Goal: Task Accomplishment & Management: Manage account settings

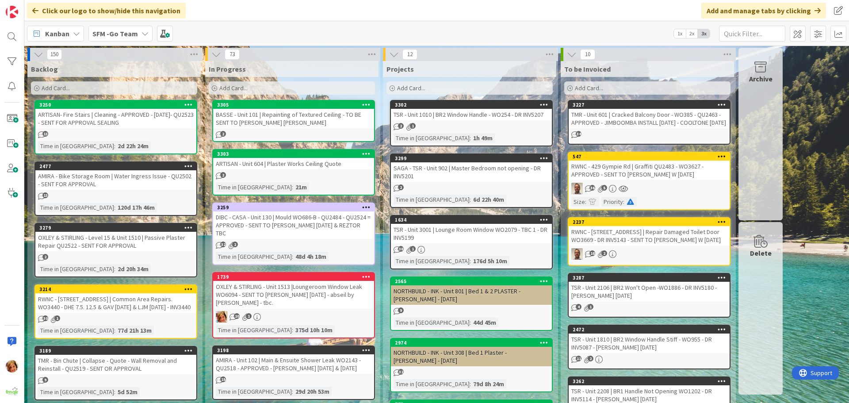
click at [294, 170] on link "3303 ARTISAN - Unit 604 | Plaster Works Ceiling Quote 2 Time in Column : 21m" at bounding box center [293, 172] width 163 height 46
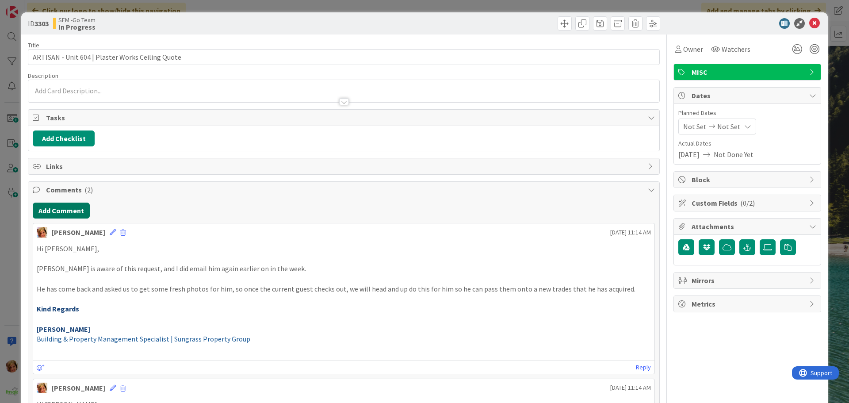
click at [54, 215] on button "Add Comment" at bounding box center [61, 210] width 57 height 16
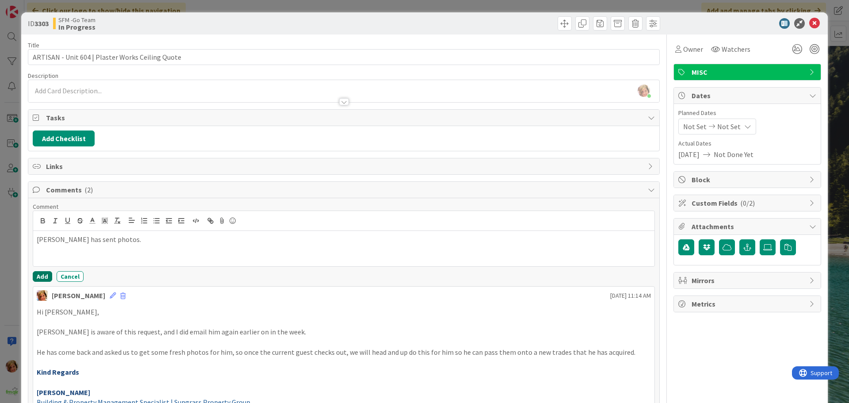
click at [42, 276] on button "Add" at bounding box center [42, 276] width 19 height 11
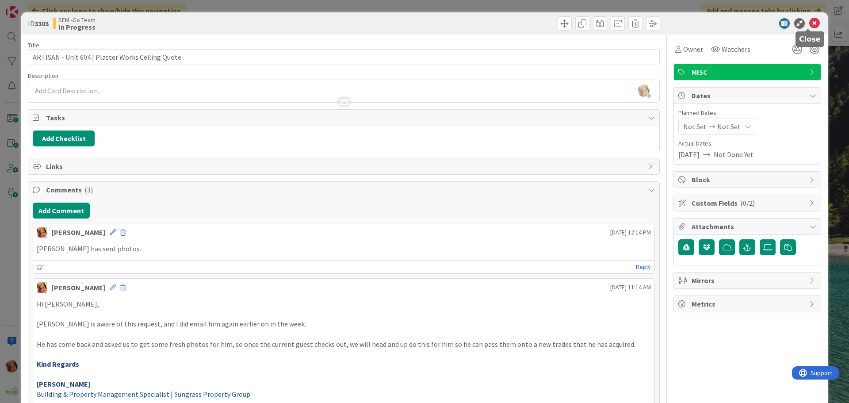
click at [809, 25] on icon at bounding box center [814, 23] width 11 height 11
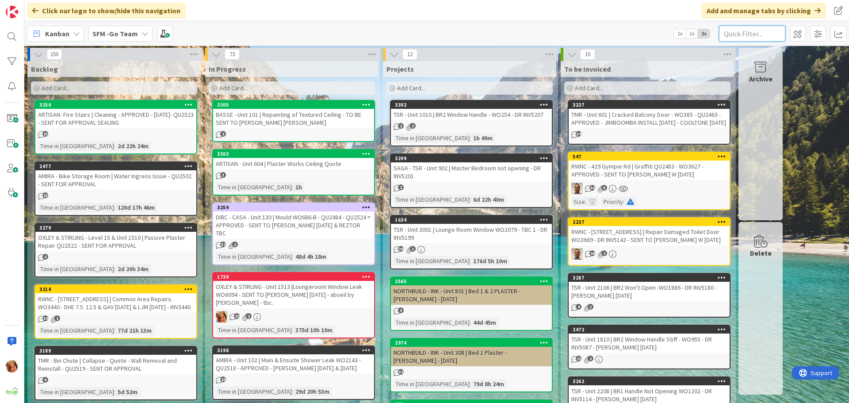
click at [754, 35] on input "text" at bounding box center [752, 34] width 66 height 16
type input "101"
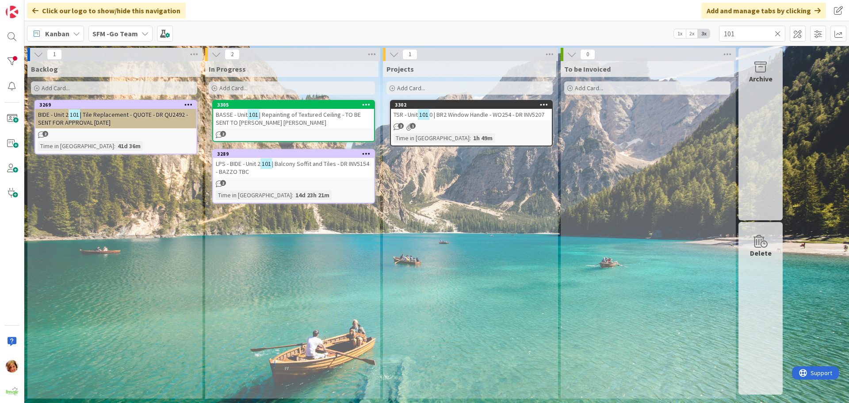
click at [302, 121] on div "BASSE - Unit 101 | Repainting of Textured Ceiling - TO BE SENT TO [PERSON_NAME]…" at bounding box center [293, 118] width 161 height 19
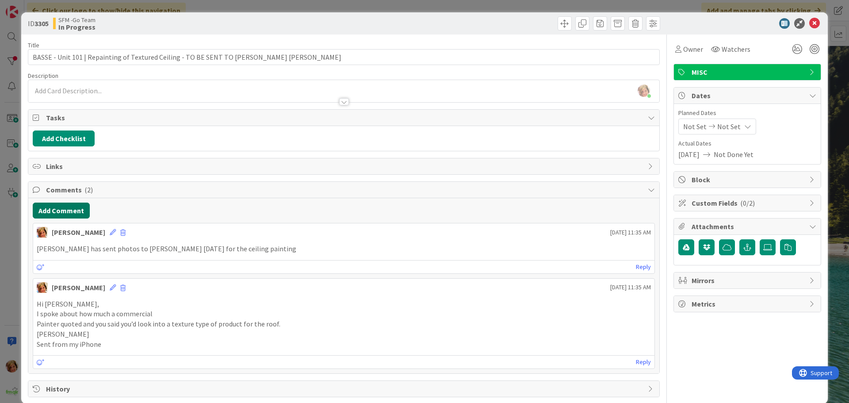
click at [62, 210] on button "Add Comment" at bounding box center [61, 210] width 57 height 16
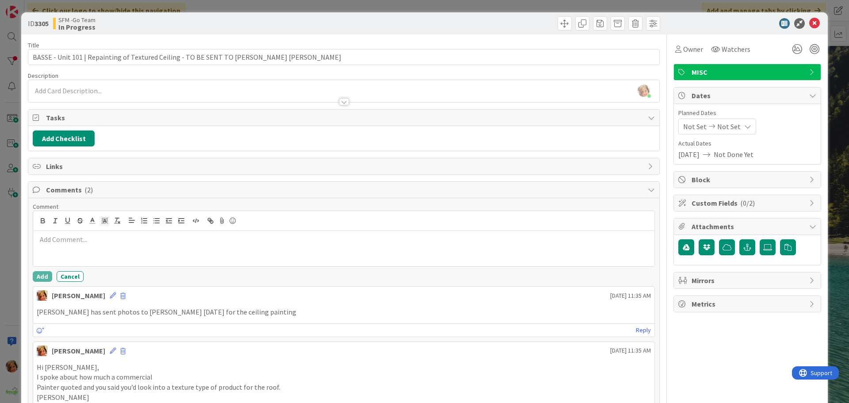
click at [85, 242] on p at bounding box center [344, 239] width 614 height 10
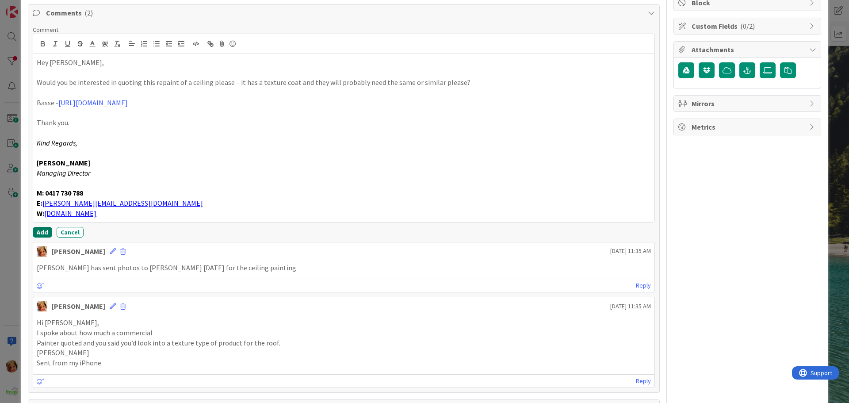
click at [42, 231] on button "Add" at bounding box center [42, 232] width 19 height 11
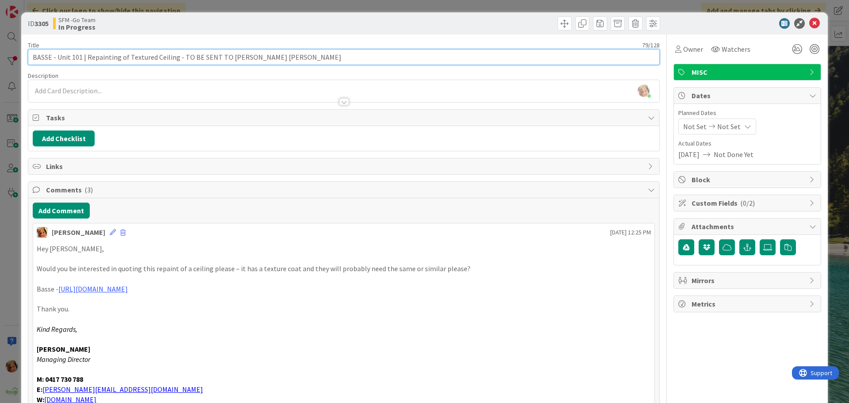
drag, startPoint x: 291, startPoint y: 60, endPoint x: 179, endPoint y: 57, distance: 111.4
click at [179, 57] on input "BASSE - Unit 101 | Repainting of Textured Ceiling - TO BE SENT TO [PERSON_NAME]…" at bounding box center [344, 57] width 632 height 16
type input "BASSE - Unit 101 | Repainting of Textured Ceiling - SENT TO [PERSON_NAME] [DATE]"
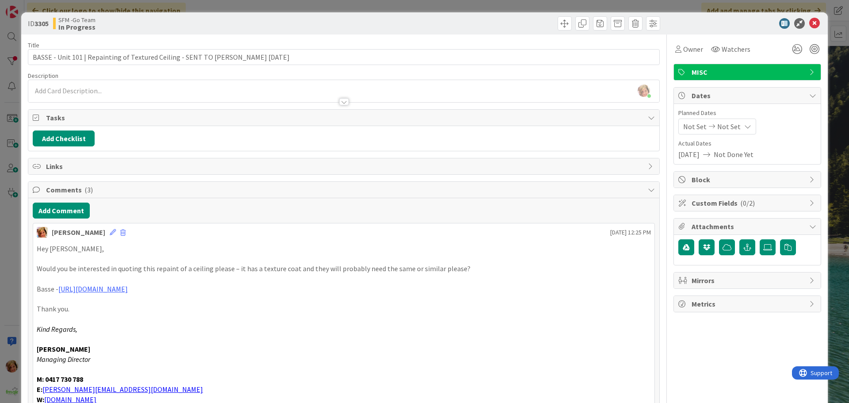
click at [445, 26] on div at bounding box center [503, 23] width 314 height 14
click at [809, 23] on icon at bounding box center [814, 23] width 11 height 11
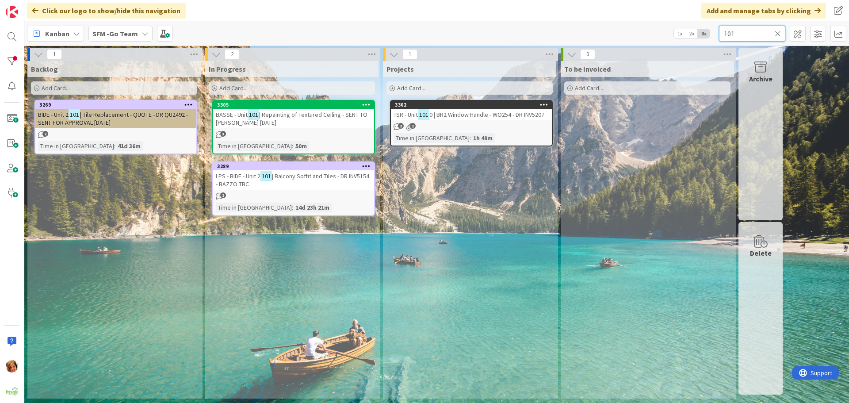
click at [741, 29] on input "101" at bounding box center [752, 34] width 66 height 16
type input "1"
type input "604"
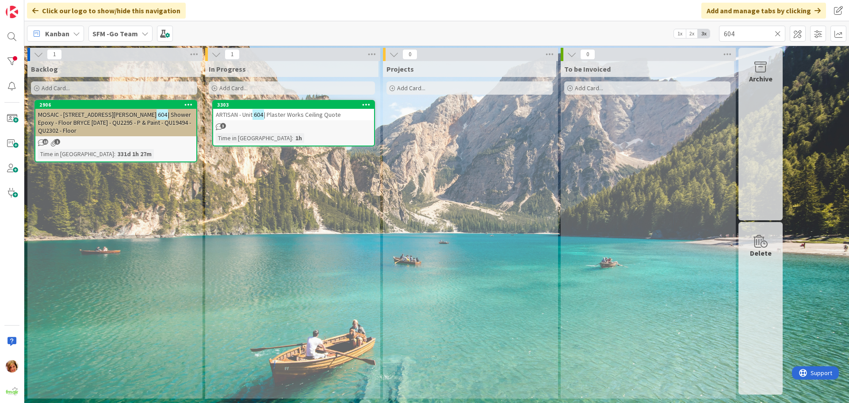
click at [301, 114] on span "| Plaster Works Ceiling Quote" at bounding box center [302, 114] width 77 height 8
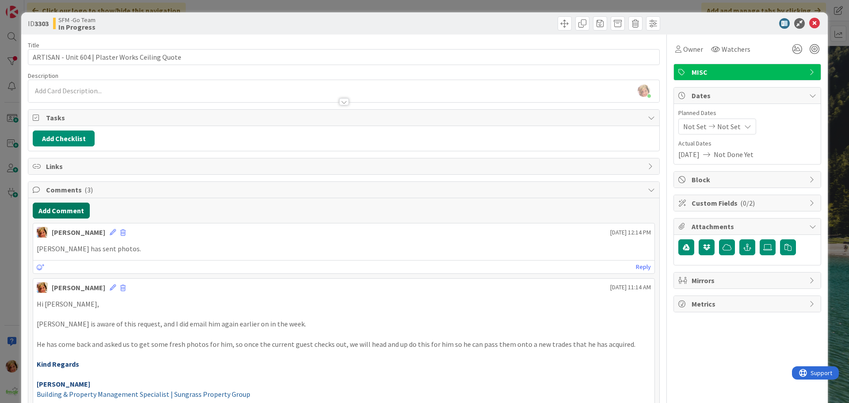
click at [66, 213] on button "Add Comment" at bounding box center [61, 210] width 57 height 16
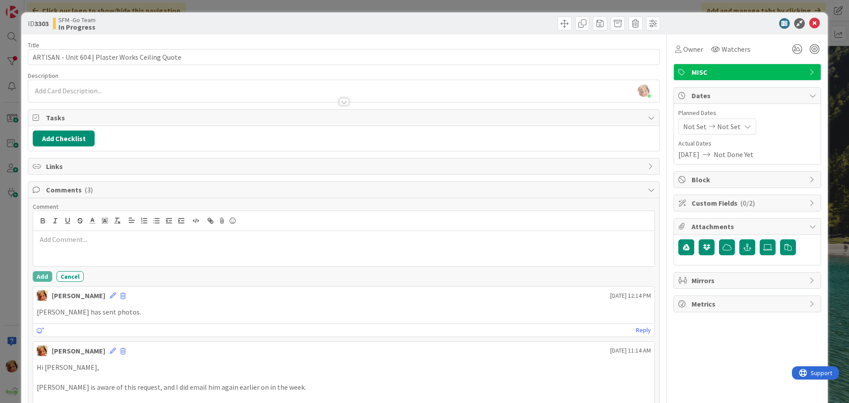
click at [90, 250] on div at bounding box center [343, 248] width 621 height 35
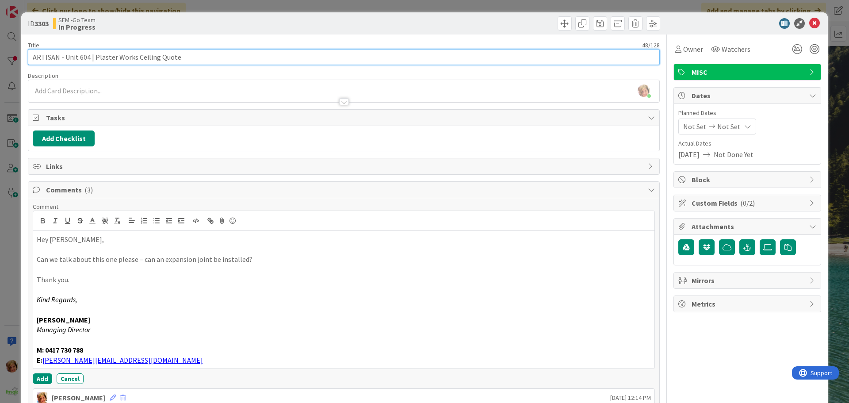
click at [196, 53] on input "ARTISAN - Unit 604 | Plaster Works Ceiling Quote" at bounding box center [344, 57] width 632 height 16
type input "ARTISAN - Unit 604 | Plaster Works Ceiling Quote - SENT TO [PERSON_NAME] TO COM…"
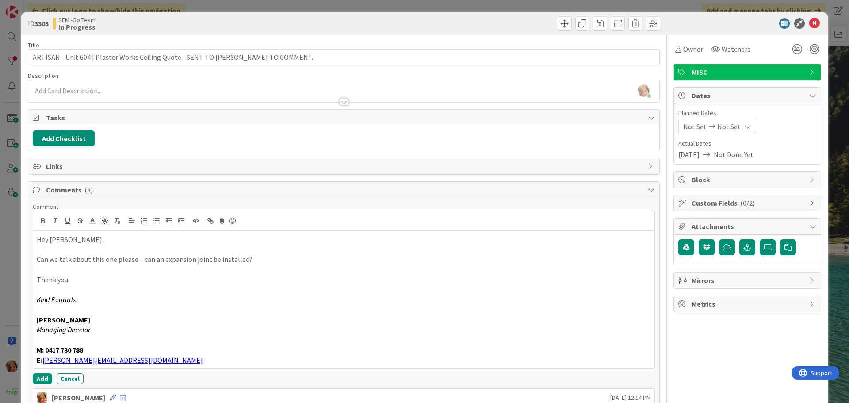
drag, startPoint x: 483, startPoint y: 23, endPoint x: 554, endPoint y: 35, distance: 72.1
click at [484, 23] on div at bounding box center [503, 23] width 314 height 14
click at [809, 22] on icon at bounding box center [814, 23] width 11 height 11
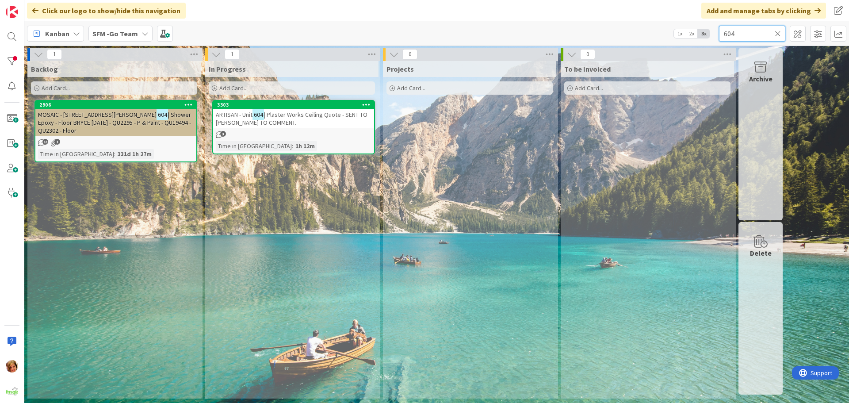
click at [761, 33] on input "604" at bounding box center [752, 34] width 66 height 16
type input "6"
type input "fortit"
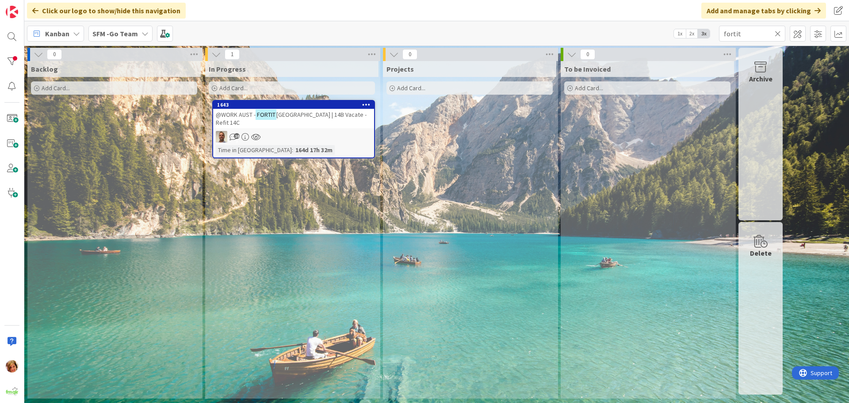
click at [335, 112] on span "[GEOGRAPHIC_DATA] | 14B Vacate - Refit 14C" at bounding box center [291, 118] width 151 height 16
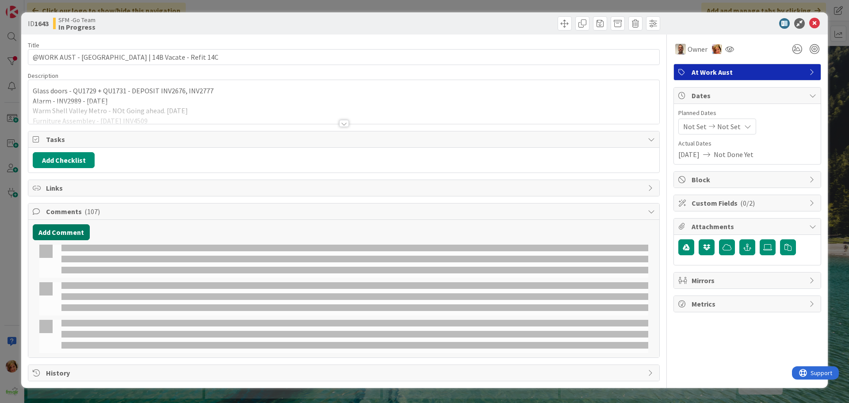
click at [48, 233] on button "Add Comment" at bounding box center [61, 232] width 57 height 16
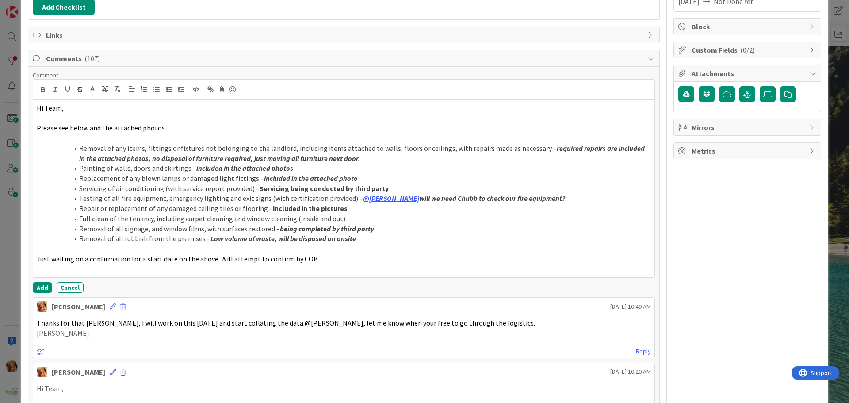
scroll to position [156, 0]
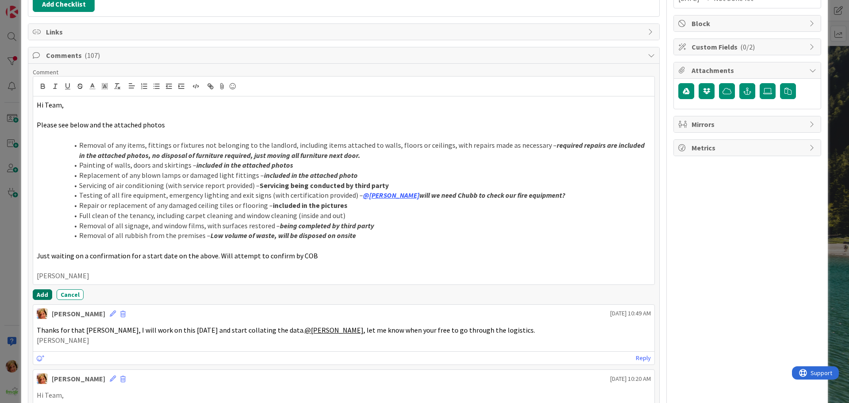
click at [42, 292] on button "Add" at bounding box center [42, 294] width 19 height 11
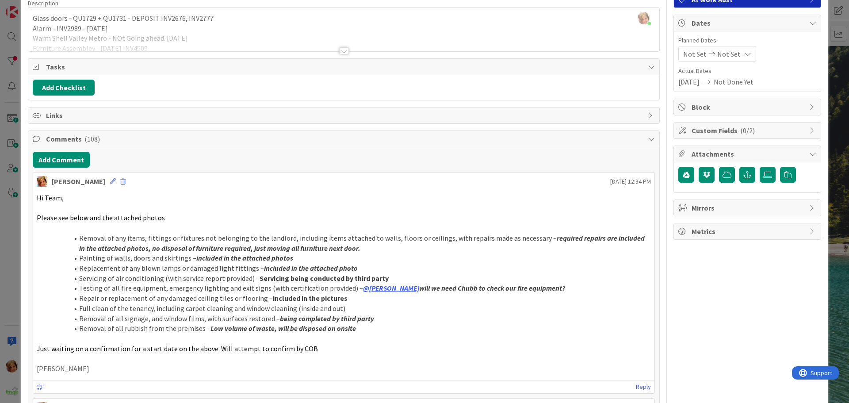
scroll to position [0, 0]
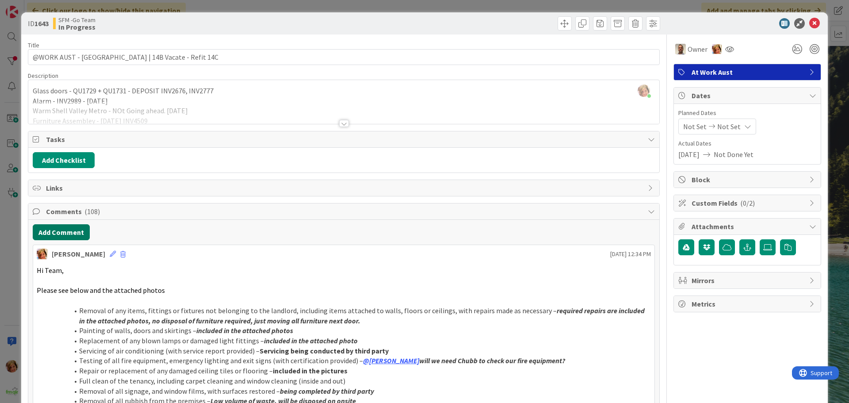
click at [88, 234] on button "Add Comment" at bounding box center [61, 232] width 57 height 16
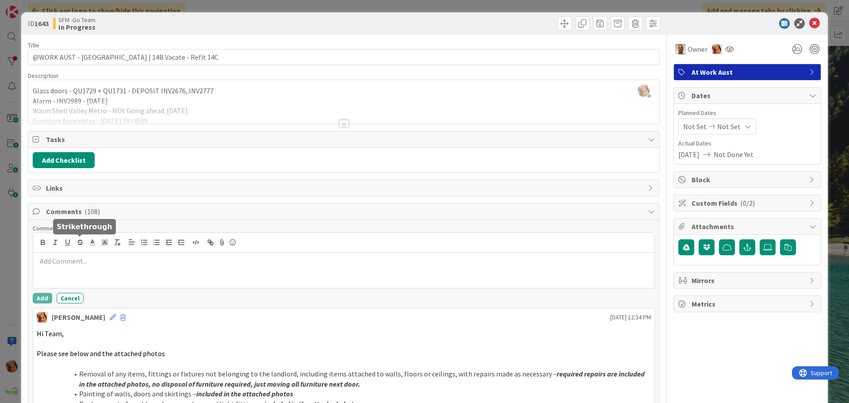
click at [97, 254] on div at bounding box center [343, 269] width 621 height 35
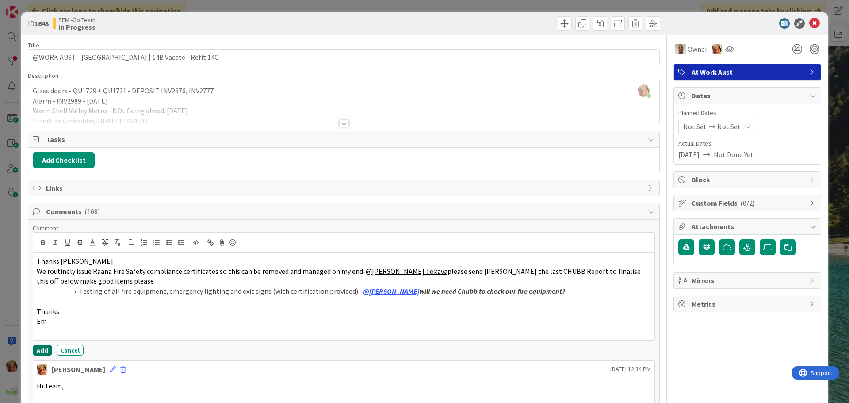
drag, startPoint x: 39, startPoint y: 349, endPoint x: 1, endPoint y: 318, distance: 49.4
click at [39, 349] on button "Add" at bounding box center [42, 350] width 19 height 11
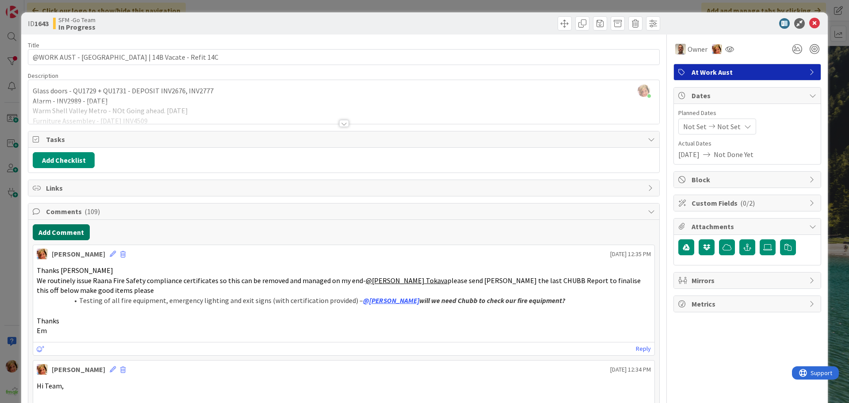
drag, startPoint x: 69, startPoint y: 231, endPoint x: 4, endPoint y: 247, distance: 67.0
click at [69, 231] on button "Add Comment" at bounding box center [61, 232] width 57 height 16
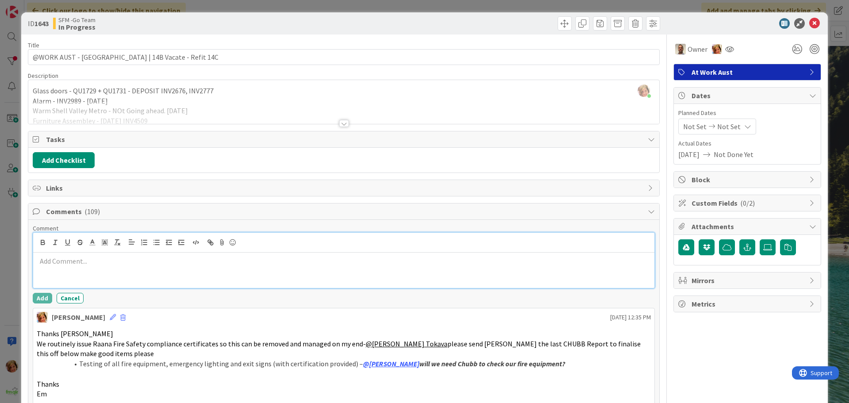
click at [108, 279] on div at bounding box center [343, 269] width 621 height 35
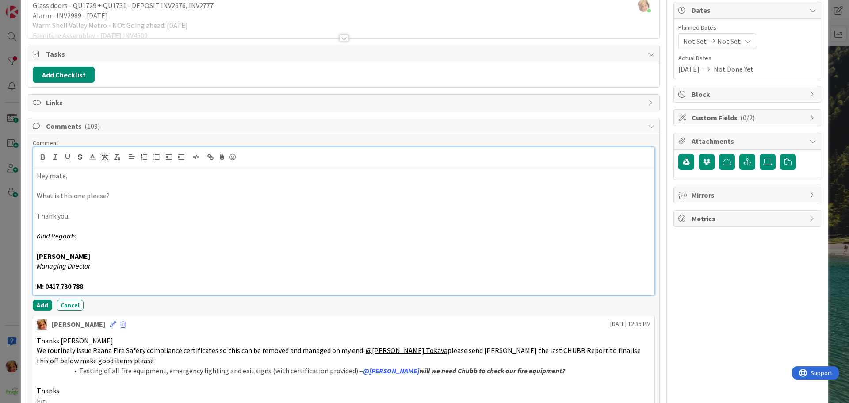
scroll to position [88, 0]
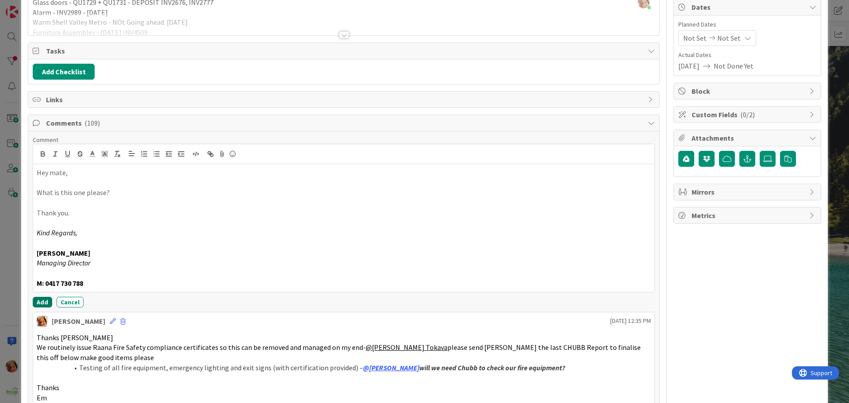
click at [45, 300] on button "Add" at bounding box center [42, 302] width 19 height 11
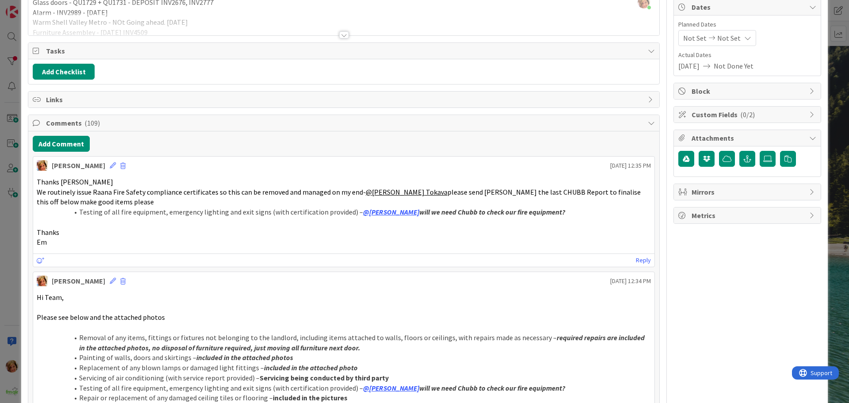
scroll to position [0, 0]
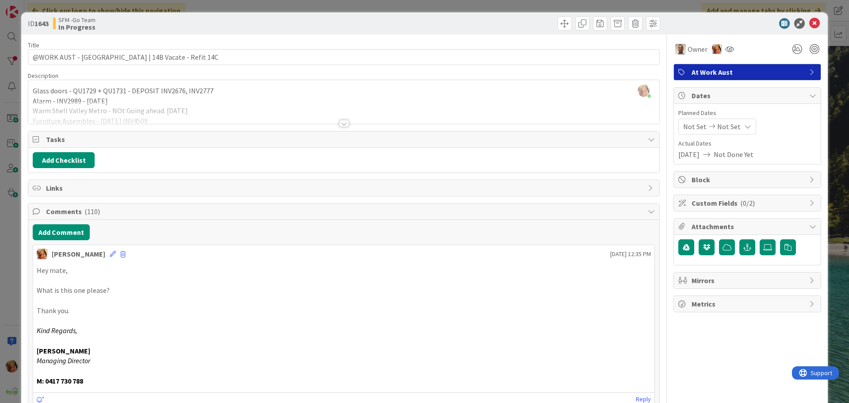
click at [375, 30] on div at bounding box center [503, 23] width 314 height 14
click at [811, 23] on icon at bounding box center [814, 23] width 11 height 11
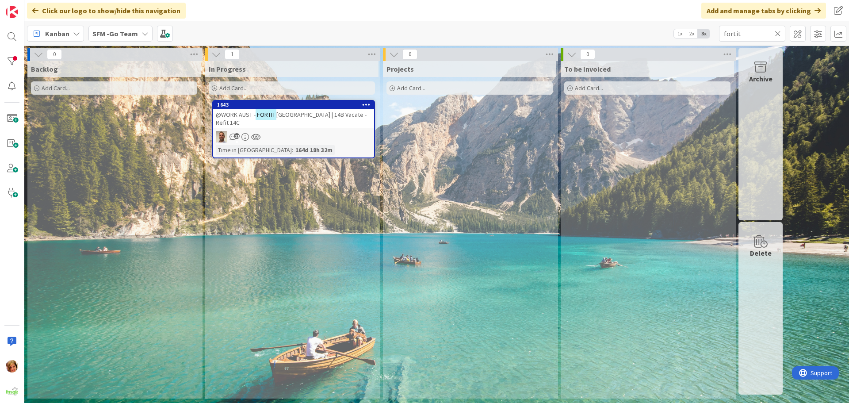
click at [777, 33] on icon at bounding box center [777, 34] width 6 height 8
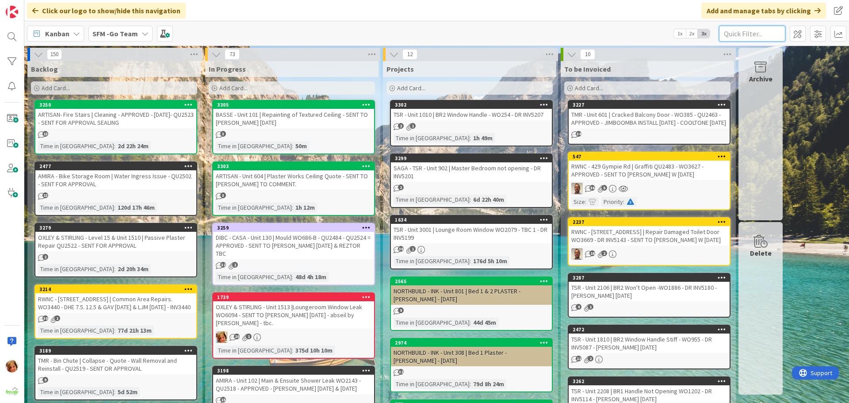
click at [728, 36] on input "text" at bounding box center [752, 34] width 66 height 16
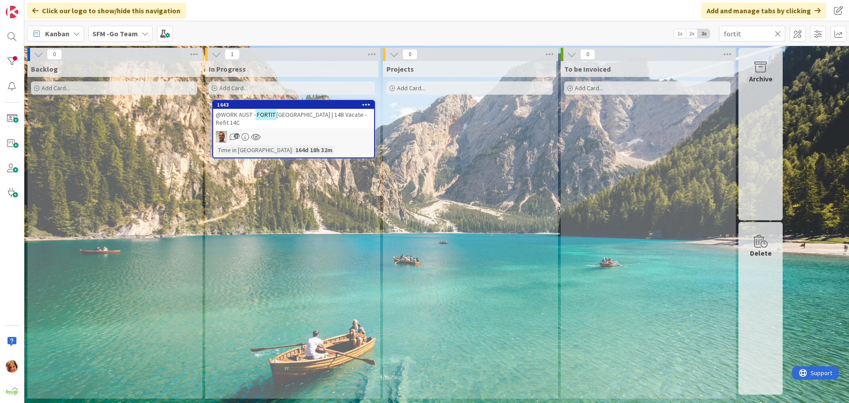
click at [301, 122] on link "1643 @WORK AUST - FORTIT [GEOGRAPHIC_DATA] | 14B Vacate - Refit 14C 110 Time in…" at bounding box center [293, 129] width 163 height 58
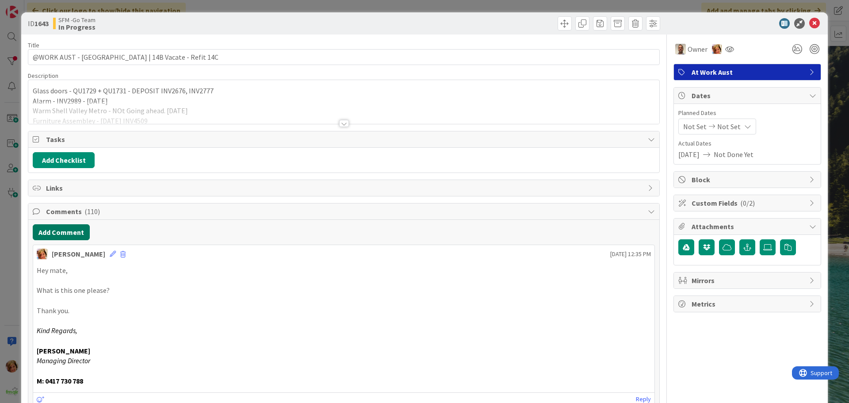
click at [61, 234] on button "Add Comment" at bounding box center [61, 232] width 57 height 16
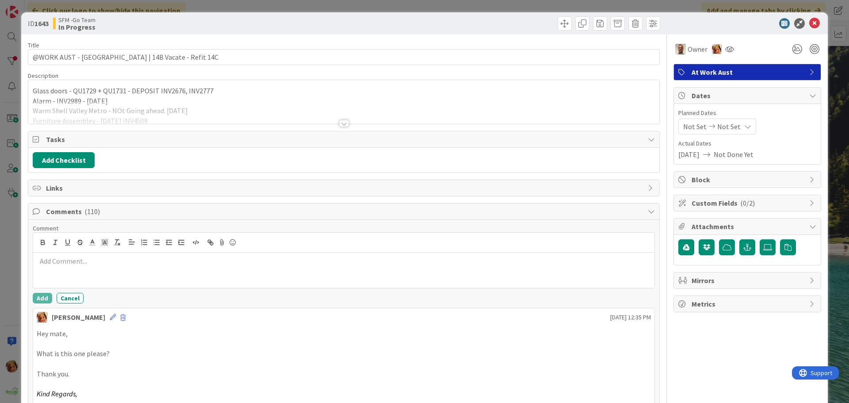
click at [100, 257] on p at bounding box center [344, 261] width 614 height 10
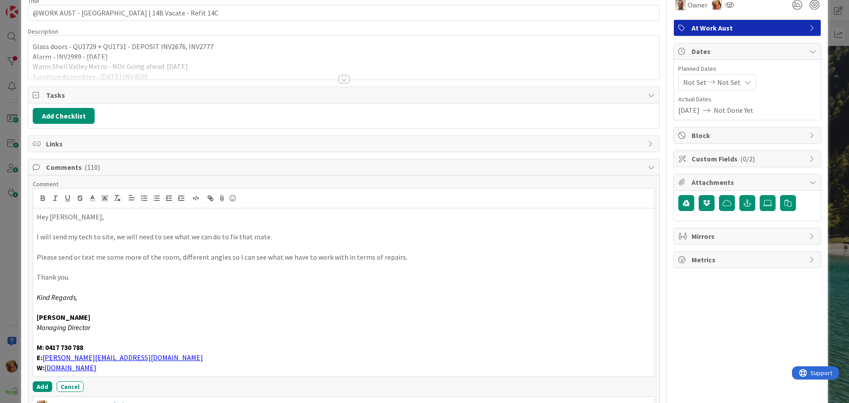
scroll to position [102, 0]
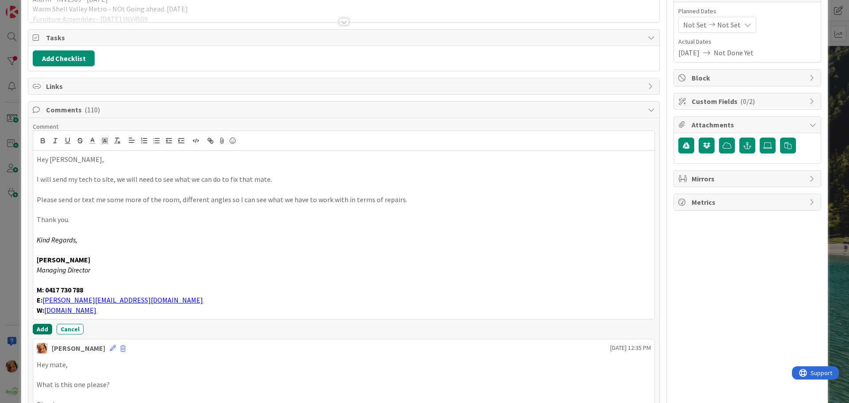
click at [44, 327] on button "Add" at bounding box center [42, 329] width 19 height 11
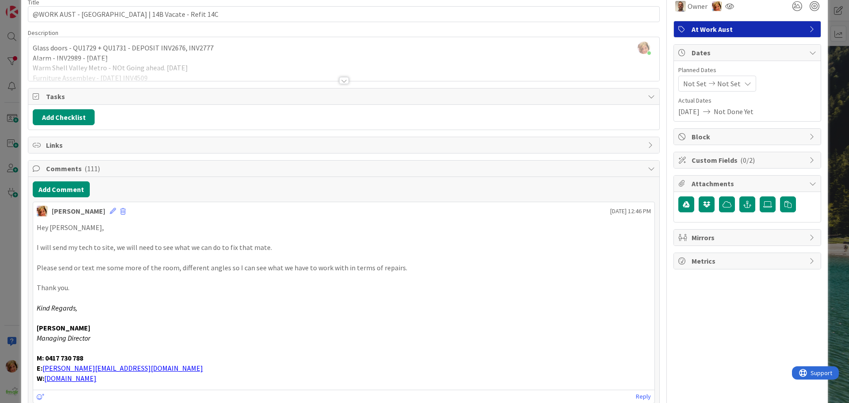
scroll to position [0, 0]
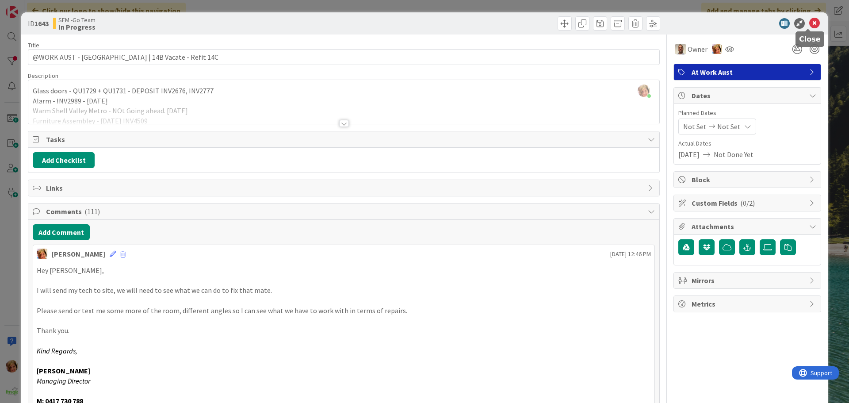
drag, startPoint x: 807, startPoint y: 23, endPoint x: 771, endPoint y: 30, distance: 36.8
click at [809, 23] on icon at bounding box center [814, 23] width 11 height 11
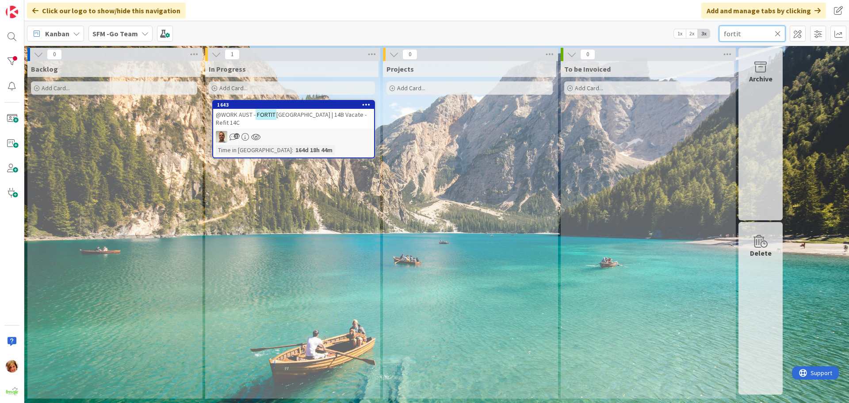
click at [750, 35] on input "fortit" at bounding box center [752, 34] width 66 height 16
type input "f"
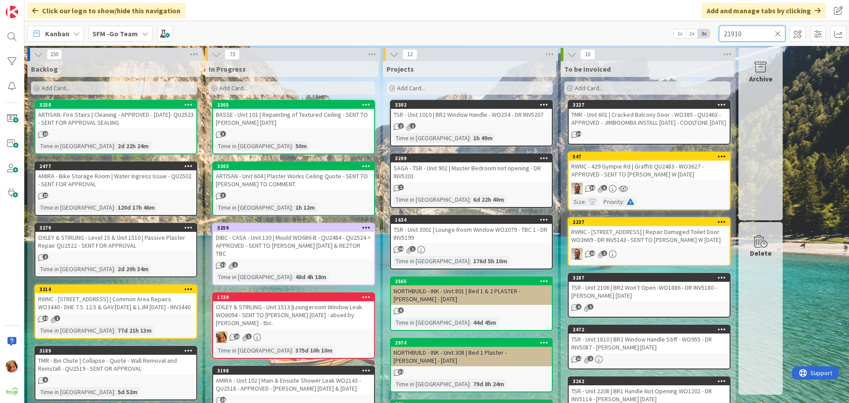
type input "21910"
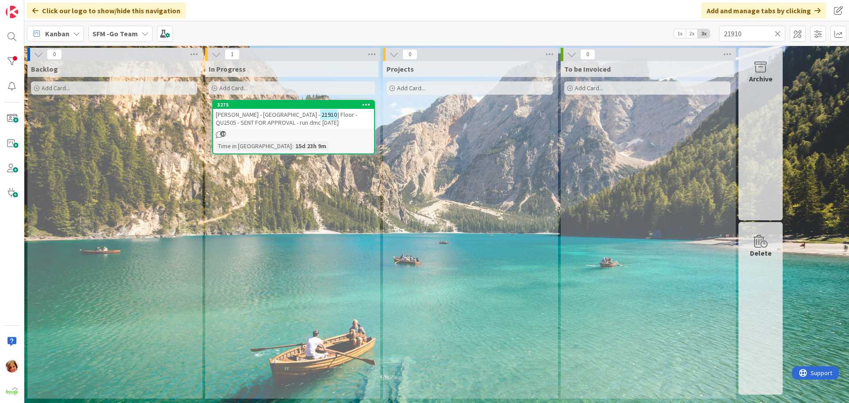
click at [278, 115] on span "[PERSON_NAME] - [GEOGRAPHIC_DATA] -" at bounding box center [268, 114] width 104 height 8
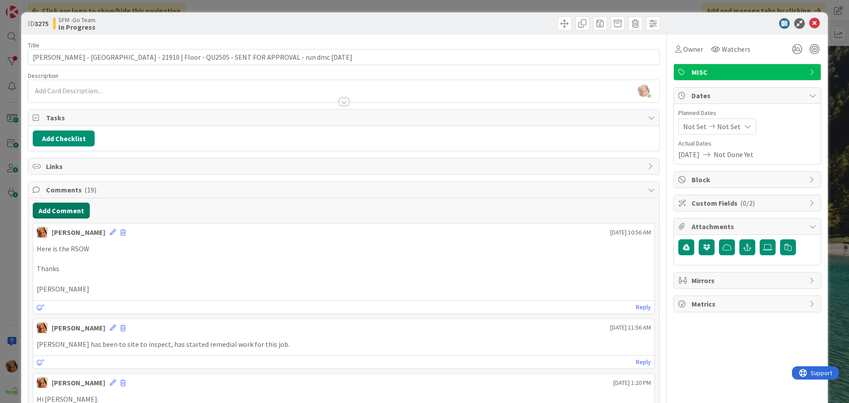
click at [66, 208] on button "Add Comment" at bounding box center [61, 210] width 57 height 16
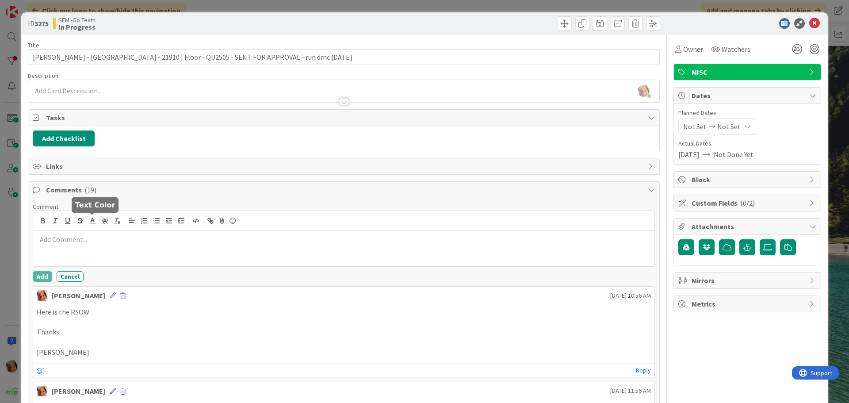
click at [105, 227] on div at bounding box center [343, 221] width 621 height 20
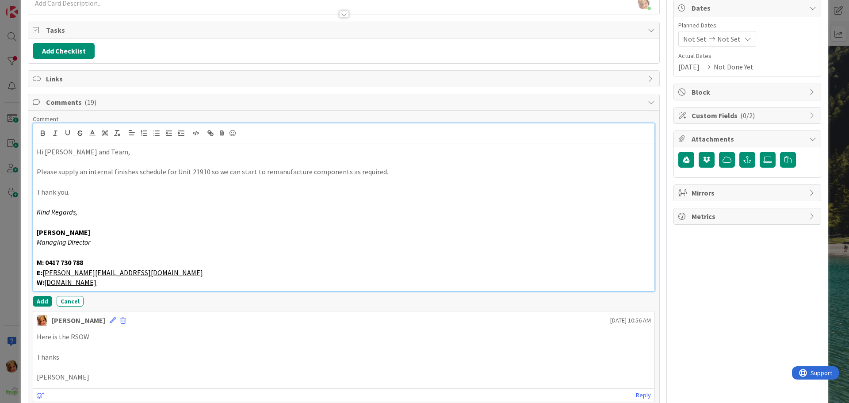
scroll to position [88, 0]
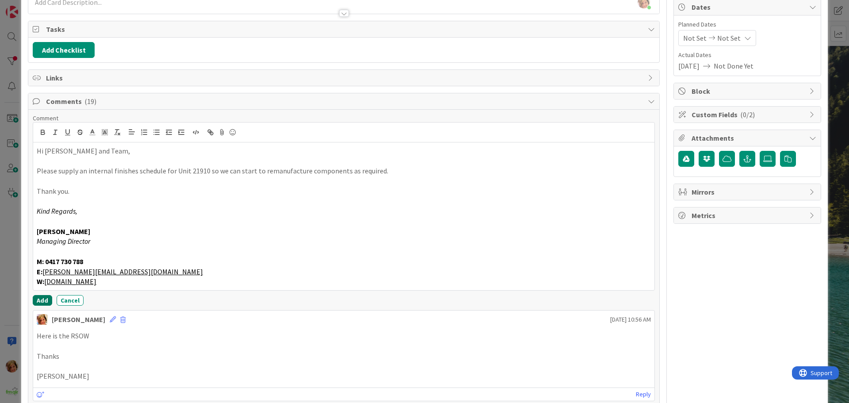
click at [42, 301] on button "Add" at bounding box center [42, 300] width 19 height 11
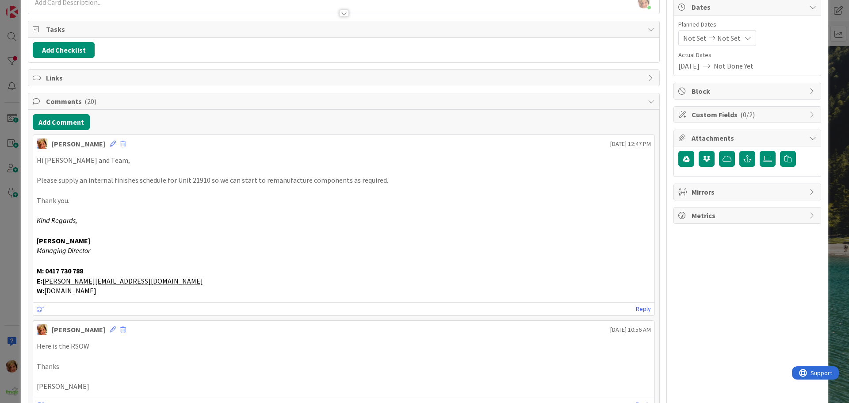
scroll to position [0, 0]
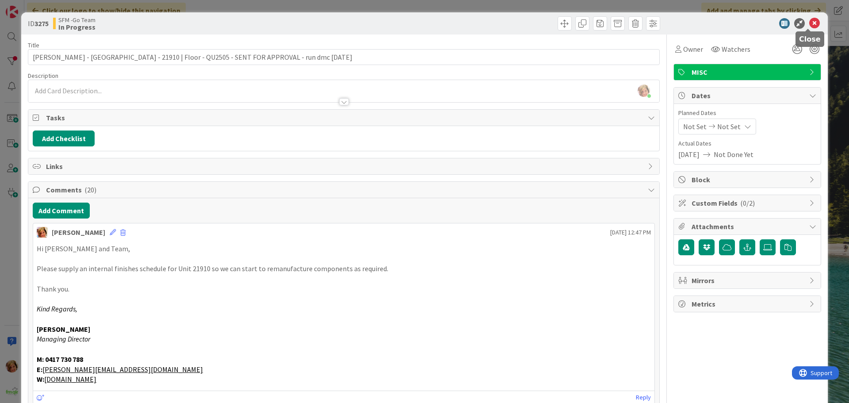
click at [809, 22] on icon at bounding box center [814, 23] width 11 height 11
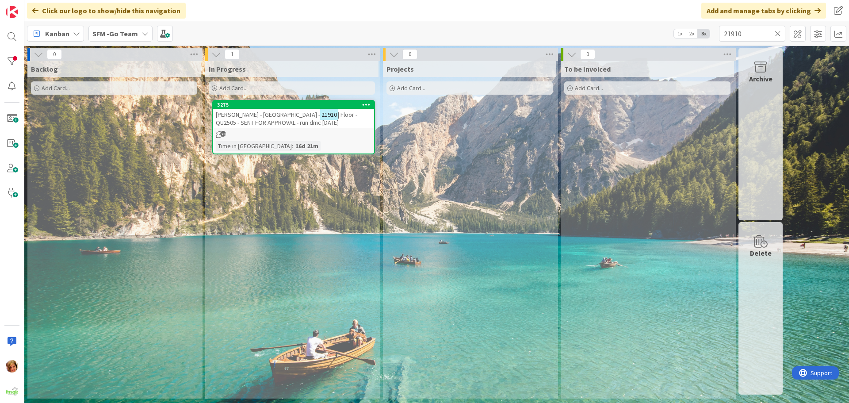
click at [778, 34] on icon at bounding box center [777, 34] width 6 height 8
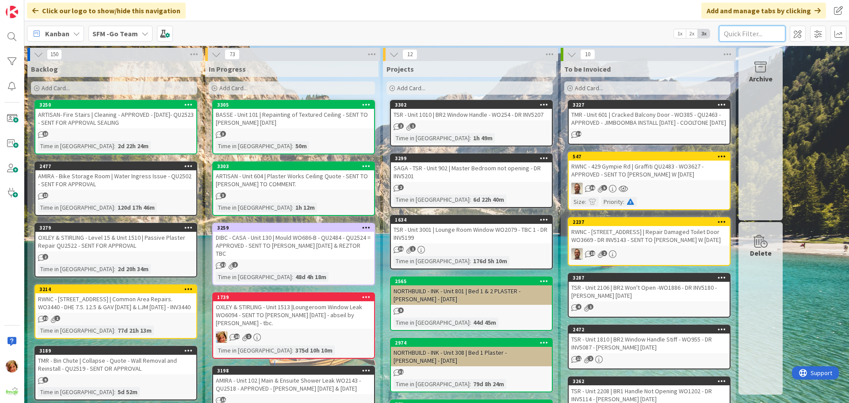
click at [744, 29] on input "text" at bounding box center [752, 34] width 66 height 16
type input "raceview"
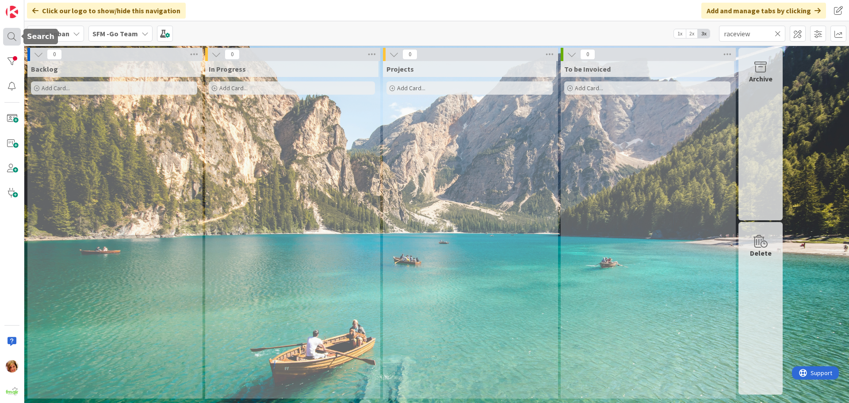
click at [7, 39] on div at bounding box center [12, 37] width 18 height 18
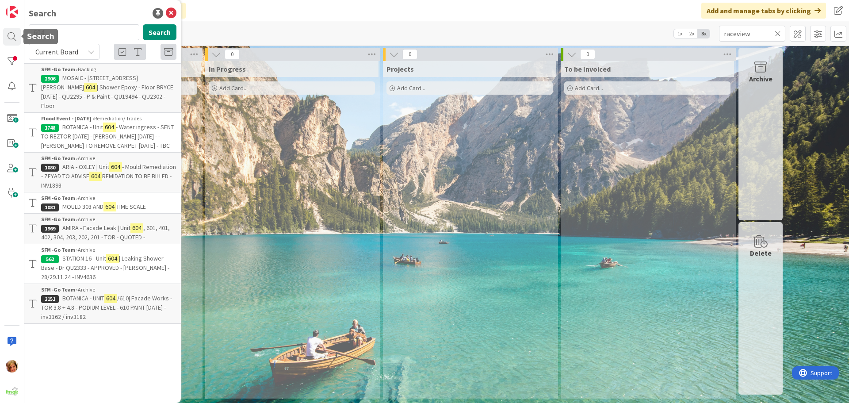
click at [65, 34] on input "604" at bounding box center [84, 32] width 110 height 16
type input "6"
type input "raceview"
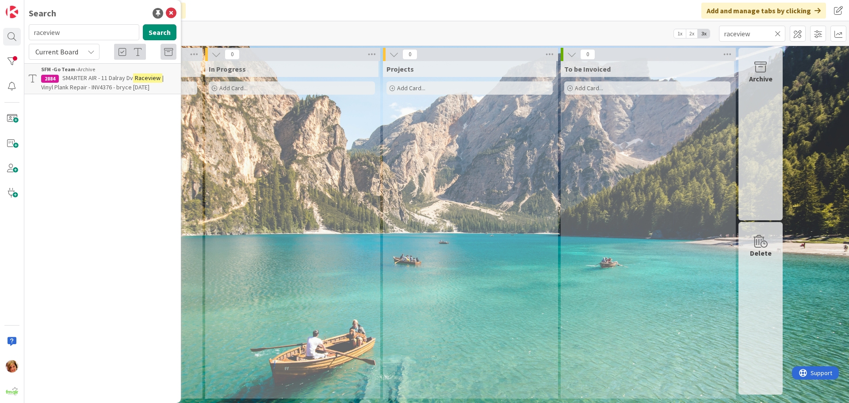
click at [89, 56] on div "Current Board" at bounding box center [64, 52] width 71 height 16
click at [69, 90] on span "All Boards" at bounding box center [80, 88] width 92 height 13
click at [297, 89] on div "Add Card..." at bounding box center [292, 87] width 166 height 13
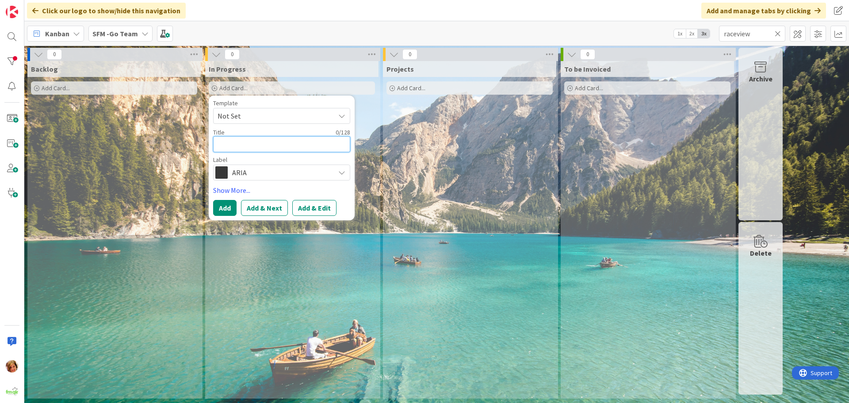
type textarea "A"
type textarea "x"
type textarea "AT"
type textarea "x"
type textarea "AT"
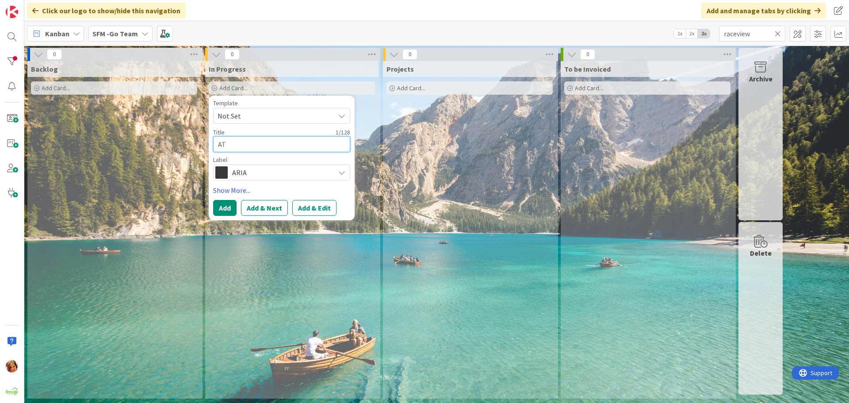
type textarea "x"
type textarea "AT W"
type textarea "x"
type textarea "AT WO"
type textarea "x"
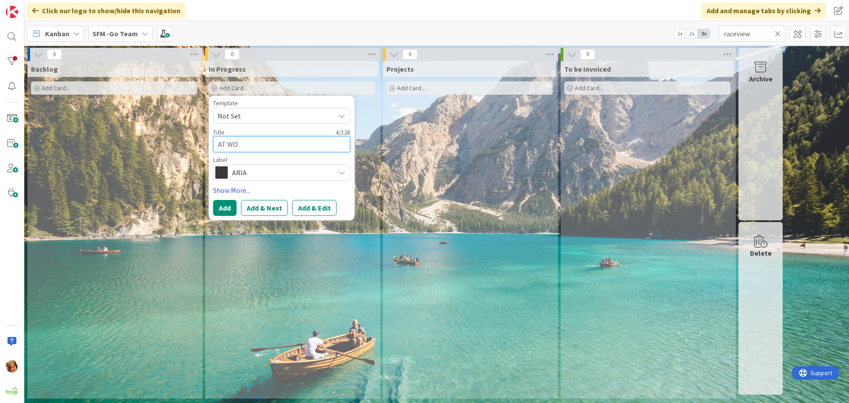
type textarea "AT WOR"
type textarea "x"
type textarea "AT WORK"
type textarea "x"
type textarea "AT WORK"
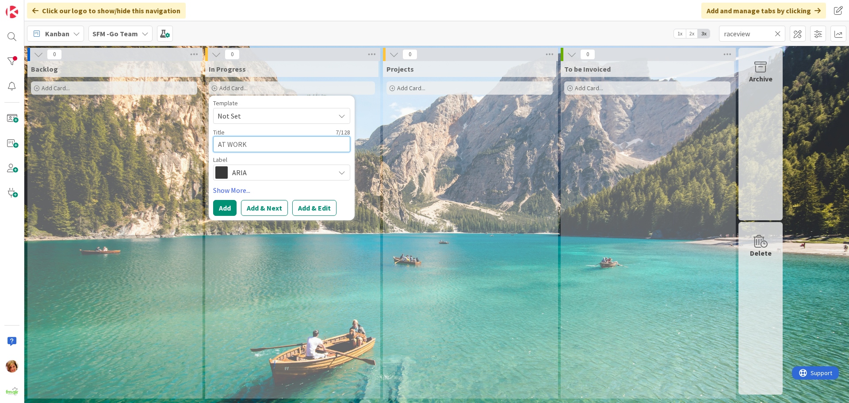
type textarea "x"
type textarea "AT WORK -"
type textarea "x"
type textarea "AT WORK -"
type textarea "x"
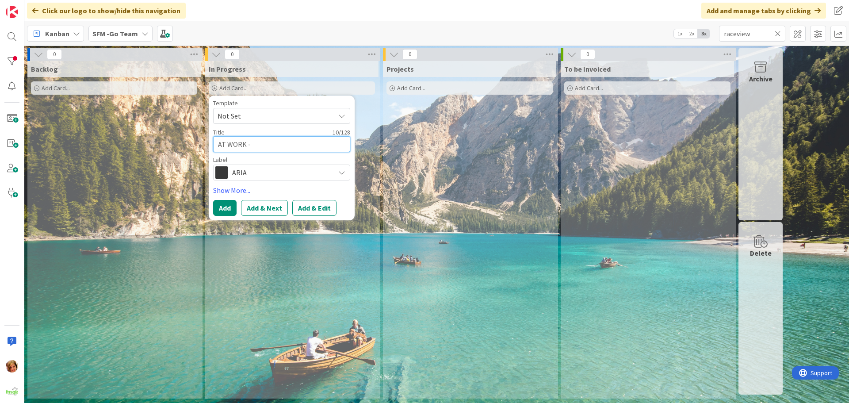
type textarea "AT WORK - s"
type textarea "x"
type textarea "AT WORK - sho"
type textarea "x"
type textarea "AT WORK - shop"
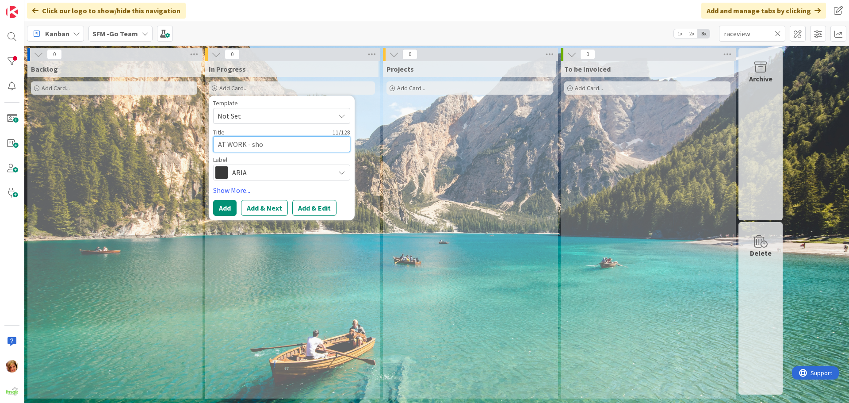
type textarea "x"
type textarea "AT WORK - shop"
type textarea "x"
type textarea "AT WORK - shop 3"
type textarea "x"
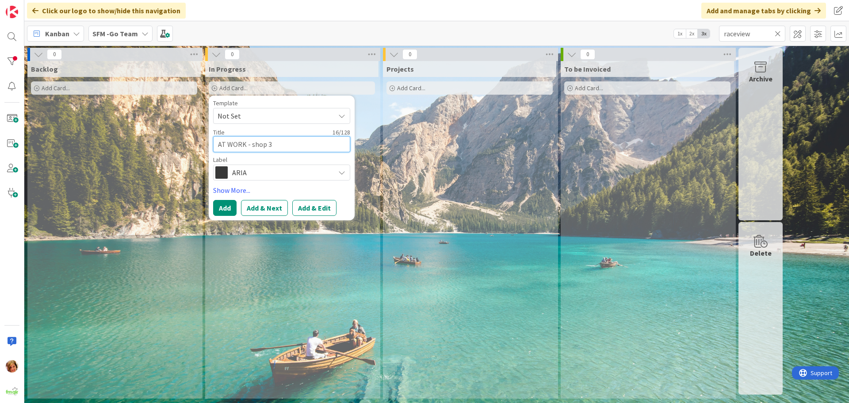
type textarea "AT WORK - shop 3,"
type textarea "x"
type textarea "AT WORK - shop 3,"
type textarea "x"
type textarea "AT WORK - shop 3, 5"
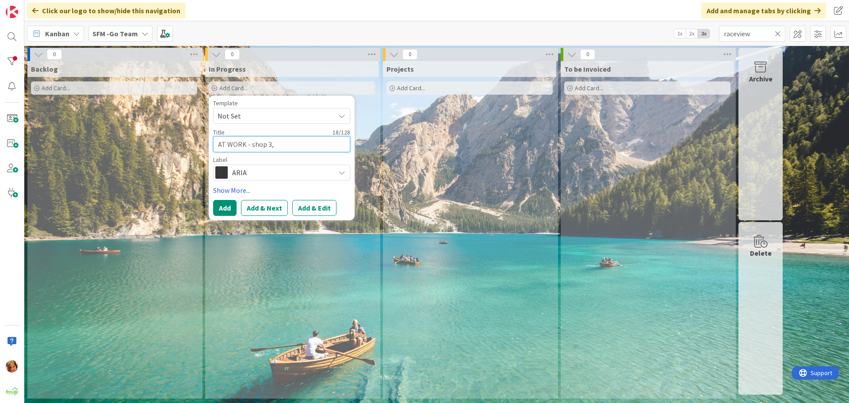
type textarea "x"
type textarea "AT WORK - shop 3, 56"
type textarea "x"
type textarea "AT WORK - shop 3, 56"
type textarea "x"
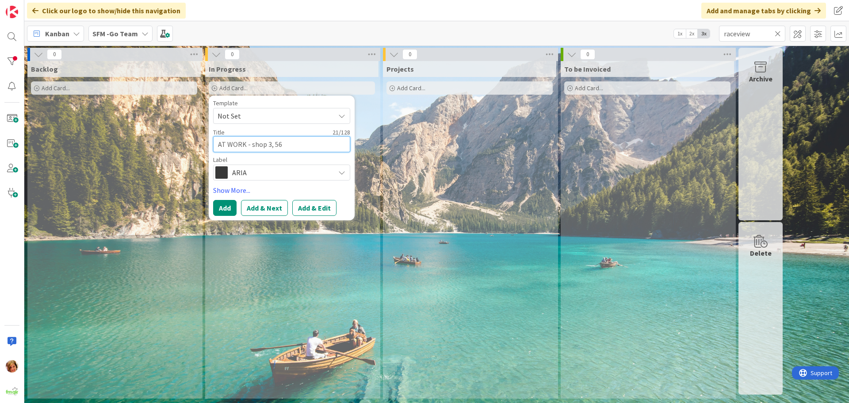
type textarea "AT WORK - shop 3, 56 c"
type textarea "x"
type textarea "AT WORK - shop 3, 56 ca"
type textarea "x"
type textarea "AT WORK - shop 3, 56 c"
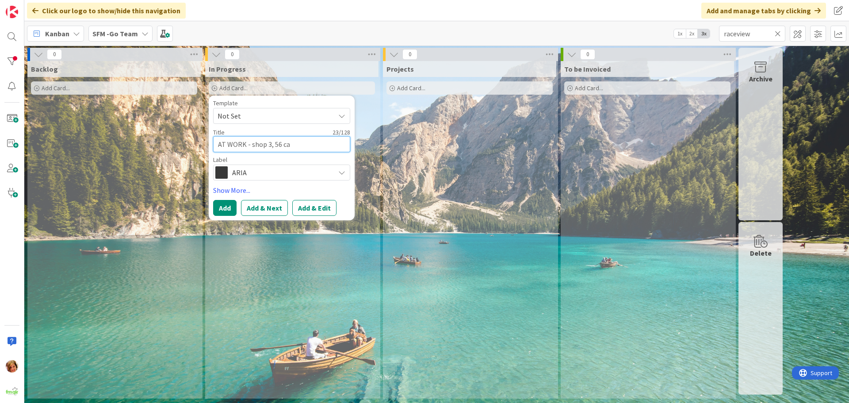
type textarea "x"
type textarea "AT WORK - shop 3, 56"
type textarea "x"
type textarea "AT WORK - shop 3, 56"
type textarea "x"
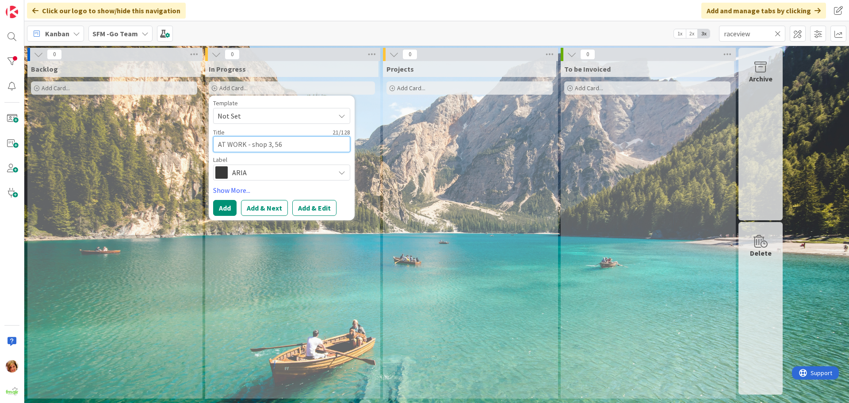
type textarea "AT WORK - shop 3, 5"
type textarea "x"
type textarea "AT WORK - shop 3,"
type textarea "x"
type textarea "AT WORK - shop 3,"
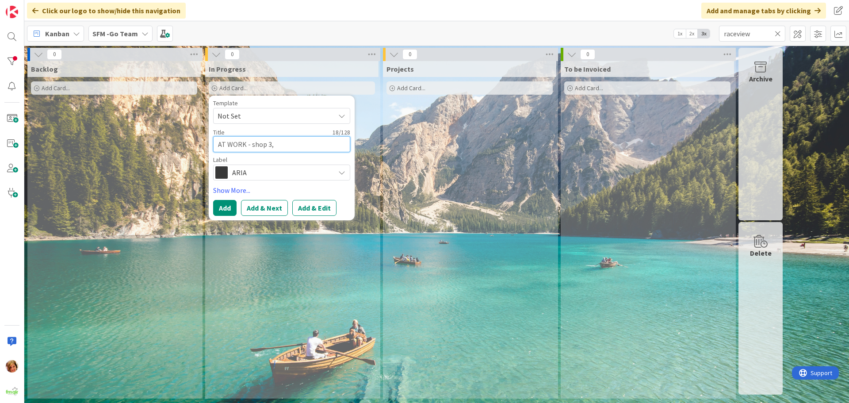
type textarea "x"
type textarea "AT WORK - shop 3"
type textarea "x"
type textarea "AT WORK - shop"
type textarea "x"
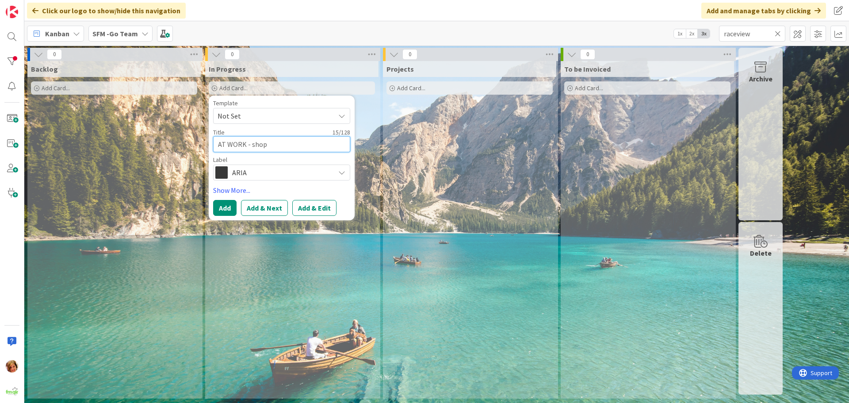
type textarea "AT WORK - shop"
type textarea "x"
type textarea "AT WORK - sho"
type textarea "x"
type textarea "AT WORK - sh"
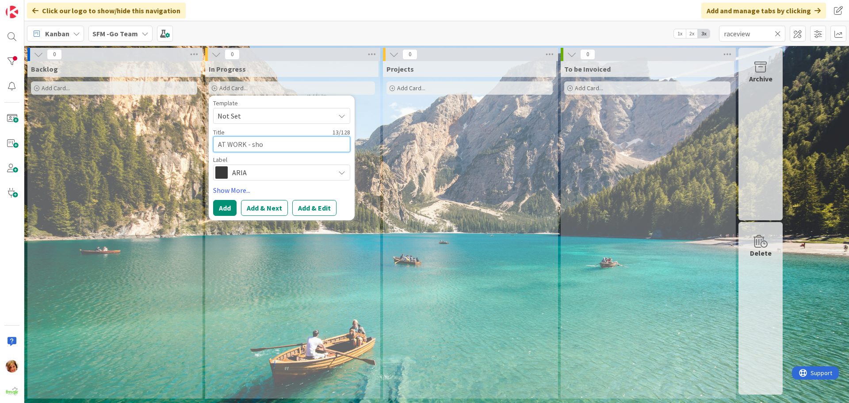
type textarea "x"
type textarea "AT WORK - s"
type textarea "x"
type textarea "AT WORK -"
type textarea "x"
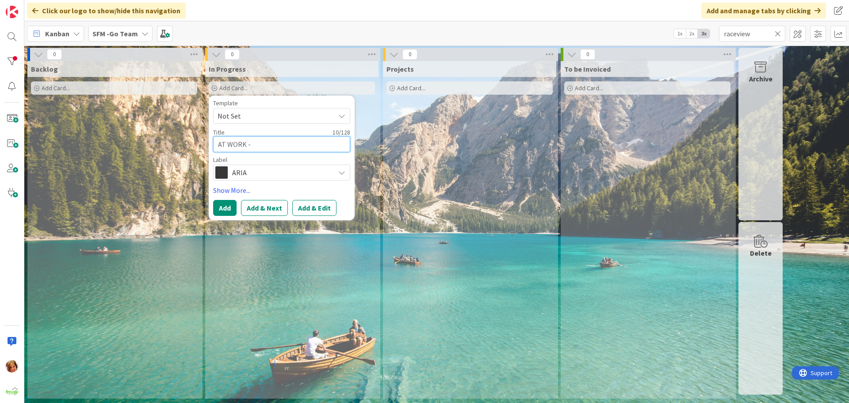
type textarea "AT WORK - S"
type textarea "x"
type textarea "AT WORK - Sh"
type textarea "x"
type textarea "AT WORK - Sho"
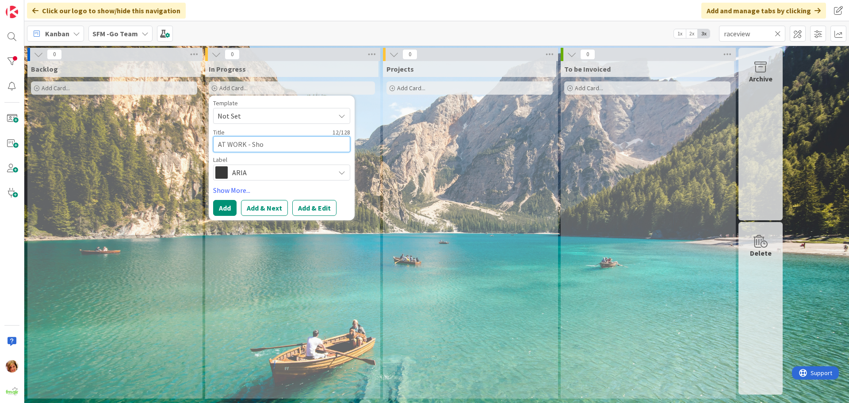
type textarea "x"
type textarea "AT WORK - Shop"
type textarea "x"
type textarea "AT WORK - Shop"
type textarea "x"
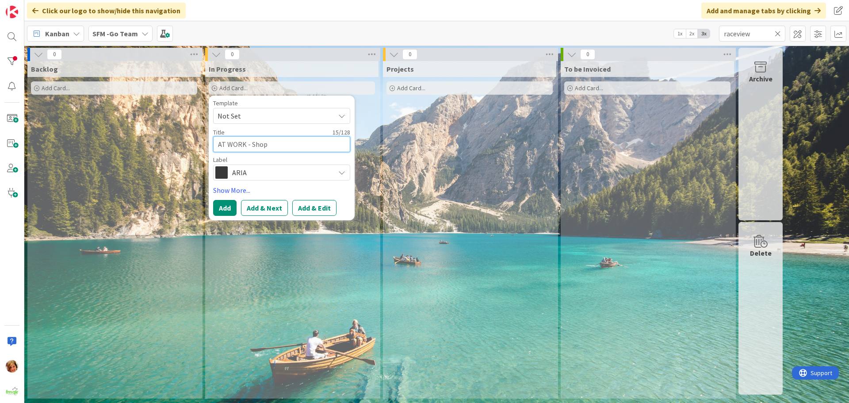
type textarea "AT WORK - Shop"
type textarea "x"
type textarea "AT WORK - Sho"
type textarea "x"
type textarea "AT WORK - Sh"
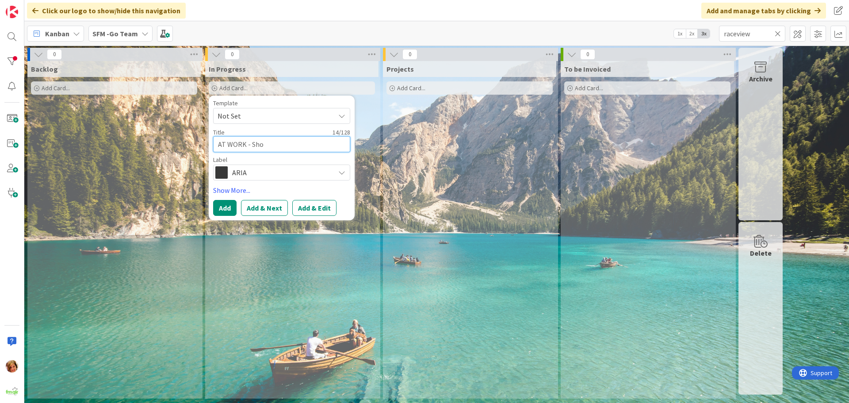
type textarea "x"
type textarea "AT WORK - S"
type textarea "x"
type textarea "AT WORK - SH"
type textarea "x"
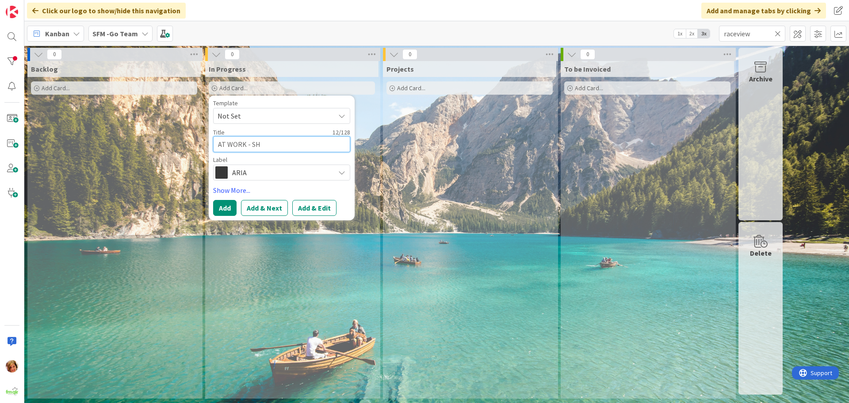
type textarea "AT WORK - SHO"
type textarea "x"
type textarea "AT WORK - SHOP"
type textarea "x"
type textarea "AT WORK - SHOP"
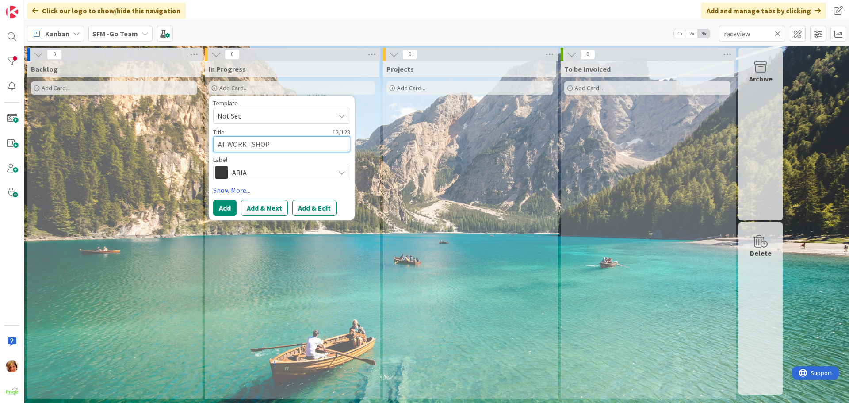
type textarea "x"
type textarea "AT WORK - SHOP 3"
type textarea "x"
type textarea "AT WORK - SHOP 3,"
type textarea "x"
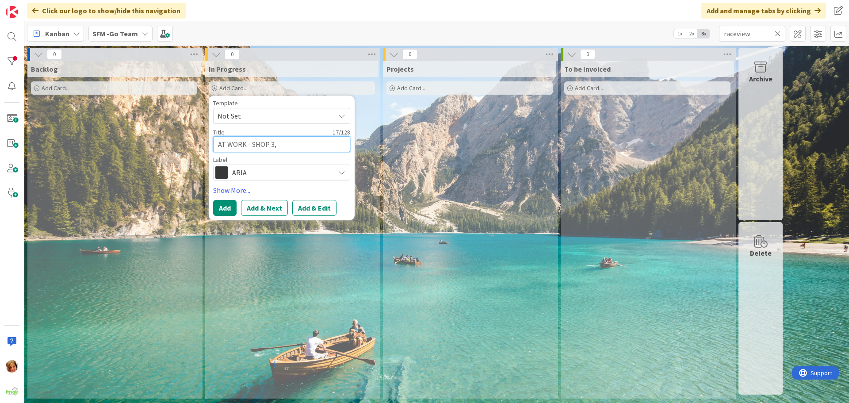
type textarea "AT WORK - SHOP 3,"
type textarea "x"
type textarea "AT WORK - SHOP 3, 5"
type textarea "x"
type textarea "AT WORK - SHOP 3, 56"
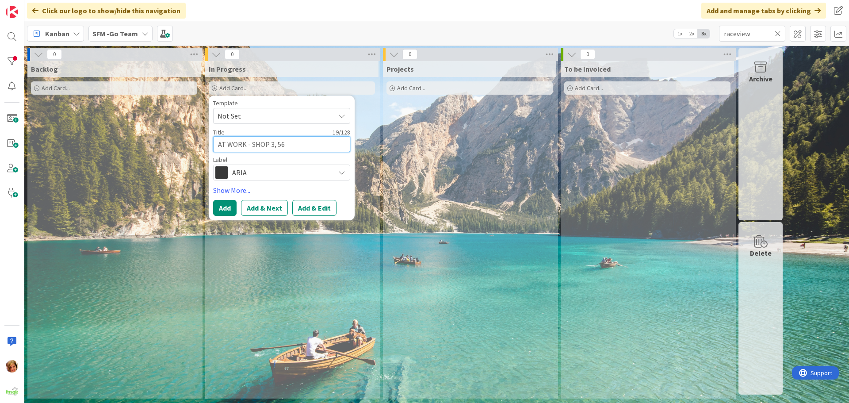
type textarea "x"
type textarea "AT WORK - SHOP 3, 56"
type textarea "x"
type textarea "AT WORK - SHOP 3, 56 C"
type textarea "x"
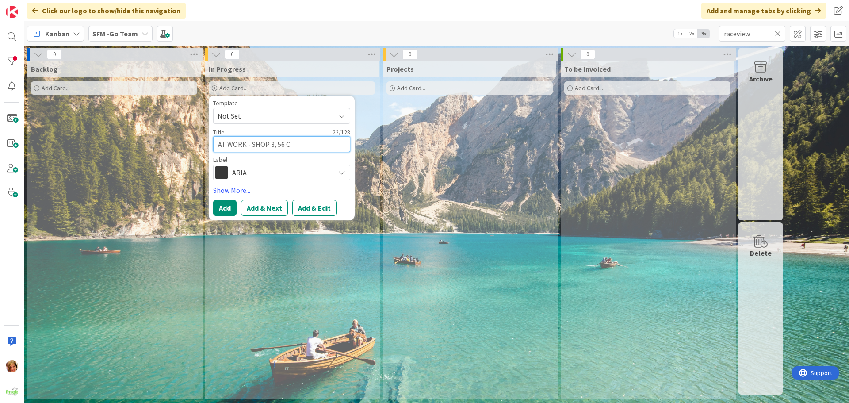
type textarea "AT WORK - SHOP 3, 56 CA"
type textarea "x"
type textarea "AT WORK - SHOP 3, 56 CAS"
type textarea "x"
type textarea "AT WORK - SHOP 3, 56 CASC"
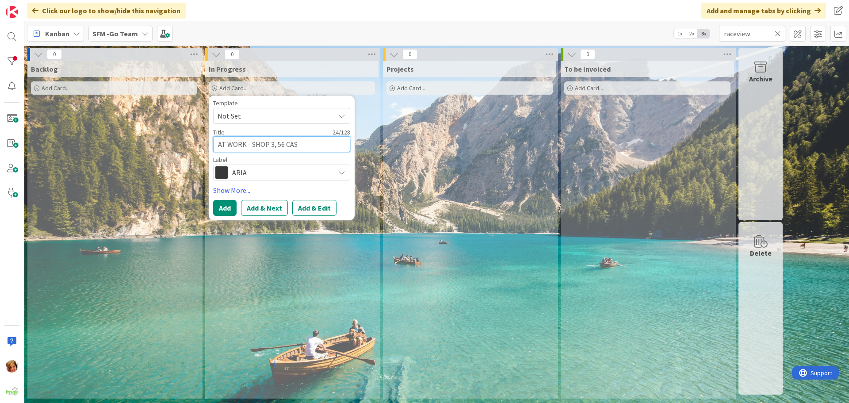
type textarea "x"
type textarea "AT WORK - SHOP 3, 56 CASCA"
type textarea "x"
type textarea "AT WORK - SHOP 3, 56 CASCAD"
type textarea "x"
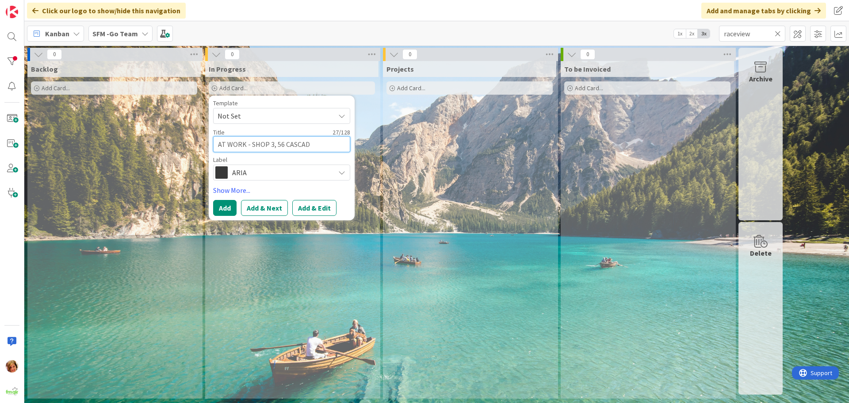
type textarea "AT WORK - SHOP 3, 56 CASCADE"
type textarea "x"
type textarea "AT WORK - SHOP 3, 56 CASCADE"
type textarea "x"
type textarea "AT WORK - SHOP 3, 56 CASCADE S"
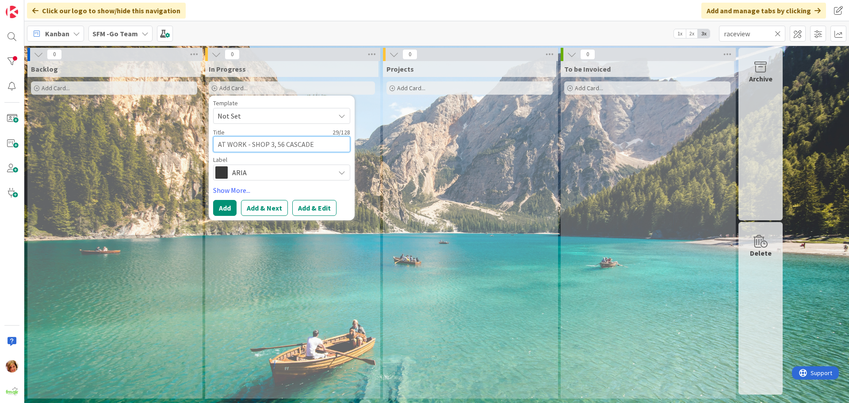
type textarea "x"
type textarea "AT WORK - SHOP [STREET_ADDRESS]"
type textarea "x"
type textarea "AT WORK - SHOP [STREET_ADDRESS]"
type textarea "x"
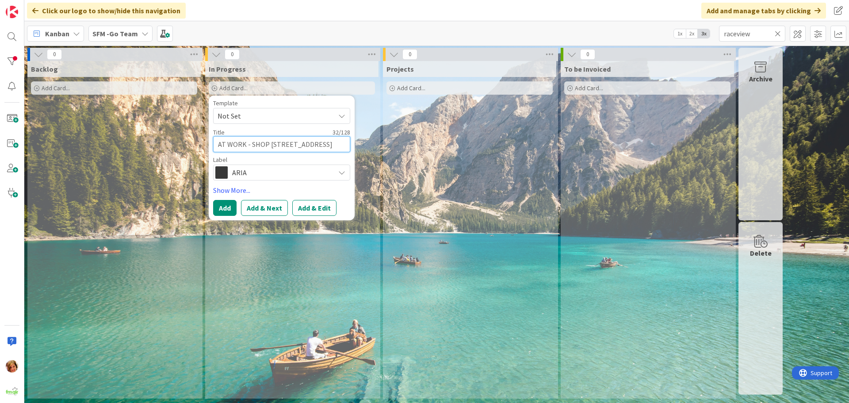
type textarea "AT WORK - SHOP [STREET_ADDRESS]"
type textarea "x"
type textarea "AT WORK - SHOP [STREET_ADDRESS]"
type textarea "x"
type textarea "AT WORK - SHOP [STREET_ADDRESS]"
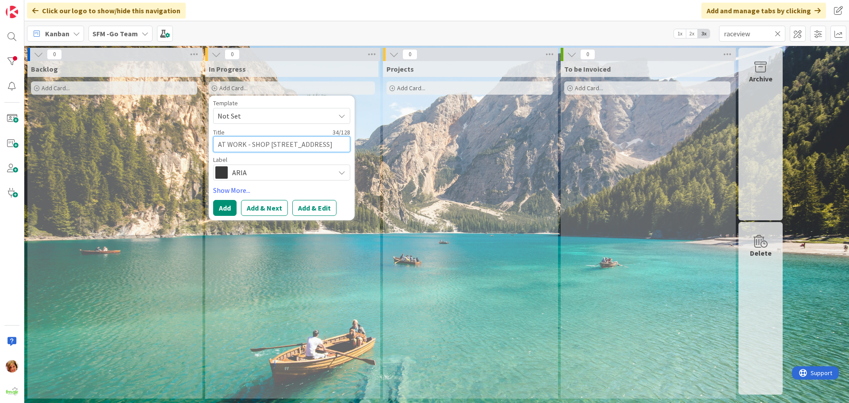
type textarea "x"
type textarea "AT WORK - SHOP 3, [GEOGRAPHIC_DATA]"
type textarea "x"
type textarea "AT WORK - SHOP 3, [GEOGRAPHIC_DATA]"
type textarea "x"
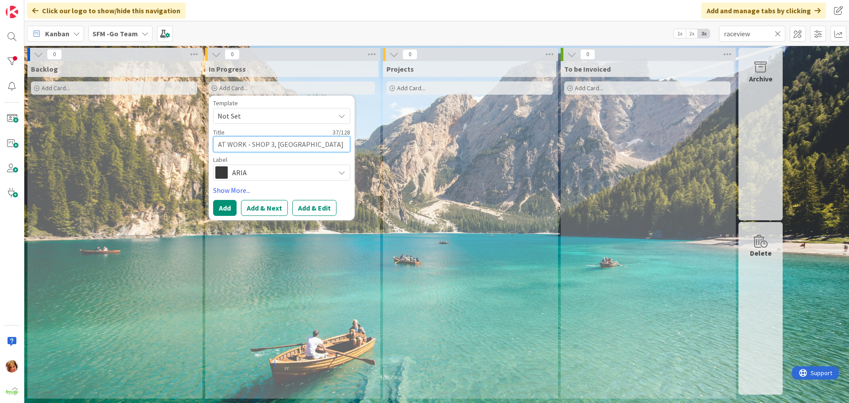
type textarea "AT WORK - SHOP 3, [GEOGRAPHIC_DATA]"
type textarea "x"
type textarea "AT WORK - SHOP 3, [GEOGRAPHIC_DATA]"
type textarea "x"
type textarea "AT WORK - SHOP 3, [GEOGRAPHIC_DATA]"
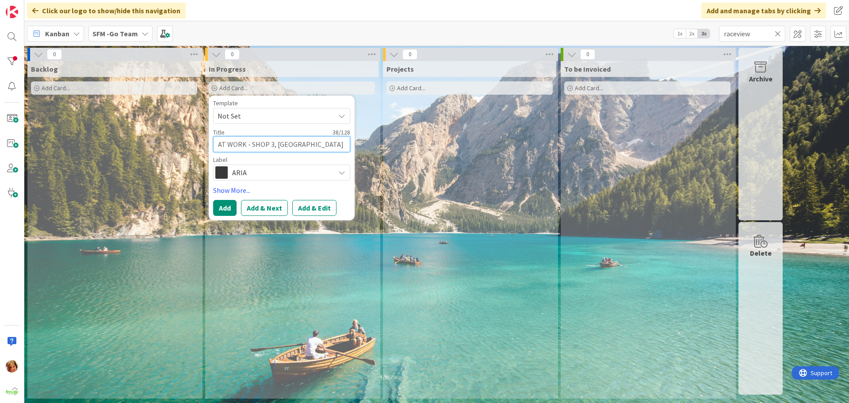
type textarea "x"
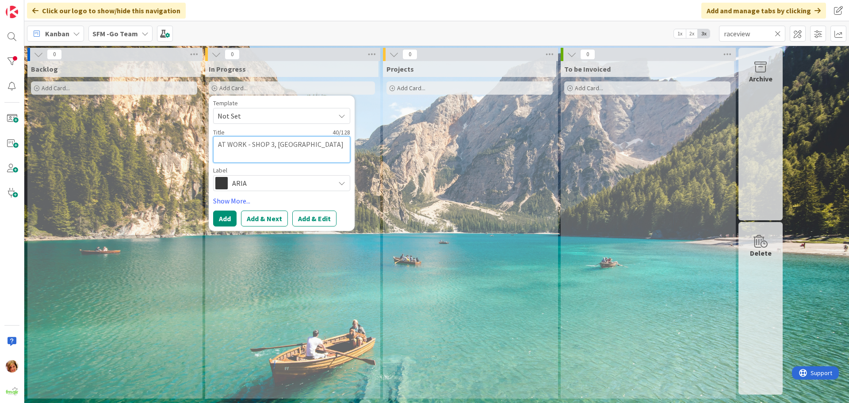
type textarea "AT WORK - SHOP 3, [GEOGRAPHIC_DATA]"
type textarea "x"
type textarea "AT WORK - SHOP 3, [GEOGRAPHIC_DATA] |"
type textarea "x"
type textarea "AT WORK - SHOP 3, [GEOGRAPHIC_DATA] |"
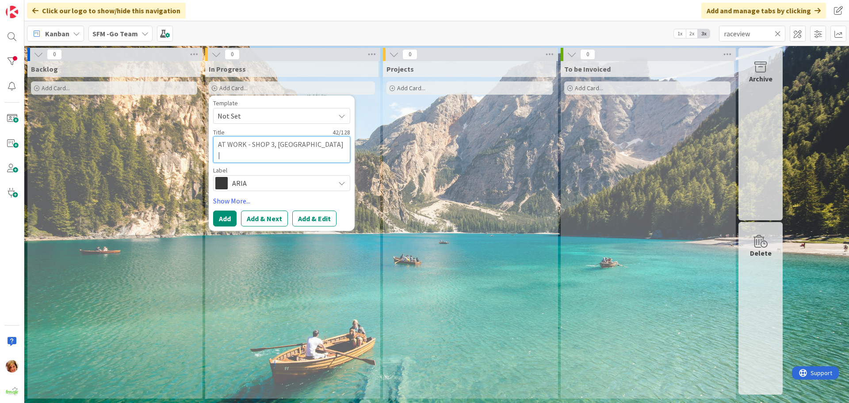
type textarea "x"
type textarea "AT WORK - SHOP 3, [GEOGRAPHIC_DATA] | S"
type textarea "x"
type textarea "AT WORK - SHOP 3, [GEOGRAPHIC_DATA] | Sm"
type textarea "x"
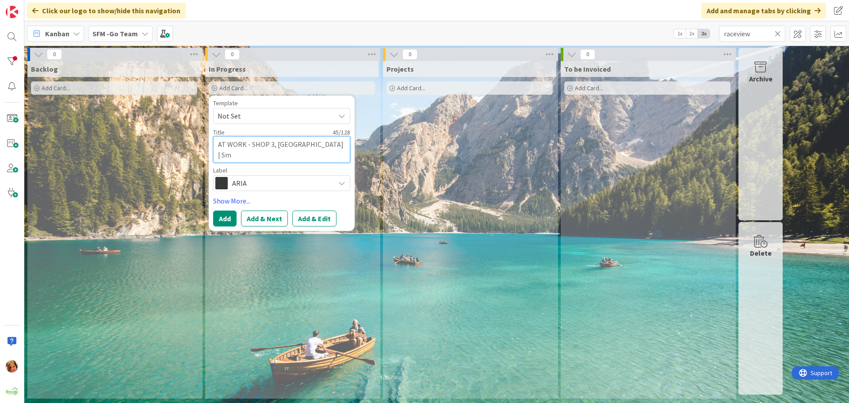
type textarea "AT WORK - SHOP 3, [GEOGRAPHIC_DATA] | Sma"
type textarea "x"
type textarea "AT WORK - SHOP 3, [GEOGRAPHIC_DATA] | Smal"
type textarea "x"
type textarea "AT WORK - SHOP 3, [GEOGRAPHIC_DATA] | Small"
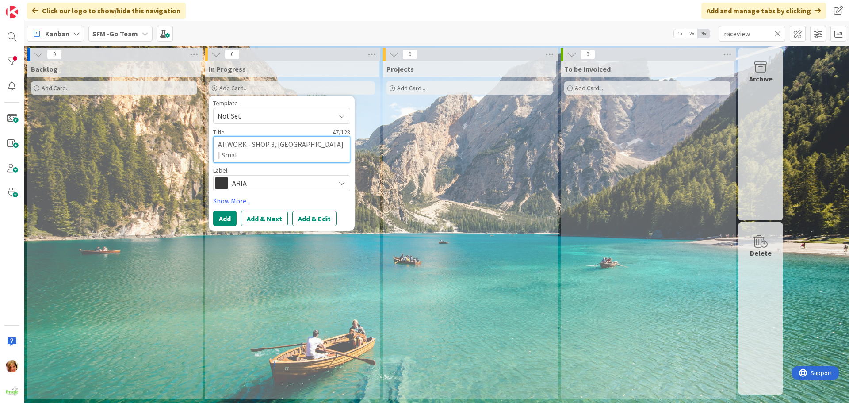
type textarea "x"
type textarea "AT WORK - SHOP 3, [GEOGRAPHIC_DATA] | Small"
type textarea "x"
type textarea "AT WORK - SHOP 3, [GEOGRAPHIC_DATA] | Small F"
type textarea "x"
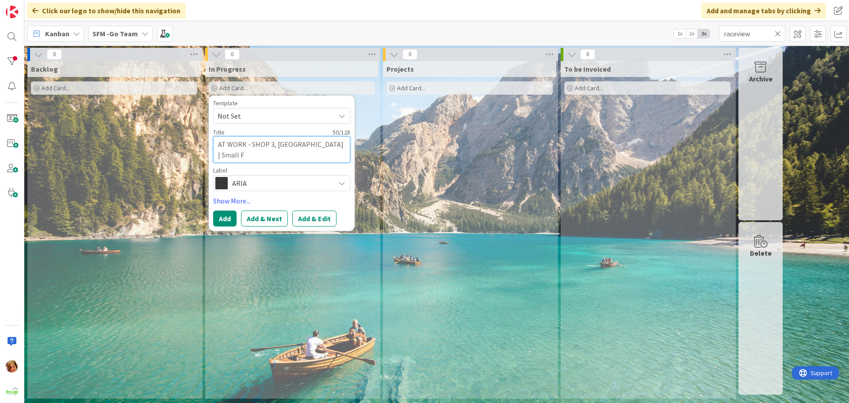
type textarea "AT WORK - SHOP 3, [GEOGRAPHIC_DATA] | Small Fi"
type textarea "x"
type textarea "AT WORK - SHOP 3, [GEOGRAPHIC_DATA] | Small Fit"
type textarea "x"
type textarea "AT WORK - SHOP 3, [GEOGRAPHIC_DATA] | Small Fit"
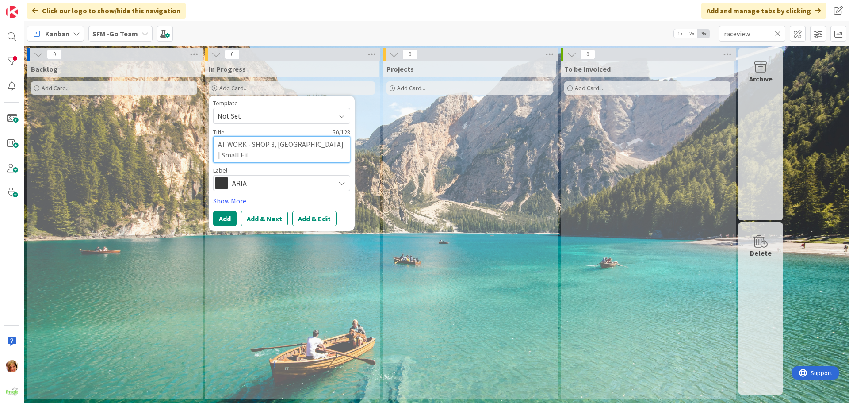
type textarea "x"
type textarea "AT WORK - SHOP 3, [STREET_ADDRESS][GEOGRAPHIC_DATA] | Small Fit o"
type textarea "x"
type textarea "AT WORK - SHOP 3, [GEOGRAPHIC_DATA] | Small Fit ou"
type textarea "x"
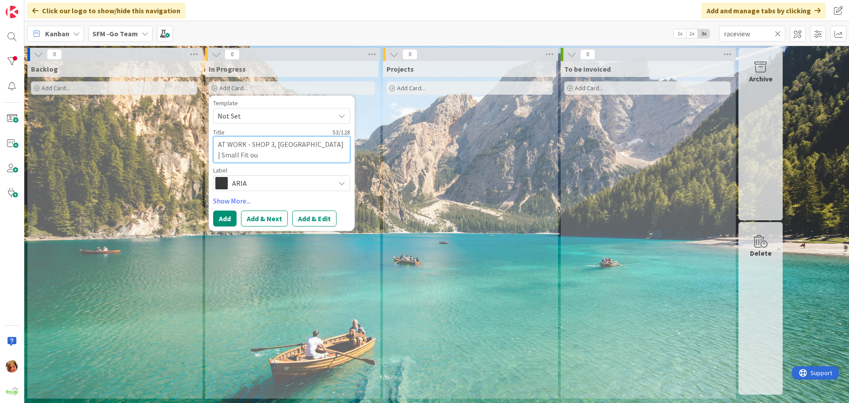
type textarea "AT WORK - SHOP 3, [GEOGRAPHIC_DATA] | Small Fit out"
type textarea "x"
type textarea "AT WORK - SHOP 3, [GEOGRAPHIC_DATA] | Small Fit out"
drag, startPoint x: 263, startPoint y: 179, endPoint x: 266, endPoint y: 220, distance: 41.2
click at [263, 180] on span "ARIA" at bounding box center [281, 183] width 98 height 12
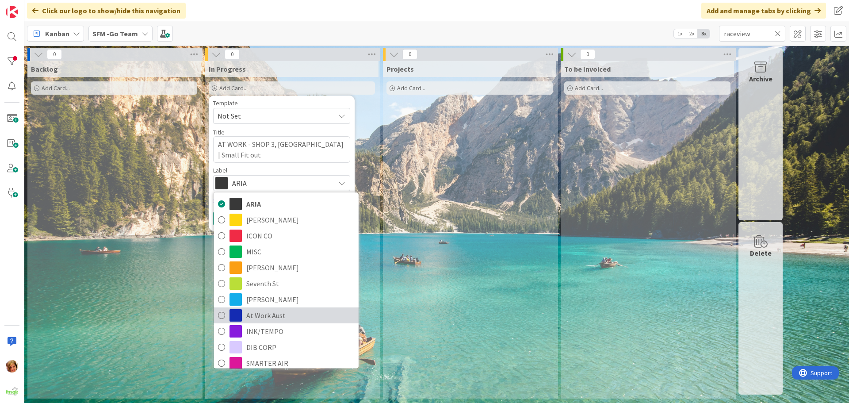
click at [266, 315] on span "At Work Aust" at bounding box center [300, 314] width 108 height 13
type textarea "x"
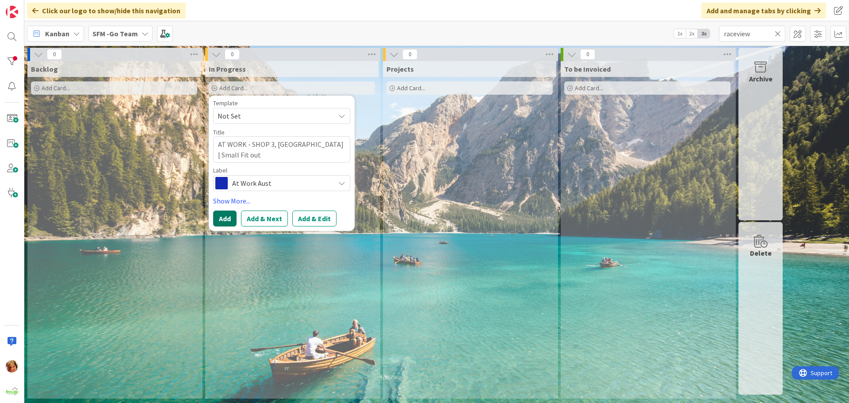
click at [226, 212] on button "Add" at bounding box center [224, 218] width 23 height 16
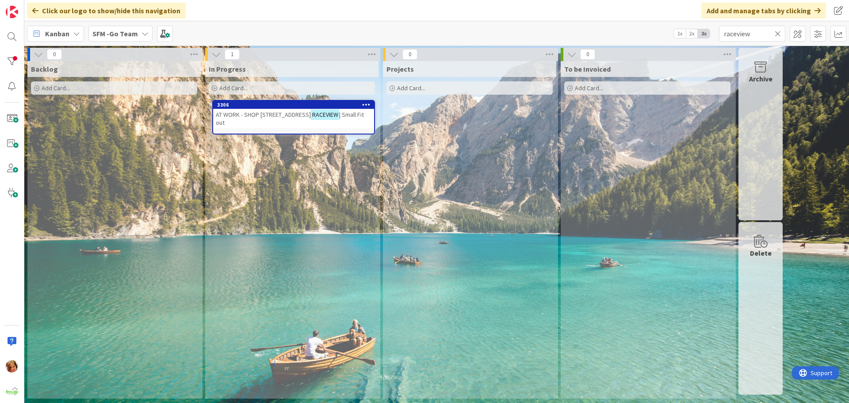
click at [276, 112] on span "AT WORK - SHOP [STREET_ADDRESS]" at bounding box center [263, 114] width 95 height 8
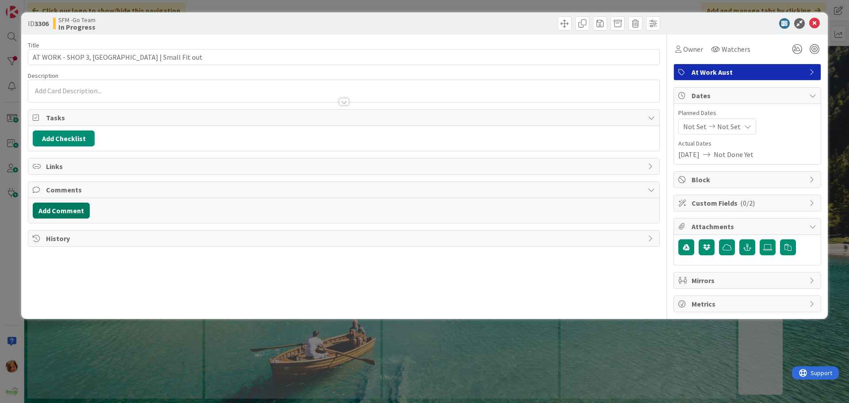
click at [61, 211] on button "Add Comment" at bounding box center [61, 210] width 57 height 16
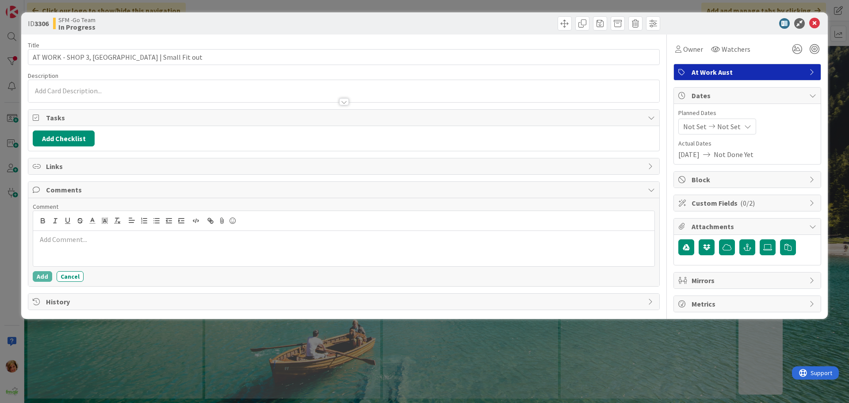
click at [74, 248] on div at bounding box center [343, 248] width 621 height 35
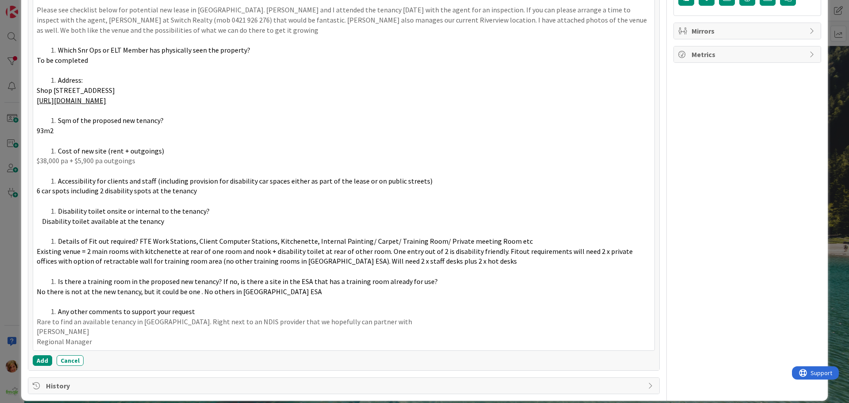
scroll to position [72, 0]
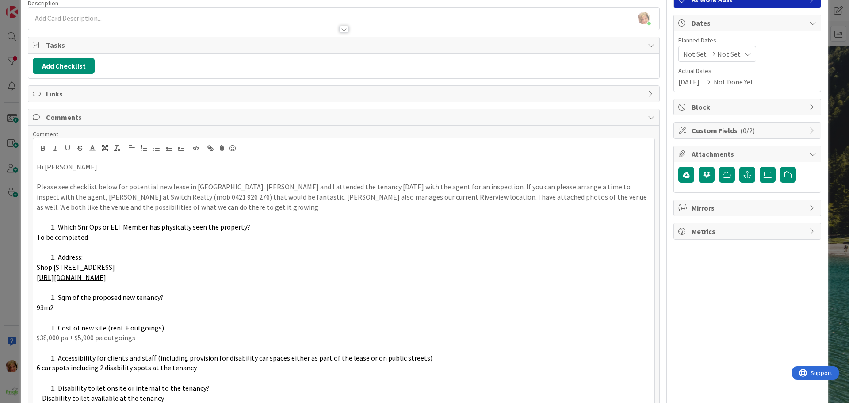
click at [68, 166] on p "Hi [PERSON_NAME]" at bounding box center [344, 167] width 614 height 10
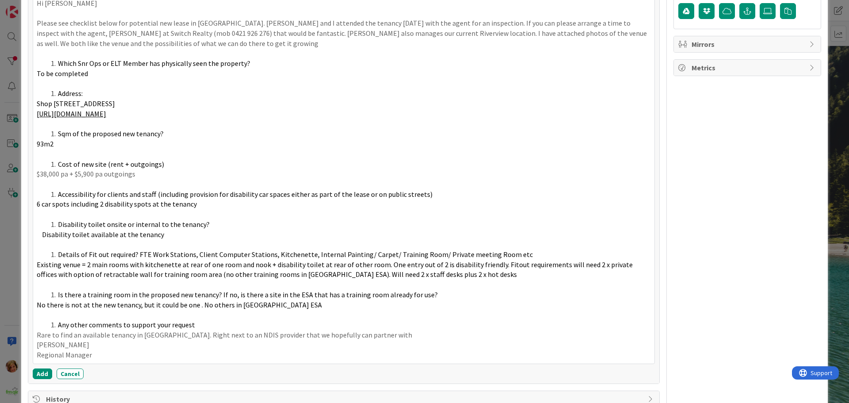
scroll to position [259, 0]
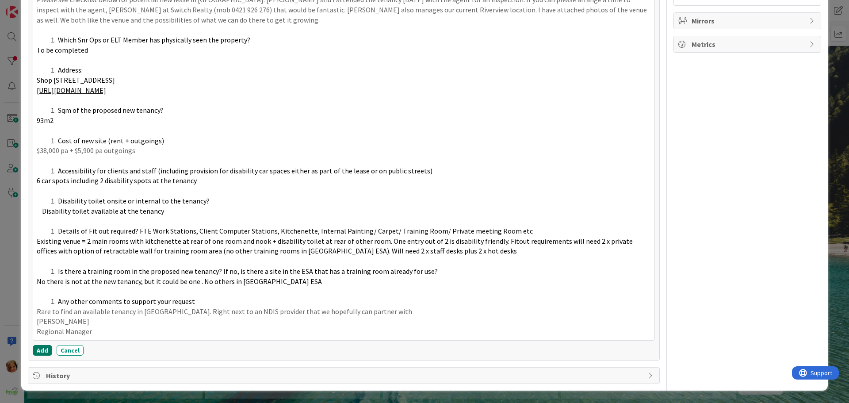
click at [46, 350] on button "Add" at bounding box center [42, 350] width 19 height 11
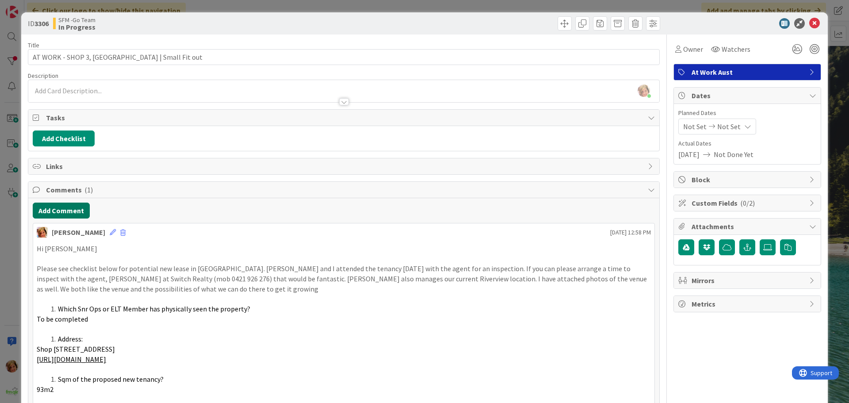
click at [62, 209] on button "Add Comment" at bounding box center [61, 210] width 57 height 16
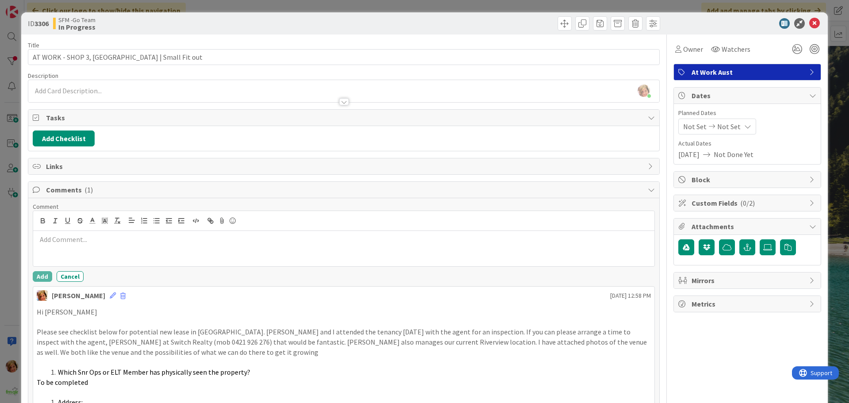
click at [87, 246] on div at bounding box center [343, 248] width 621 height 35
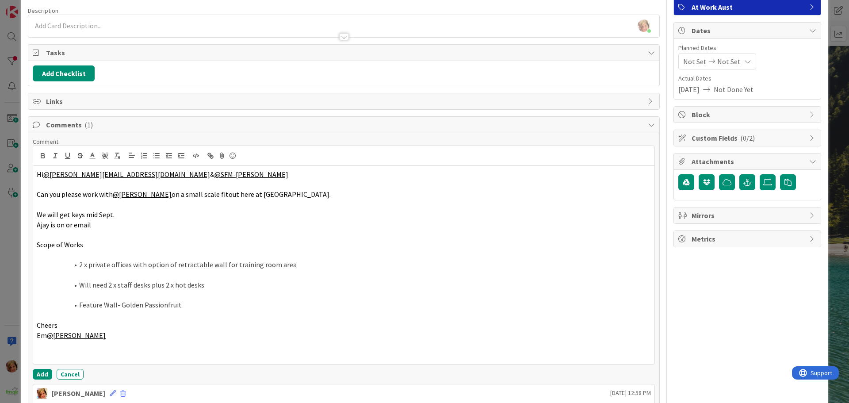
scroll to position [198, 0]
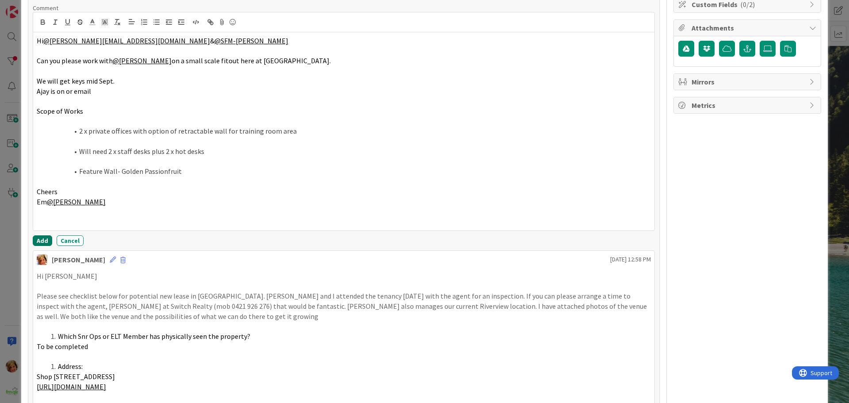
click at [43, 241] on button "Add" at bounding box center [42, 240] width 19 height 11
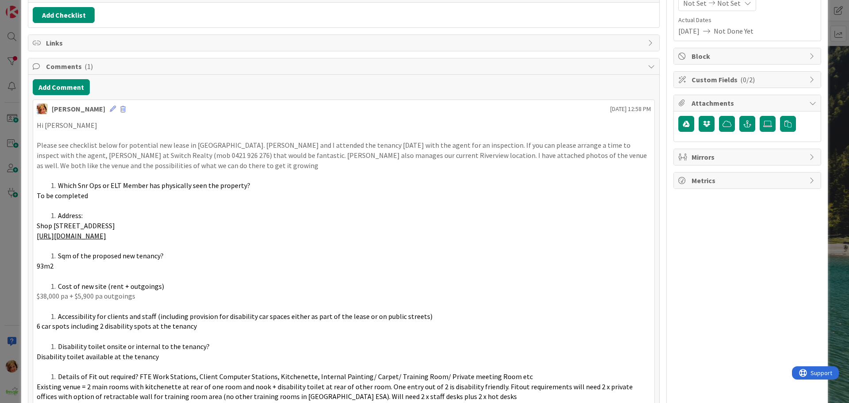
scroll to position [0, 0]
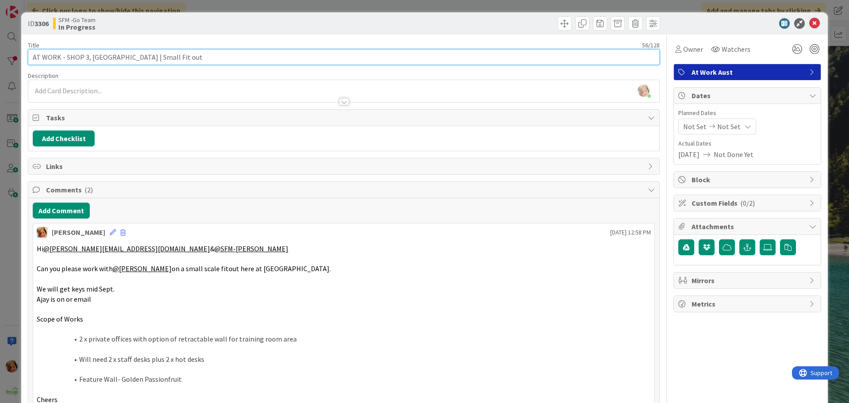
click at [250, 63] on input "AT WORK - SHOP 3, [GEOGRAPHIC_DATA] | Small Fit out" at bounding box center [344, 57] width 632 height 16
type input "AT WORK - SHOP 3, [GEOGRAPHIC_DATA] | Small Fit out - [PERSON_NAME] MID SEPTEMB…"
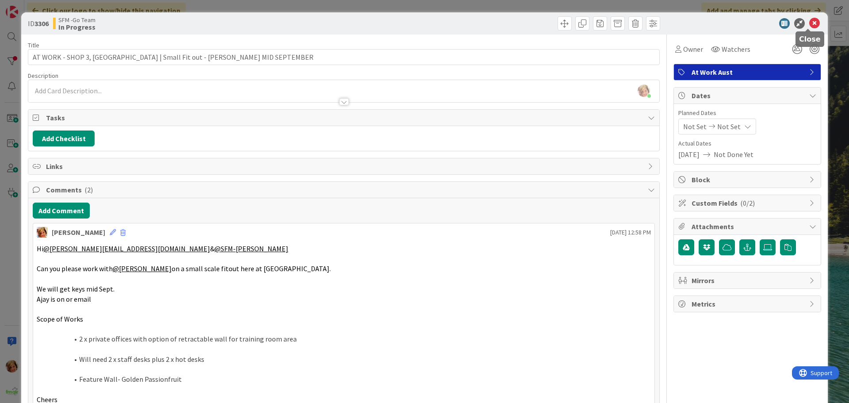
drag, startPoint x: 810, startPoint y: 23, endPoint x: 765, endPoint y: 24, distance: 45.1
click at [810, 23] on icon at bounding box center [814, 23] width 11 height 11
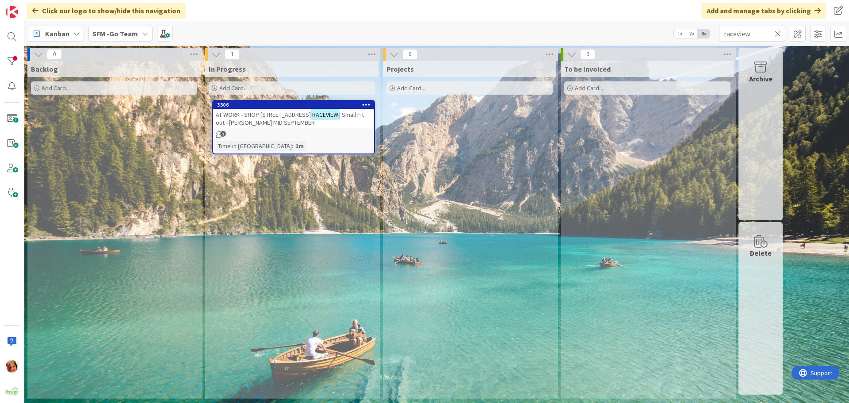
click at [779, 32] on icon at bounding box center [777, 34] width 6 height 8
click at [779, 32] on input "text" at bounding box center [752, 34] width 66 height 16
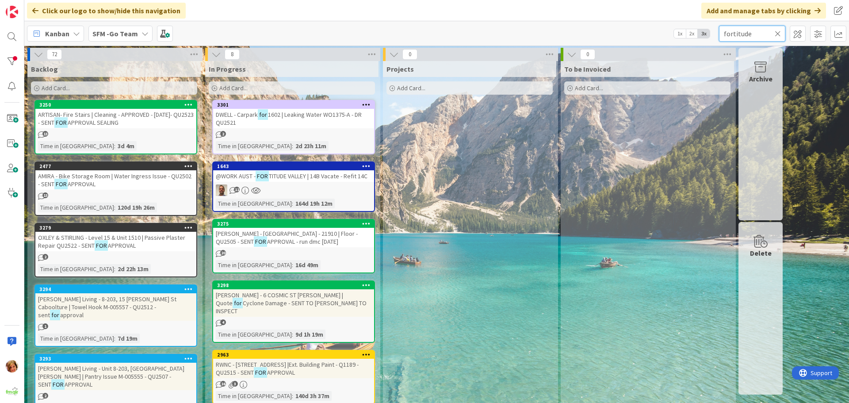
type input "fortitude"
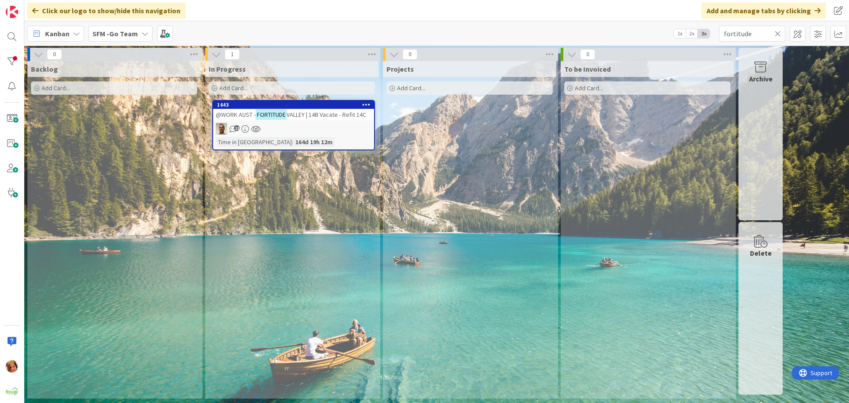
click at [333, 114] on span "VALLEY | 14B Vacate - Refit 14C" at bounding box center [326, 114] width 80 height 8
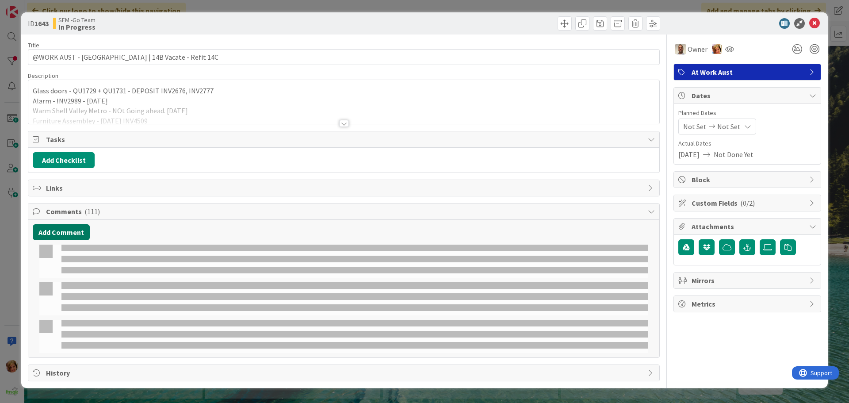
click at [66, 227] on button "Add Comment" at bounding box center [61, 232] width 57 height 16
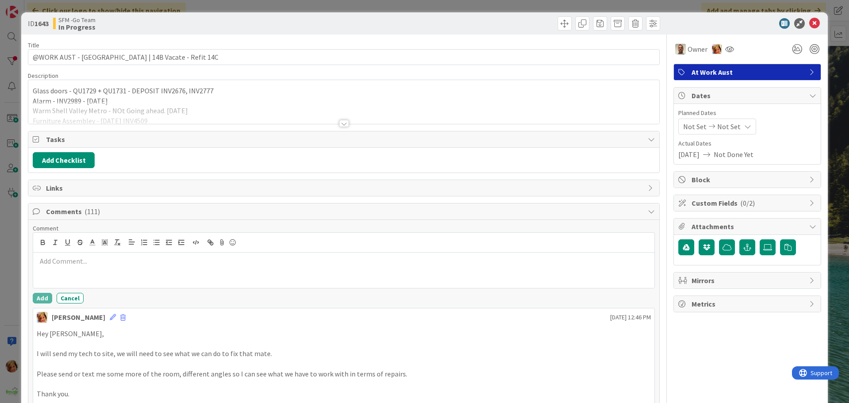
click at [67, 234] on div at bounding box center [343, 242] width 621 height 20
click at [92, 249] on div at bounding box center [343, 242] width 621 height 20
paste div
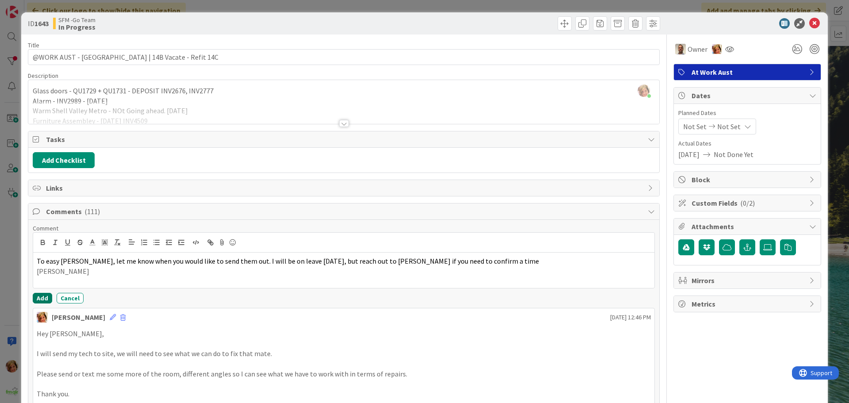
click at [41, 294] on button "Add" at bounding box center [42, 298] width 19 height 11
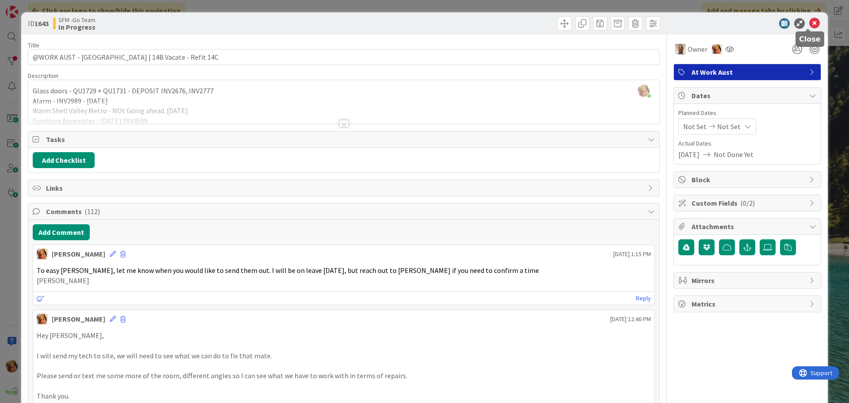
click at [809, 21] on icon at bounding box center [814, 23] width 11 height 11
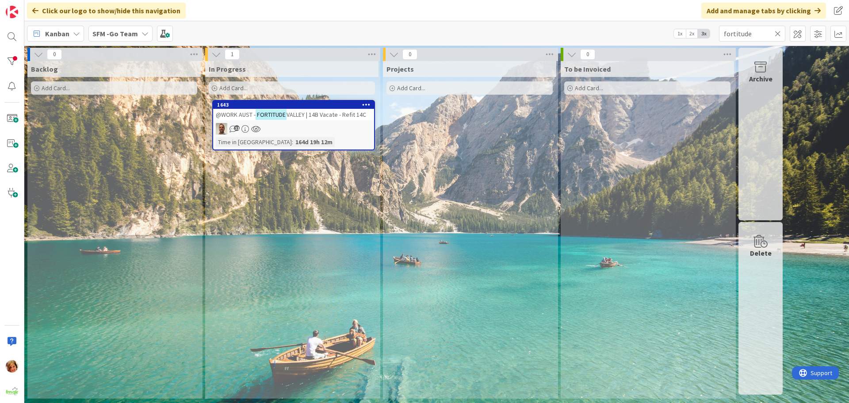
click at [780, 33] on icon at bounding box center [777, 34] width 6 height 8
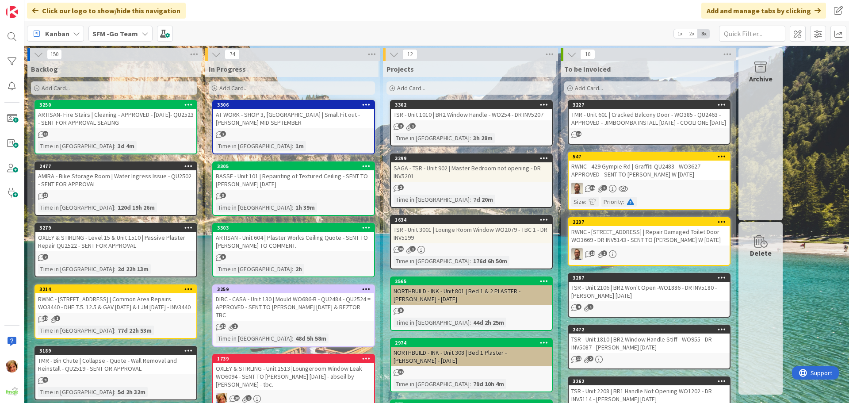
click at [286, 86] on div "Add Card..." at bounding box center [292, 87] width 166 height 13
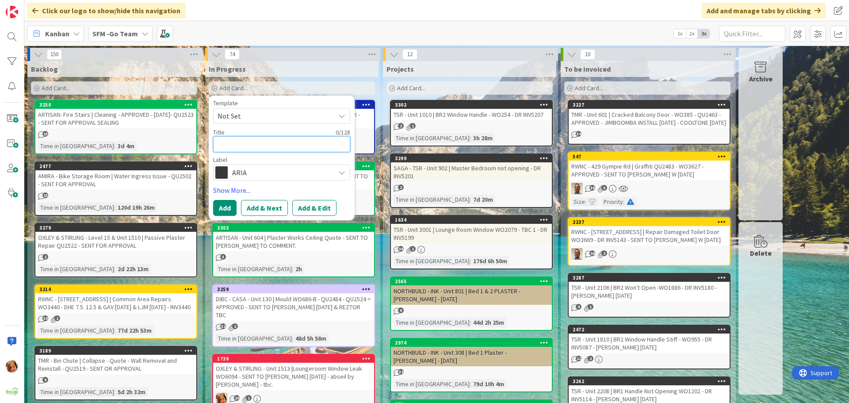
type textarea "M"
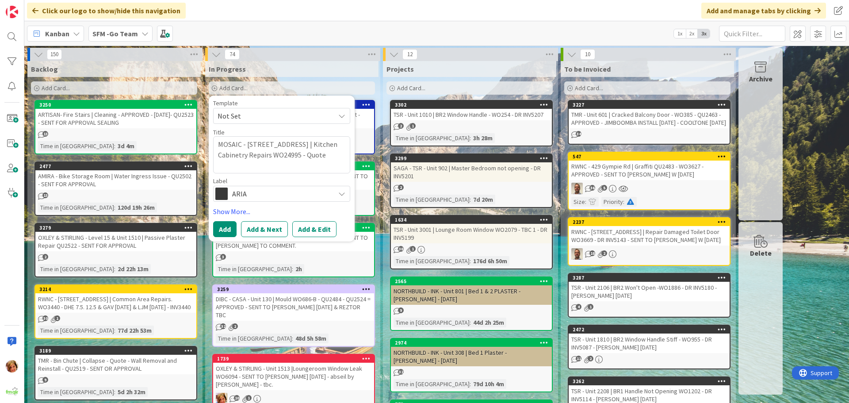
click at [274, 192] on span "ARIA" at bounding box center [281, 193] width 98 height 12
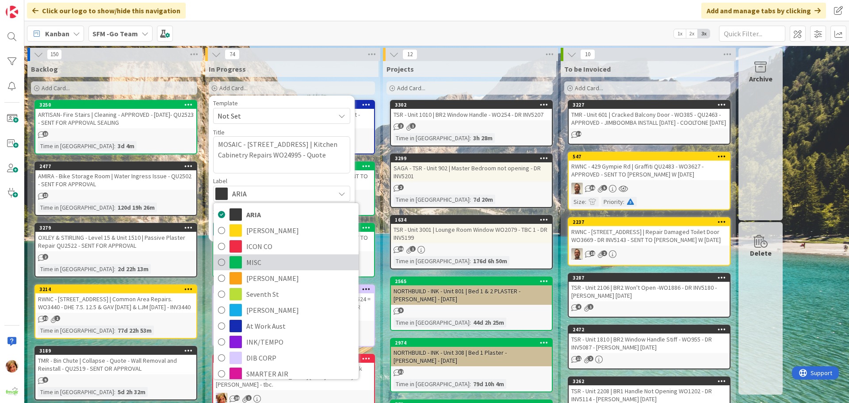
click at [260, 263] on span "MISC" at bounding box center [300, 261] width 108 height 13
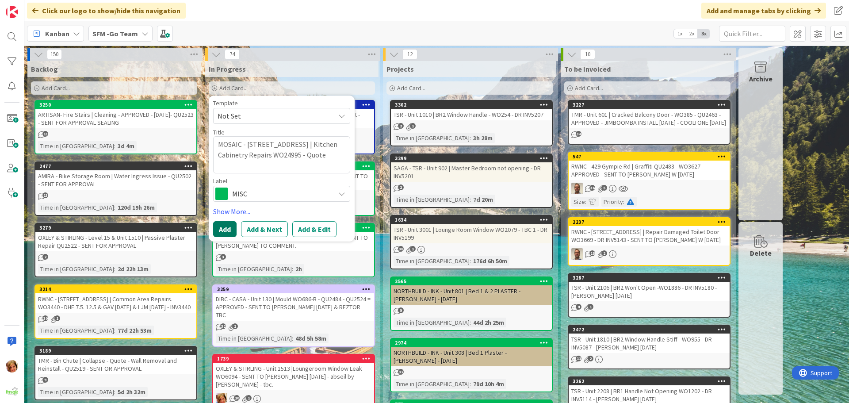
click at [227, 229] on button "Add" at bounding box center [224, 229] width 23 height 16
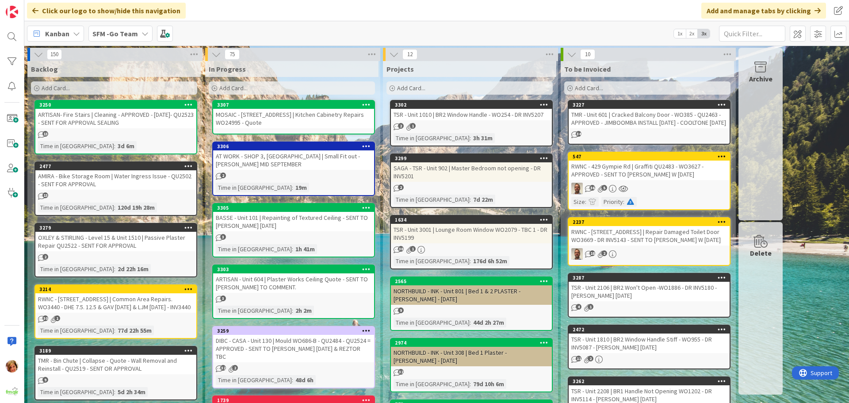
click at [284, 114] on div "MOSAIC - [STREET_ADDRESS] | Kitchen Cabinetry Repairs WO24995 - Quote" at bounding box center [293, 118] width 161 height 19
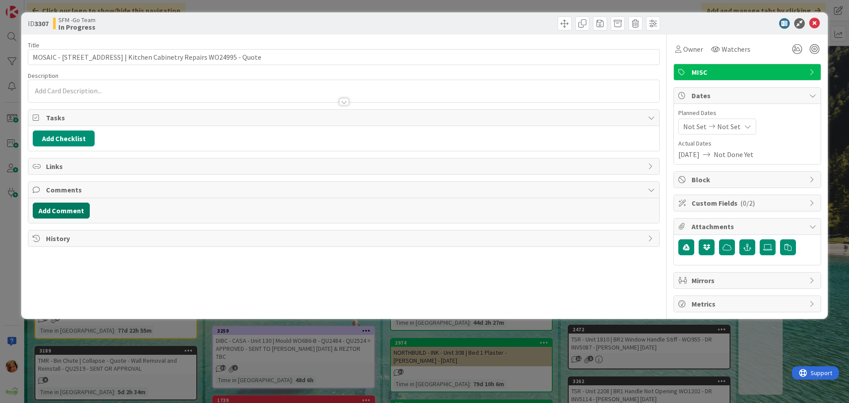
click at [58, 210] on button "Add Comment" at bounding box center [61, 210] width 57 height 16
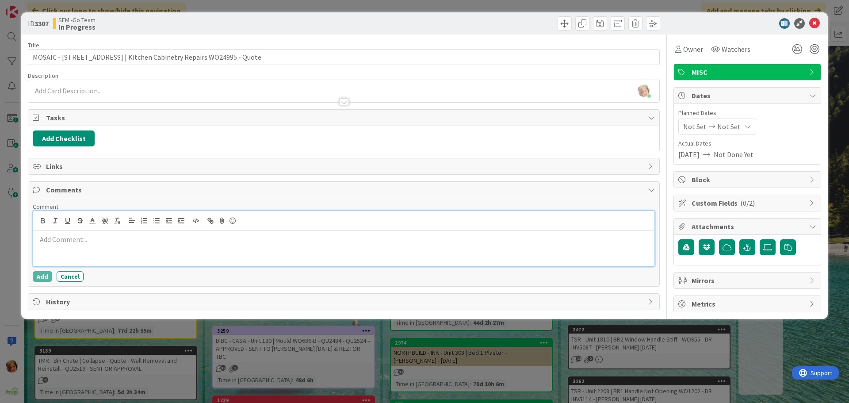
click at [81, 245] on div at bounding box center [343, 248] width 621 height 35
click at [107, 243] on p "wo24995 - [PERSON_NAME]" at bounding box center [344, 239] width 614 height 10
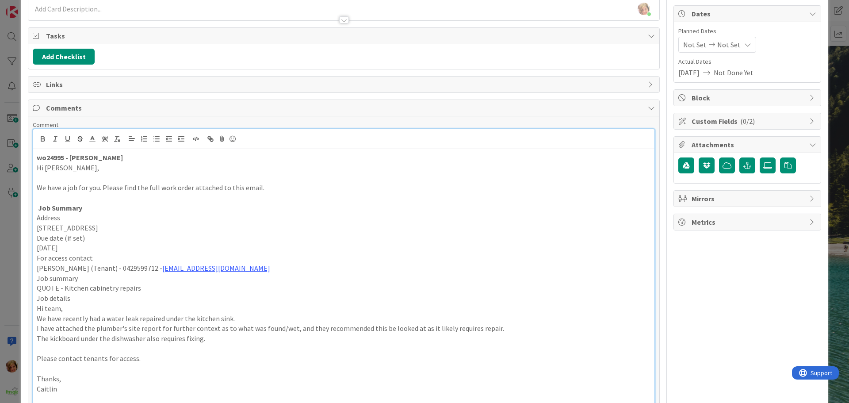
scroll to position [159, 0]
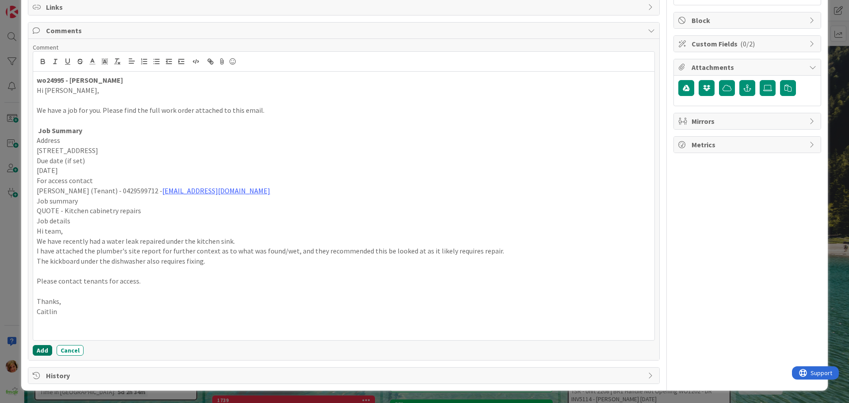
click at [41, 350] on button "Add" at bounding box center [42, 350] width 19 height 11
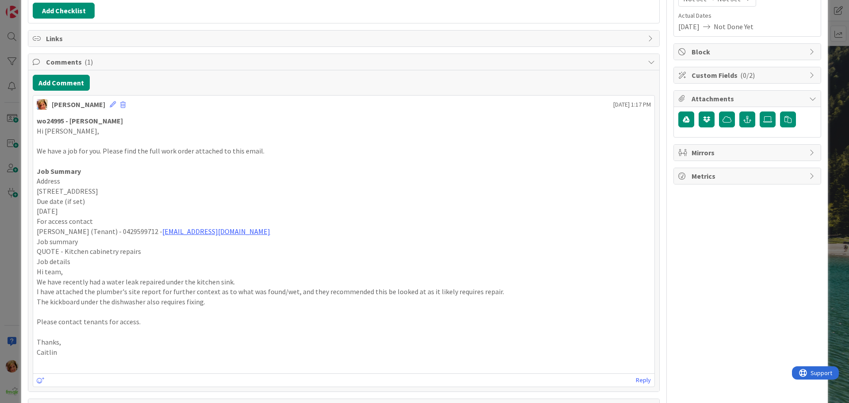
scroll to position [133, 0]
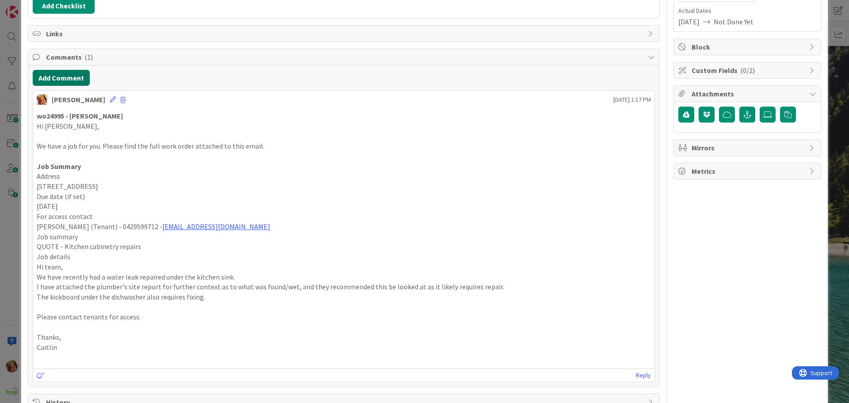
click at [69, 70] on button "Add Comment" at bounding box center [61, 78] width 57 height 16
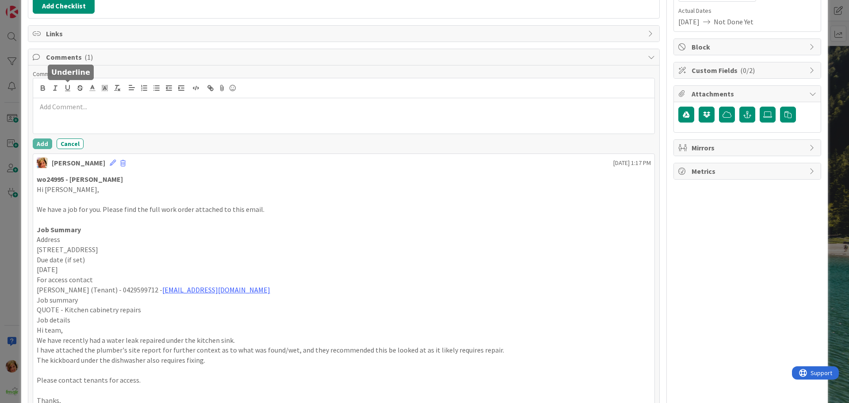
click at [82, 111] on p at bounding box center [344, 107] width 614 height 10
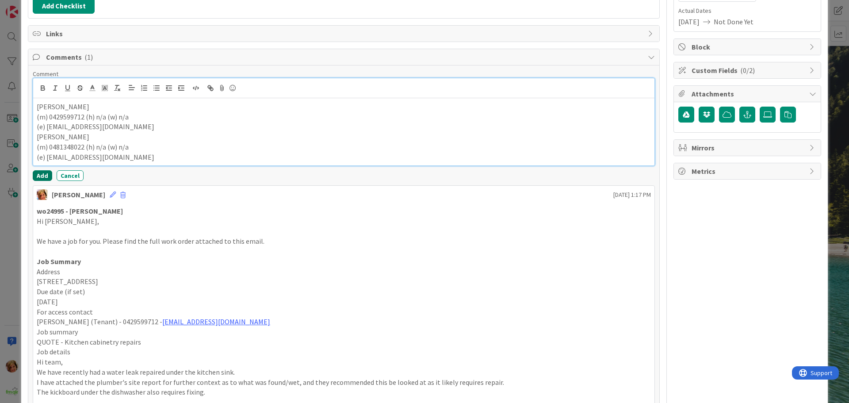
click at [46, 176] on button "Add" at bounding box center [42, 175] width 19 height 11
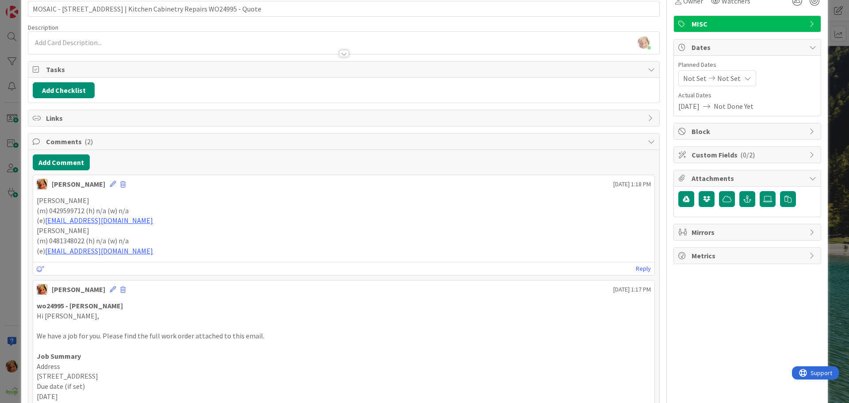
scroll to position [0, 0]
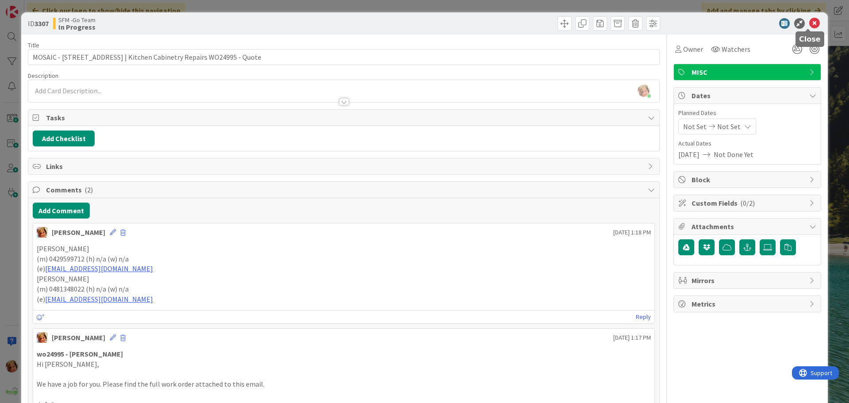
drag, startPoint x: 810, startPoint y: 24, endPoint x: 407, endPoint y: 40, distance: 403.8
click at [810, 24] on icon at bounding box center [814, 23] width 11 height 11
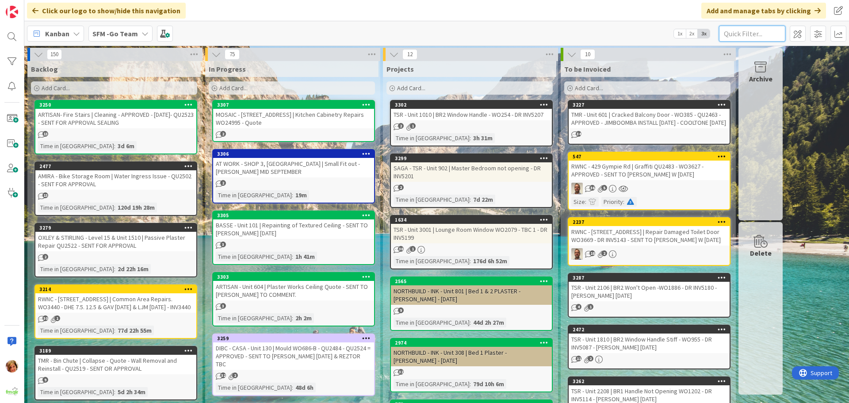
click at [759, 33] on input "text" at bounding box center [752, 34] width 66 height 16
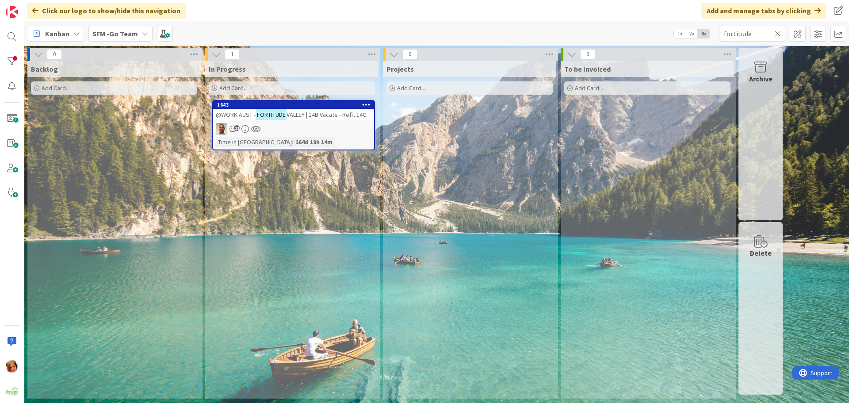
click at [323, 122] on link "1643 @WORK AUST - [GEOGRAPHIC_DATA] | 14B Vacate - Refit 14C 112 Time in [GEOGR…" at bounding box center [293, 125] width 163 height 50
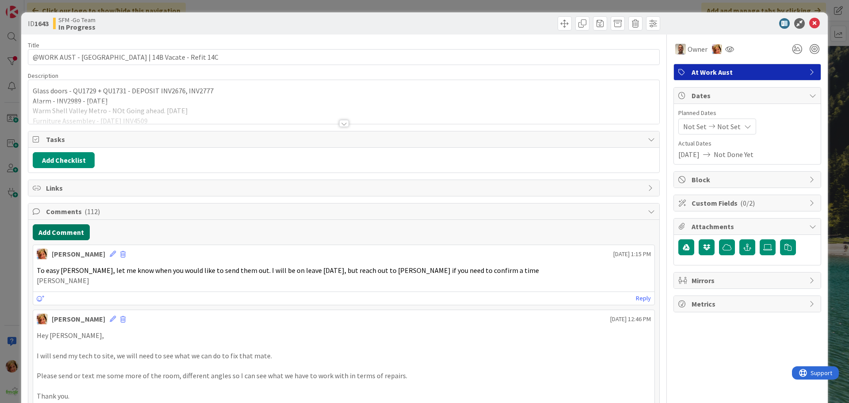
click at [69, 231] on button "Add Comment" at bounding box center [61, 232] width 57 height 16
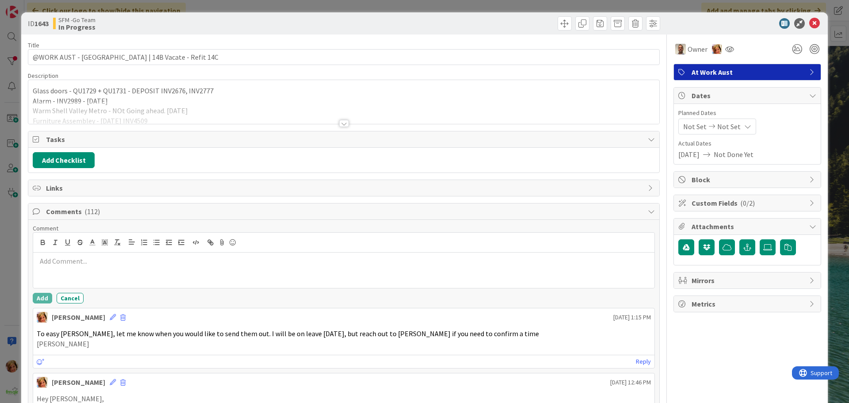
click at [90, 264] on p at bounding box center [344, 261] width 614 height 10
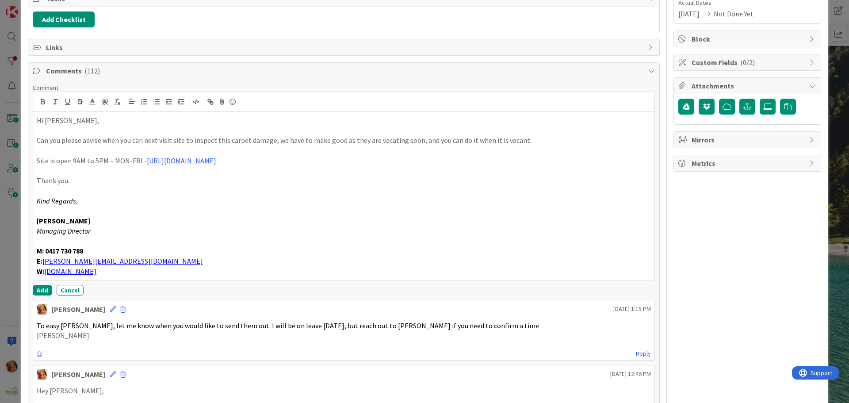
scroll to position [146, 0]
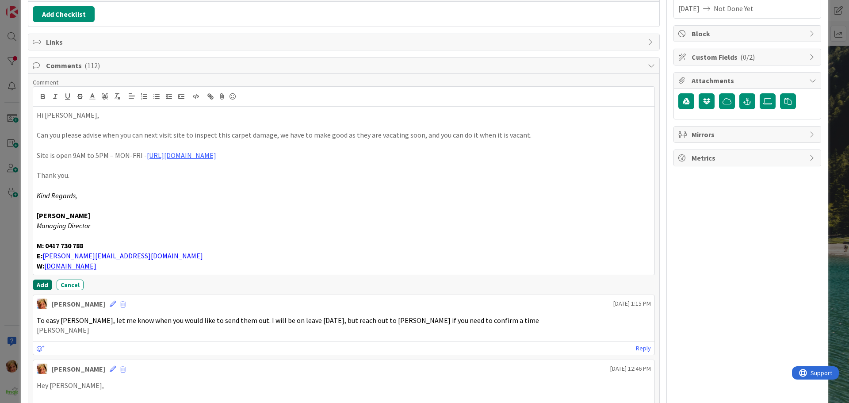
click at [42, 284] on button "Add" at bounding box center [42, 284] width 19 height 11
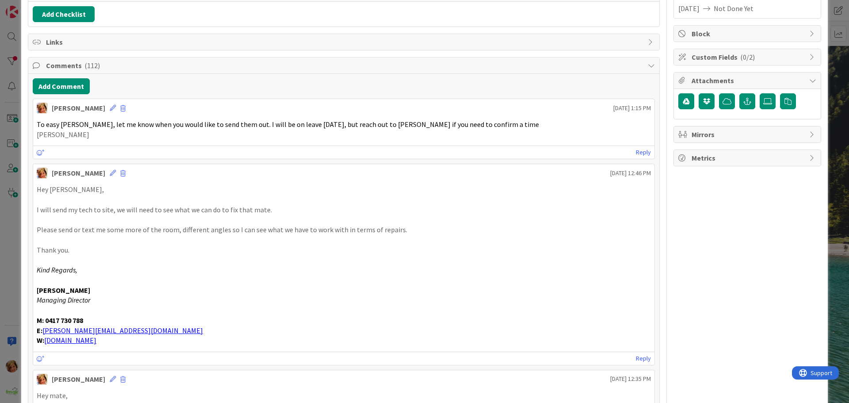
scroll to position [0, 0]
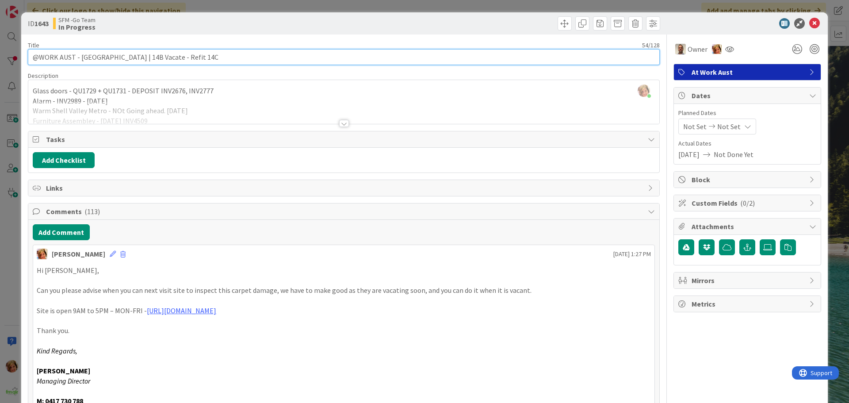
click at [216, 58] on input "@WORK AUST - [GEOGRAPHIC_DATA] | 14B Vacate - Refit 14C" at bounding box center [344, 57] width 632 height 16
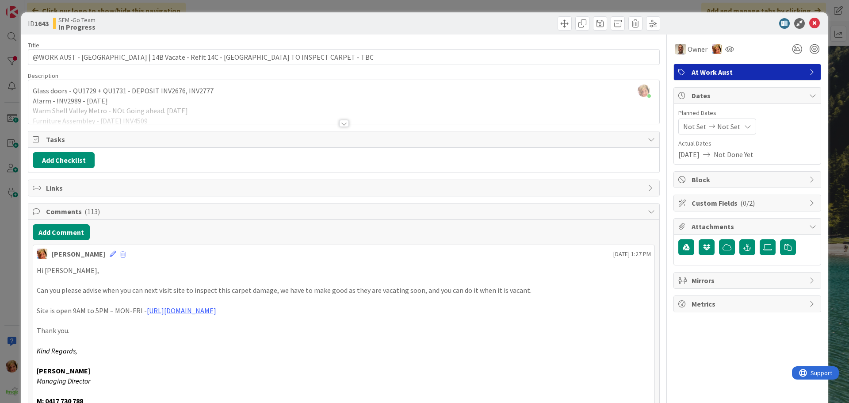
click at [351, 28] on div at bounding box center [503, 23] width 314 height 14
click at [809, 24] on icon at bounding box center [814, 23] width 11 height 11
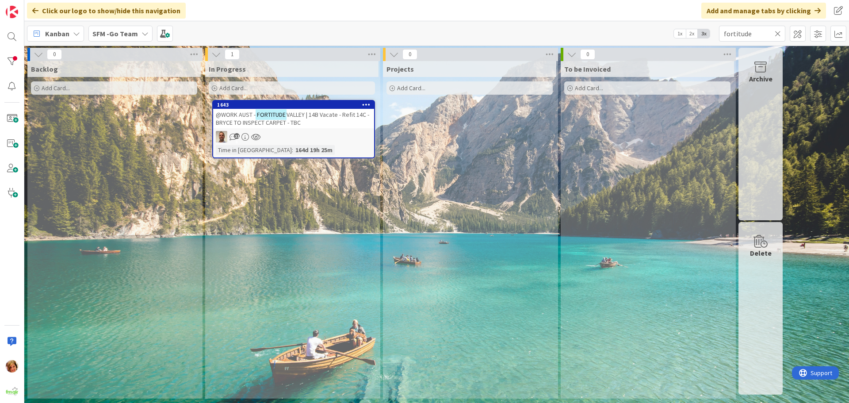
click at [777, 35] on icon at bounding box center [777, 34] width 6 height 8
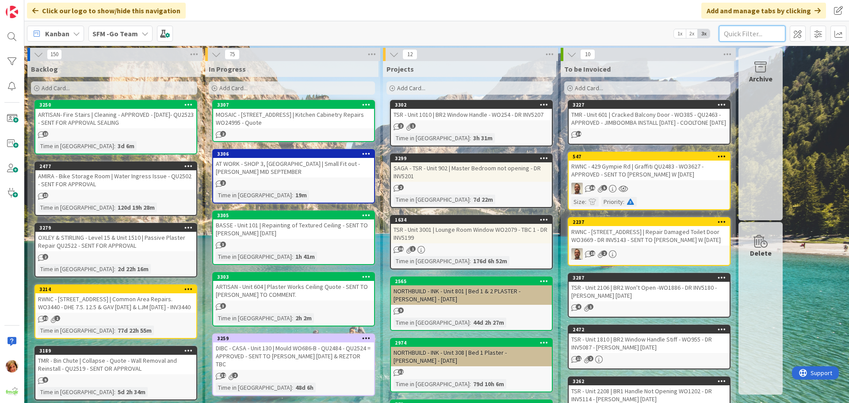
click at [743, 30] on input "text" at bounding box center [752, 34] width 66 height 16
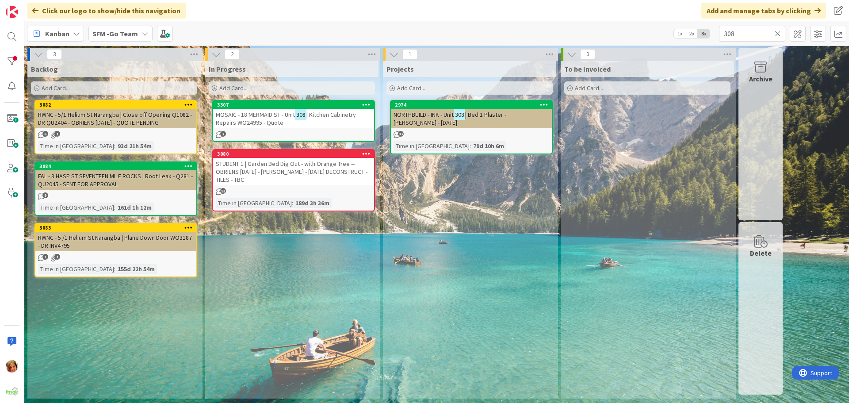
click at [314, 116] on span "| Kitchen Cabinetry Repairs WO24995 - Quote" at bounding box center [286, 118] width 140 height 16
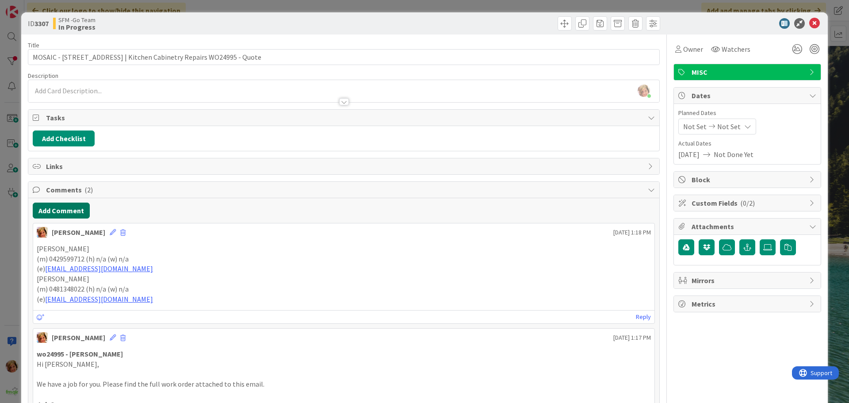
click at [70, 211] on button "Add Comment" at bounding box center [61, 210] width 57 height 16
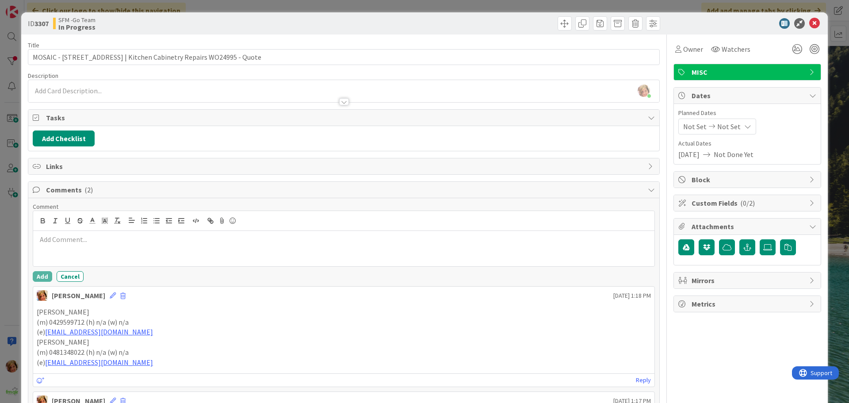
click at [89, 233] on div at bounding box center [343, 248] width 621 height 35
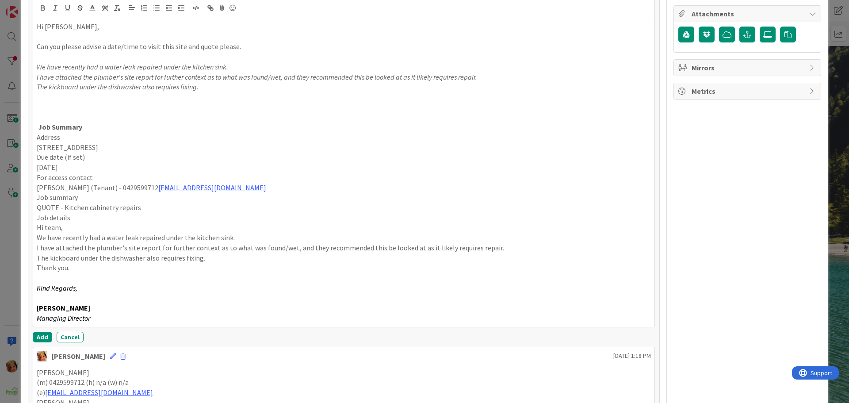
scroll to position [221, 0]
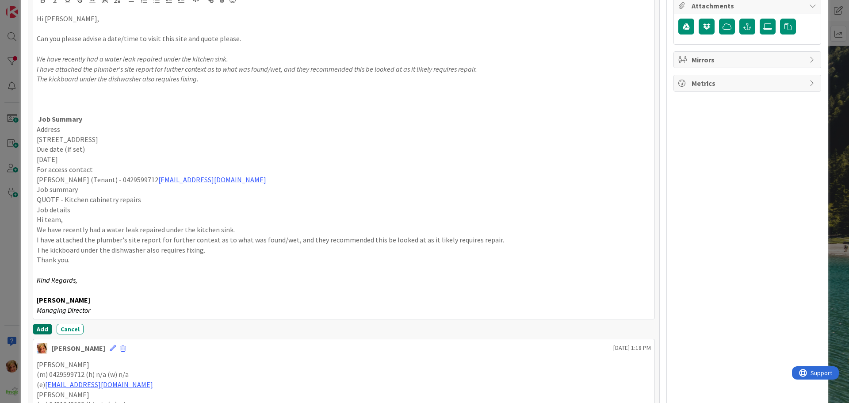
click at [37, 330] on button "Add" at bounding box center [42, 329] width 19 height 11
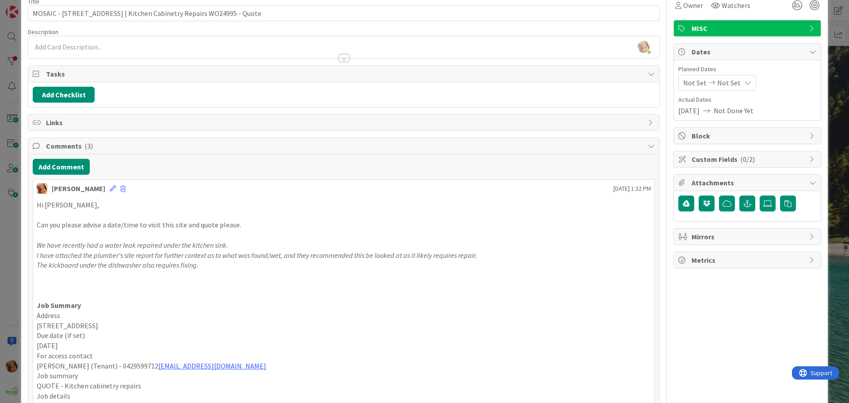
scroll to position [0, 0]
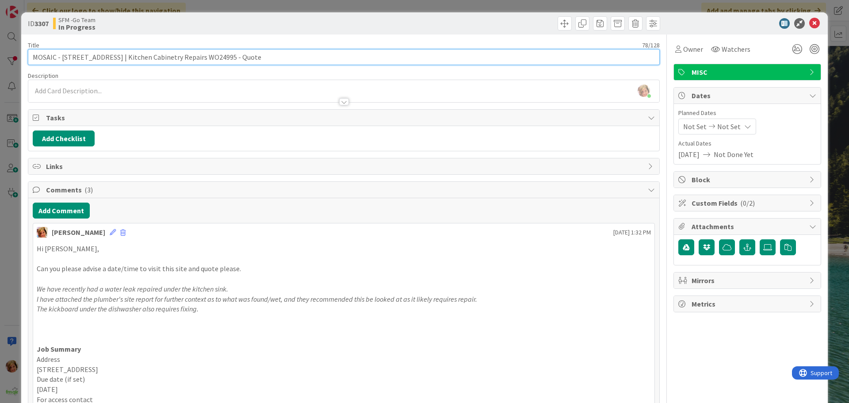
click at [305, 57] on input "MOSAIC - [STREET_ADDRESS] | Kitchen Cabinetry Repairs WO24995 - Quote" at bounding box center [344, 57] width 632 height 16
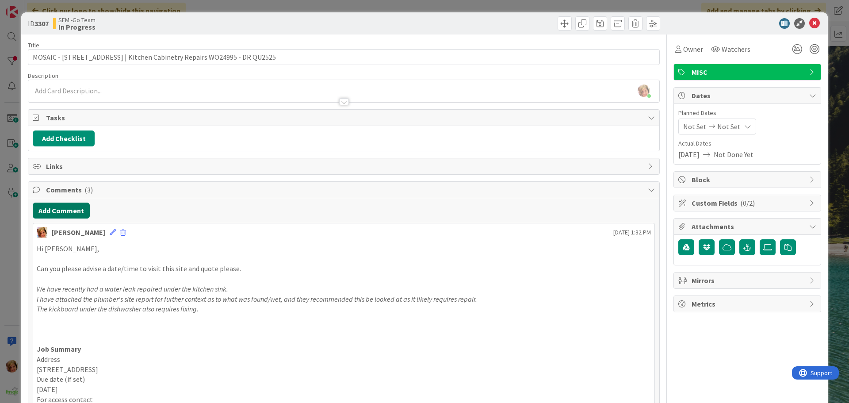
click at [55, 209] on button "Add Comment" at bounding box center [61, 210] width 57 height 16
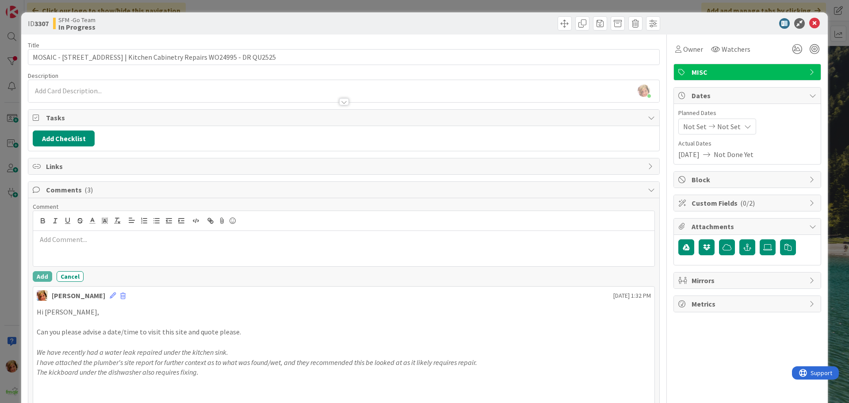
click at [73, 234] on div at bounding box center [343, 248] width 621 height 35
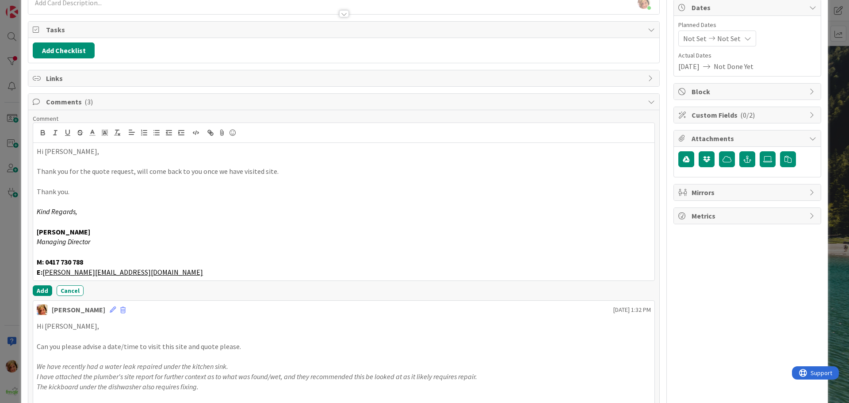
scroll to position [88, 0]
click at [39, 292] on button "Add" at bounding box center [42, 290] width 19 height 11
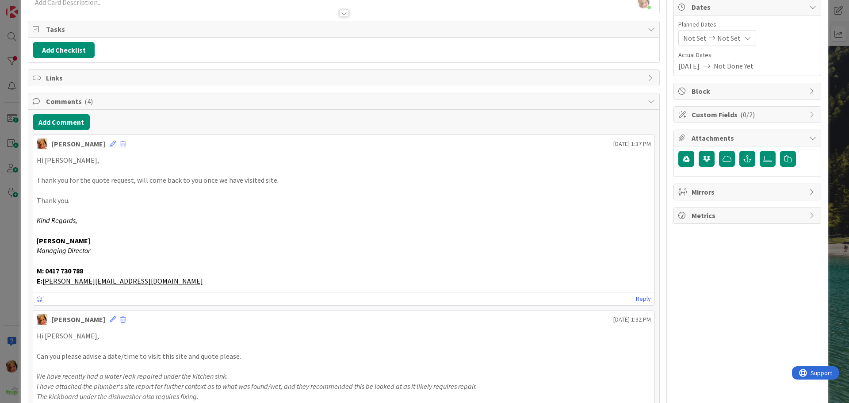
scroll to position [0, 0]
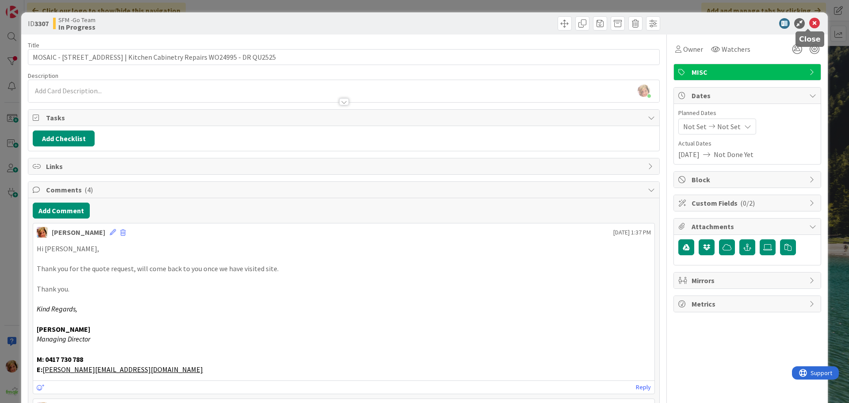
drag, startPoint x: 809, startPoint y: 21, endPoint x: 792, endPoint y: 34, distance: 21.4
click at [809, 21] on icon at bounding box center [814, 23] width 11 height 11
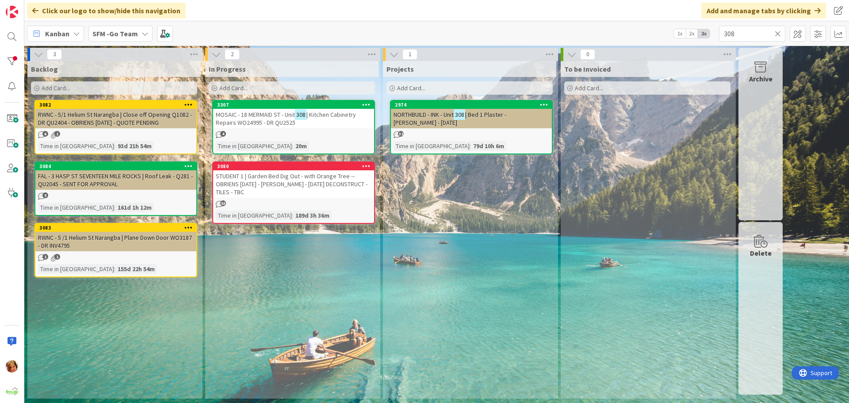
click at [779, 34] on icon at bounding box center [777, 34] width 6 height 8
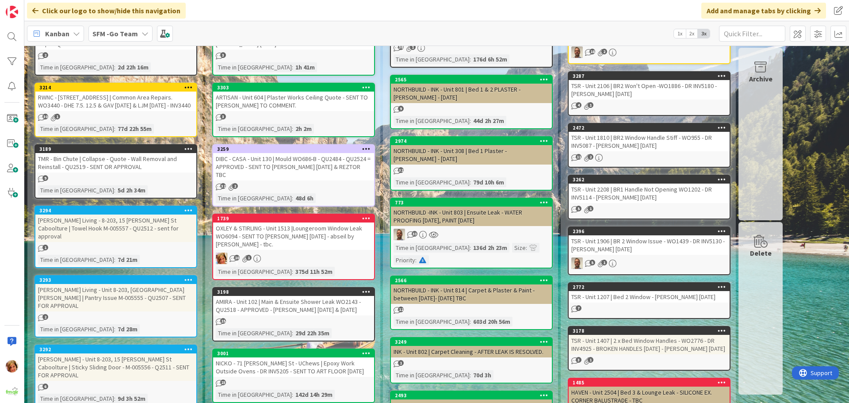
scroll to position [221, 0]
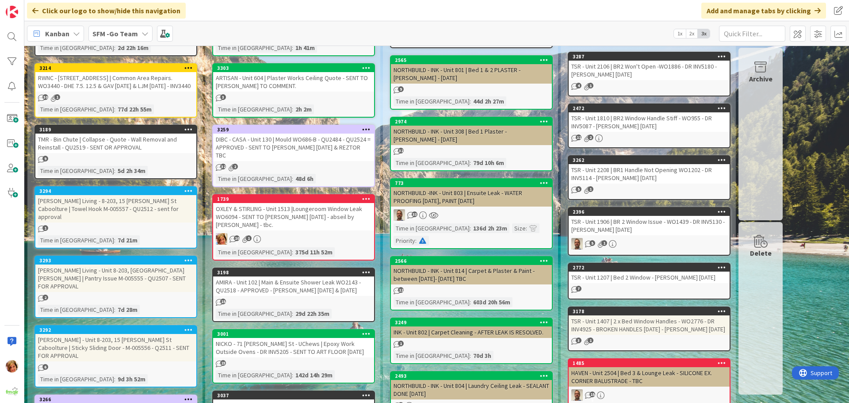
click at [613, 75] on div "TSR - Unit 2106 | BR2 Won't Open -WO1886 - DR INV5180 - [PERSON_NAME] [DATE]" at bounding box center [648, 70] width 161 height 19
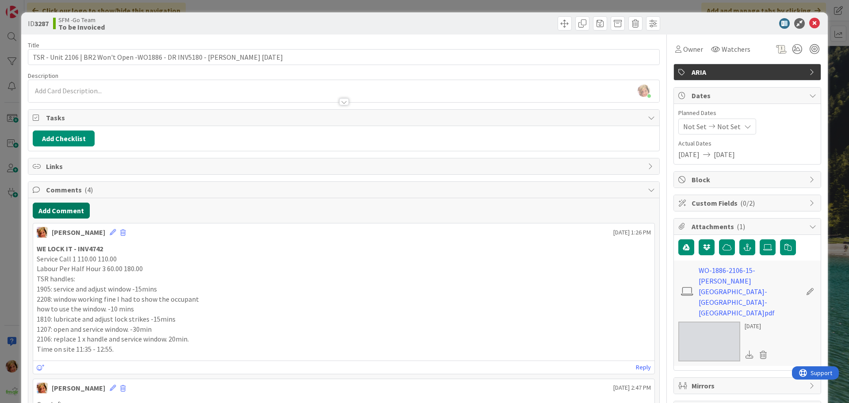
click at [62, 209] on button "Add Comment" at bounding box center [61, 210] width 57 height 16
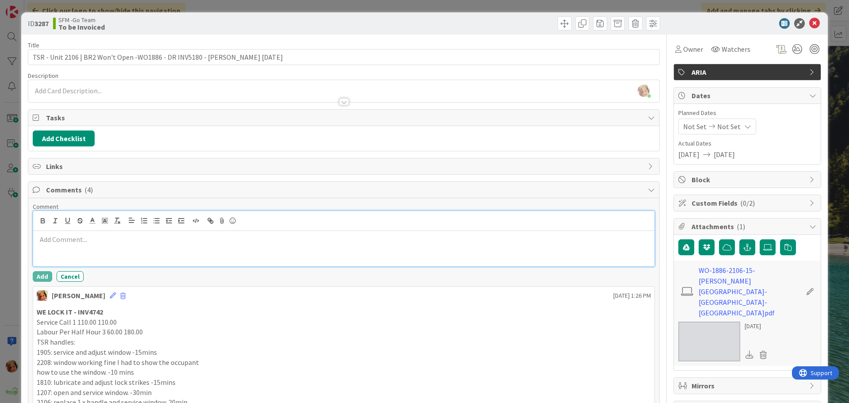
click at [129, 255] on div at bounding box center [343, 248] width 621 height 35
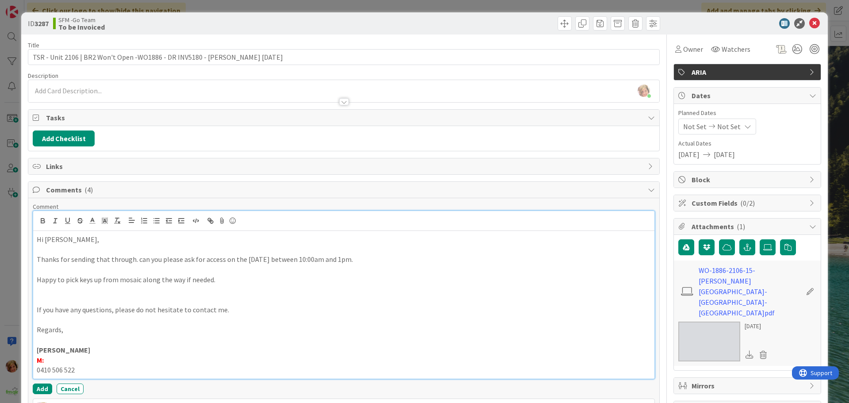
scroll to position [44, 0]
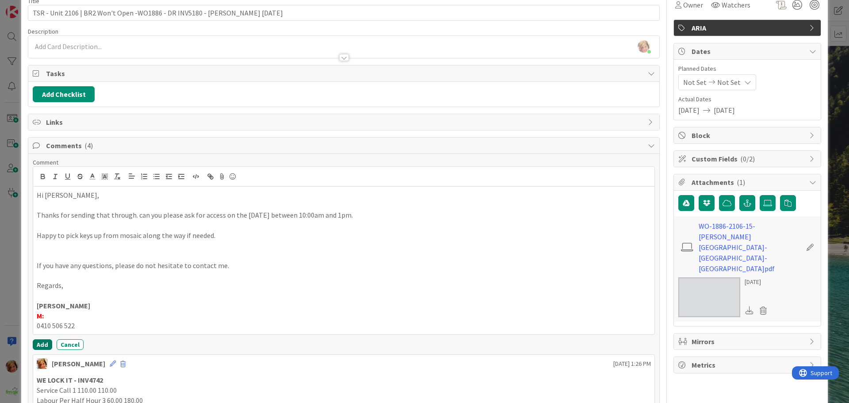
click at [43, 345] on button "Add" at bounding box center [42, 344] width 19 height 11
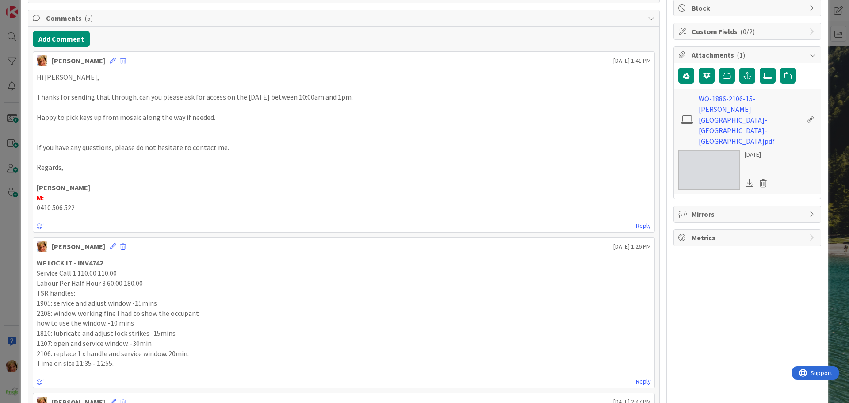
scroll to position [177, 0]
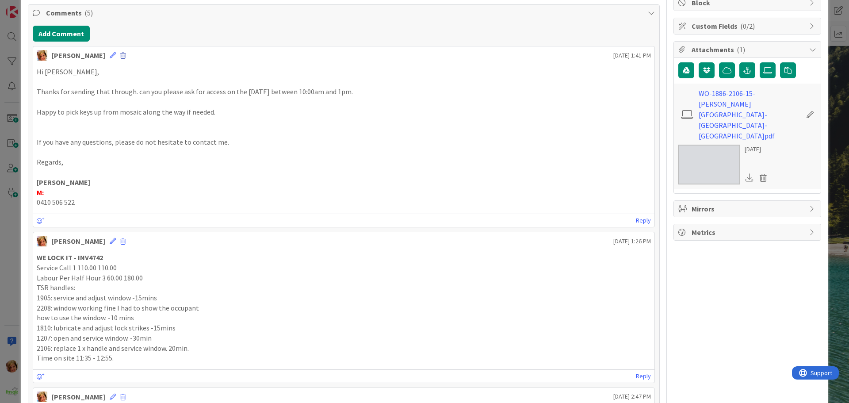
click at [120, 55] on span at bounding box center [122, 56] width 5 height 6
click at [125, 99] on button "Delete" at bounding box center [141, 97] width 33 height 16
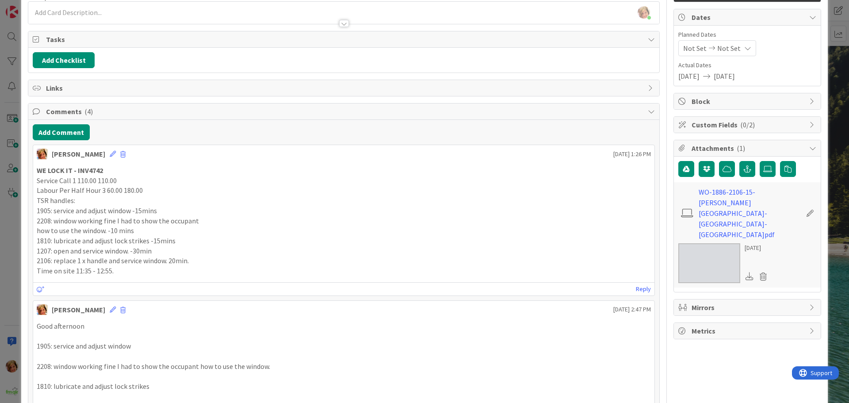
scroll to position [0, 0]
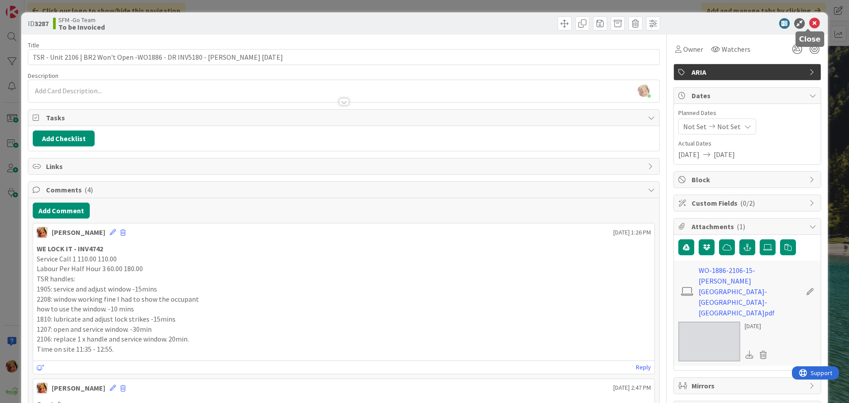
click at [809, 23] on icon at bounding box center [814, 23] width 11 height 11
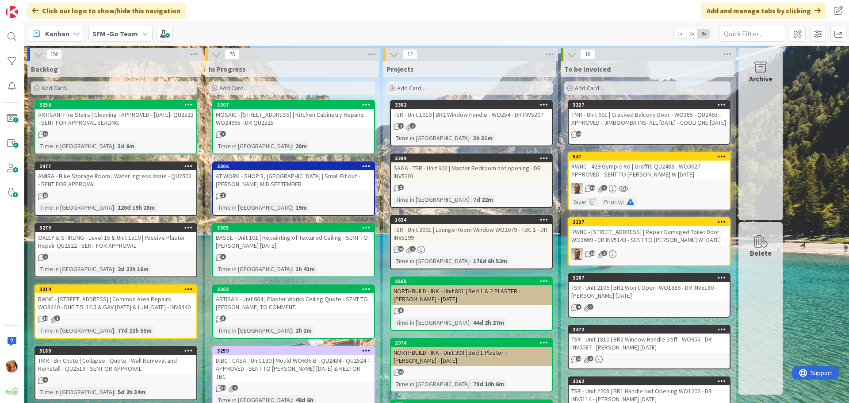
click at [259, 115] on div "MOSAIC - [STREET_ADDRESS] | Kitchen Cabinetry Repairs WO24995 - DR QU2525" at bounding box center [293, 118] width 161 height 19
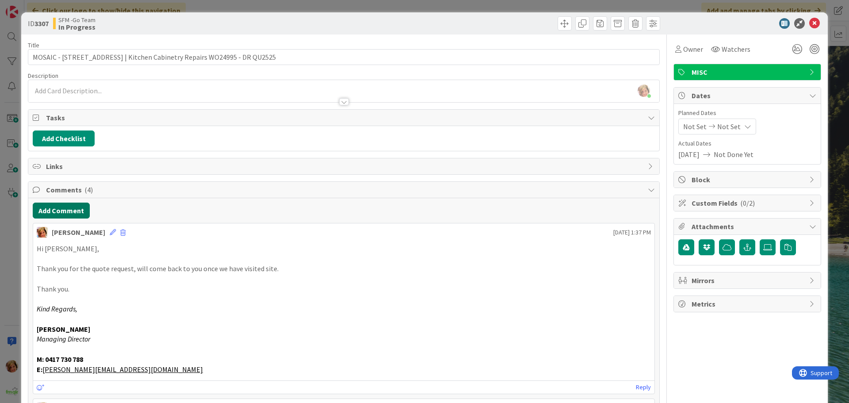
click at [75, 207] on button "Add Comment" at bounding box center [61, 210] width 57 height 16
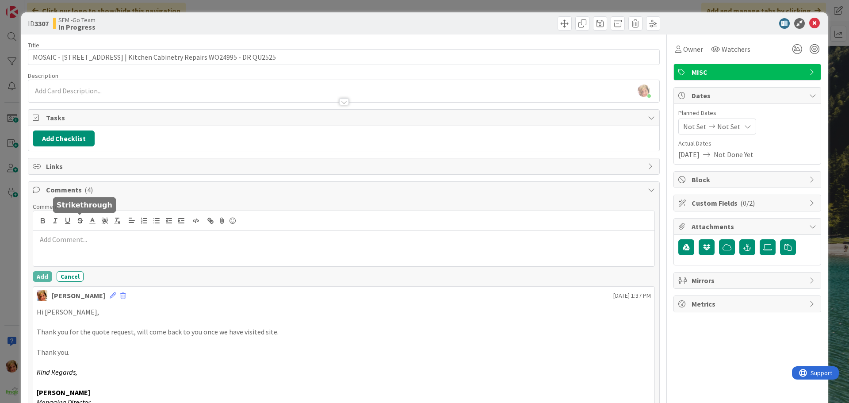
click at [91, 239] on p at bounding box center [344, 239] width 614 height 10
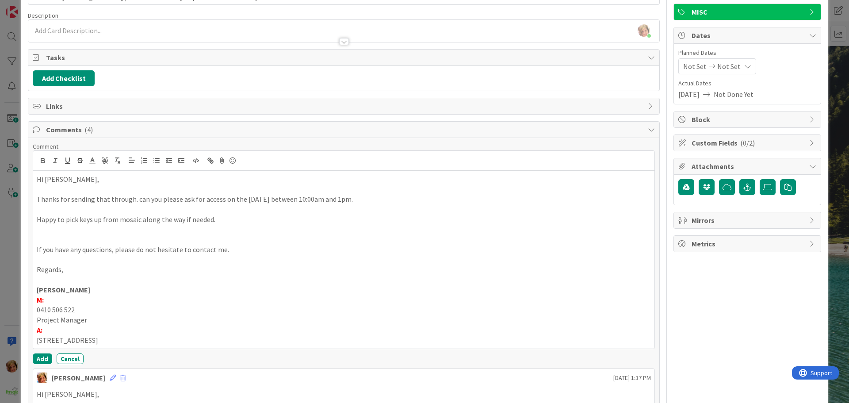
scroll to position [179, 0]
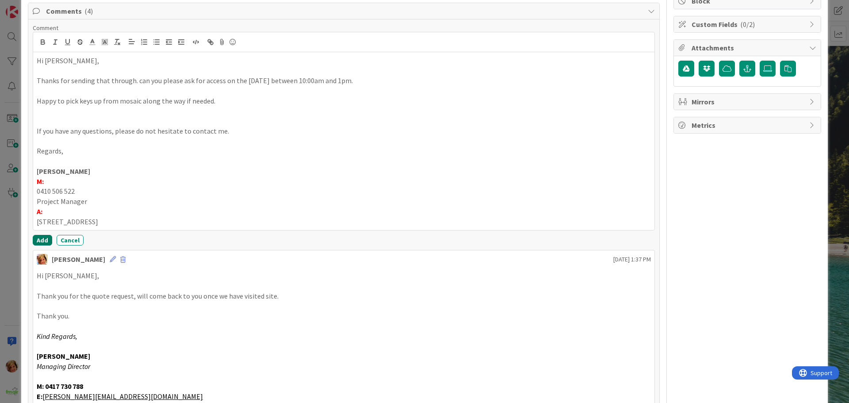
click at [41, 240] on button "Add" at bounding box center [42, 240] width 19 height 11
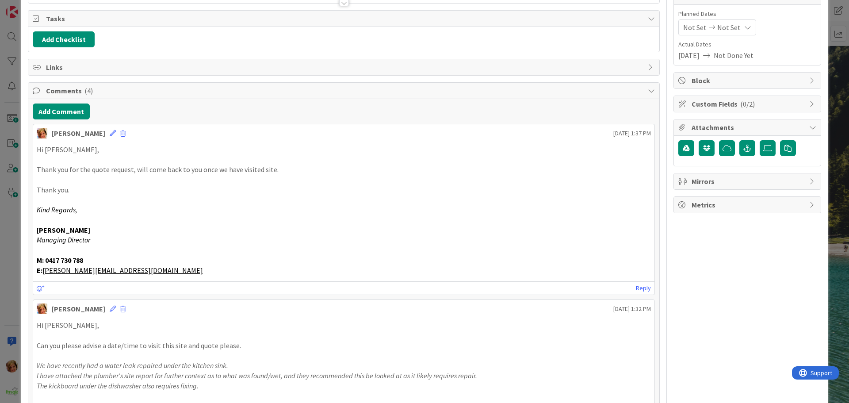
scroll to position [0, 0]
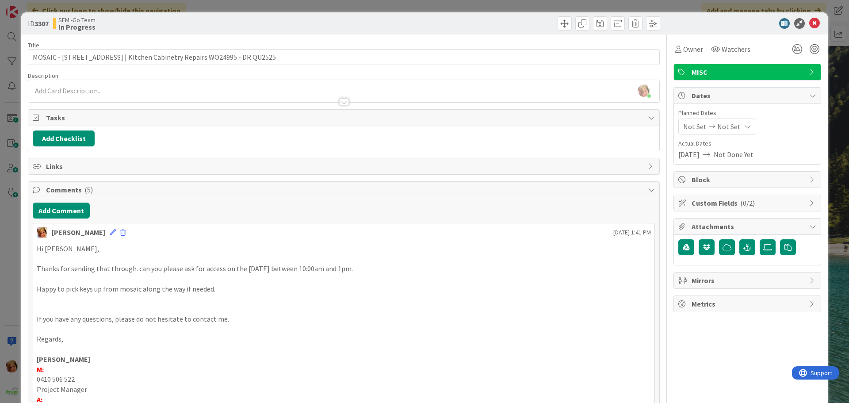
click at [417, 28] on div at bounding box center [503, 23] width 314 height 14
click at [809, 23] on icon at bounding box center [814, 23] width 11 height 11
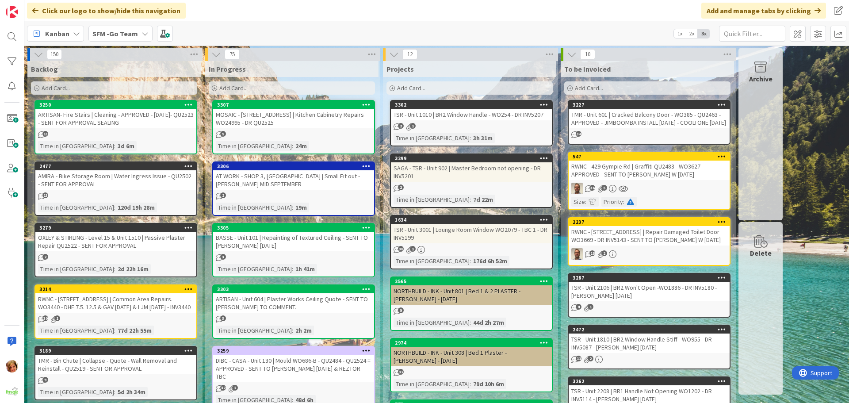
click at [269, 123] on div "MOSAIC - [STREET_ADDRESS] | Kitchen Cabinetry Repairs WO24995 - DR QU2525" at bounding box center [293, 118] width 161 height 19
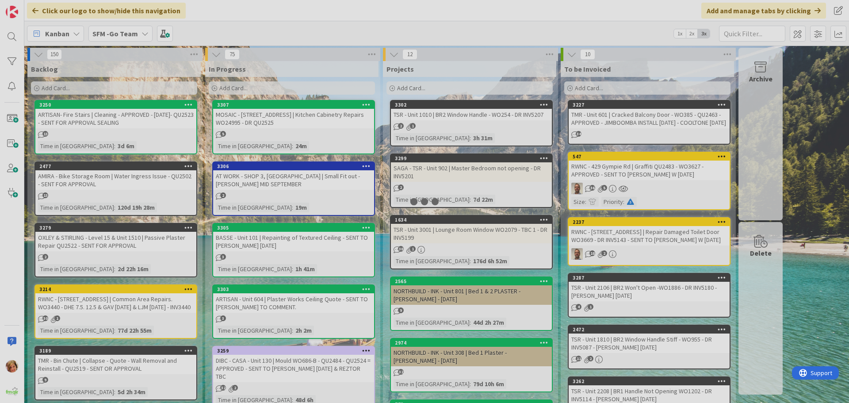
click at [269, 123] on div at bounding box center [424, 201] width 849 height 403
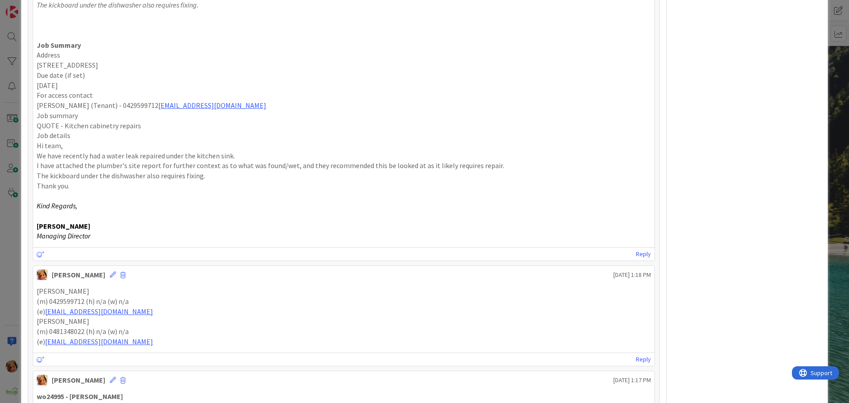
scroll to position [707, 0]
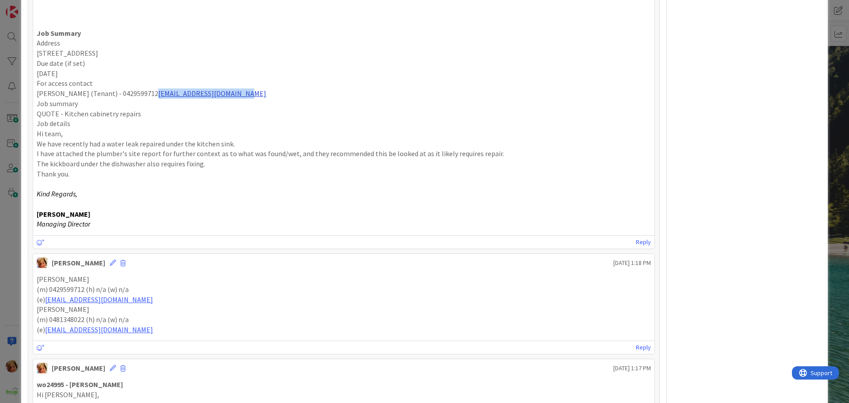
drag, startPoint x: 262, startPoint y: 93, endPoint x: 165, endPoint y: 95, distance: 96.4
click at [165, 95] on p "[PERSON_NAME] (Tenant) - 0429599712 [EMAIL_ADDRESS][DOMAIN_NAME]" at bounding box center [344, 93] width 614 height 10
copy p "[EMAIL_ADDRESS][DOMAIN_NAME]"
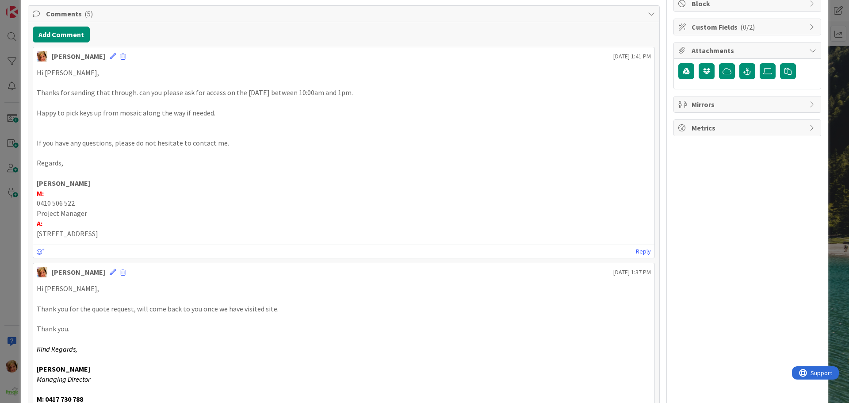
scroll to position [44, 0]
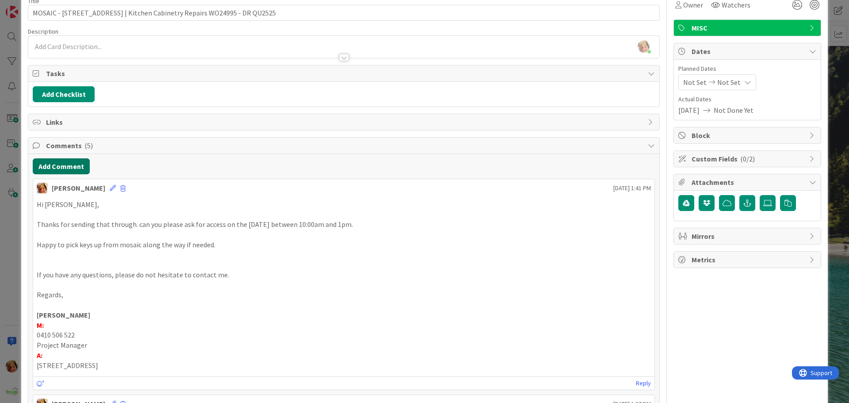
click at [72, 165] on button "Add Comment" at bounding box center [61, 166] width 57 height 16
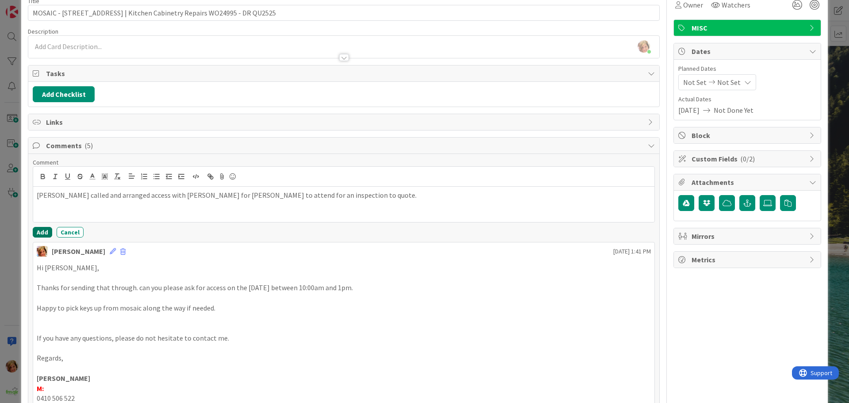
click at [42, 232] on button "Add" at bounding box center [42, 232] width 19 height 11
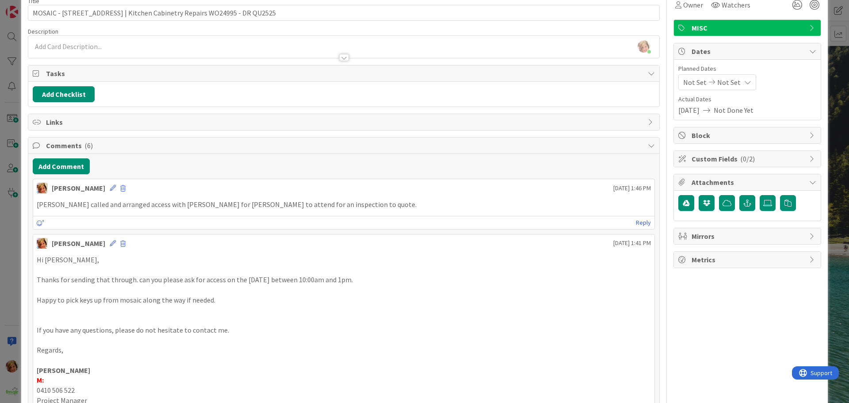
scroll to position [0, 0]
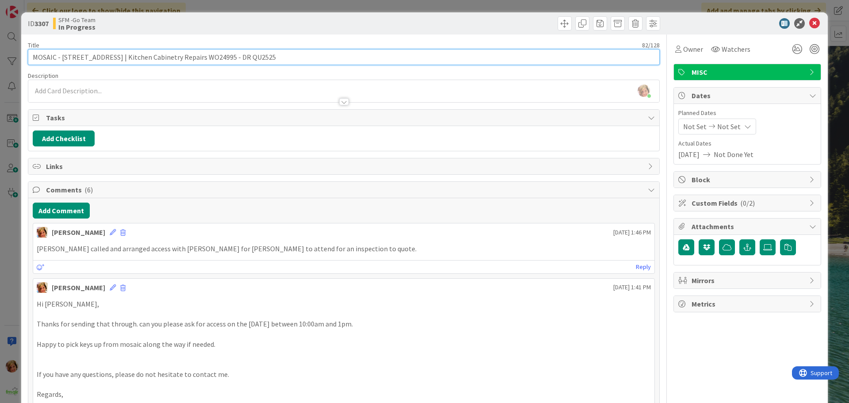
click at [311, 53] on input "MOSAIC - [STREET_ADDRESS] | Kitchen Cabinetry Repairs WO24995 - DR QU2525" at bounding box center [344, 57] width 632 height 16
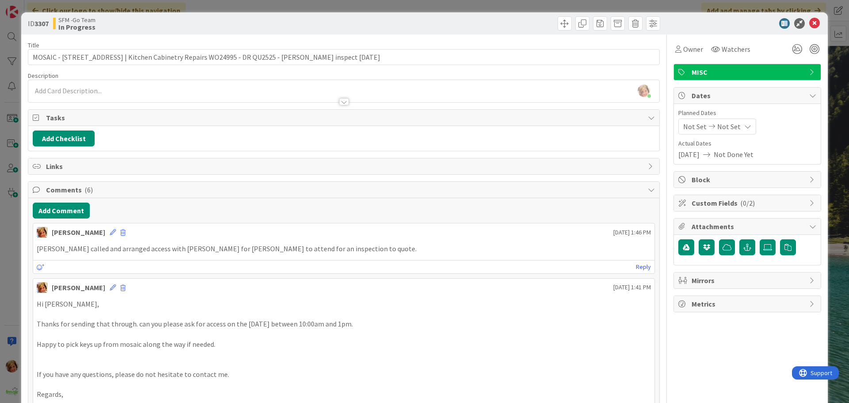
click at [414, 19] on div at bounding box center [503, 23] width 314 height 14
click at [809, 22] on icon at bounding box center [814, 23] width 11 height 11
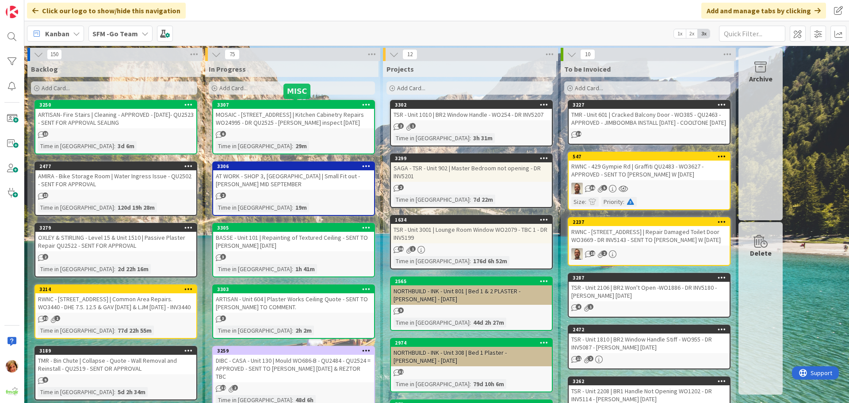
drag, startPoint x: 316, startPoint y: 123, endPoint x: 85, endPoint y: 132, distance: 230.9
click at [316, 123] on div "MOSAIC - [STREET_ADDRESS] | Kitchen Cabinetry Repairs WO24995 - DR QU2525 - [PE…" at bounding box center [293, 118] width 161 height 19
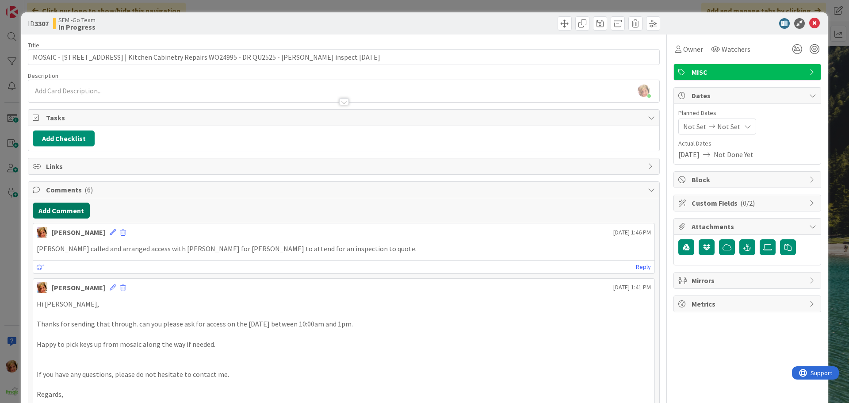
click at [69, 214] on button "Add Comment" at bounding box center [61, 210] width 57 height 16
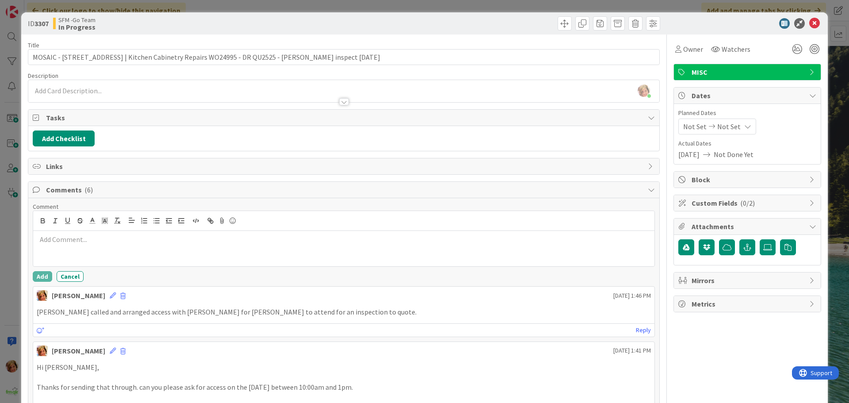
click at [101, 247] on div at bounding box center [343, 248] width 621 height 35
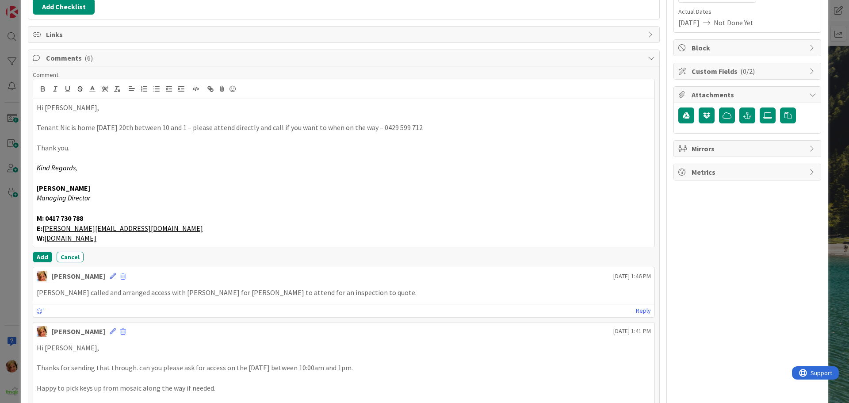
scroll to position [133, 0]
click at [44, 254] on button "Add" at bounding box center [42, 256] width 19 height 11
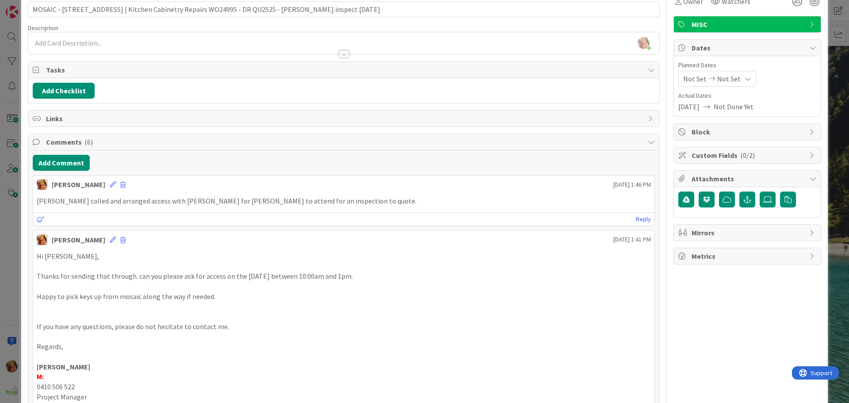
scroll to position [0, 0]
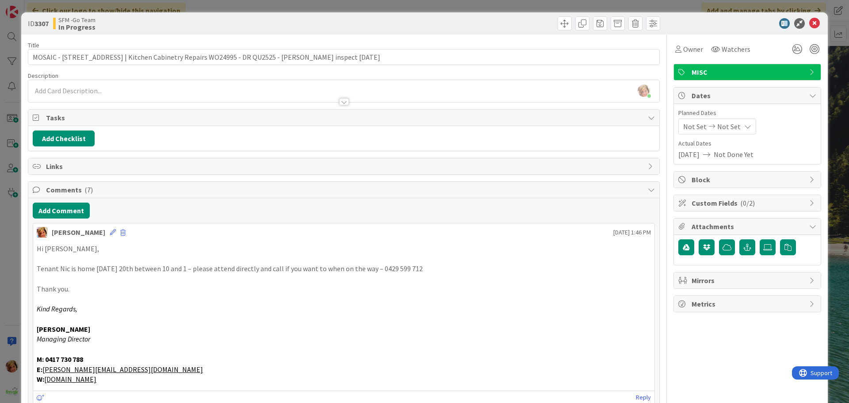
click at [415, 27] on div at bounding box center [503, 23] width 314 height 14
click at [809, 23] on icon at bounding box center [814, 23] width 11 height 11
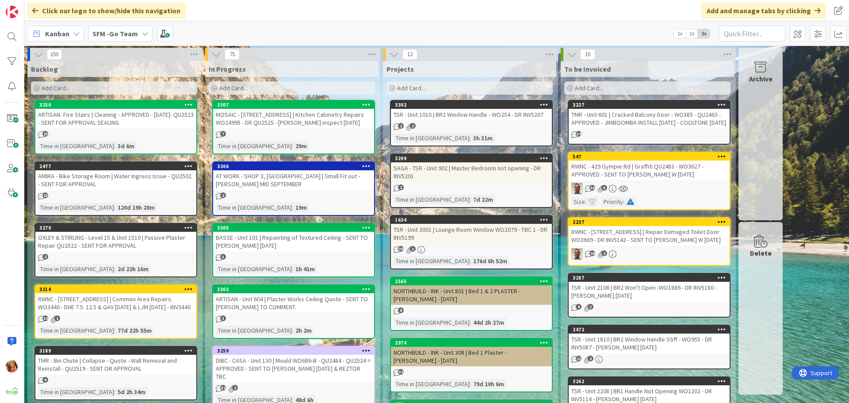
click at [291, 120] on div "MOSAIC - [STREET_ADDRESS] | Kitchen Cabinetry Repairs WO24995 - DR QU2525 - [PE…" at bounding box center [293, 118] width 161 height 19
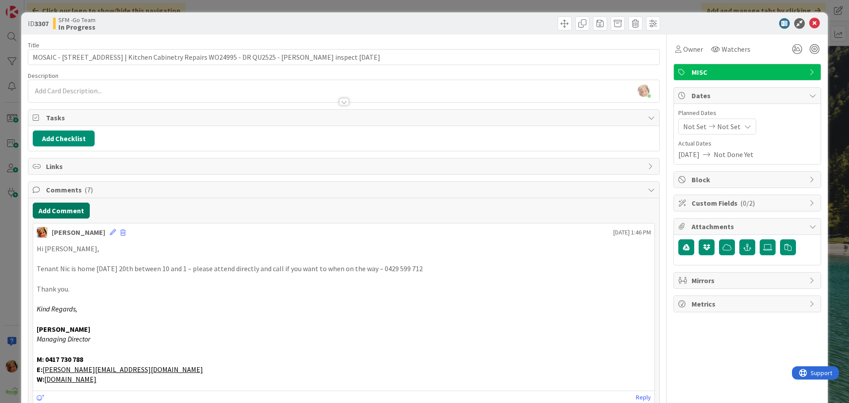
click at [63, 217] on button "Add Comment" at bounding box center [61, 210] width 57 height 16
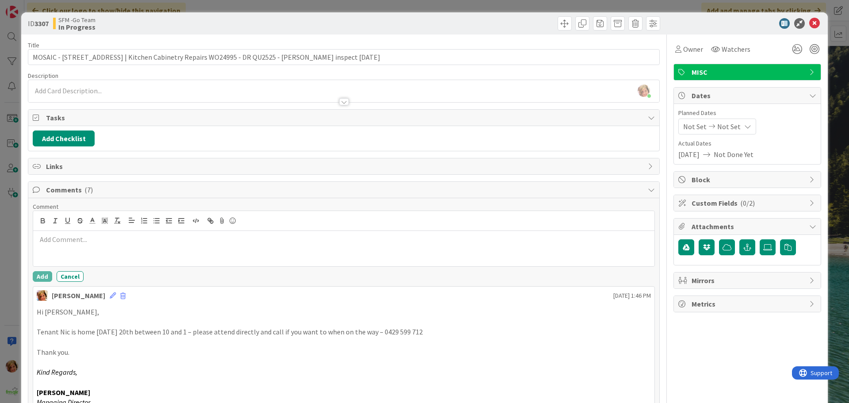
click at [83, 248] on div at bounding box center [343, 248] width 621 height 35
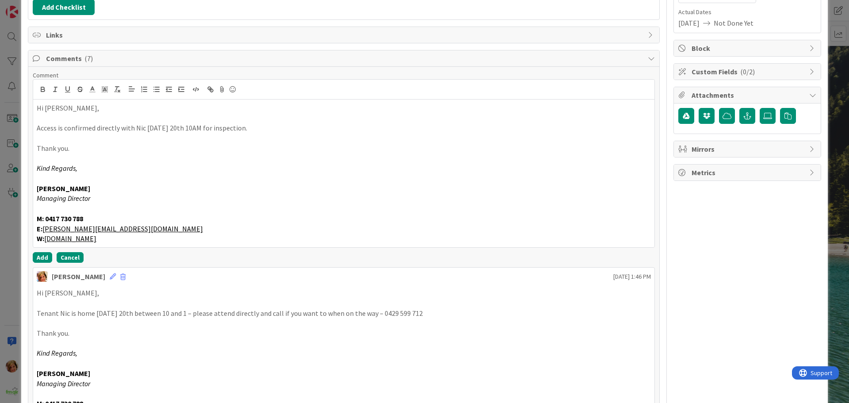
scroll to position [133, 0]
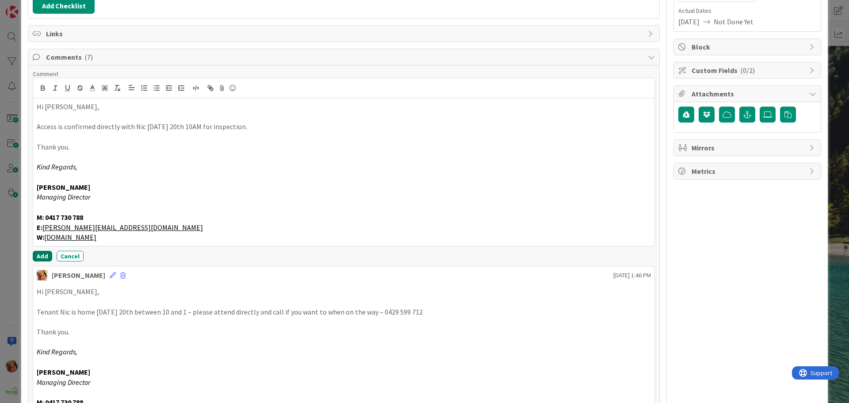
click at [42, 256] on button "Add" at bounding box center [42, 256] width 19 height 11
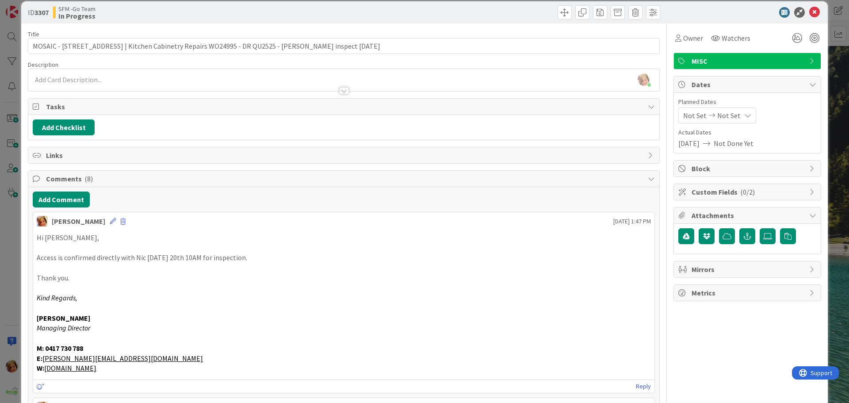
scroll to position [0, 0]
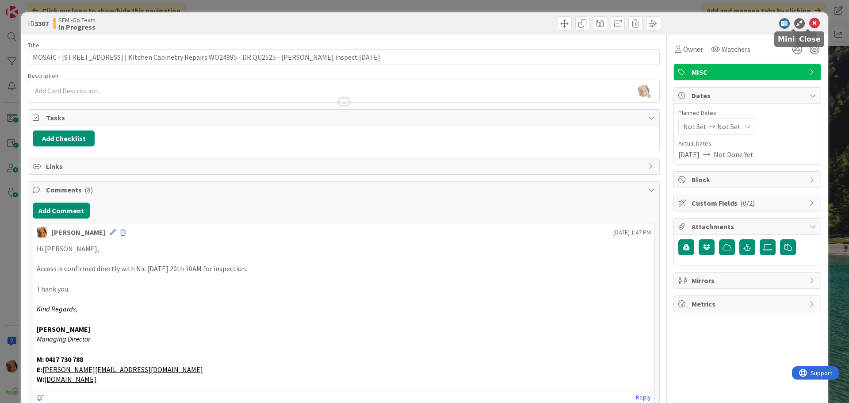
click at [809, 23] on icon at bounding box center [814, 23] width 11 height 11
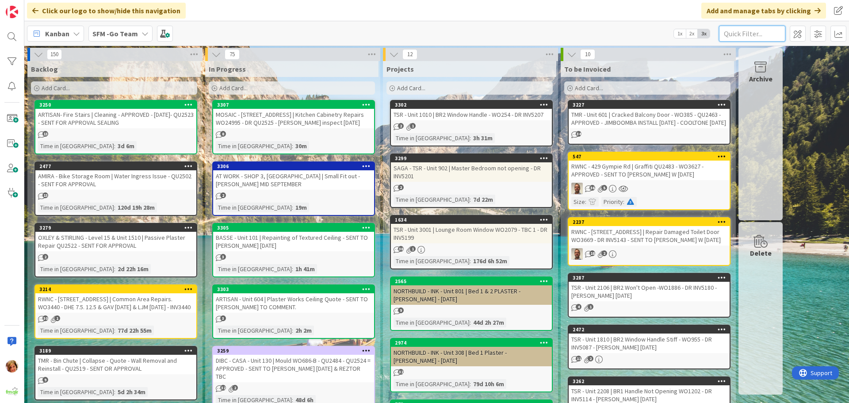
click at [759, 32] on input "text" at bounding box center [752, 34] width 66 height 16
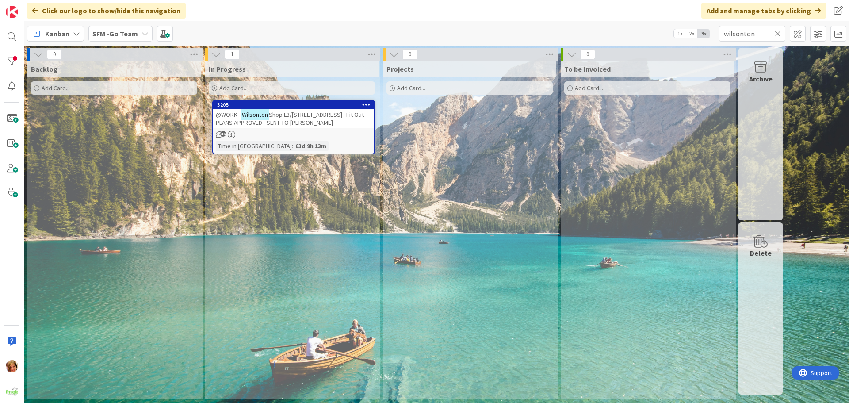
click at [291, 122] on span "Shop L3/[STREET_ADDRESS] | Fit Out - PLANS APPROVED - SENT TO [PERSON_NAME]" at bounding box center [291, 118] width 151 height 16
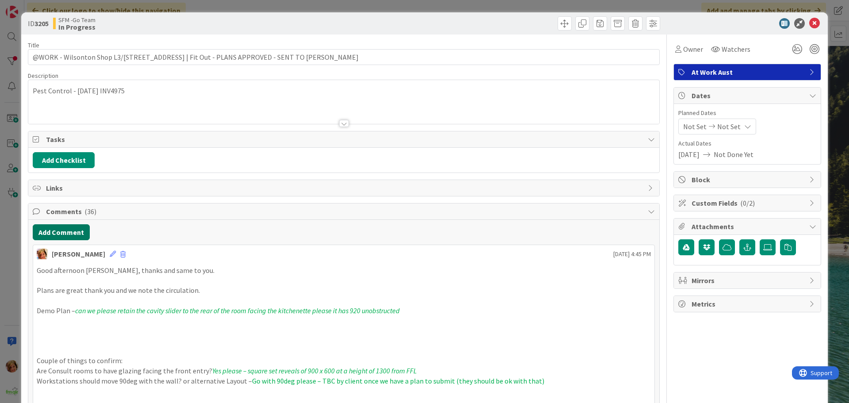
click at [67, 236] on button "Add Comment" at bounding box center [61, 232] width 57 height 16
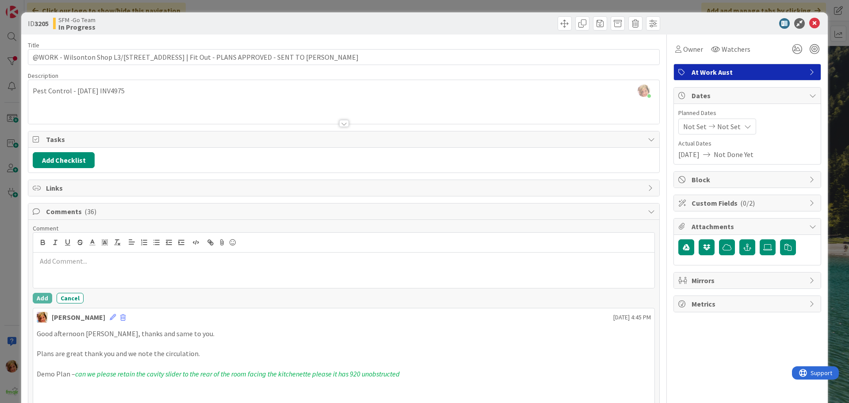
click at [87, 265] on p at bounding box center [344, 261] width 614 height 10
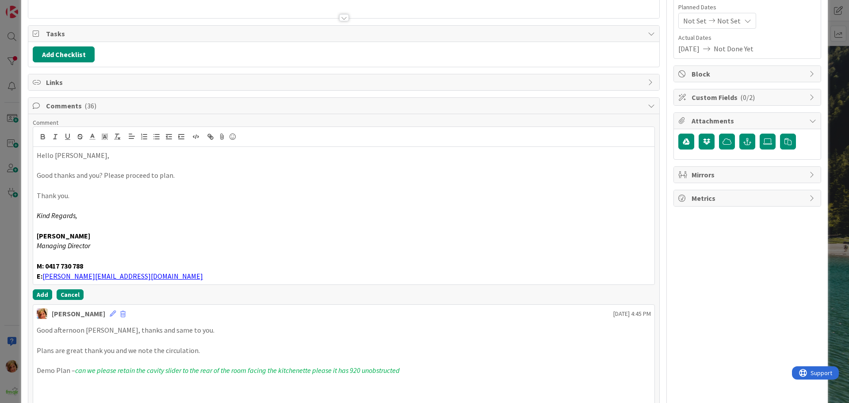
scroll to position [133, 0]
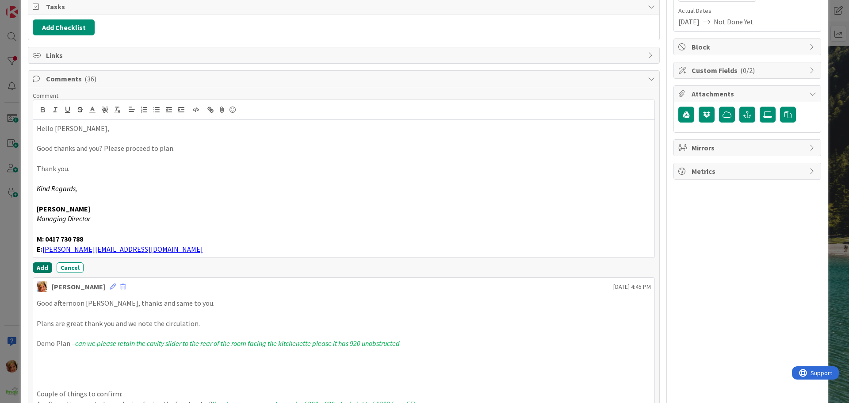
click at [41, 268] on button "Add" at bounding box center [42, 267] width 19 height 11
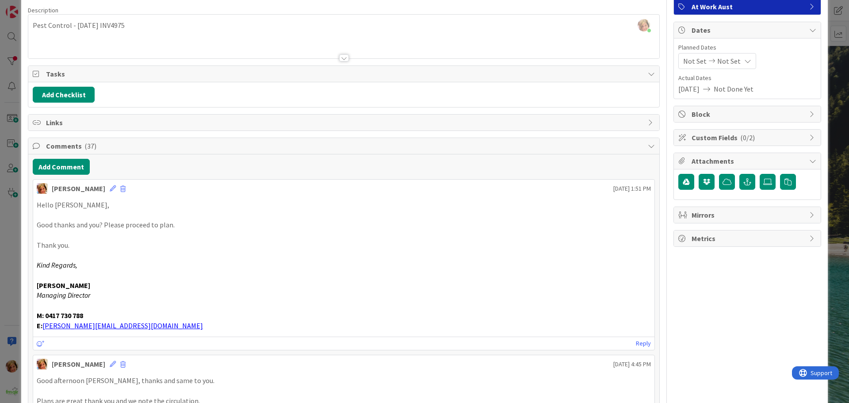
scroll to position [0, 0]
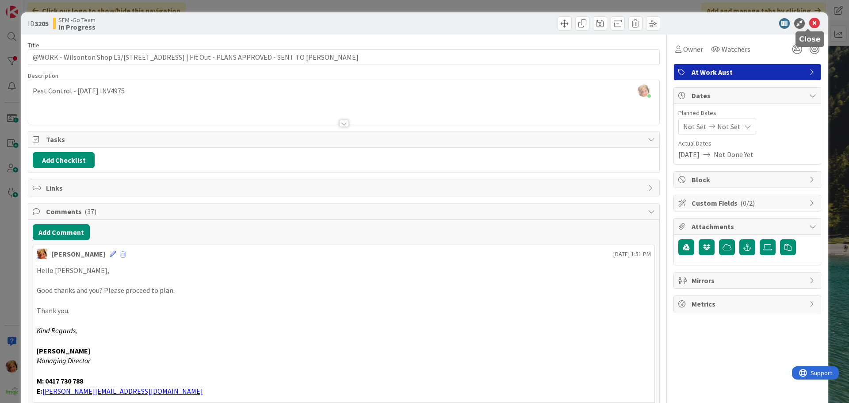
click at [810, 24] on icon at bounding box center [814, 23] width 11 height 11
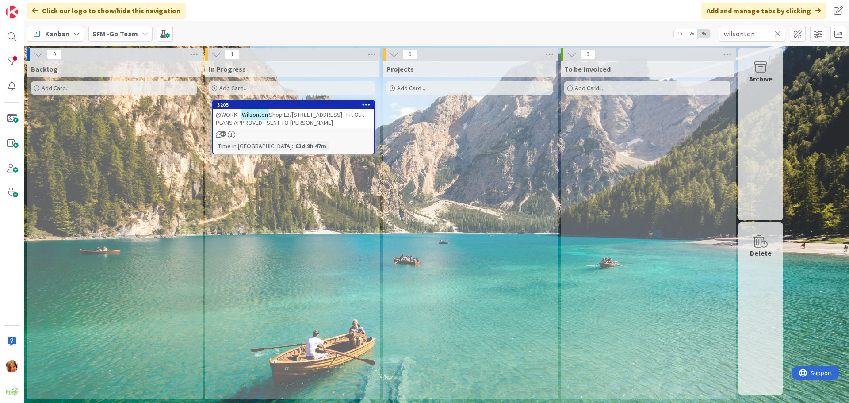
click at [776, 30] on icon at bounding box center [777, 34] width 6 height 8
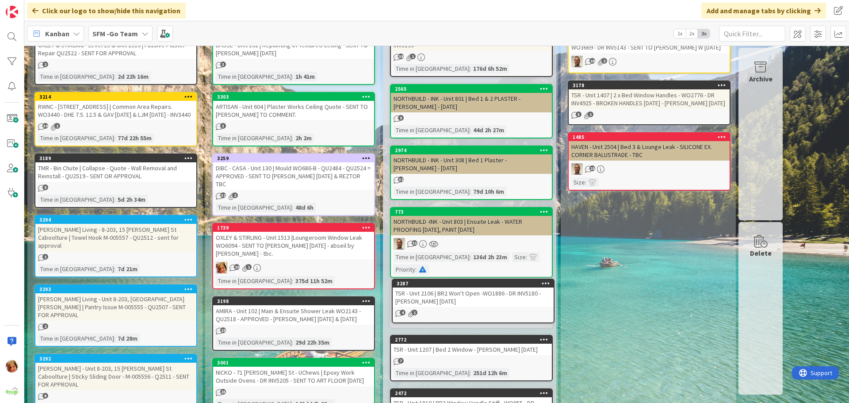
scroll to position [199, 0]
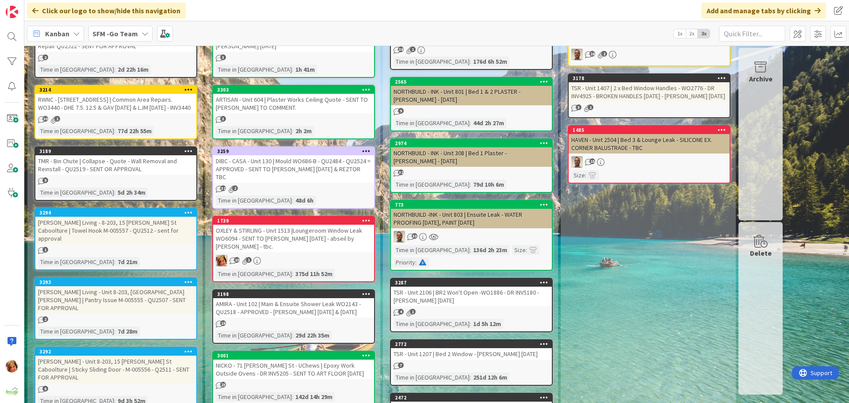
click at [641, 97] on div "TSR - Unit 1407 | 2 x Bed Window Handles - WO2776 - DR INV4925 - BROKEN HANDLES…" at bounding box center [648, 91] width 161 height 19
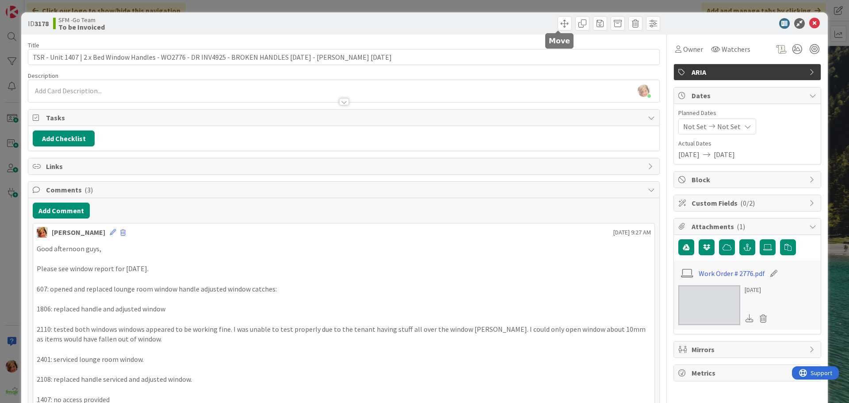
drag, startPoint x: 558, startPoint y: 22, endPoint x: 564, endPoint y: 46, distance: 25.0
click at [558, 22] on span at bounding box center [564, 23] width 14 height 14
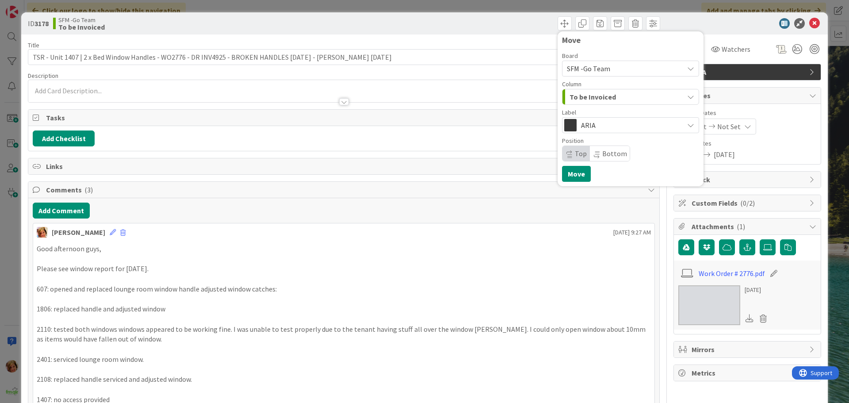
click at [599, 97] on span "To be Invoiced" at bounding box center [592, 96] width 46 height 11
click at [591, 146] on span "Projects" at bounding box center [594, 147] width 23 height 11
click at [571, 171] on button "Move" at bounding box center [576, 174] width 29 height 16
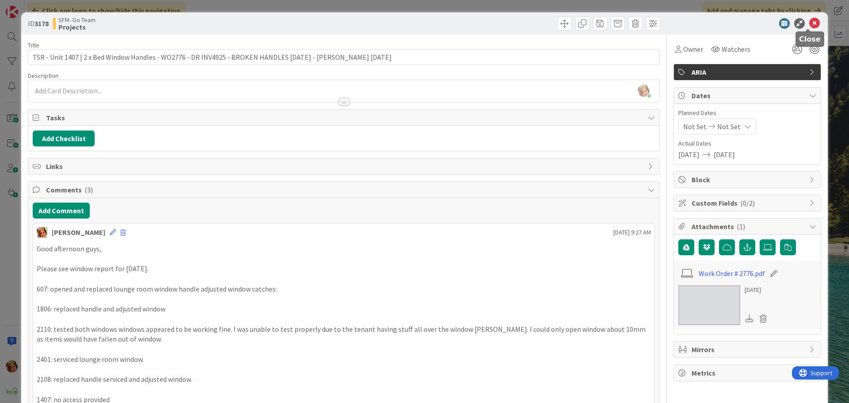
click at [809, 23] on icon at bounding box center [814, 23] width 11 height 11
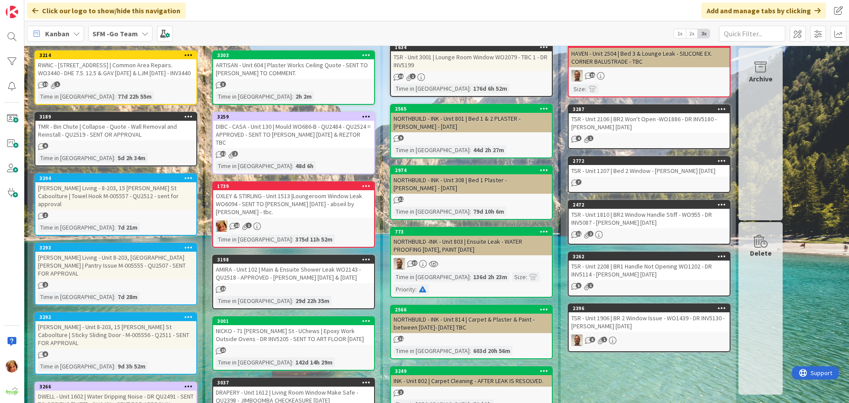
scroll to position [237, 0]
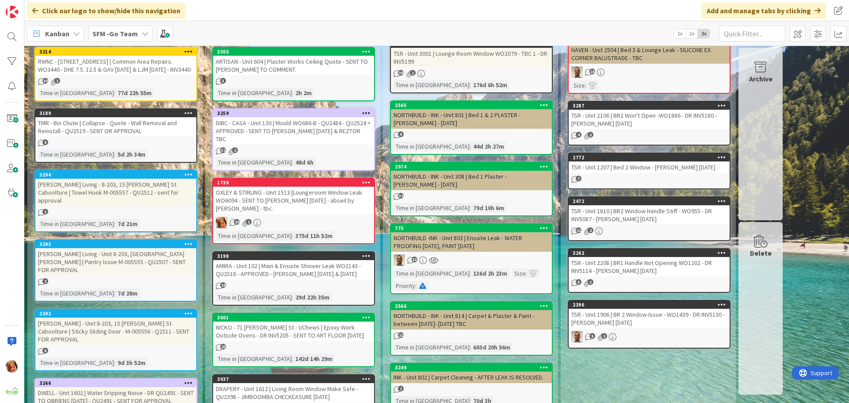
click at [624, 326] on div "TSR - Unit 1906 | BR 2 Window Issue - WO1439 - DR INV5130 - [PERSON_NAME] [DATE]" at bounding box center [648, 317] width 161 height 19
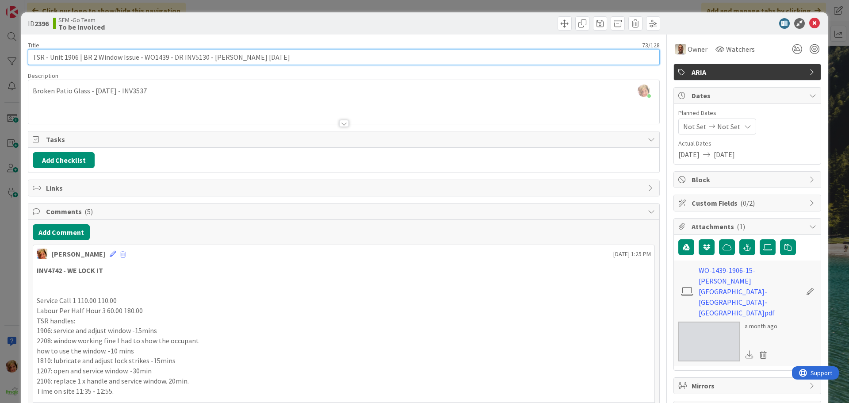
click at [180, 57] on input "TSR - Unit 1906 | BR 2 Window Issue - WO1439 - DR INV5130 - [PERSON_NAME] [DATE]" at bounding box center [344, 57] width 632 height 16
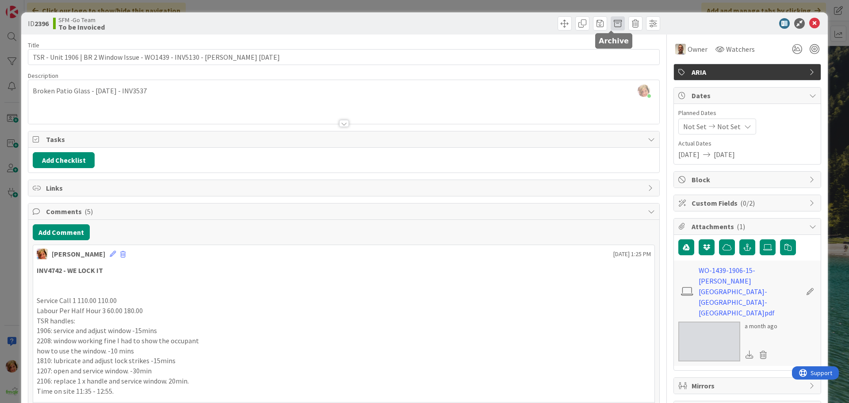
click at [611, 22] on span at bounding box center [617, 23] width 14 height 14
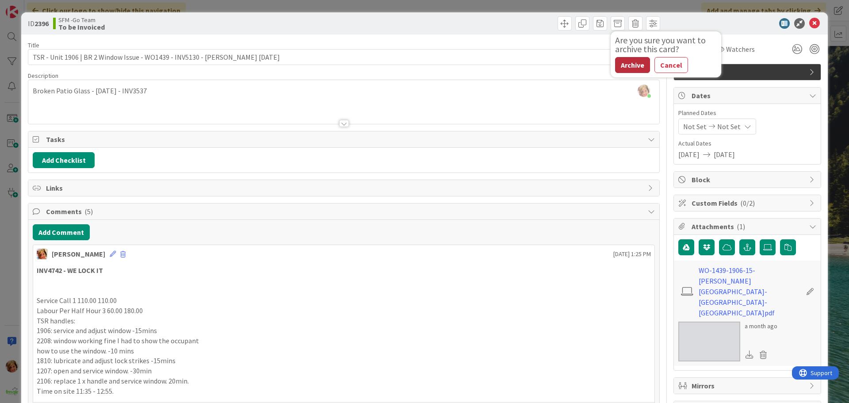
click at [617, 64] on button "Archive" at bounding box center [632, 65] width 35 height 16
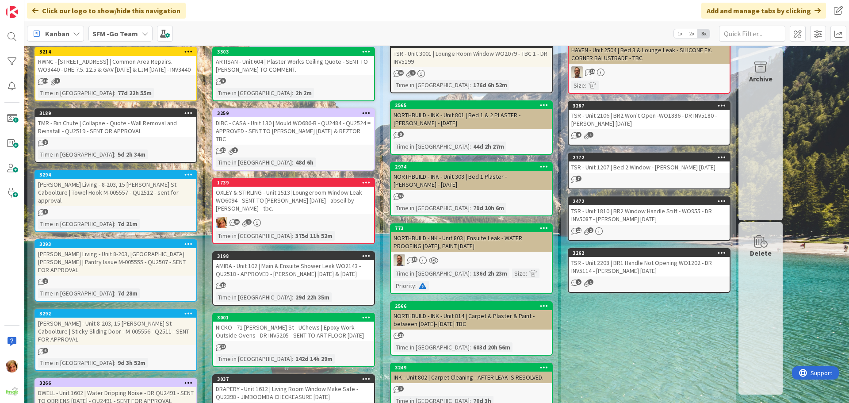
click at [641, 272] on div "TSR - Unit 2208 | BR1 Handle Not Opening WO1202 - DR INV5114 - [PERSON_NAME] [D…" at bounding box center [648, 266] width 161 height 19
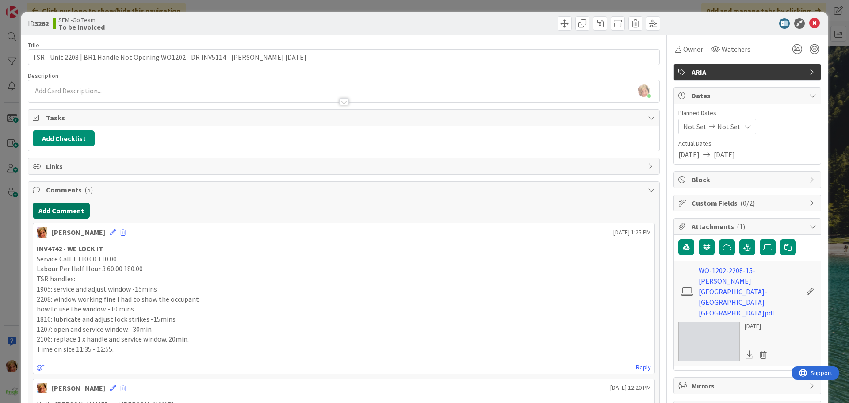
drag, startPoint x: 60, startPoint y: 208, endPoint x: 0, endPoint y: 214, distance: 59.5
click at [60, 208] on button "Add Comment" at bounding box center [61, 210] width 57 height 16
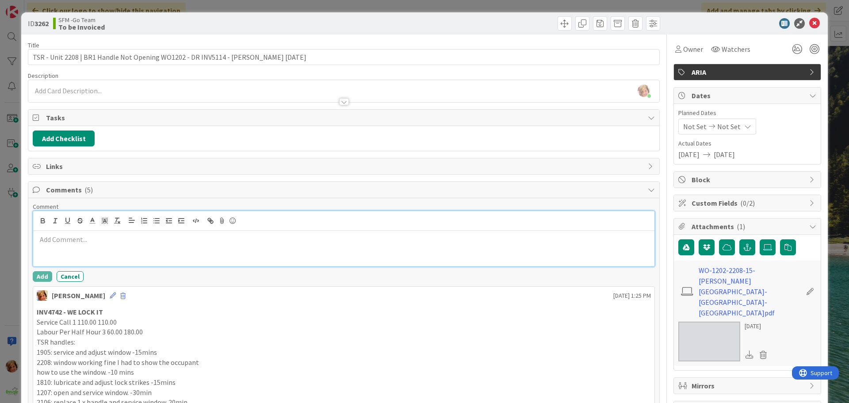
drag, startPoint x: 75, startPoint y: 259, endPoint x: 95, endPoint y: 236, distance: 30.7
click at [75, 259] on div at bounding box center [343, 248] width 621 height 35
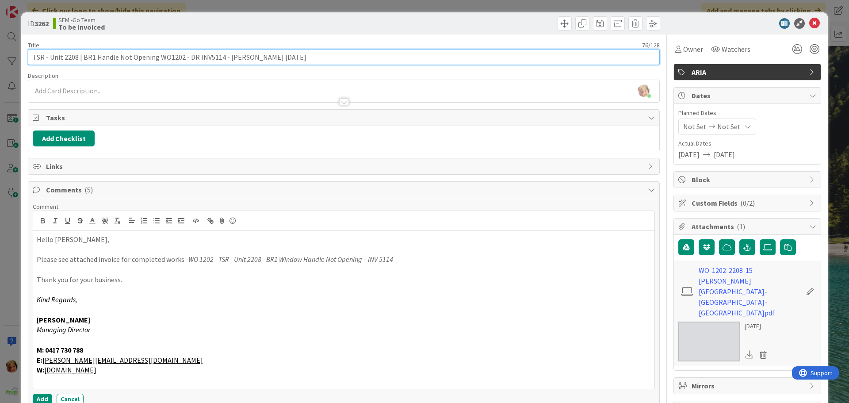
click at [194, 55] on input "TSR - Unit 2208 | BR1 Handle Not Opening WO1202 - DR INV5114 - [PERSON_NAME] [D…" at bounding box center [344, 57] width 632 height 16
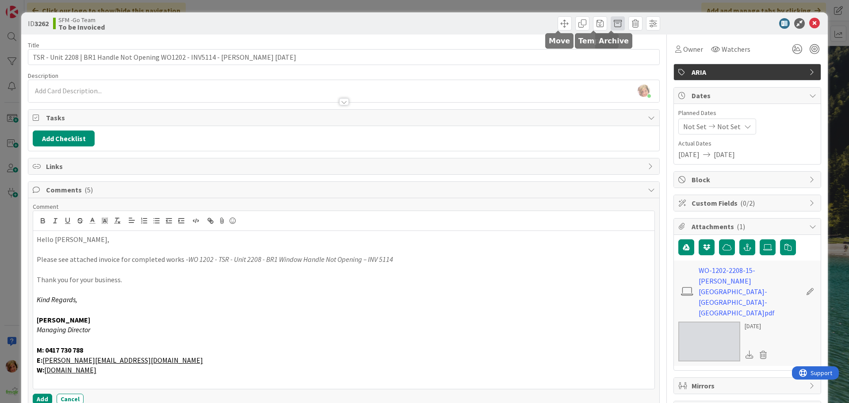
click at [610, 22] on span at bounding box center [617, 23] width 14 height 14
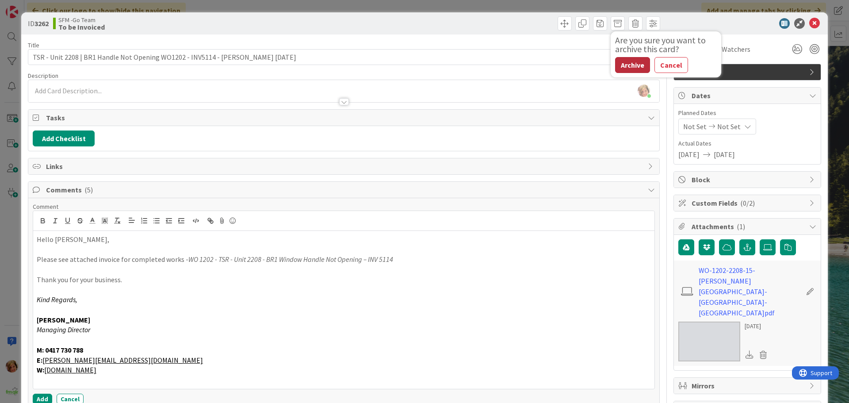
click at [619, 65] on button "Archive" at bounding box center [632, 65] width 35 height 16
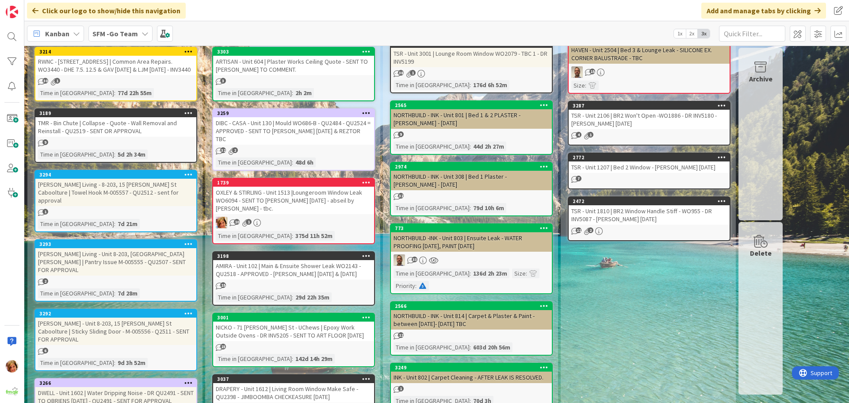
click at [618, 222] on div "TSR - Unit 1810 | BR2 Window Handle Stiff - WO955 - DR INV5087 - [PERSON_NAME] …" at bounding box center [648, 214] width 161 height 19
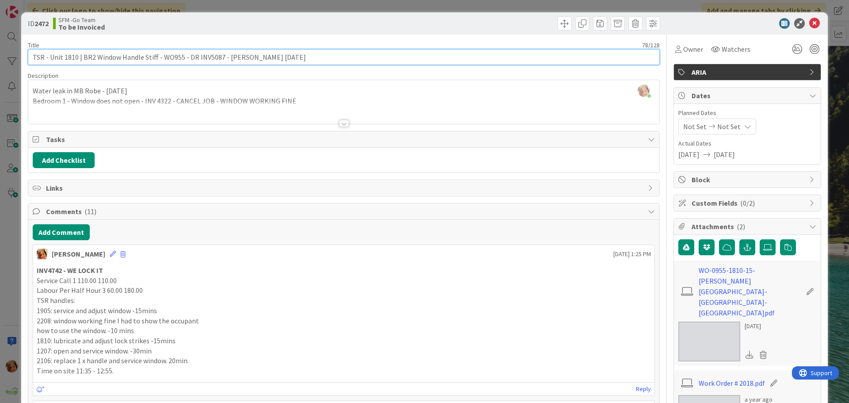
click at [194, 55] on input "TSR - Unit 1810 | BR2 Window Handle Stiff - WO955 - DR INV5087 - [PERSON_NAME] …" at bounding box center [344, 57] width 632 height 16
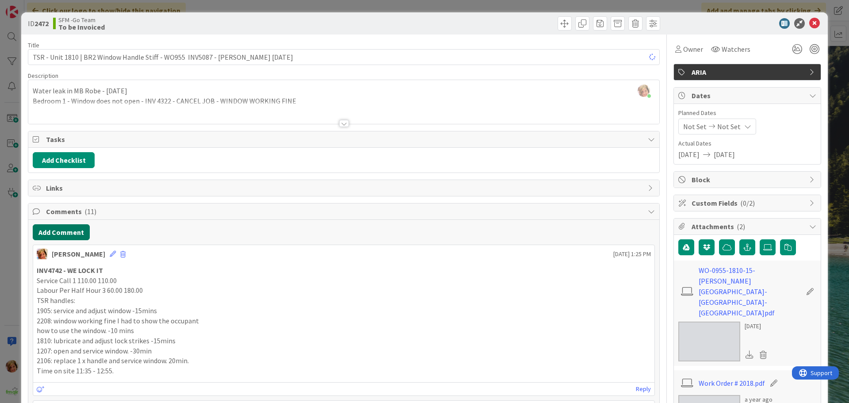
click at [53, 232] on button "Add Comment" at bounding box center [61, 232] width 57 height 16
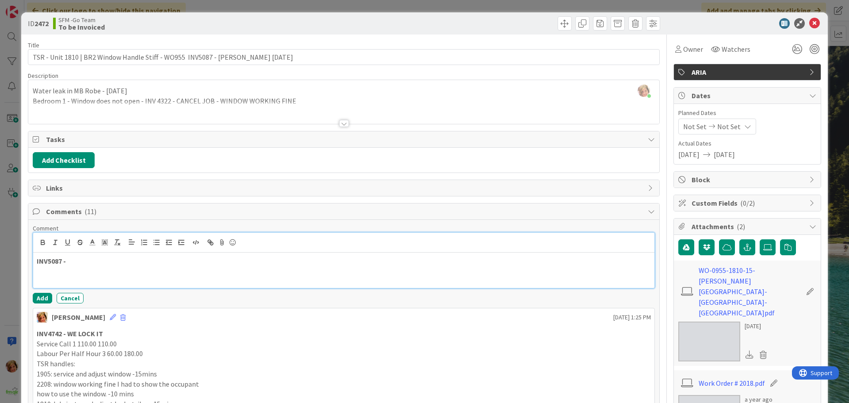
click at [91, 274] on p at bounding box center [344, 271] width 614 height 10
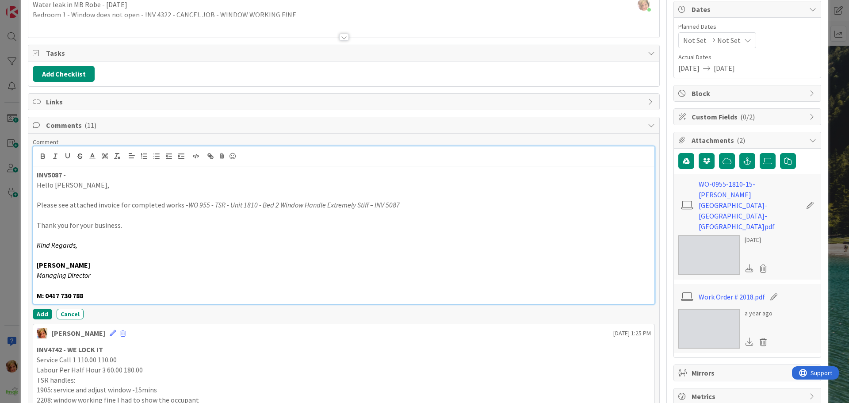
scroll to position [88, 0]
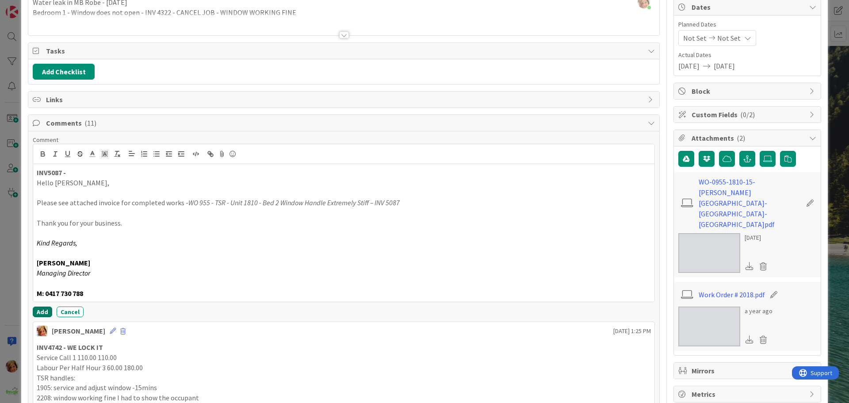
click at [39, 310] on button "Add" at bounding box center [42, 311] width 19 height 11
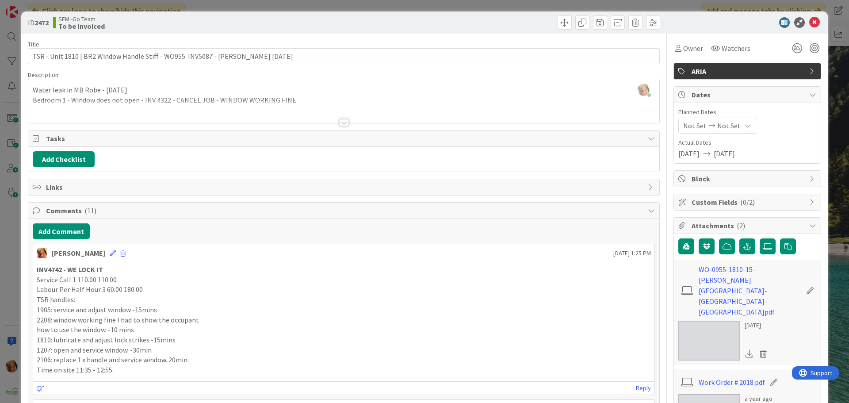
scroll to position [0, 0]
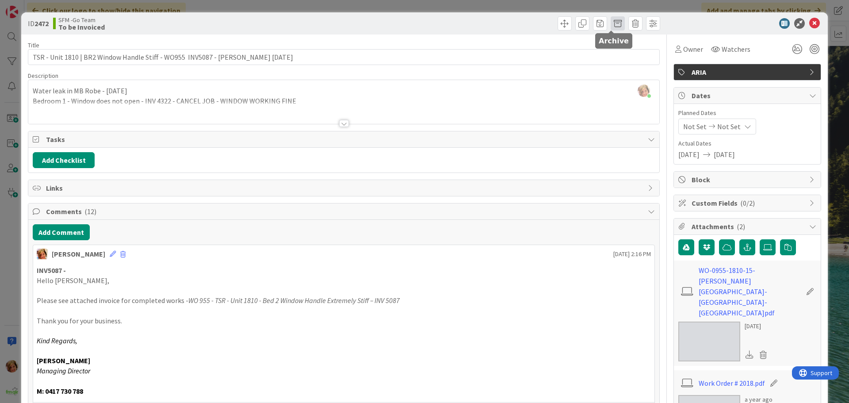
click at [614, 24] on span at bounding box center [617, 23] width 14 height 14
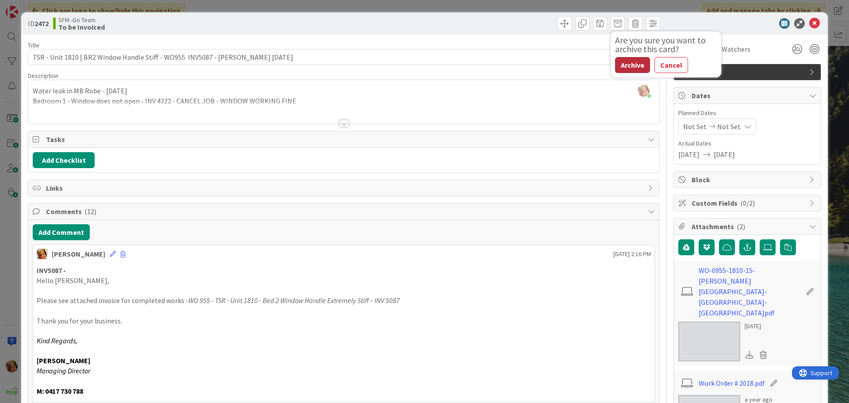
click at [628, 63] on button "Archive" at bounding box center [632, 65] width 35 height 16
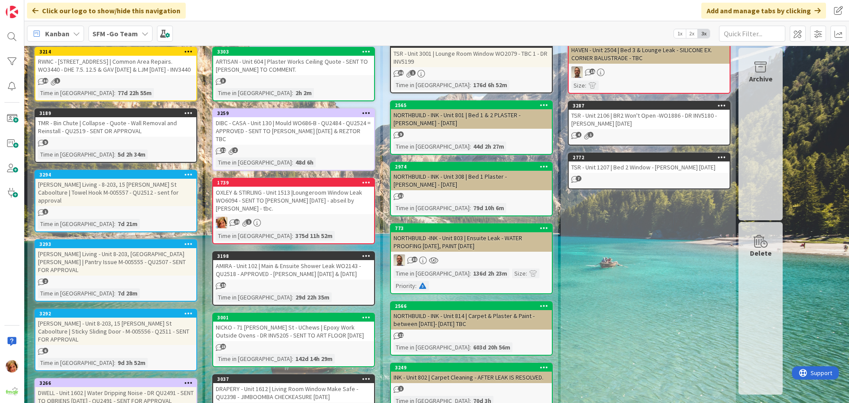
click at [618, 173] on div "TSR - Unit 1207 | Bed 2 Window - [PERSON_NAME] [DATE]" at bounding box center [648, 166] width 161 height 11
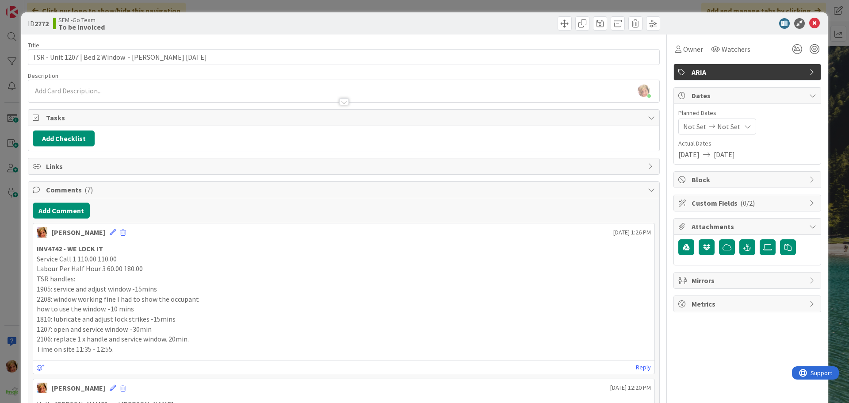
click at [330, 27] on div "SFM -Go Team To be Invoiced" at bounding box center [197, 23] width 289 height 14
click at [810, 22] on icon at bounding box center [814, 23] width 11 height 11
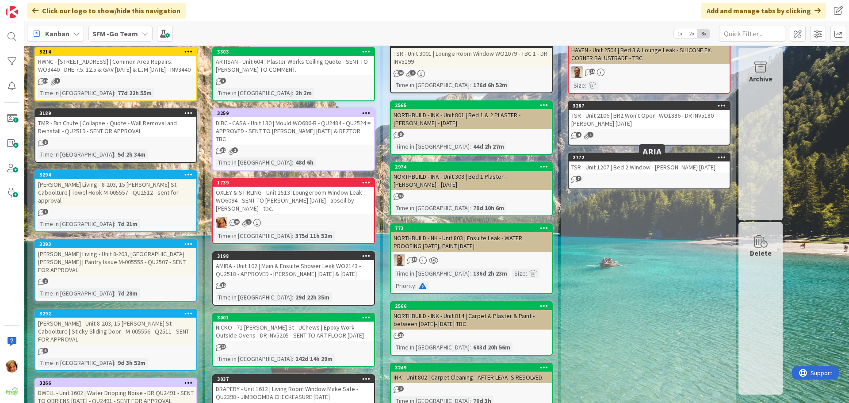
click at [637, 173] on div "TSR - Unit 1207 | Bed 2 Window - [PERSON_NAME] [DATE]" at bounding box center [648, 166] width 161 height 11
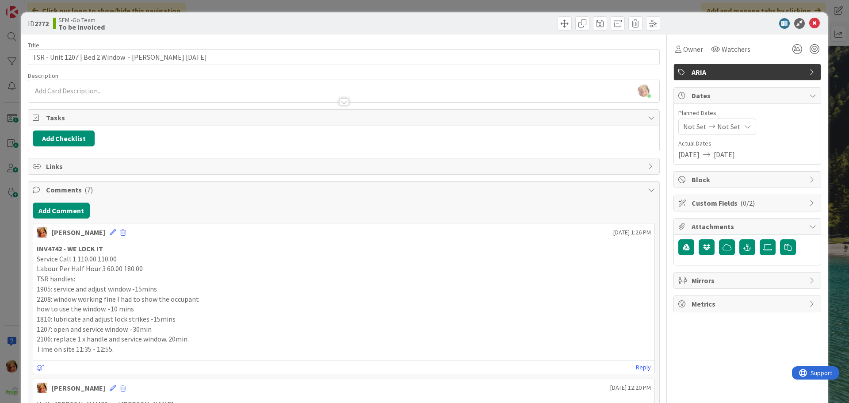
click at [418, 24] on div at bounding box center [503, 23] width 314 height 14
click at [811, 23] on icon at bounding box center [814, 23] width 11 height 11
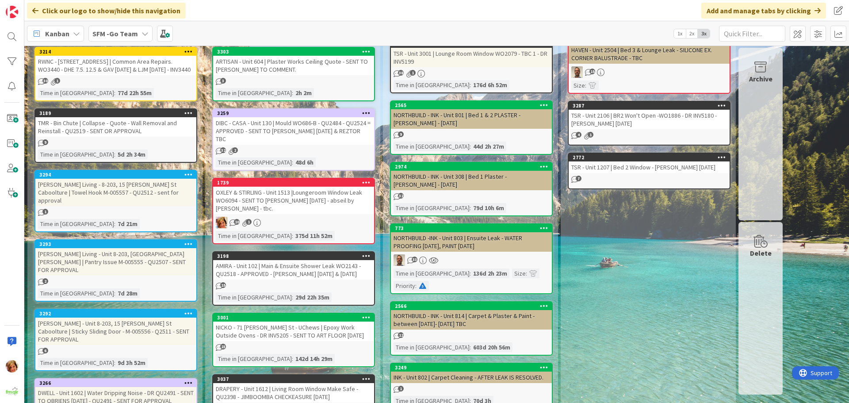
click at [611, 128] on div "TSR - Unit 2106 | BR2 Won't Open -WO1886 - DR INV5180 - [PERSON_NAME] [DATE]" at bounding box center [648, 119] width 161 height 19
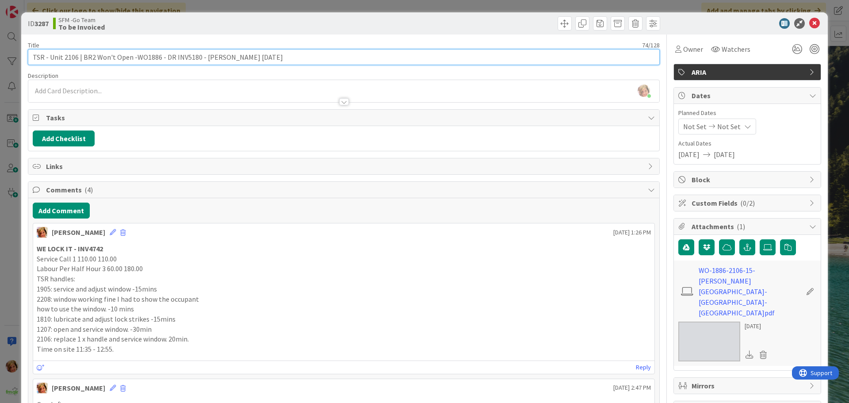
click at [171, 56] on input "TSR - Unit 2106 | BR2 Won't Open -WO1886 - DR INV5180 - [PERSON_NAME] [DATE]" at bounding box center [344, 57] width 632 height 16
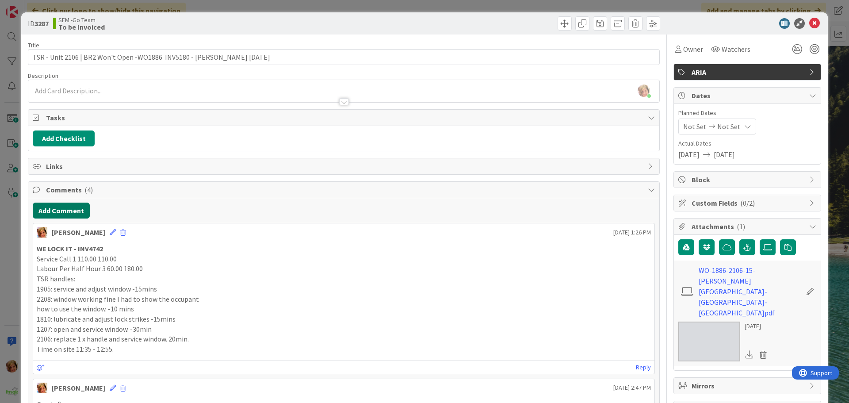
click at [62, 216] on button "Add Comment" at bounding box center [61, 210] width 57 height 16
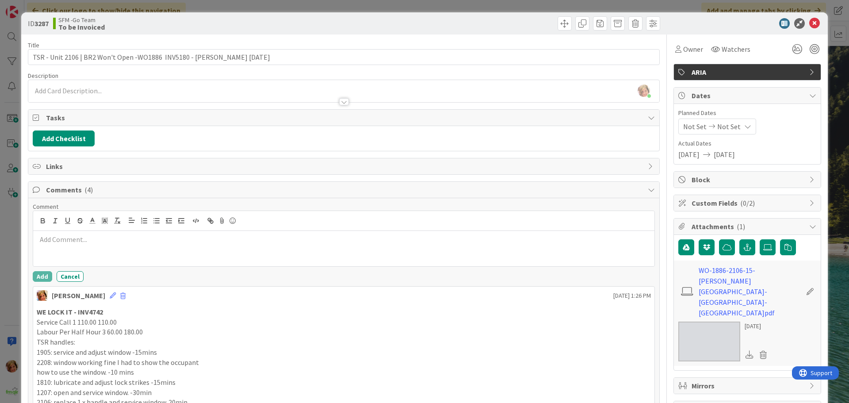
click at [75, 257] on div at bounding box center [343, 248] width 621 height 35
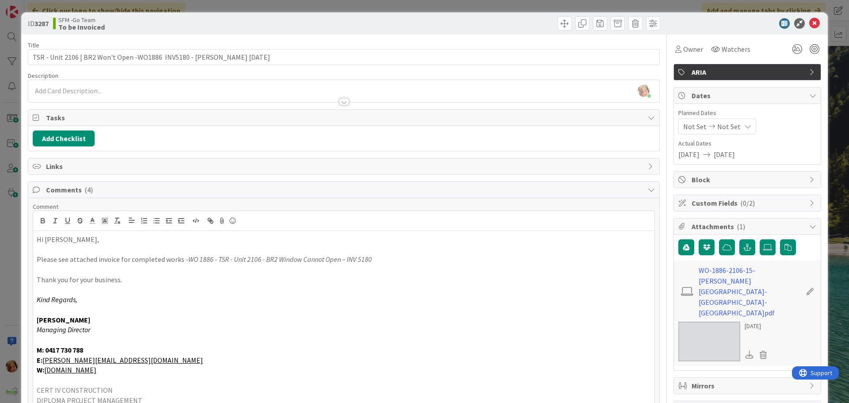
scroll to position [2, 0]
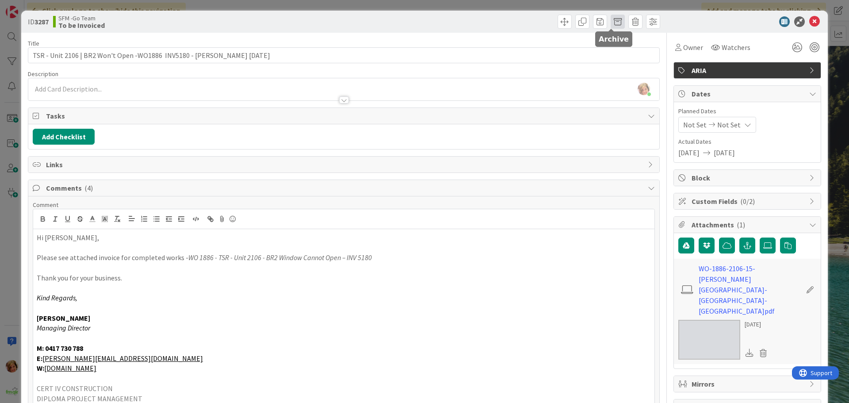
click at [610, 25] on span at bounding box center [617, 22] width 14 height 14
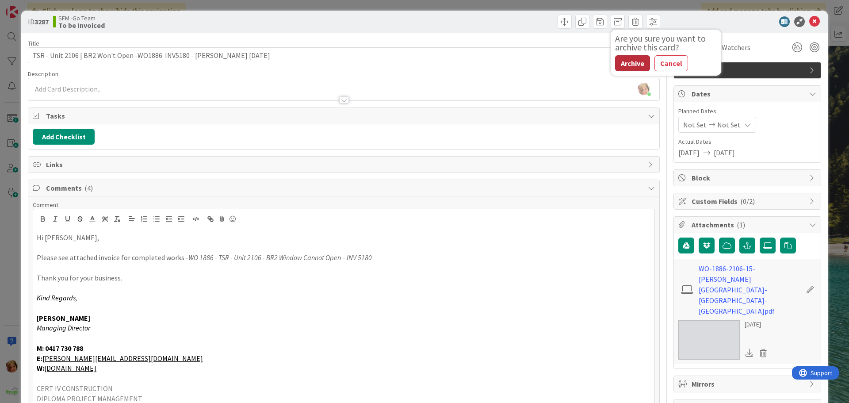
click at [619, 63] on button "Archive" at bounding box center [632, 63] width 35 height 16
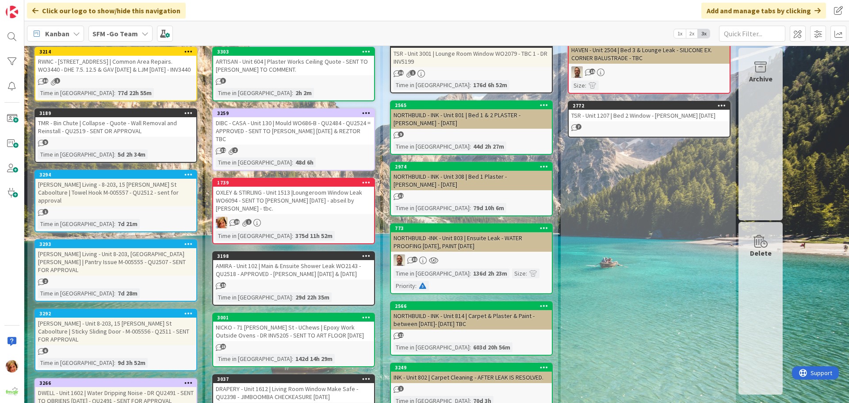
click at [624, 121] on div "TSR - Unit 1207 | Bed 2 Window - [PERSON_NAME] [DATE]" at bounding box center [648, 115] width 161 height 11
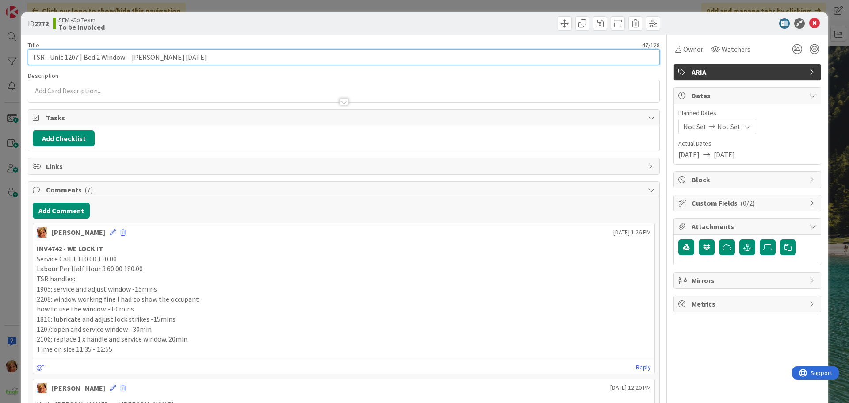
click at [190, 61] on input "TSR - Unit 1207 | Bed 2 Window - [PERSON_NAME] [DATE]" at bounding box center [344, 57] width 632 height 16
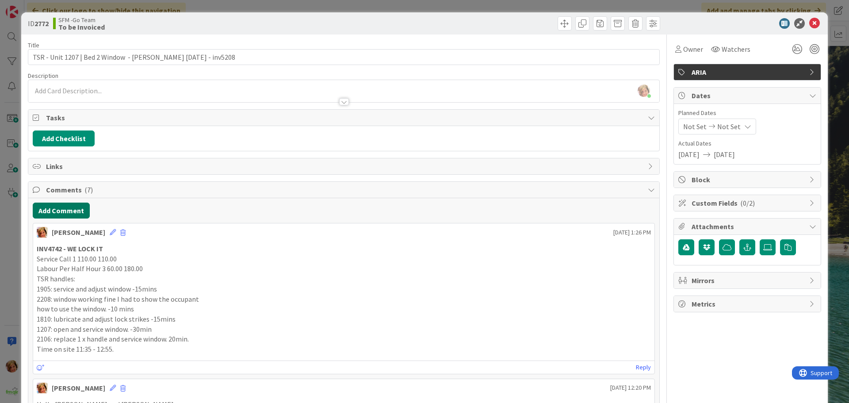
click at [62, 209] on button "Add Comment" at bounding box center [61, 210] width 57 height 16
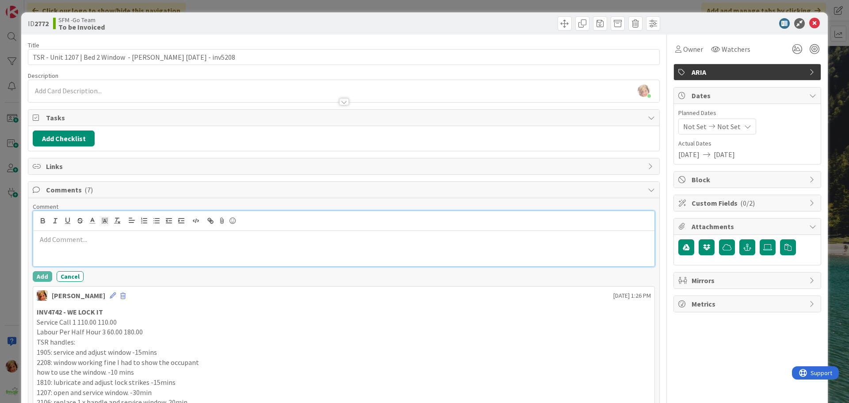
click at [82, 236] on p at bounding box center [344, 239] width 614 height 10
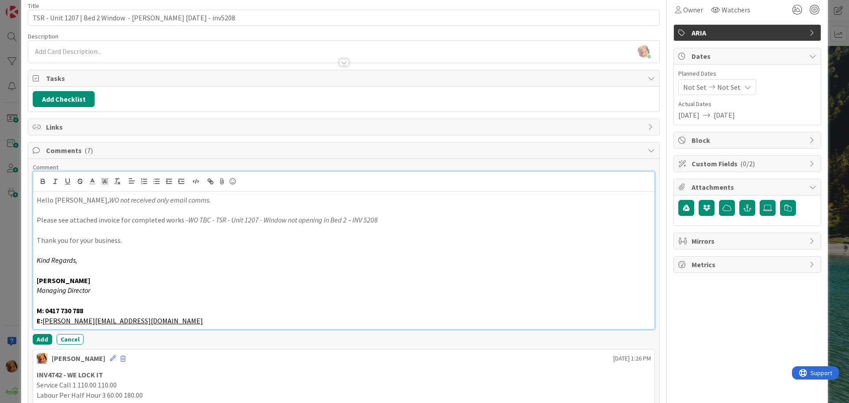
scroll to position [88, 0]
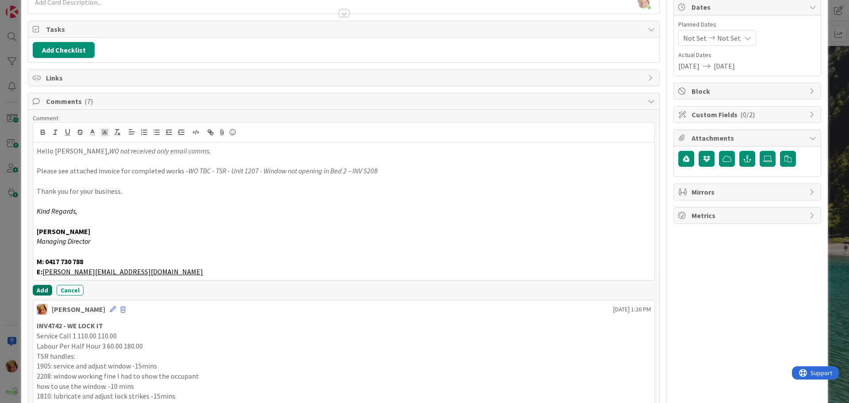
click at [38, 292] on button "Add" at bounding box center [42, 290] width 19 height 11
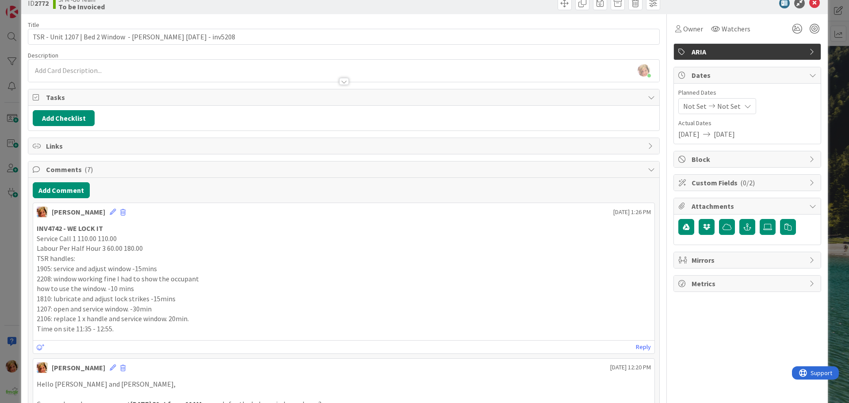
scroll to position [0, 0]
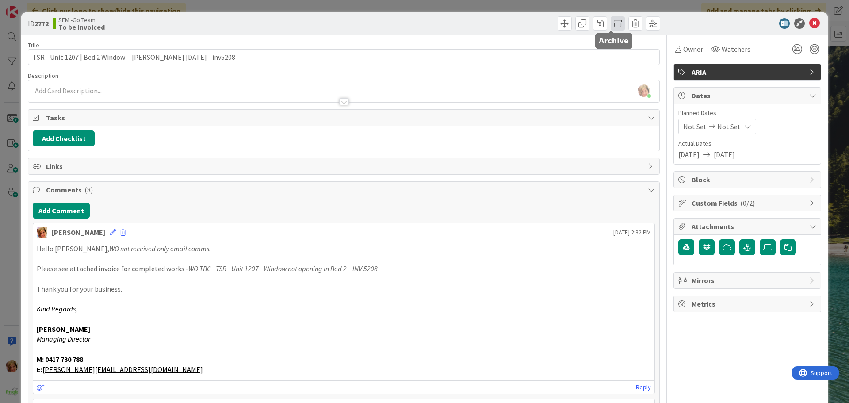
click at [613, 24] on span at bounding box center [617, 23] width 14 height 14
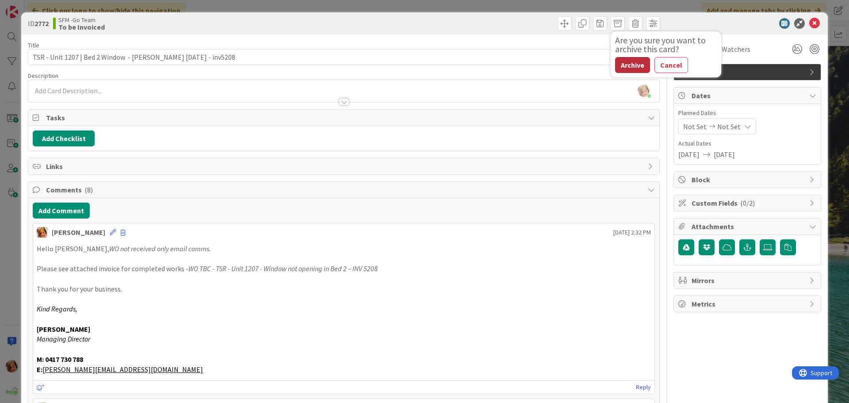
click at [630, 69] on button "Archive" at bounding box center [632, 65] width 35 height 16
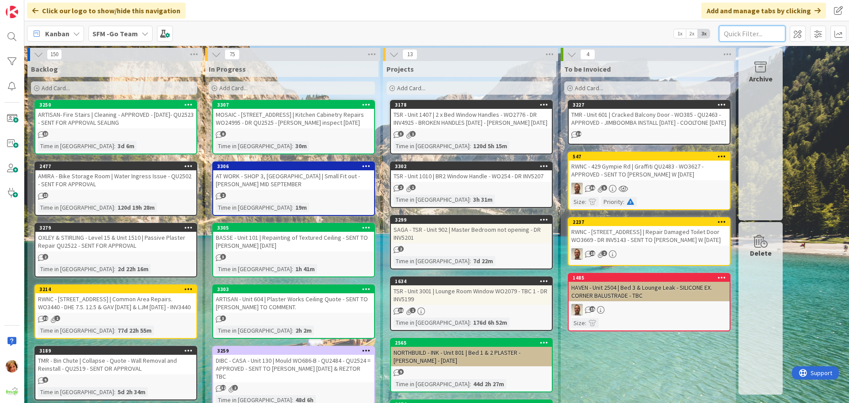
click at [747, 31] on input "text" at bounding box center [752, 34] width 66 height 16
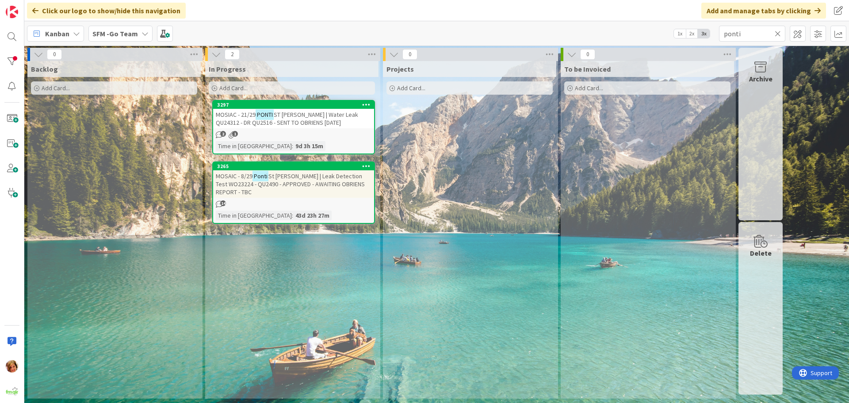
click at [299, 175] on span "St [PERSON_NAME] | Leak Detection Test WO23224 - QU2490 - APPROVED - AWAITING O…" at bounding box center [290, 184] width 149 height 24
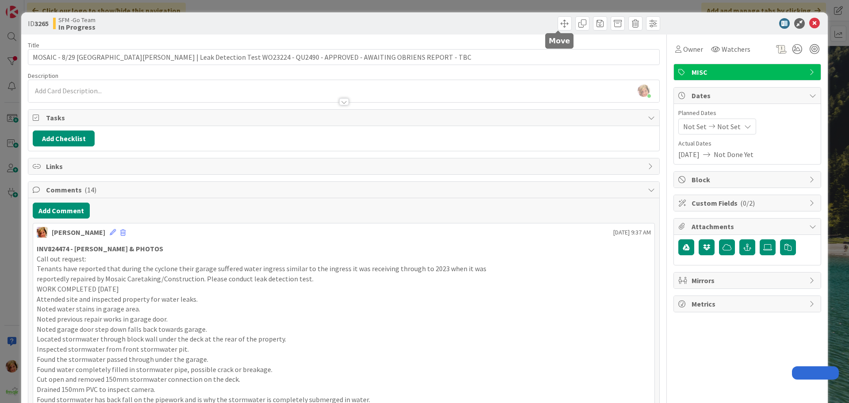
click at [560, 22] on span at bounding box center [564, 23] width 14 height 14
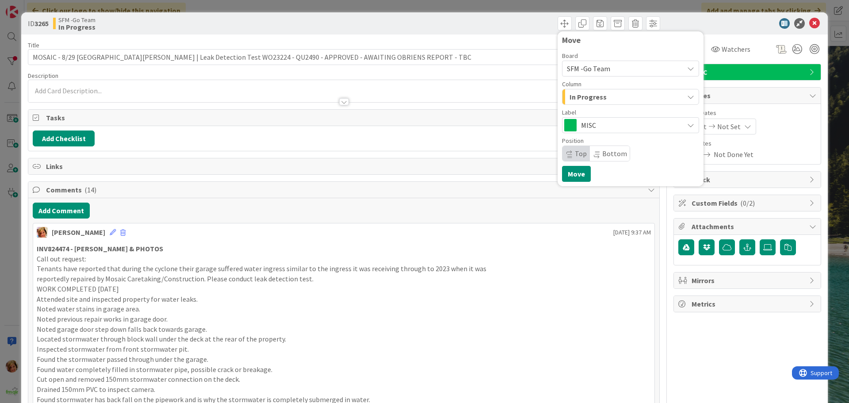
drag, startPoint x: 583, startPoint y: 96, endPoint x: 586, endPoint y: 102, distance: 6.1
click at [583, 96] on span "In Progress" at bounding box center [587, 96] width 37 height 11
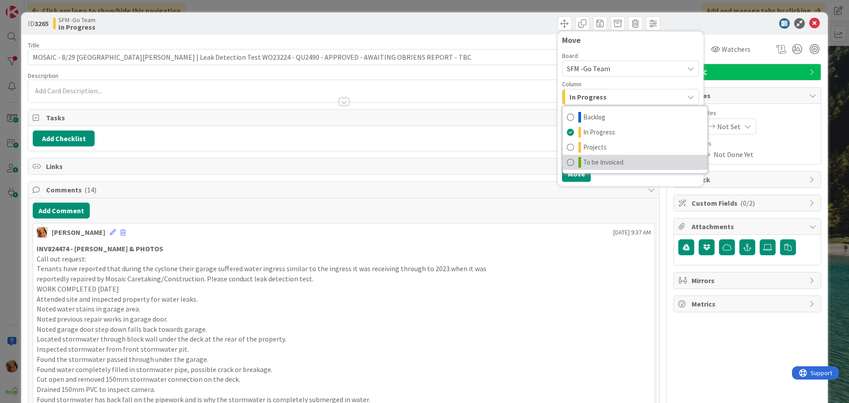
click at [594, 160] on span "To be Invoiced" at bounding box center [603, 162] width 40 height 11
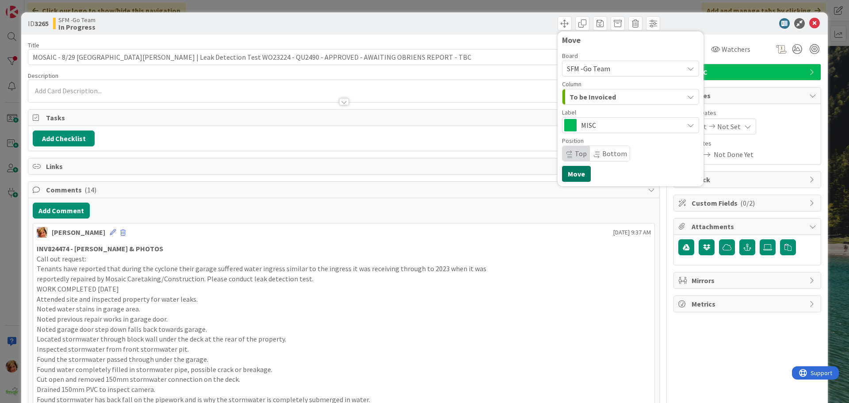
click at [571, 169] on button "Move" at bounding box center [576, 174] width 29 height 16
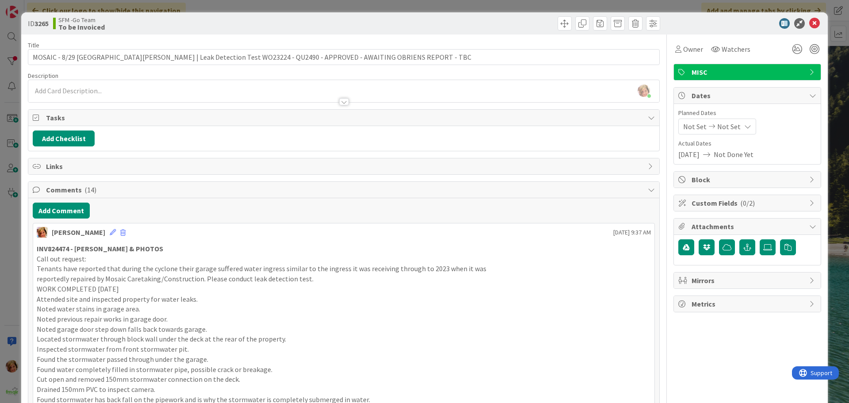
drag, startPoint x: 487, startPoint y: 21, endPoint x: 739, endPoint y: 42, distance: 252.8
click at [487, 21] on div "Move Move" at bounding box center [503, 23] width 314 height 14
click at [810, 23] on icon at bounding box center [814, 23] width 11 height 11
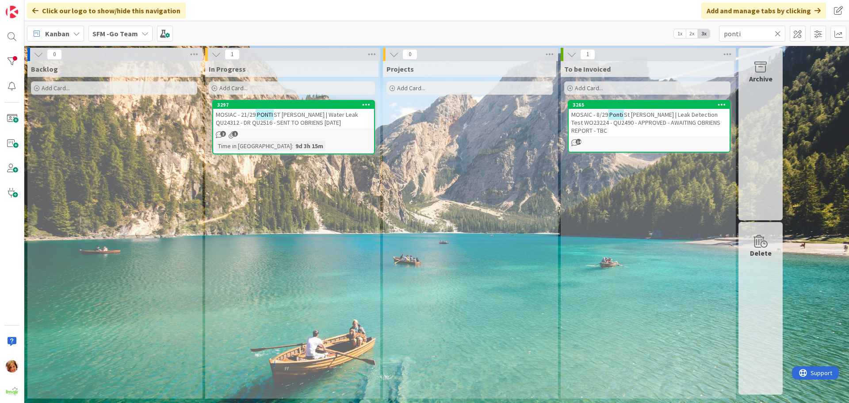
click at [777, 32] on icon at bounding box center [777, 34] width 6 height 8
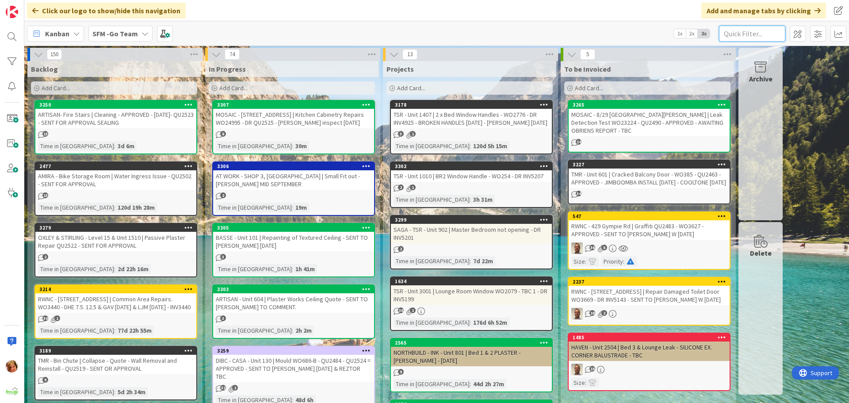
click at [753, 31] on input "text" at bounding box center [752, 34] width 66 height 16
type input "2101"
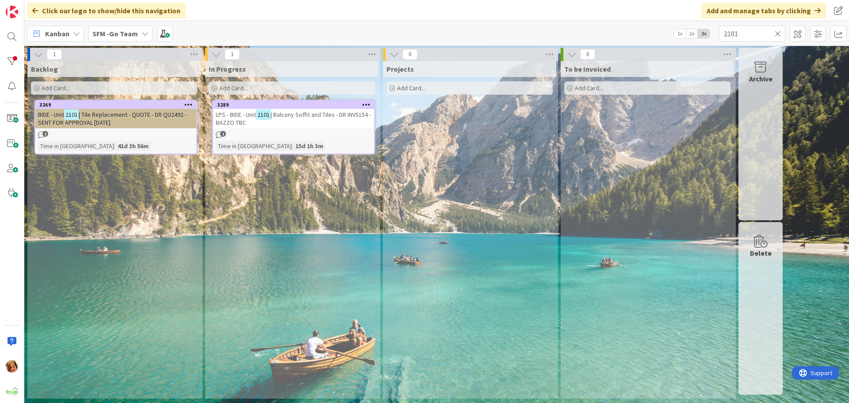
click at [330, 118] on span "| Balcony Soffit and Tiles - DR INV5154 - BAZZO TBC" at bounding box center [293, 118] width 155 height 16
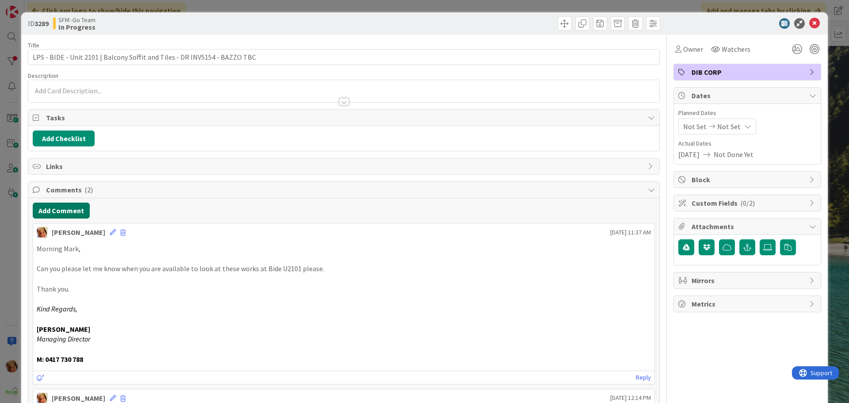
click at [69, 211] on button "Add Comment" at bounding box center [61, 210] width 57 height 16
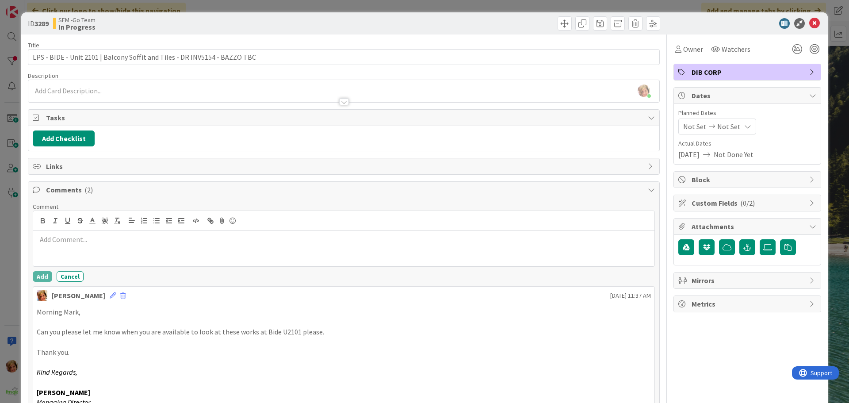
click at [95, 251] on div at bounding box center [343, 248] width 621 height 35
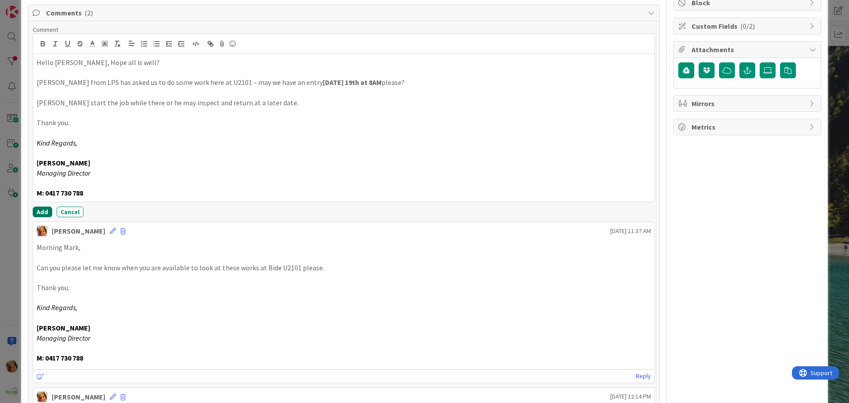
click at [43, 207] on button "Add" at bounding box center [42, 211] width 19 height 11
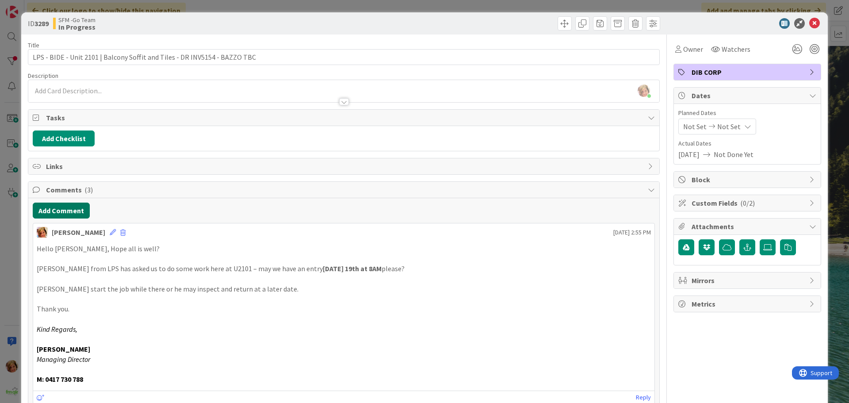
click at [76, 212] on button "Add Comment" at bounding box center [61, 210] width 57 height 16
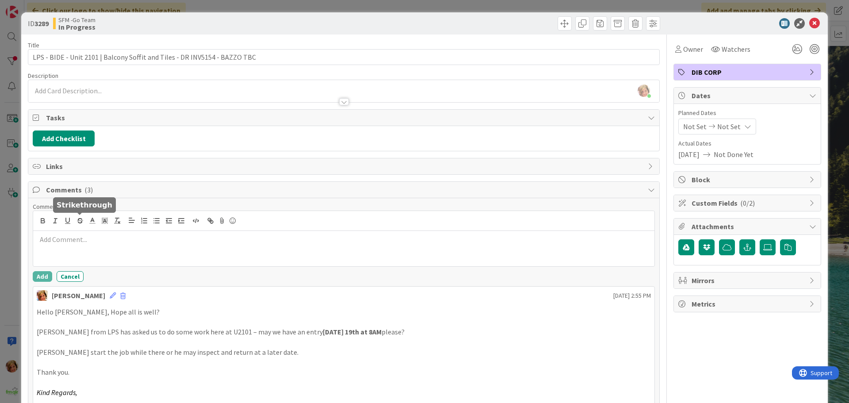
click at [92, 236] on p at bounding box center [344, 239] width 614 height 10
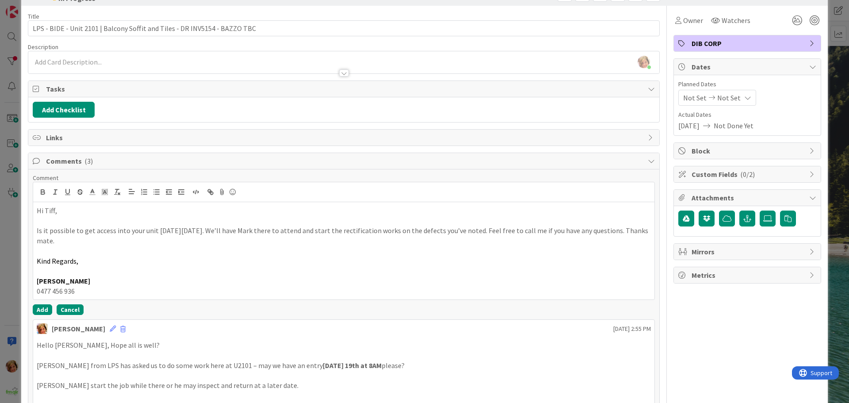
scroll to position [44, 0]
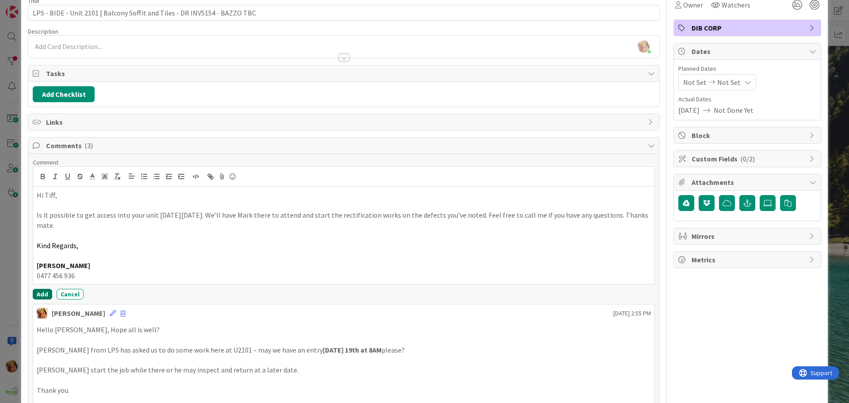
click at [45, 293] on button "Add" at bounding box center [42, 294] width 19 height 11
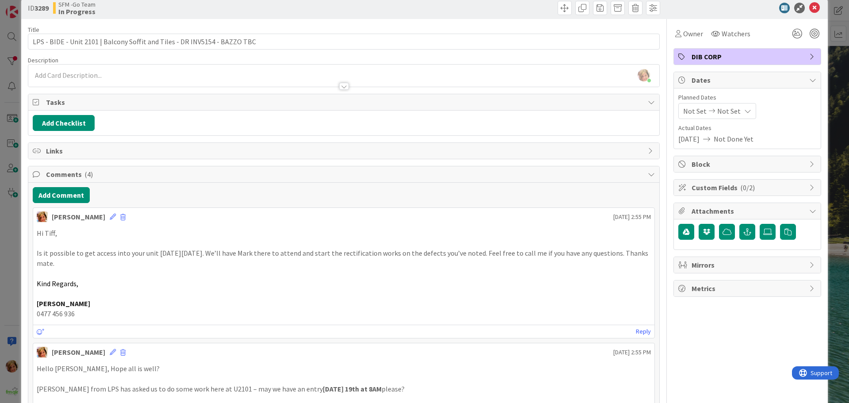
scroll to position [0, 0]
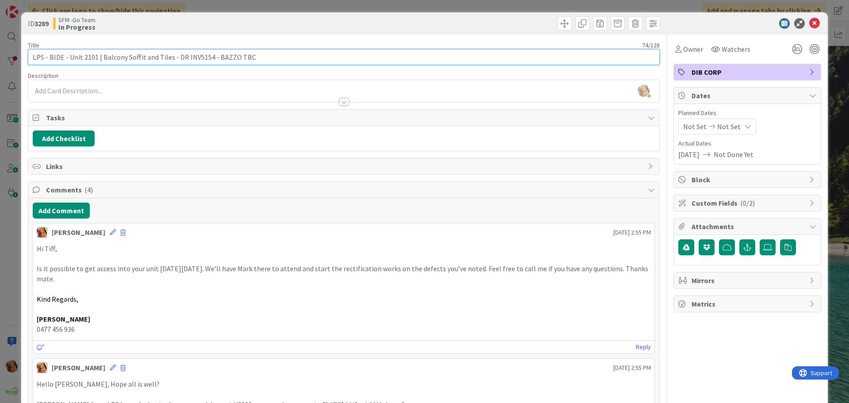
click at [251, 56] on input "LPS - BIDE - Unit 2101 | Balcony Soffit and Tiles - DR INV5154 - BAZZO TBC" at bounding box center [344, 57] width 632 height 16
type input "LPS - BIDE - Unit 2101 | Balcony Soffit and Tiles - DR INV5154 - BAZZO 19.8.25"
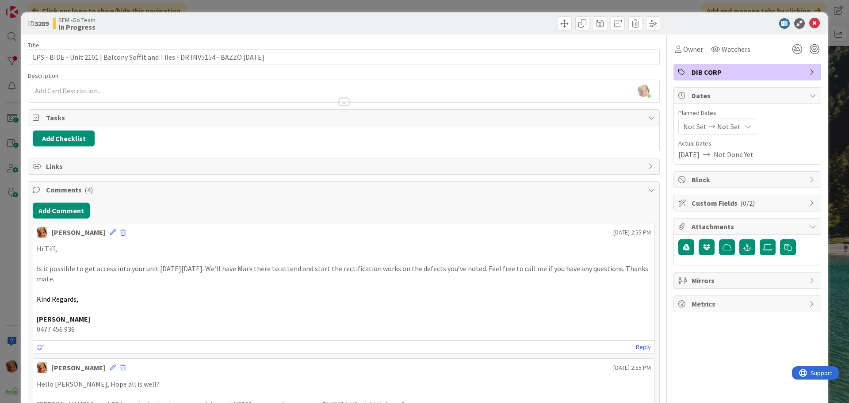
click at [462, 16] on div "ID 3289 SFM -Go Team In Progress" at bounding box center [424, 23] width 806 height 22
click at [810, 23] on icon at bounding box center [814, 23] width 11 height 11
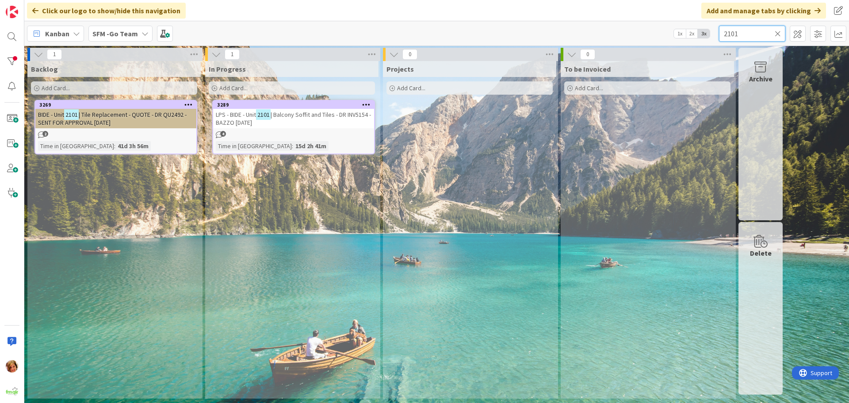
click at [760, 38] on input "2101" at bounding box center [752, 34] width 66 height 16
type input "2"
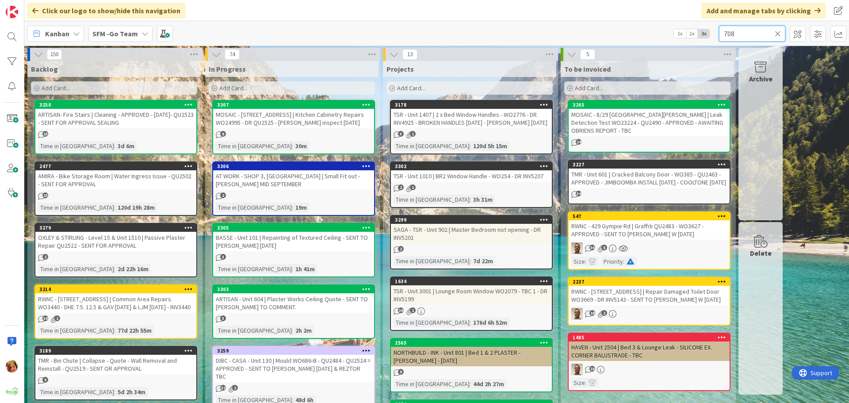
type input "708"
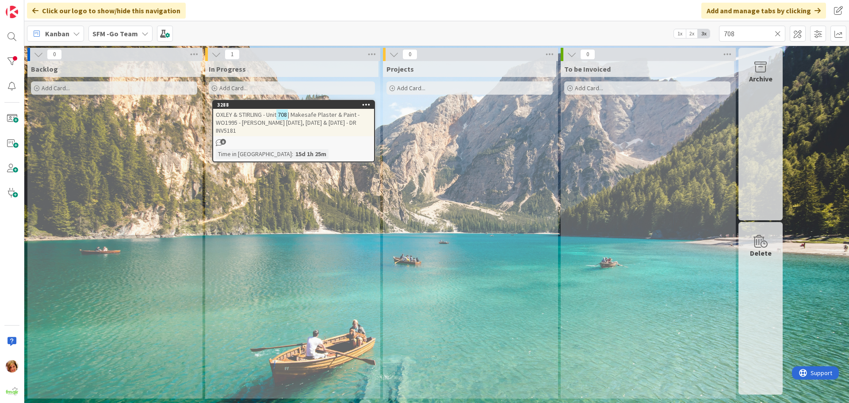
click at [270, 113] on span "OXLEY & STIRLING - Unit" at bounding box center [246, 114] width 61 height 8
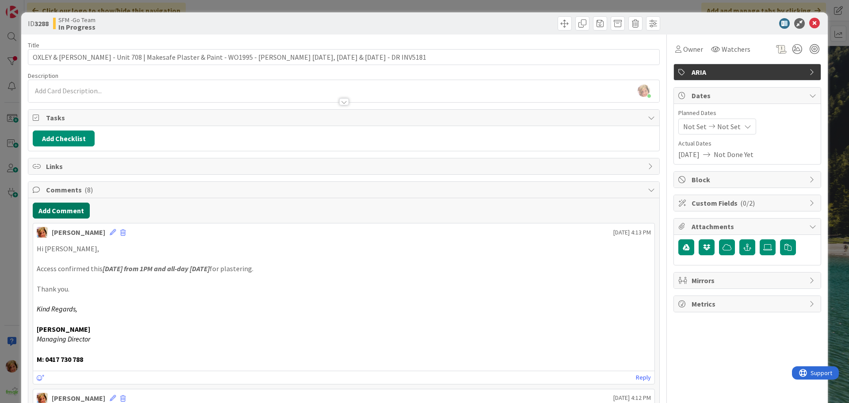
click at [61, 204] on button "Add Comment" at bounding box center [61, 210] width 57 height 16
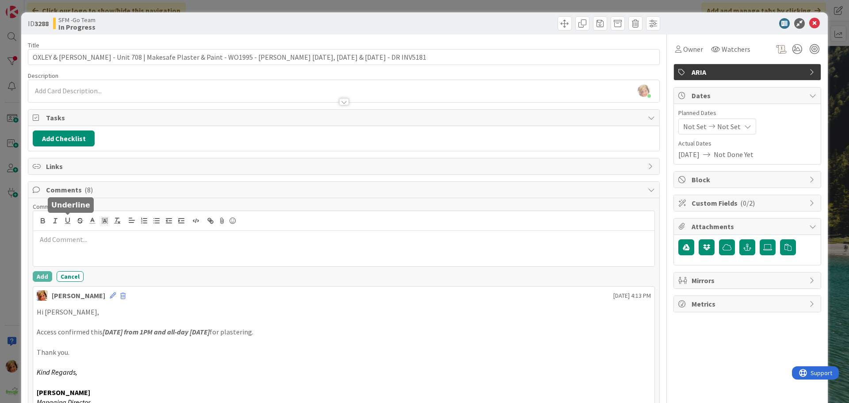
click at [88, 234] on p at bounding box center [344, 239] width 614 height 10
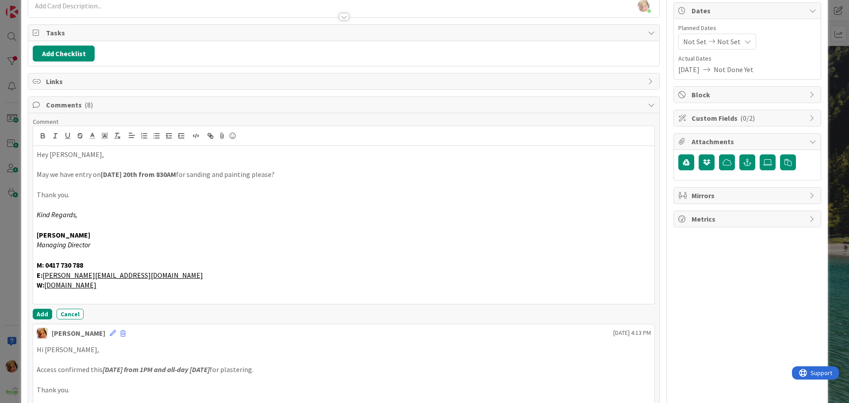
scroll to position [88, 0]
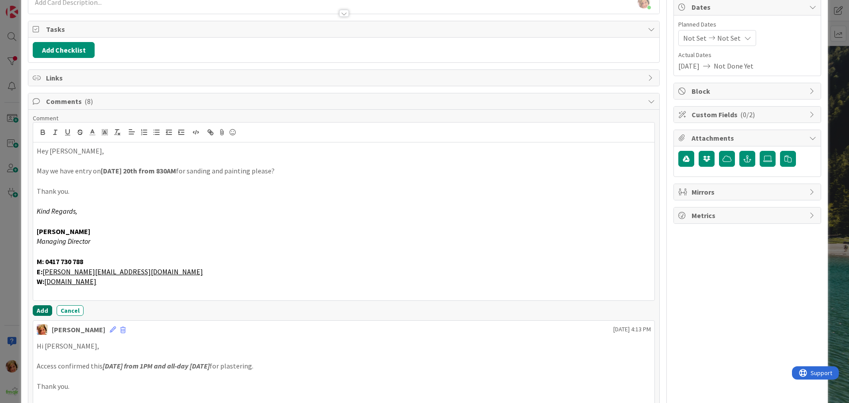
click at [45, 312] on button "Add" at bounding box center [42, 310] width 19 height 11
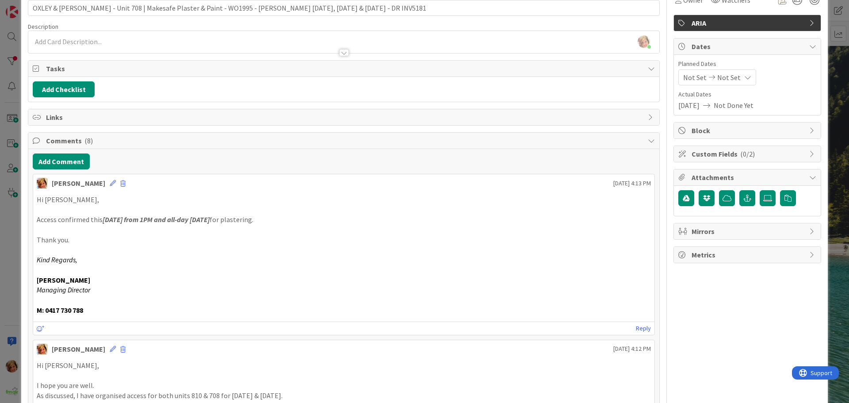
scroll to position [0, 0]
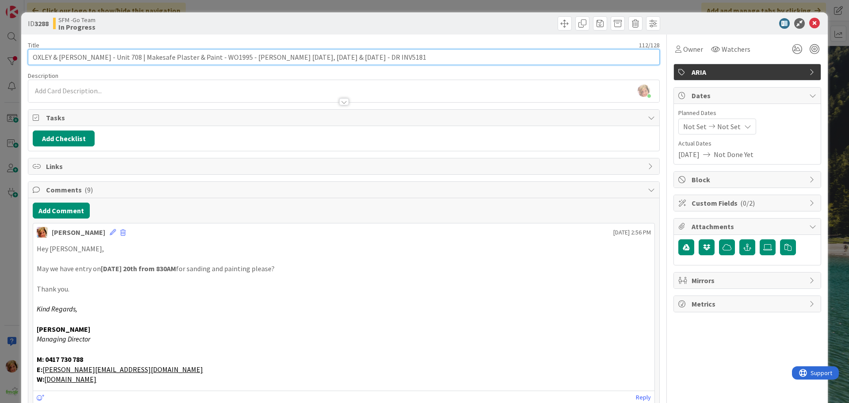
drag, startPoint x: 335, startPoint y: 57, endPoint x: 267, endPoint y: 60, distance: 68.1
click at [267, 60] on input "OXLEY & [PERSON_NAME] - Unit 708 | Makesafe Plaster & Paint - WO1995 - [PERSON_…" at bounding box center [344, 57] width 632 height 16
type input "OXLEY & STIRLING - Unit 708 | Makesafe Plaster & Paint - WO1995 - MARK BAZZO 20…"
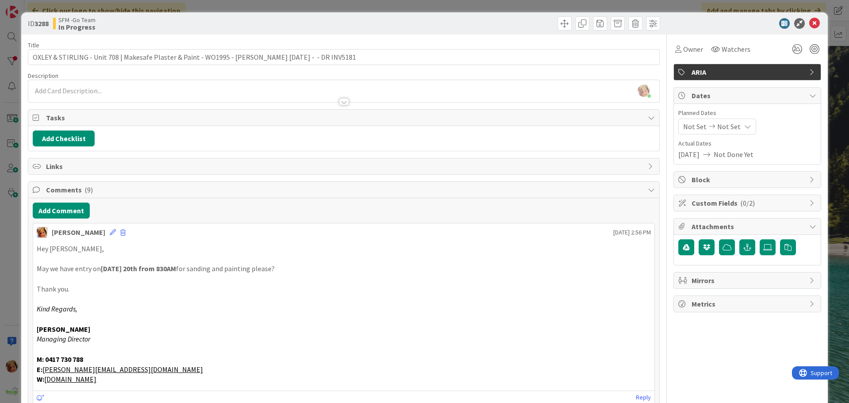
click at [441, 28] on div at bounding box center [503, 23] width 314 height 14
click at [809, 25] on icon at bounding box center [814, 23] width 11 height 11
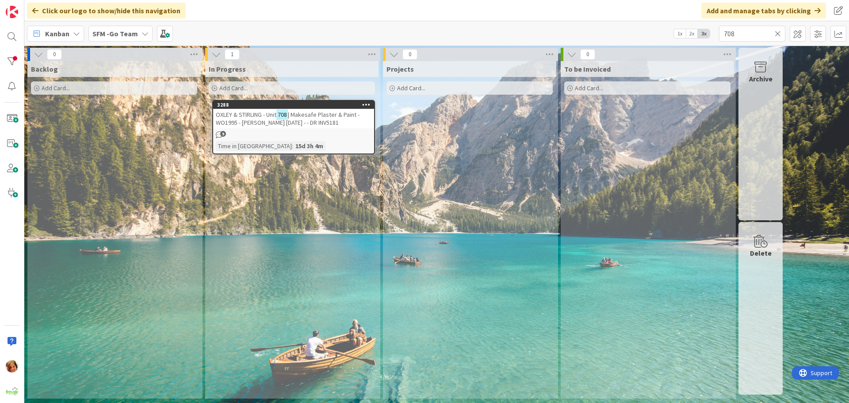
click at [776, 34] on icon at bounding box center [777, 34] width 6 height 8
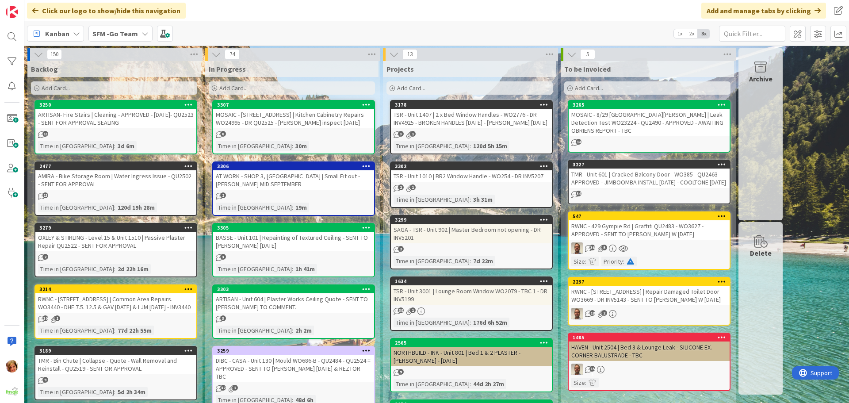
click at [639, 115] on div "MOSAIC - 8/29 [GEOGRAPHIC_DATA][PERSON_NAME] | Leak Detection Test WO23224 - QU…" at bounding box center [648, 122] width 161 height 27
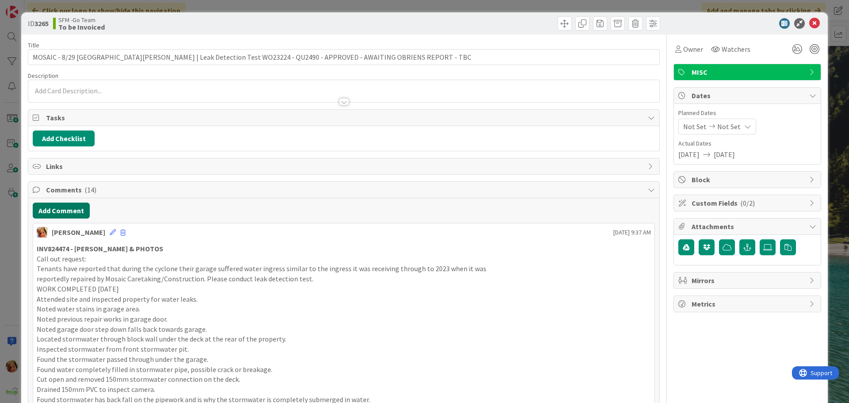
click at [45, 206] on button "Add Comment" at bounding box center [61, 210] width 57 height 16
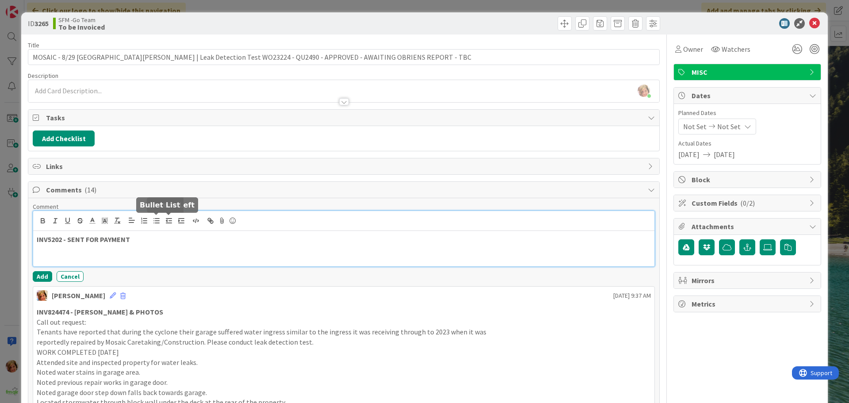
click at [161, 236] on p "INV5202 - SENT FOR PAYMENT" at bounding box center [344, 239] width 614 height 10
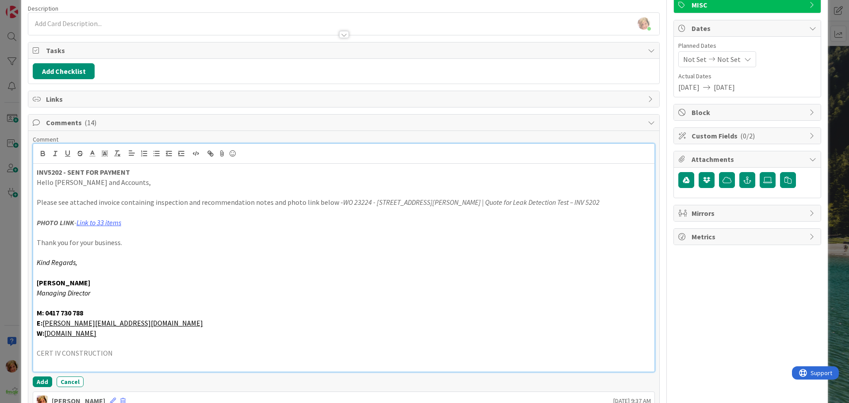
scroll to position [198, 0]
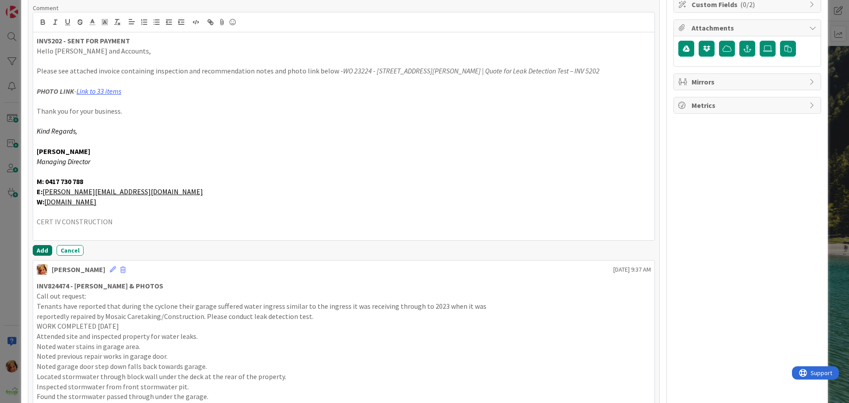
click at [42, 251] on button "Add" at bounding box center [42, 250] width 19 height 11
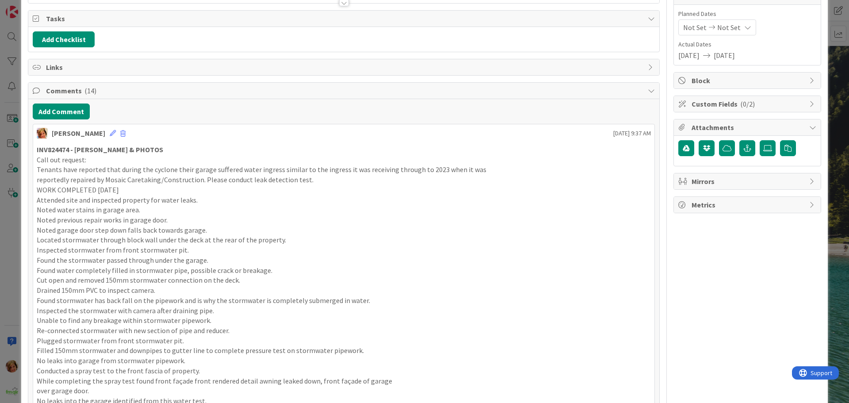
scroll to position [0, 0]
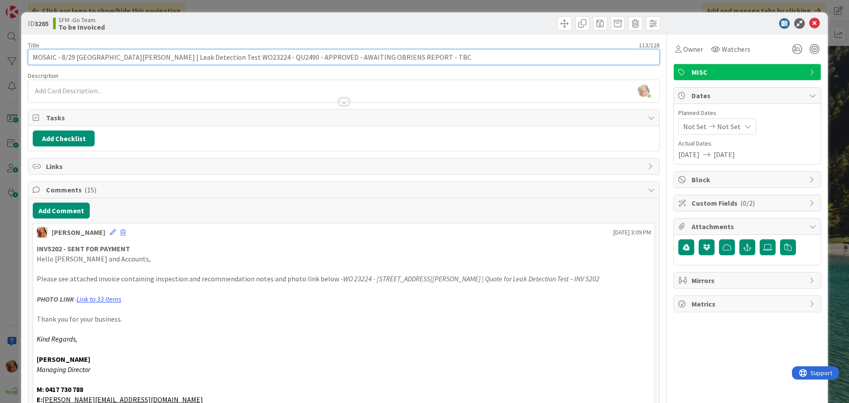
click at [425, 59] on input "MOSAIC - 8/29 [GEOGRAPHIC_DATA][PERSON_NAME] | Leak Detection Test WO23224 - QU…" at bounding box center [344, 57] width 632 height 16
type input "MOSAIC - 8/29 Ponti St McDowall | Leak Detection Test WO23224 - QU2490 - APPROV…"
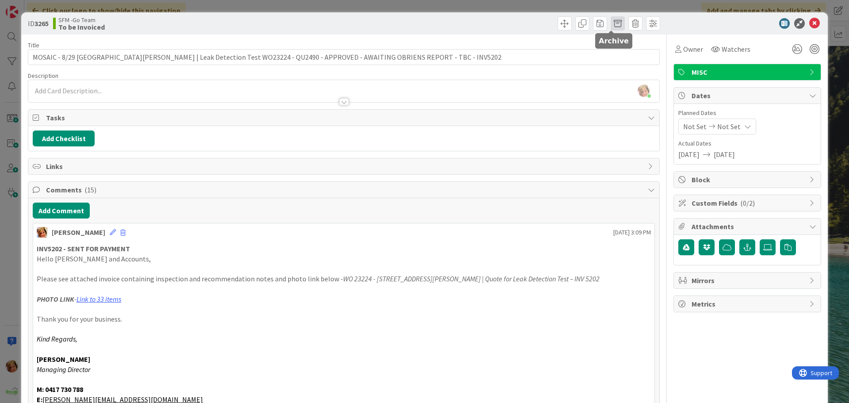
click at [611, 23] on span at bounding box center [617, 23] width 14 height 14
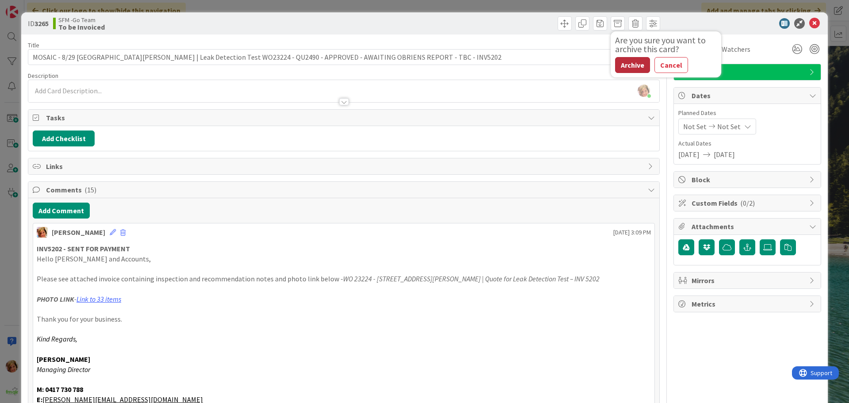
click at [633, 66] on button "Archive" at bounding box center [632, 65] width 35 height 16
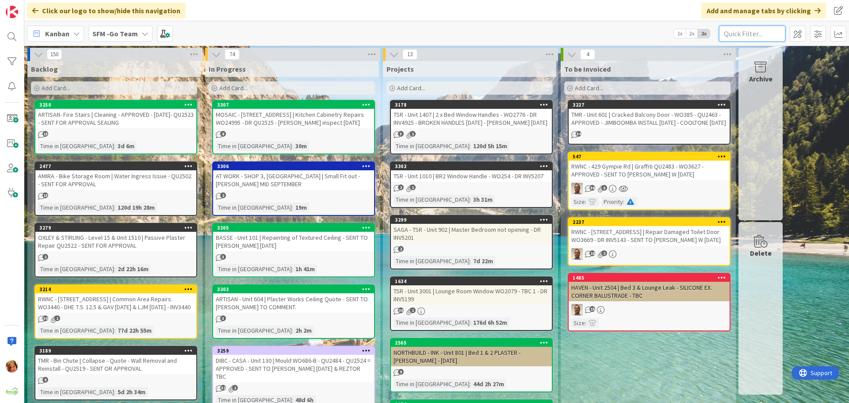
drag, startPoint x: 752, startPoint y: 32, endPoint x: 752, endPoint y: 43, distance: 11.0
click at [752, 32] on input "text" at bounding box center [752, 34] width 66 height 16
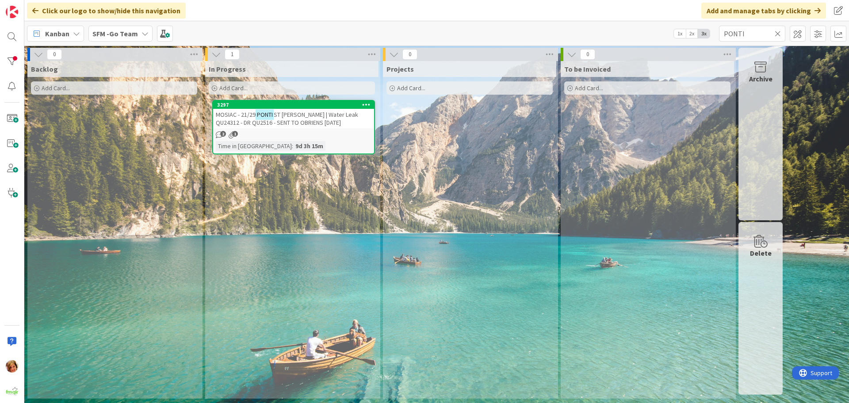
click at [295, 119] on span "ST [PERSON_NAME] | Water Leak QU24312 - DR QU2516 - SENT TO OBRIENS [DATE]" at bounding box center [287, 118] width 142 height 16
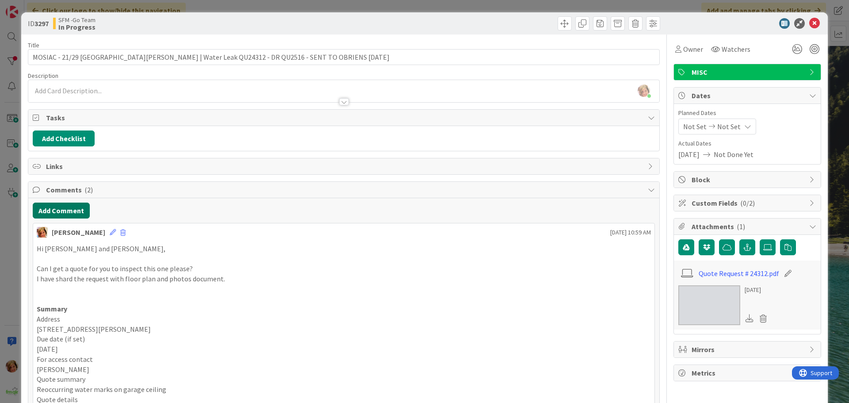
click at [53, 208] on button "Add Comment" at bounding box center [61, 210] width 57 height 16
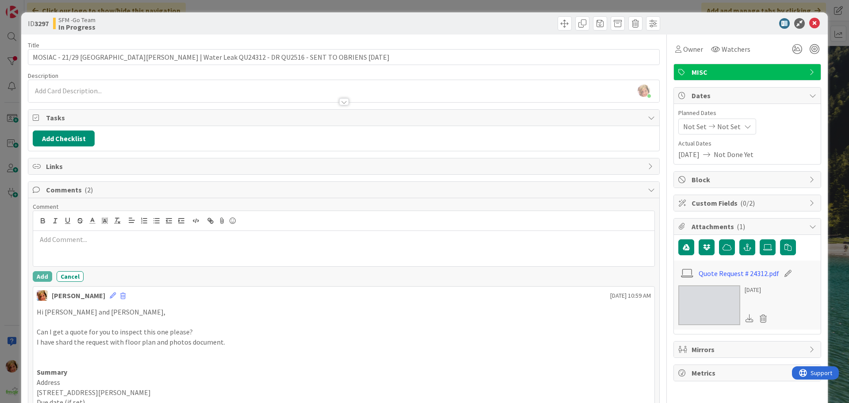
click at [76, 240] on p at bounding box center [344, 239] width 614 height 10
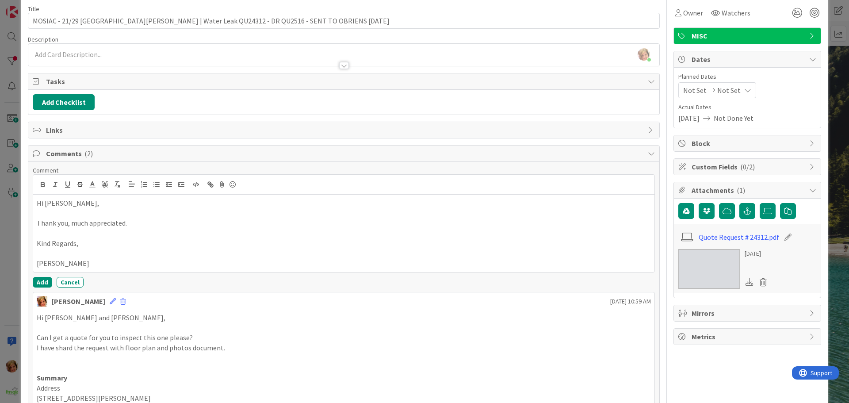
scroll to position [88, 0]
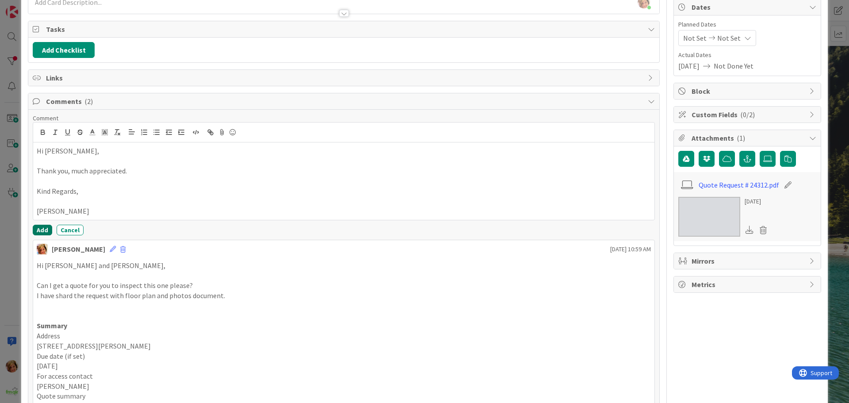
click at [43, 231] on button "Add" at bounding box center [42, 230] width 19 height 11
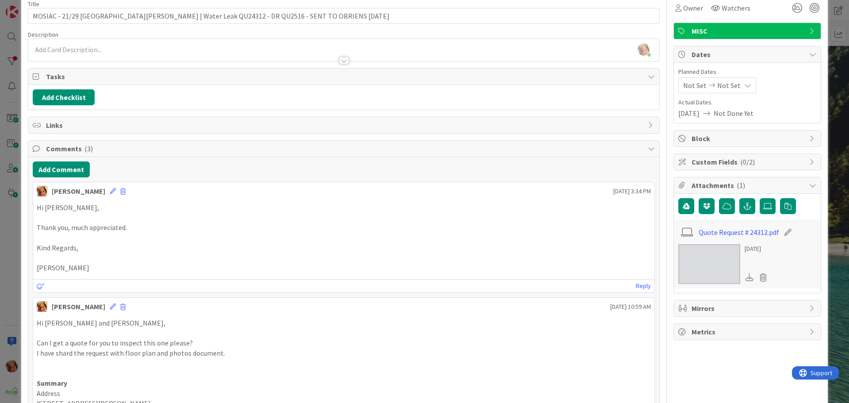
scroll to position [0, 0]
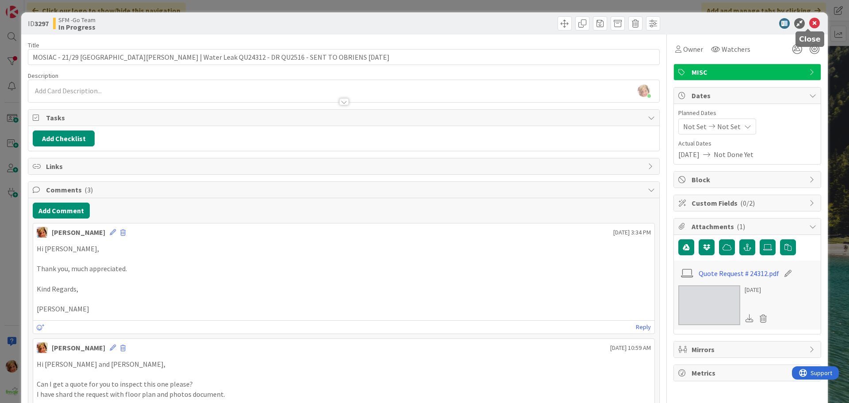
drag, startPoint x: 805, startPoint y: 23, endPoint x: 782, endPoint y: 29, distance: 23.8
click at [809, 23] on icon at bounding box center [814, 23] width 11 height 11
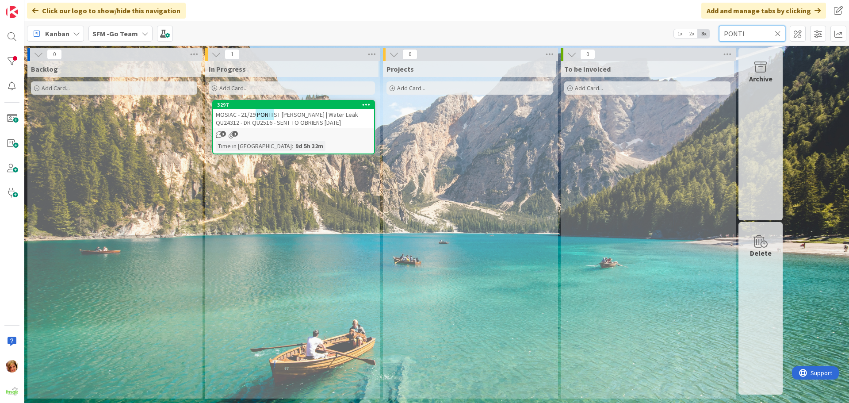
click at [754, 35] on input "PONTI" at bounding box center [752, 34] width 66 height 16
type input "P"
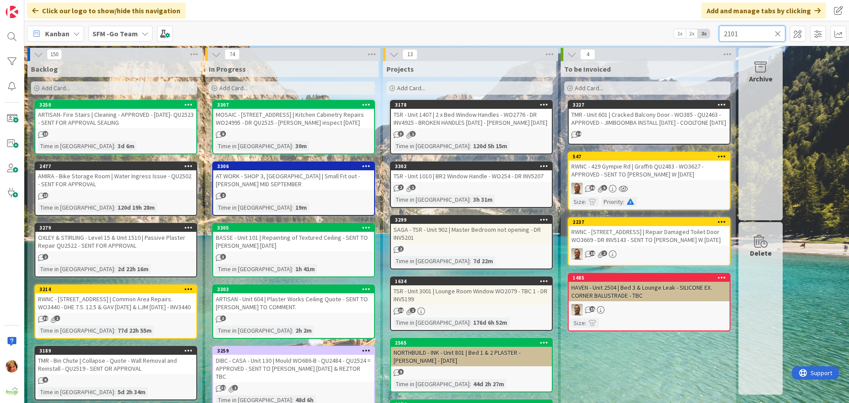
type input "2101"
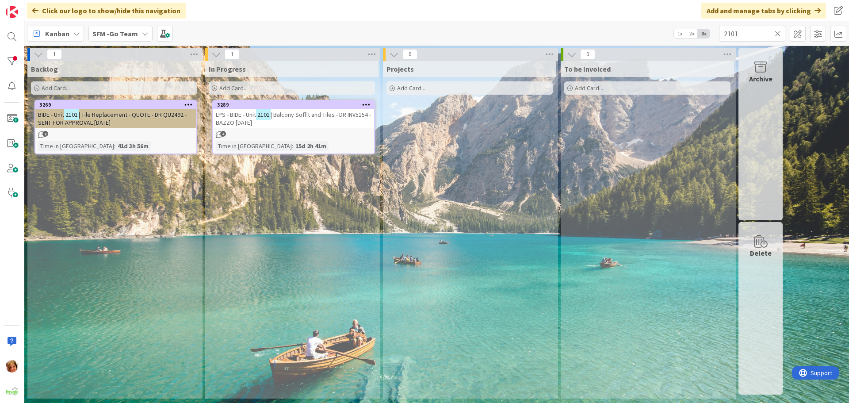
click at [294, 110] on div "LPS - BIDE - Unit 2101 | Balcony Soffit and Tiles - DR INV5154 - BAZZO 19.8.25" at bounding box center [293, 118] width 161 height 19
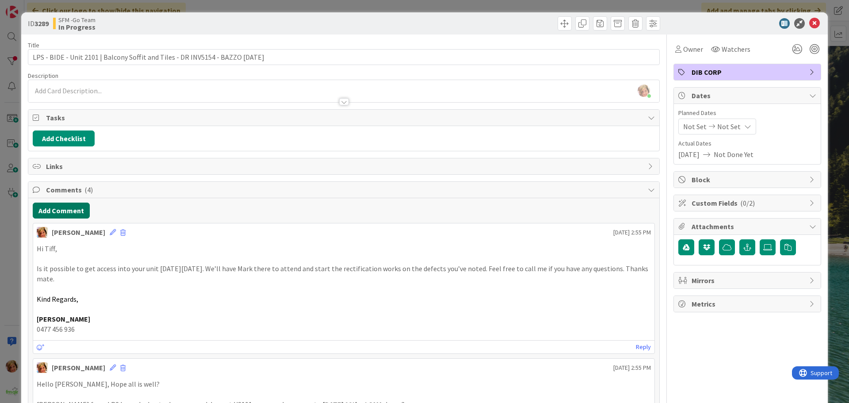
click at [67, 213] on button "Add Comment" at bounding box center [61, 210] width 57 height 16
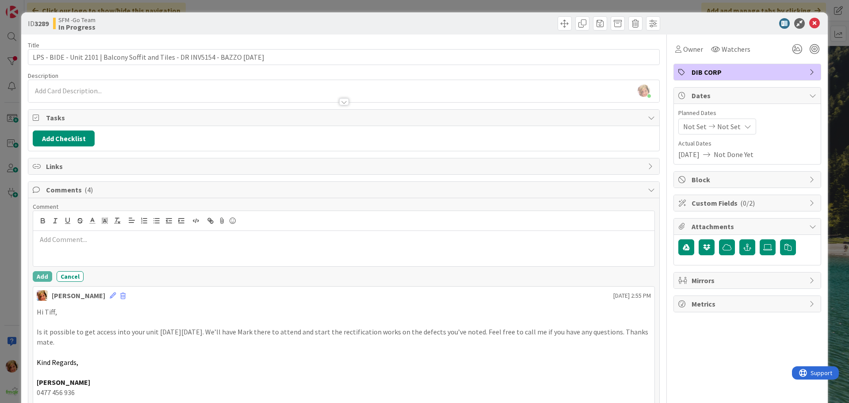
click at [90, 246] on div at bounding box center [343, 248] width 621 height 35
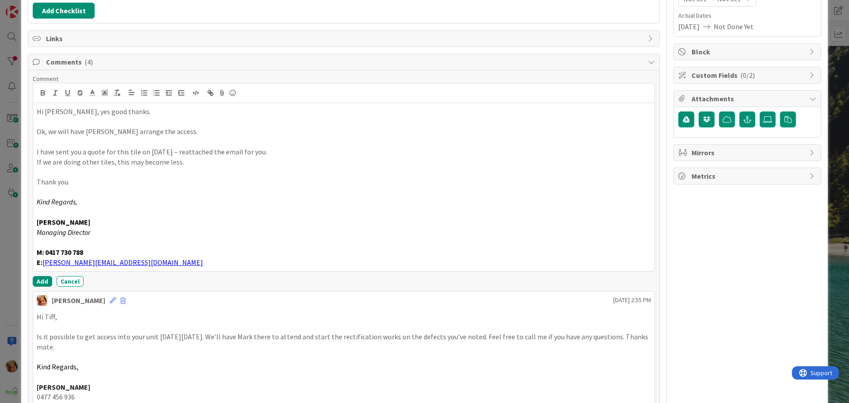
scroll to position [133, 0]
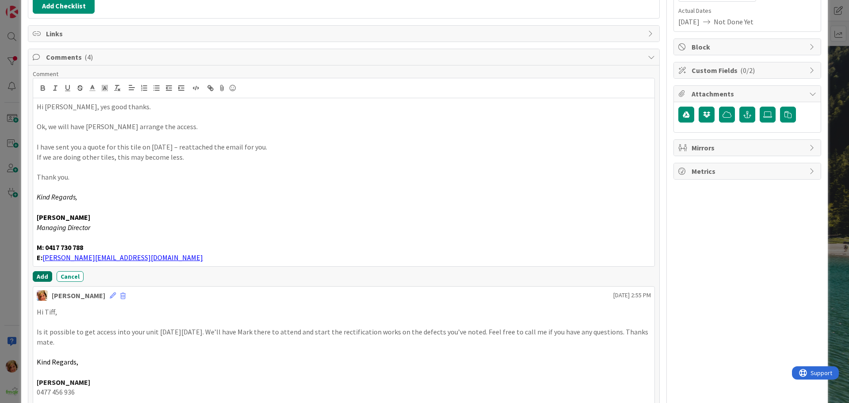
click at [40, 275] on button "Add" at bounding box center [42, 276] width 19 height 11
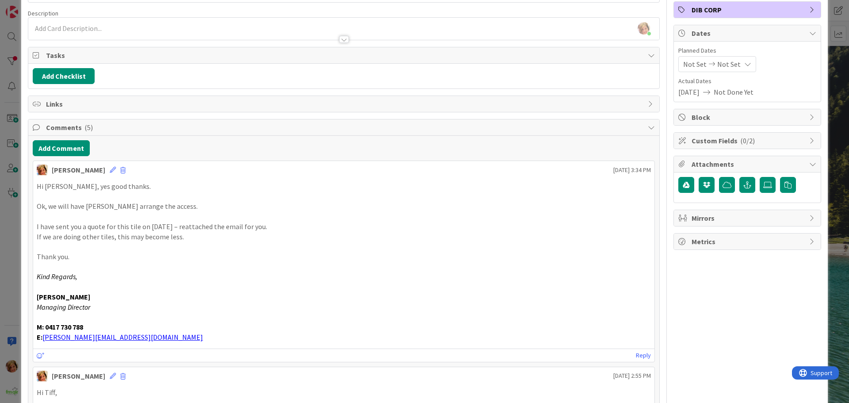
scroll to position [0, 0]
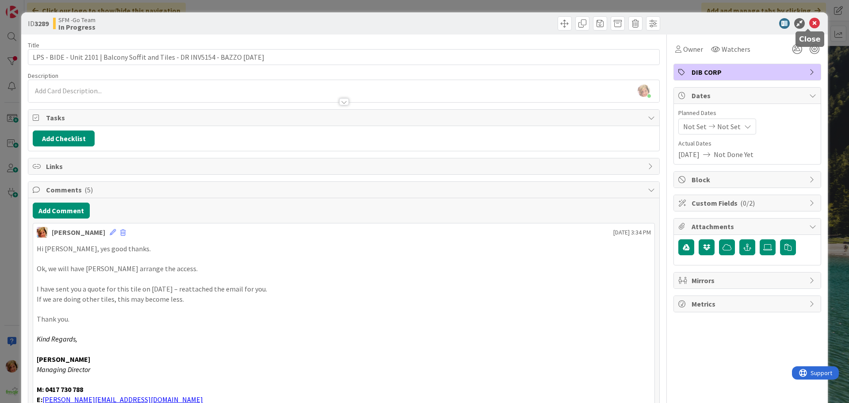
click at [809, 22] on icon at bounding box center [814, 23] width 11 height 11
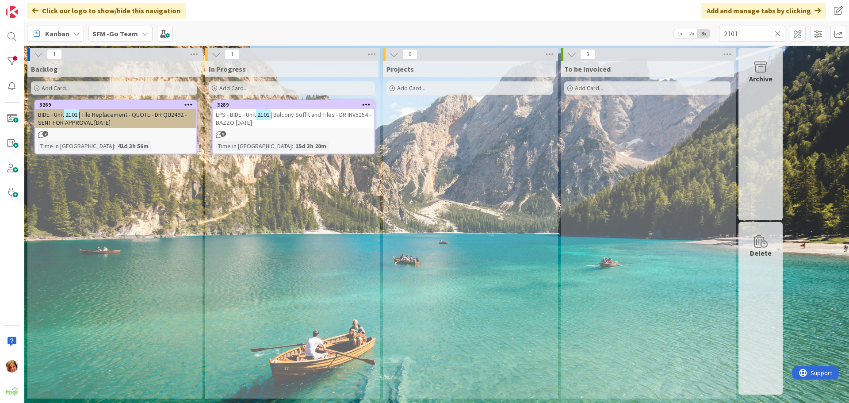
click at [212, 100] on link "3289 LPS - BIDE - Unit 2101 | Balcony Soffit and Tiles - DR INV5154 - BAZZO 19.…" at bounding box center [293, 127] width 163 height 54
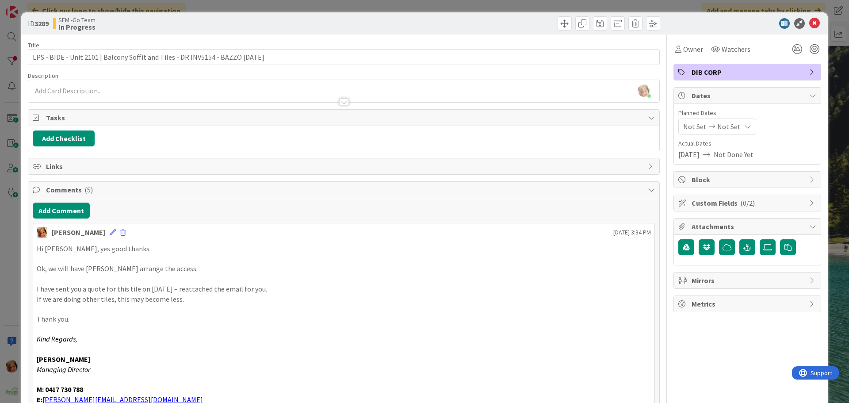
drag, startPoint x: 429, startPoint y: 25, endPoint x: 818, endPoint y: 14, distance: 388.6
click at [430, 25] on div at bounding box center [503, 23] width 314 height 14
click at [809, 25] on icon at bounding box center [814, 23] width 11 height 11
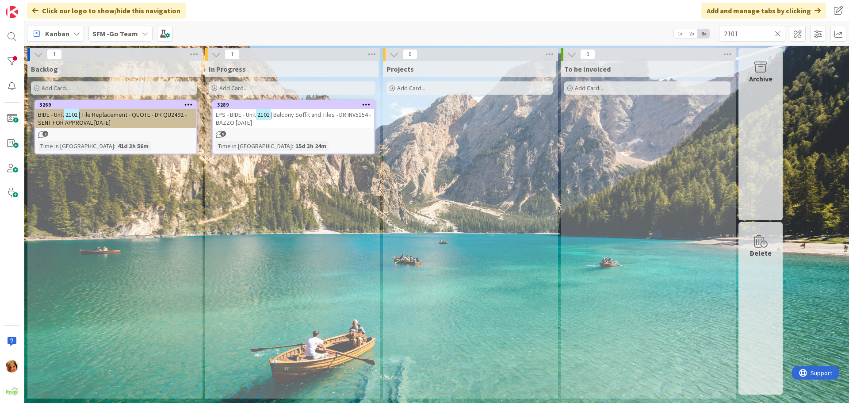
click at [777, 33] on icon at bounding box center [777, 34] width 6 height 8
click at [777, 33] on input "text" at bounding box center [752, 34] width 66 height 16
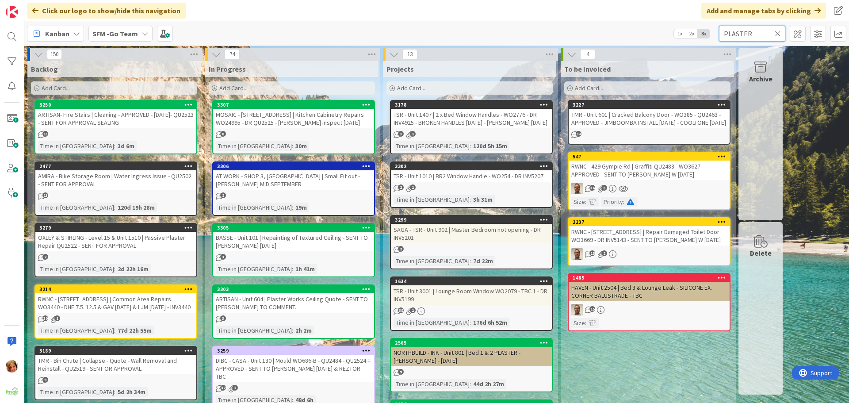
type input "PLASTER"
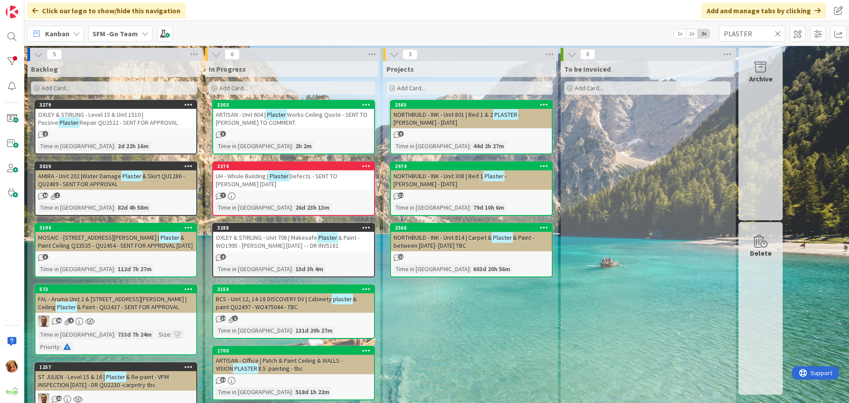
click at [318, 175] on span "Defects - SENT TO PAUL MCGRATH 9.8.25" at bounding box center [277, 180] width 122 height 16
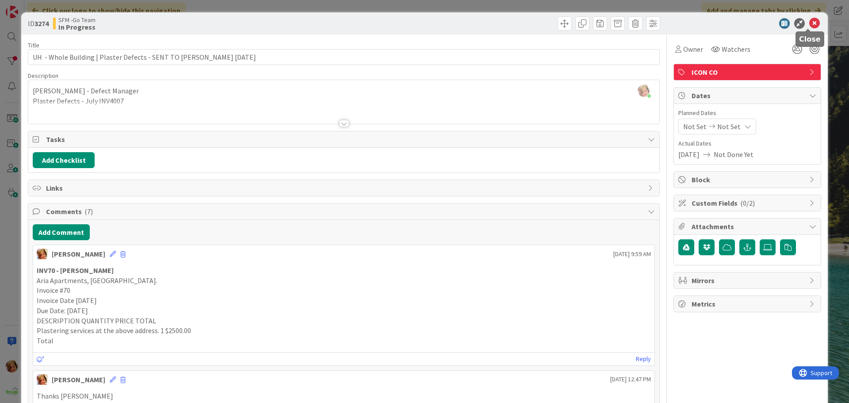
click at [812, 21] on icon at bounding box center [814, 23] width 11 height 11
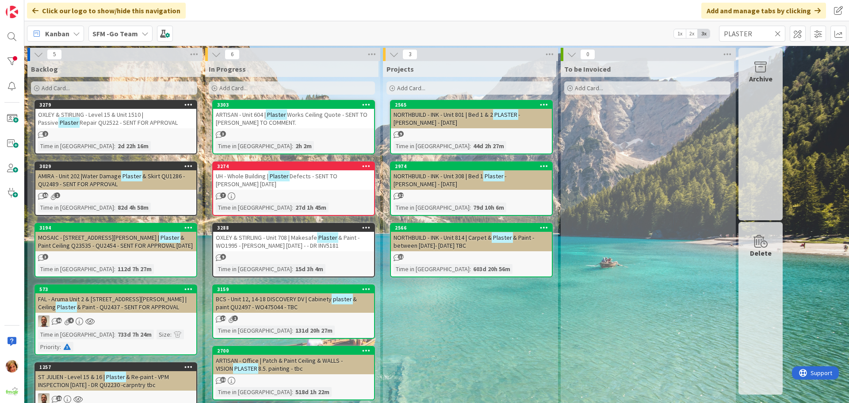
click at [777, 34] on icon at bounding box center [777, 34] width 6 height 8
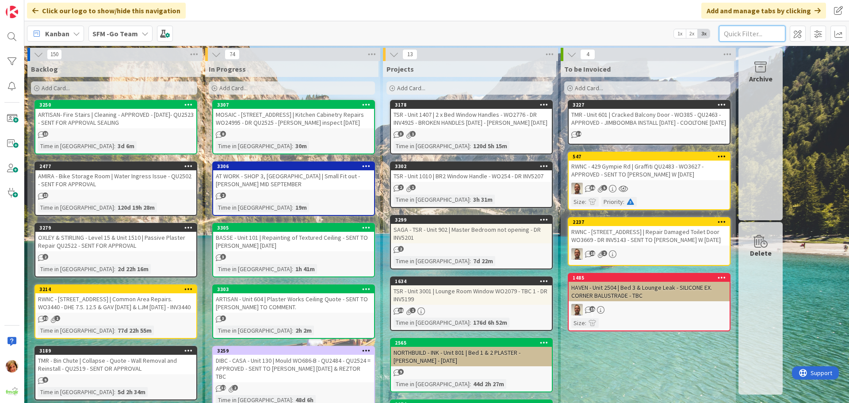
click at [740, 32] on input "text" at bounding box center [752, 34] width 66 height 16
type input "PLASTER"
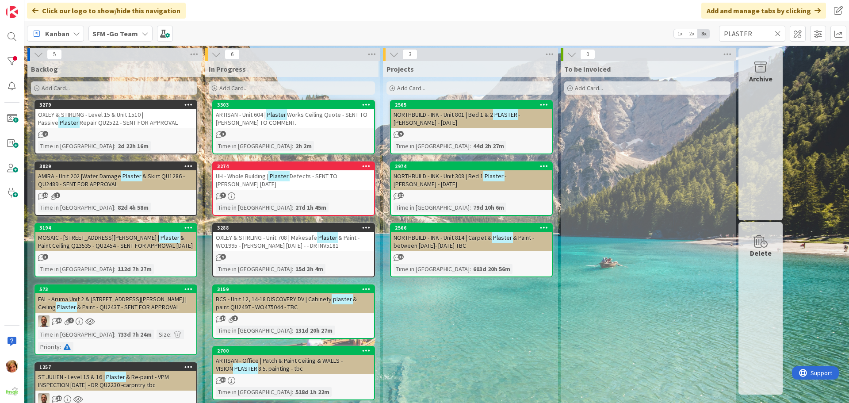
click at [263, 177] on span "UH - Whole Building |" at bounding box center [242, 176] width 53 height 8
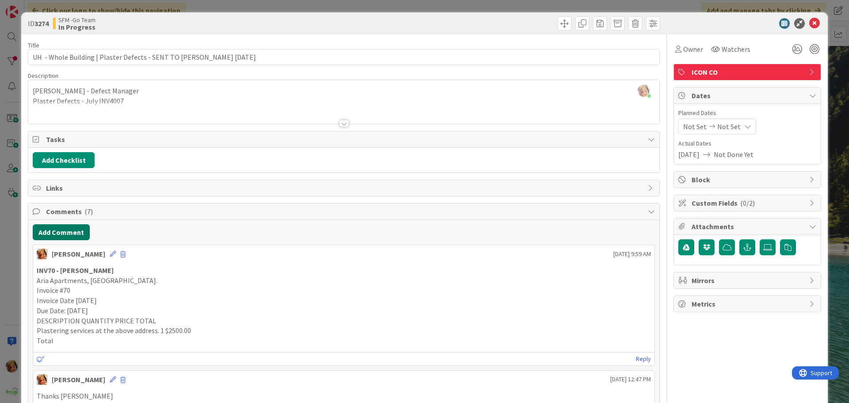
click at [80, 231] on button "Add Comment" at bounding box center [61, 232] width 57 height 16
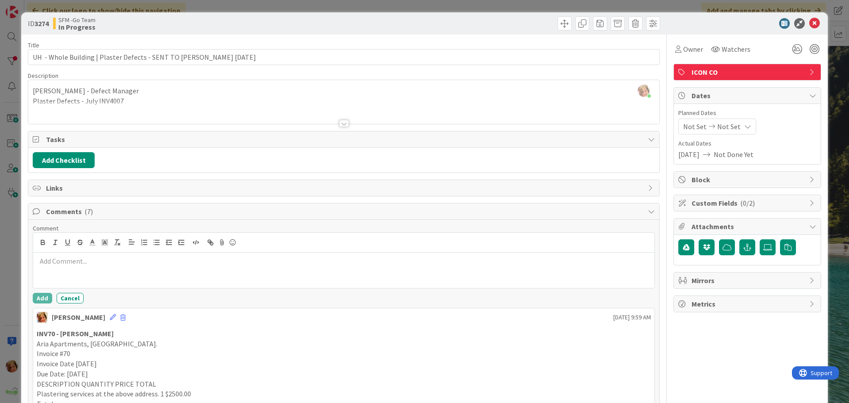
click at [141, 270] on div at bounding box center [343, 269] width 621 height 35
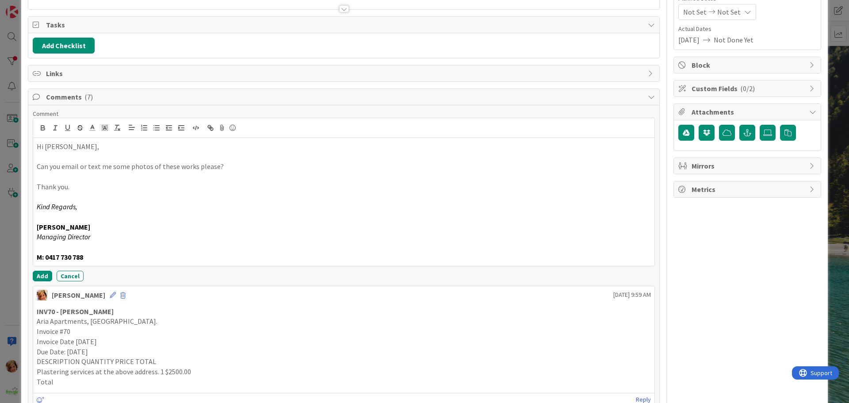
scroll to position [133, 0]
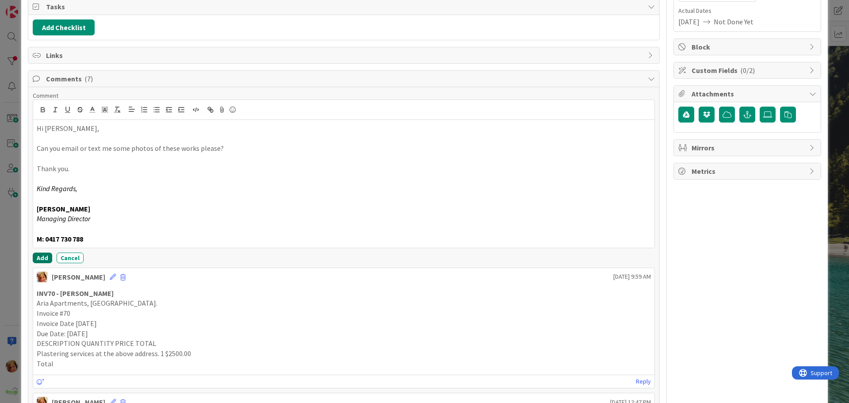
click at [35, 255] on button "Add" at bounding box center [42, 257] width 19 height 11
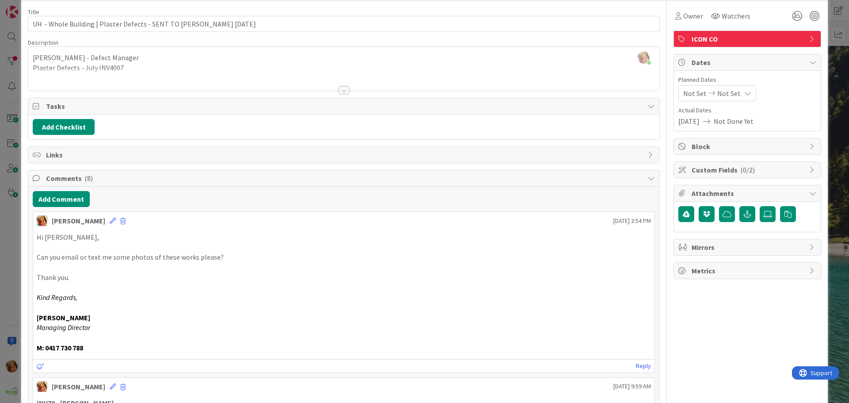
scroll to position [0, 0]
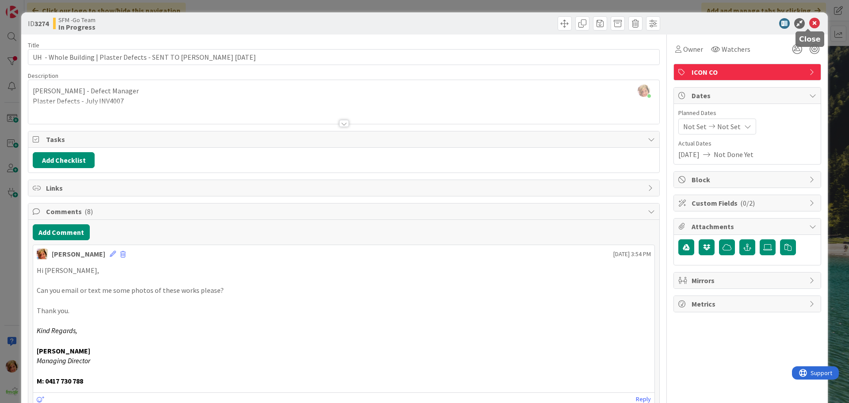
drag, startPoint x: 805, startPoint y: 23, endPoint x: 801, endPoint y: 23, distance: 4.5
click at [809, 23] on icon at bounding box center [814, 23] width 11 height 11
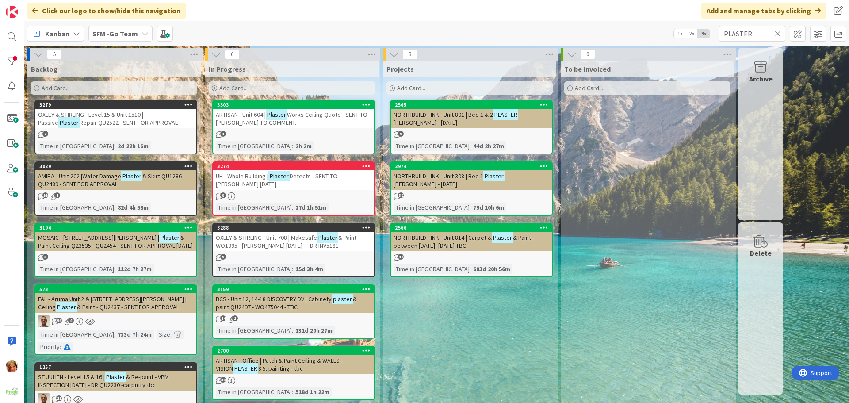
click at [777, 34] on icon at bounding box center [777, 34] width 6 height 8
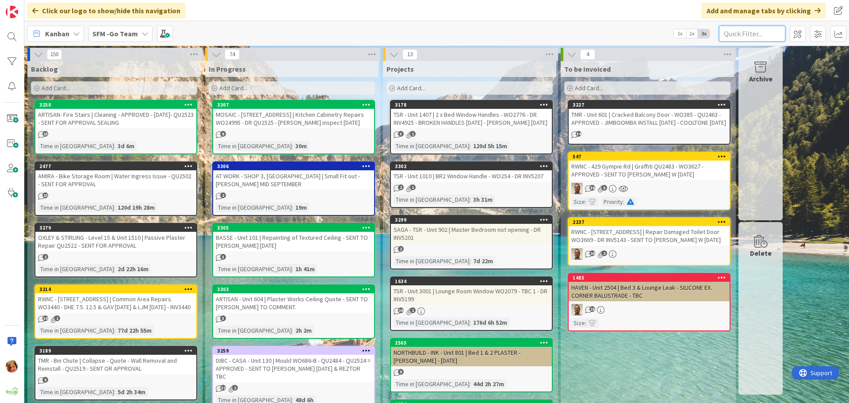
click at [730, 33] on input "text" at bounding box center [752, 34] width 66 height 16
type input "COSMIC"
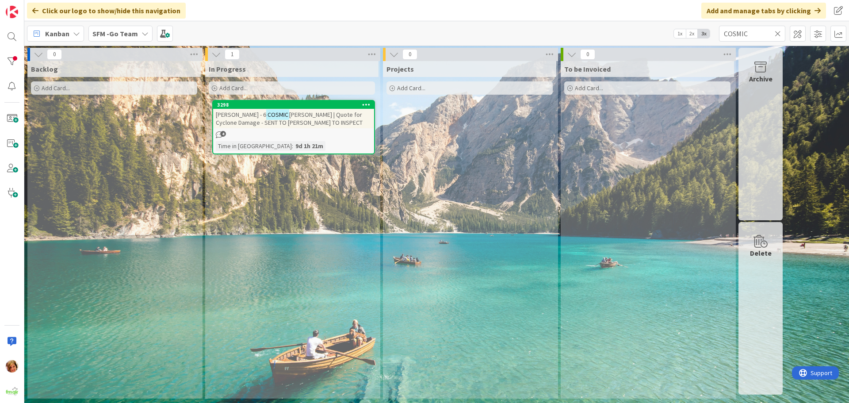
click at [320, 117] on span "ST ROBERTSON | Quote for Cyclone Damage - SENT TO PAUL TO INSPECT" at bounding box center [289, 118] width 147 height 16
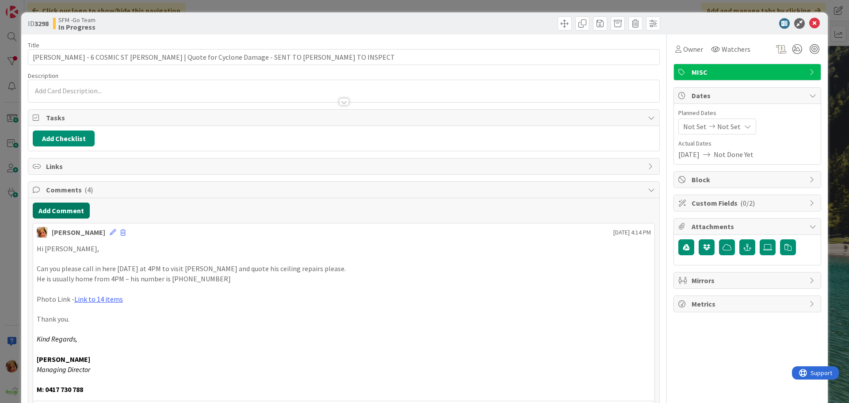
click at [66, 212] on button "Add Comment" at bounding box center [61, 210] width 57 height 16
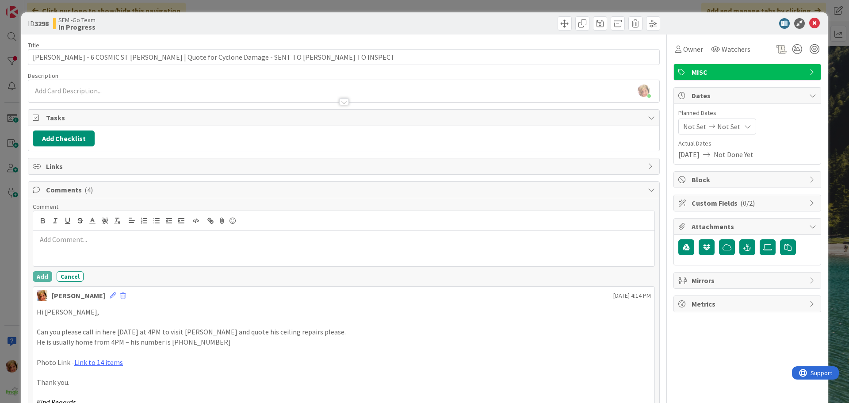
click at [70, 213] on div at bounding box center [343, 221] width 621 height 20
click at [83, 248] on div at bounding box center [343, 248] width 621 height 35
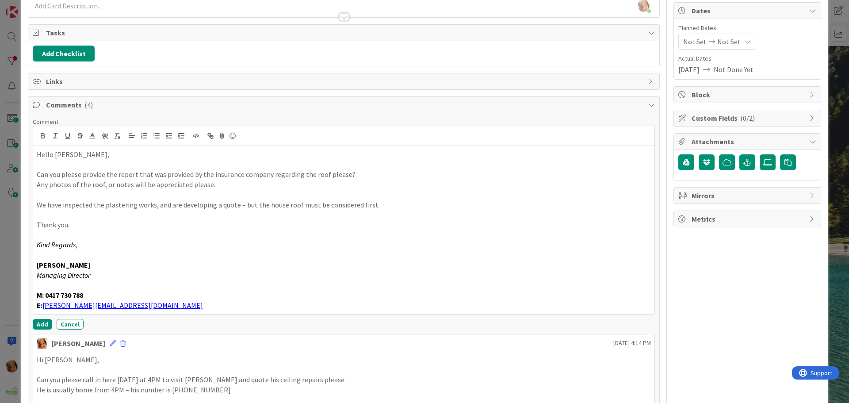
scroll to position [88, 0]
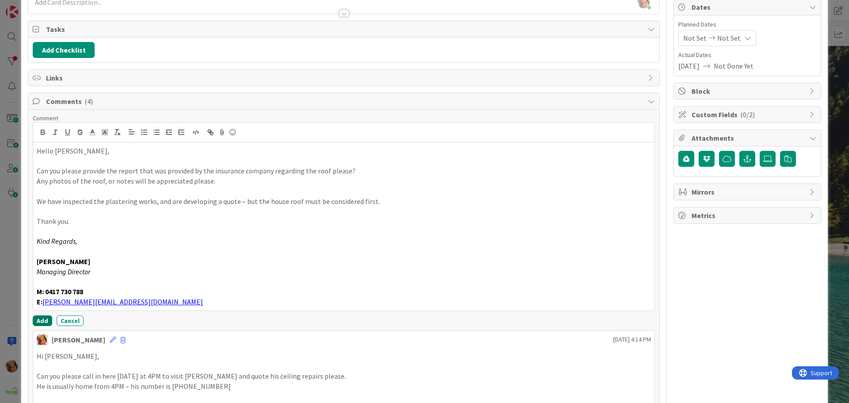
click at [40, 319] on button "Add" at bounding box center [42, 320] width 19 height 11
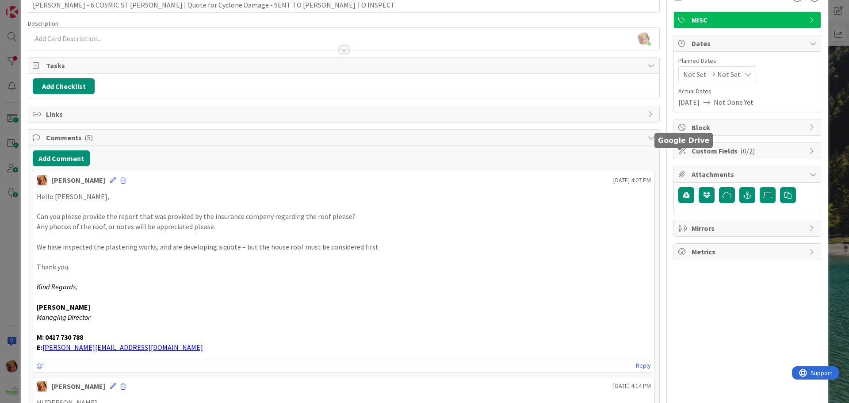
scroll to position [0, 0]
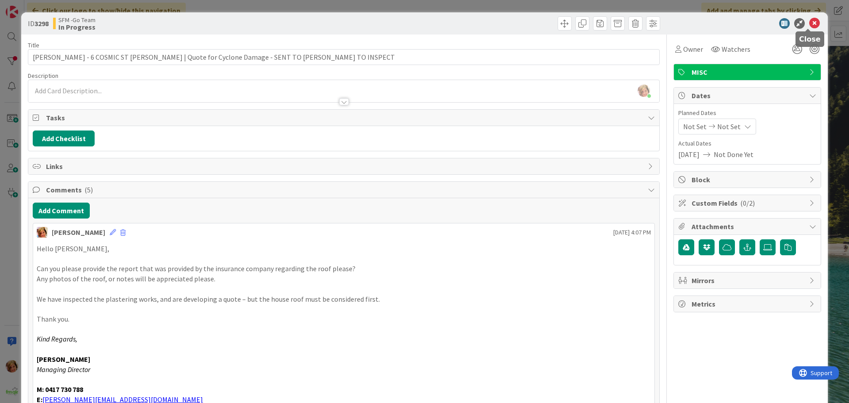
click at [809, 23] on icon at bounding box center [814, 23] width 11 height 11
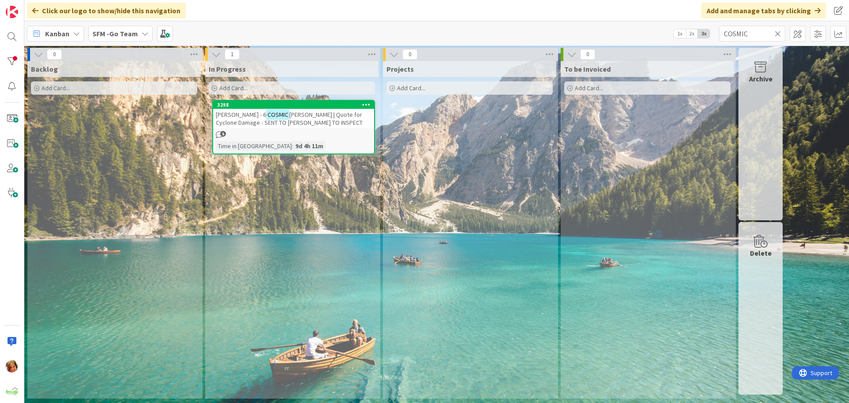
click at [778, 32] on icon at bounding box center [777, 34] width 6 height 8
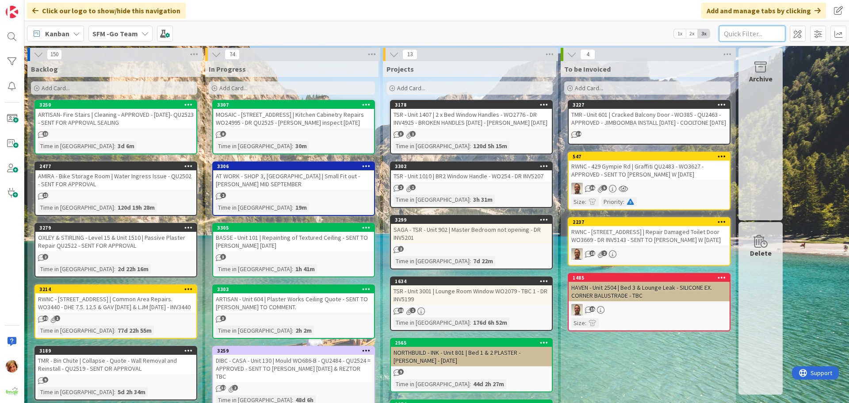
click at [746, 36] on input "text" at bounding box center [752, 34] width 66 height 16
type input "2405"
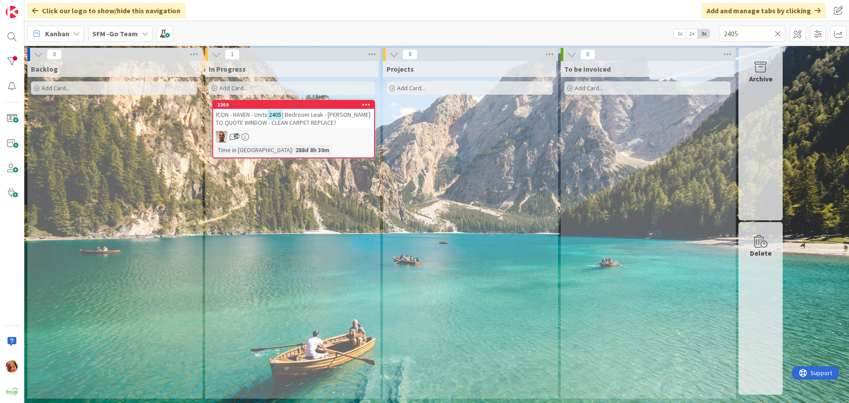
click at [305, 120] on span "| Bedroom Leak - STEVE TO QUOTE WINDOW - CLEAN CARPET REPLACE?" at bounding box center [293, 118] width 155 height 16
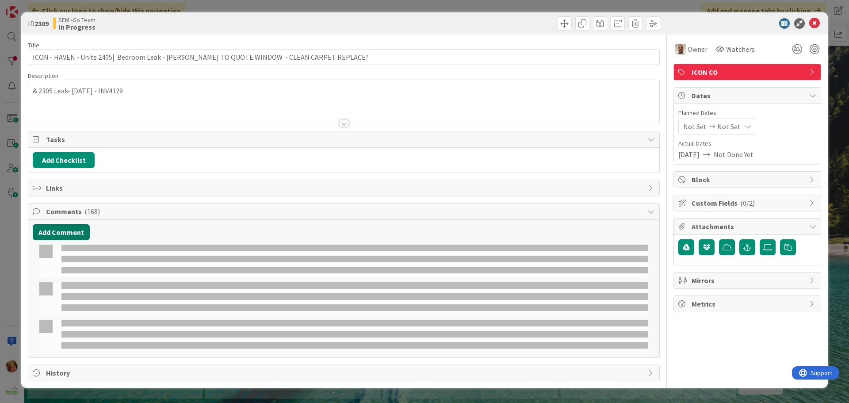
click at [73, 232] on button "Add Comment" at bounding box center [61, 232] width 57 height 16
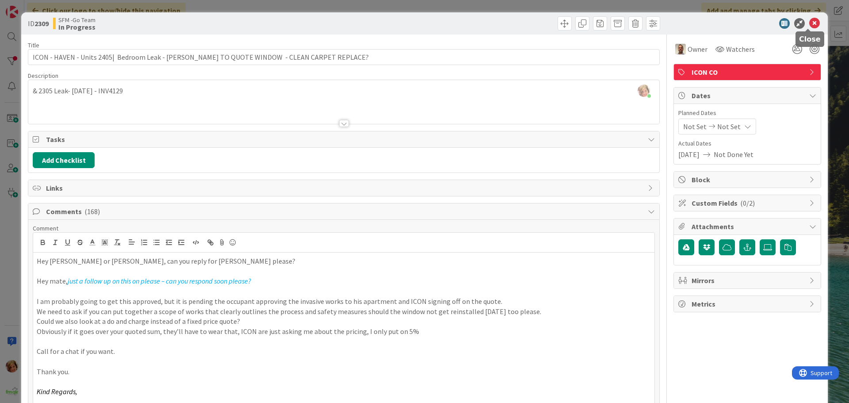
click at [809, 23] on icon at bounding box center [814, 23] width 11 height 11
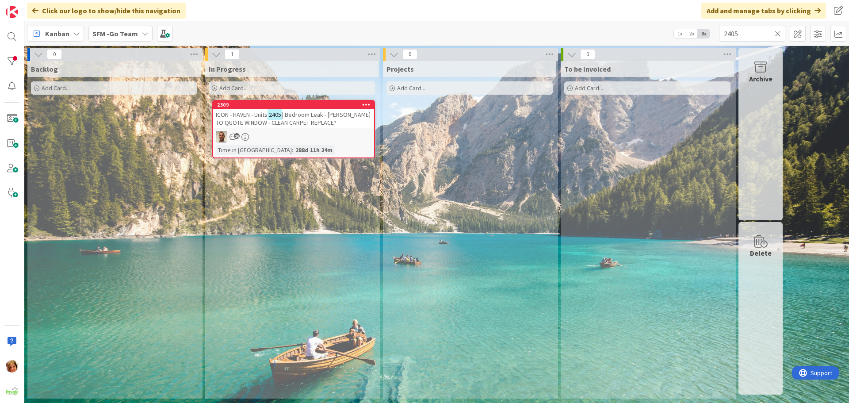
click at [775, 32] on icon at bounding box center [777, 34] width 6 height 8
click at [775, 32] on input "text" at bounding box center [752, 34] width 66 height 16
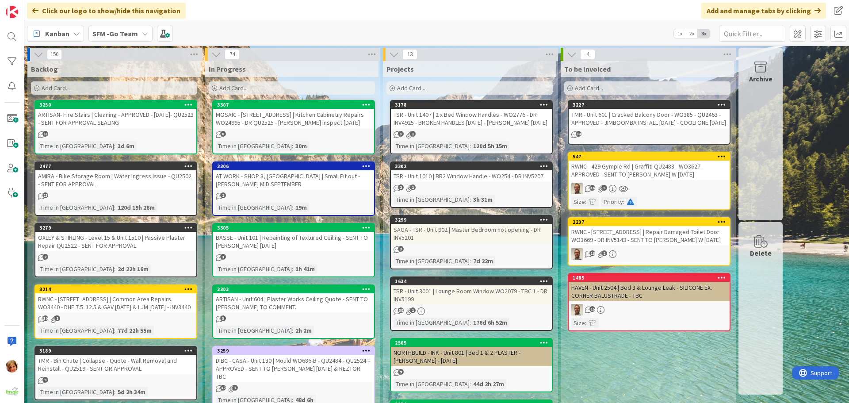
click at [651, 121] on div "TMR - Unit 601 | Cracked Balcony Door - WO385 - QU2463 - APPROVED - JIMBOOMBA I…" at bounding box center [648, 118] width 161 height 19
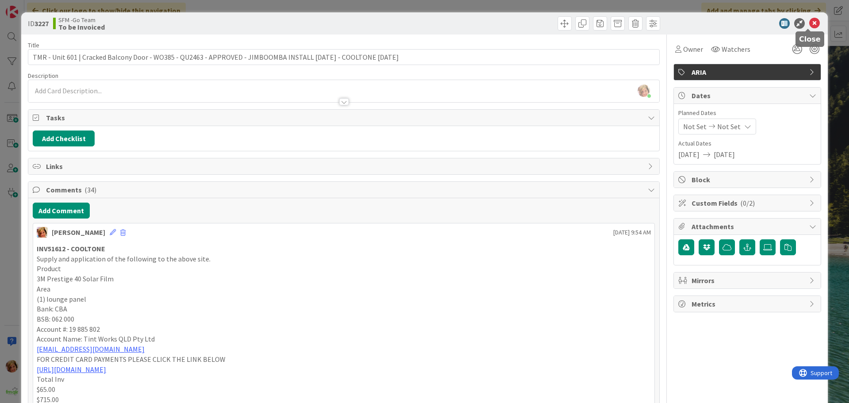
click at [809, 23] on icon at bounding box center [814, 23] width 11 height 11
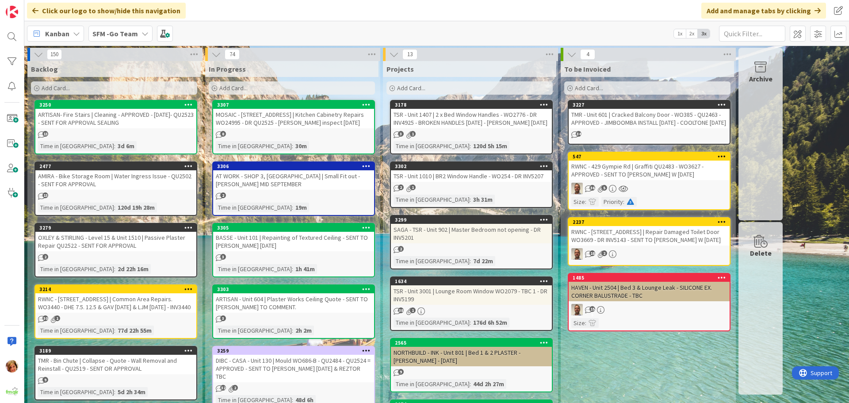
click at [641, 242] on div "RWNC - [STREET_ADDRESS] | Repair Damaged Toilet Door WO3669 - DR INV5143 - SENT…" at bounding box center [648, 235] width 161 height 19
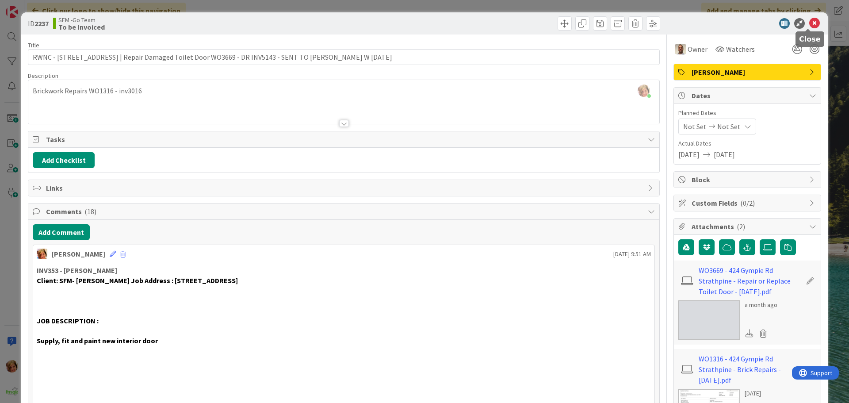
click at [809, 24] on icon at bounding box center [814, 23] width 11 height 11
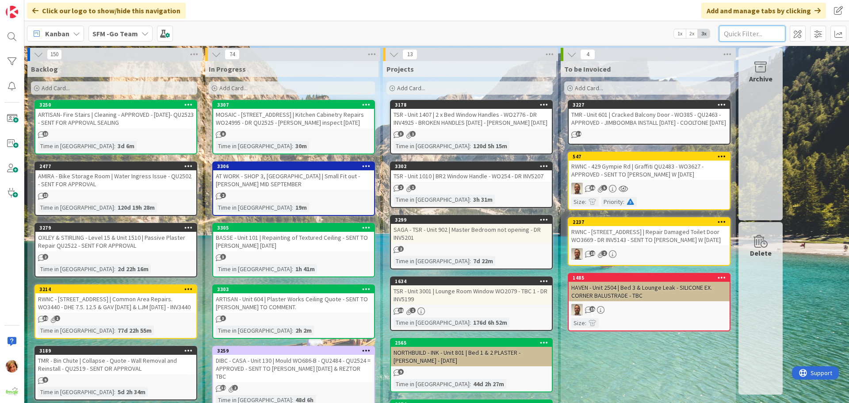
click at [778, 33] on input "text" at bounding box center [752, 34] width 66 height 16
type input "601"
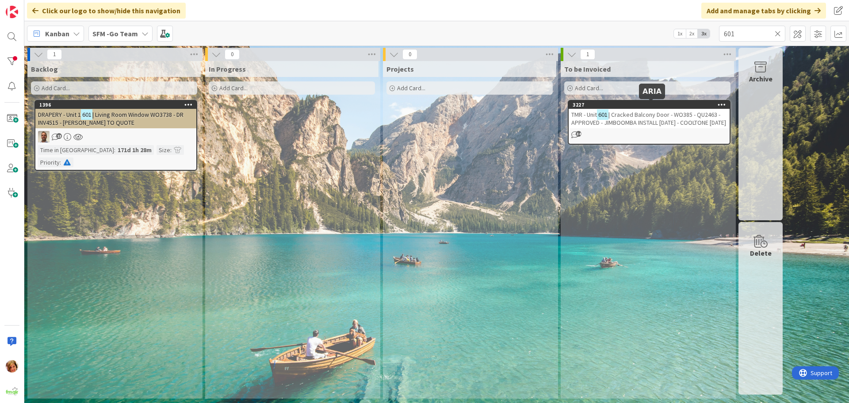
click at [650, 120] on span "| Cracked Balcony Door - WO385 - QU2463 - APPROVED - JIMBOOMBA INSTALL 21.7.25 …" at bounding box center [648, 118] width 155 height 16
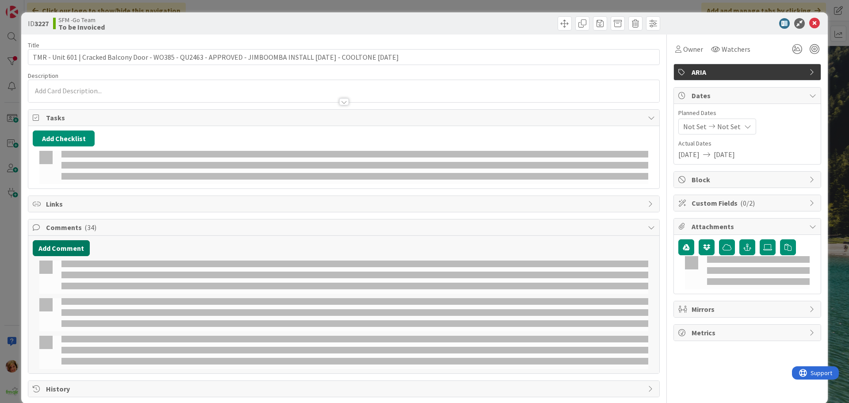
click at [64, 240] on button "Add Comment" at bounding box center [61, 248] width 57 height 16
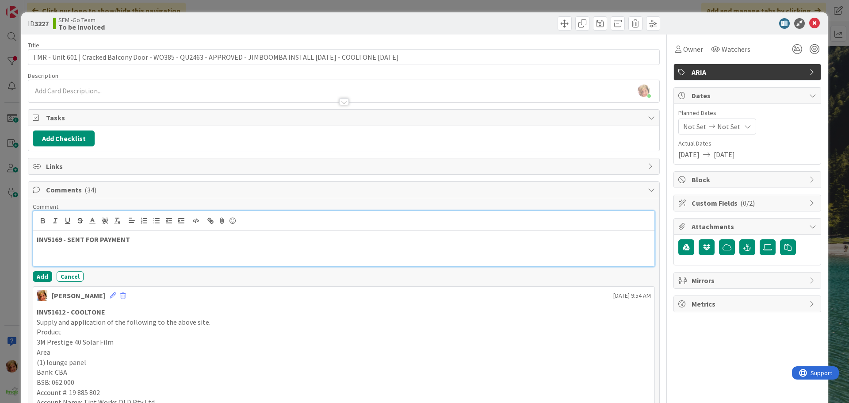
click at [181, 247] on p at bounding box center [344, 249] width 614 height 10
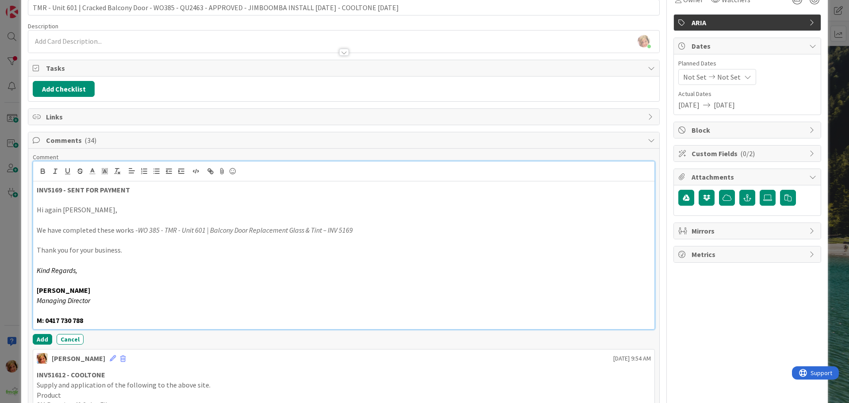
scroll to position [133, 0]
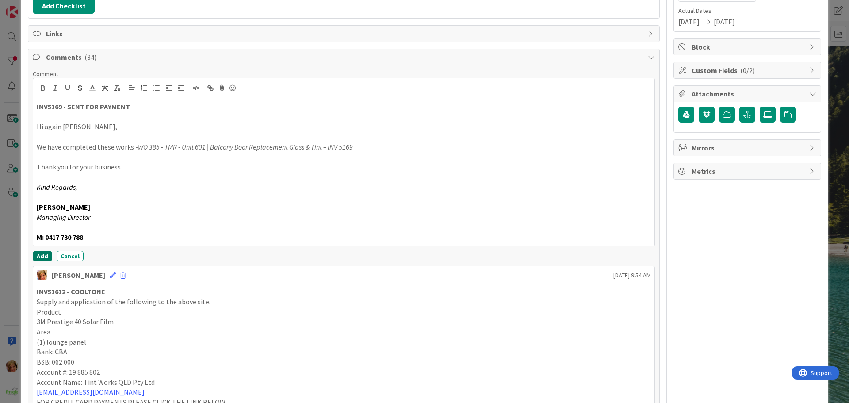
click at [36, 255] on button "Add" at bounding box center [42, 256] width 19 height 11
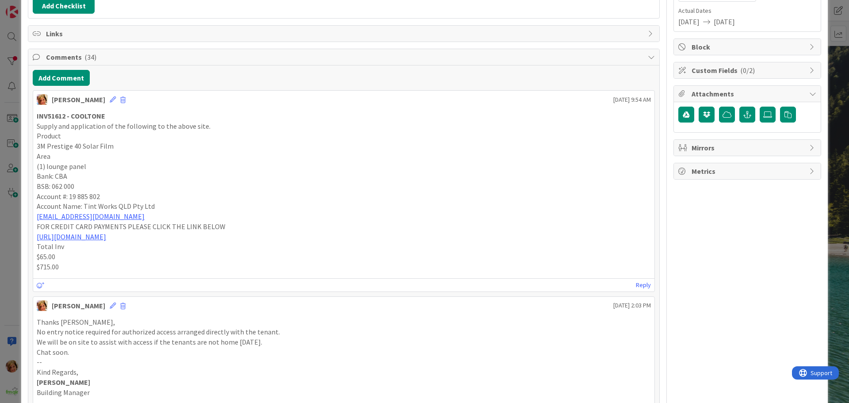
scroll to position [0, 0]
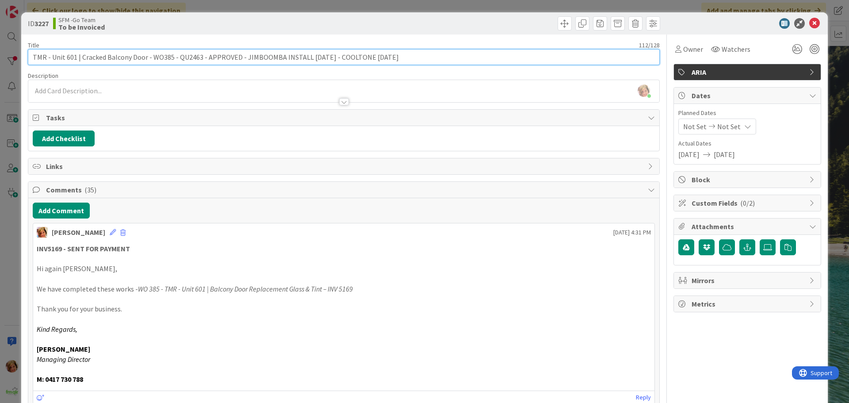
click at [408, 56] on input "TMR - Unit 601 | Cracked Balcony Door - WO385 - QU2463 - APPROVED - JIMBOOMBA I…" at bounding box center [344, 57] width 632 height 16
type input "TMR - Unit 601 | Cracked Balcony Door - WO385 - QU2463 - APPROVED - JIMBOOMBA I…"
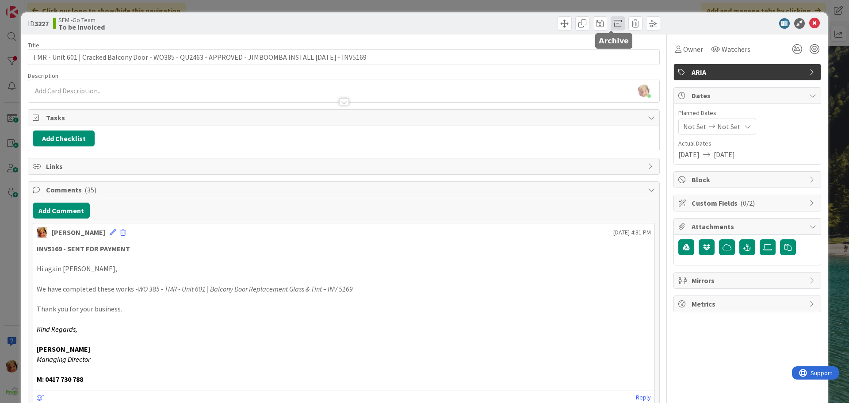
click at [615, 23] on span at bounding box center [617, 23] width 14 height 14
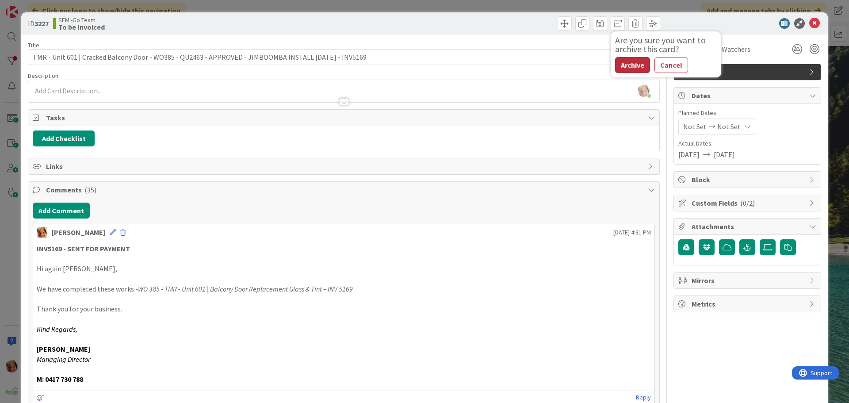
click at [624, 64] on button "Archive" at bounding box center [632, 65] width 35 height 16
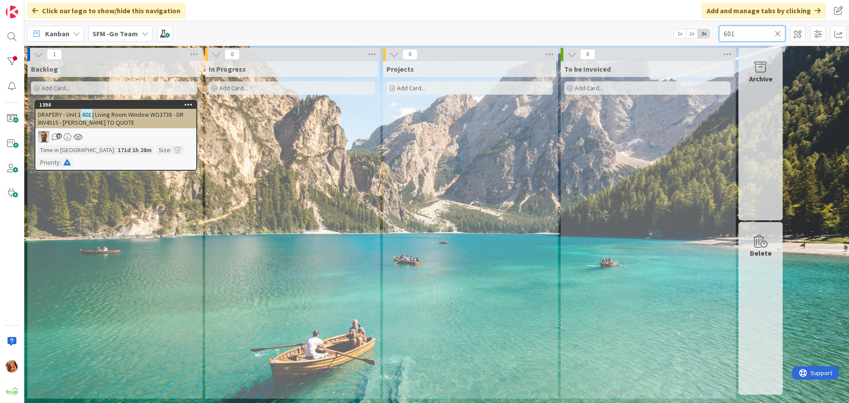
click at [746, 33] on input "601" at bounding box center [752, 34] width 66 height 16
type input "6"
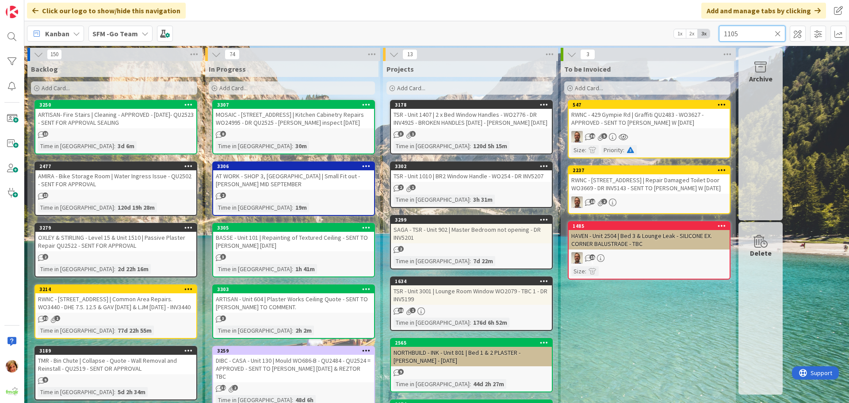
type input "1105"
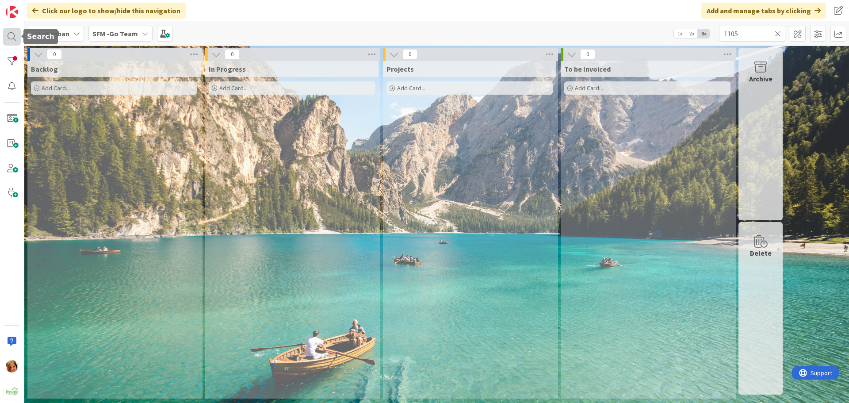
click at [11, 34] on div at bounding box center [12, 37] width 18 height 18
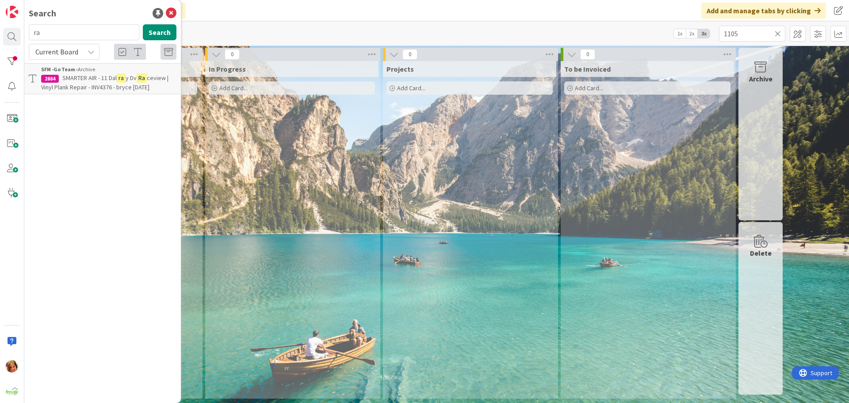
type input "r"
type input "1105"
click at [87, 77] on span "DRAPERY - Unit" at bounding box center [81, 78] width 38 height 8
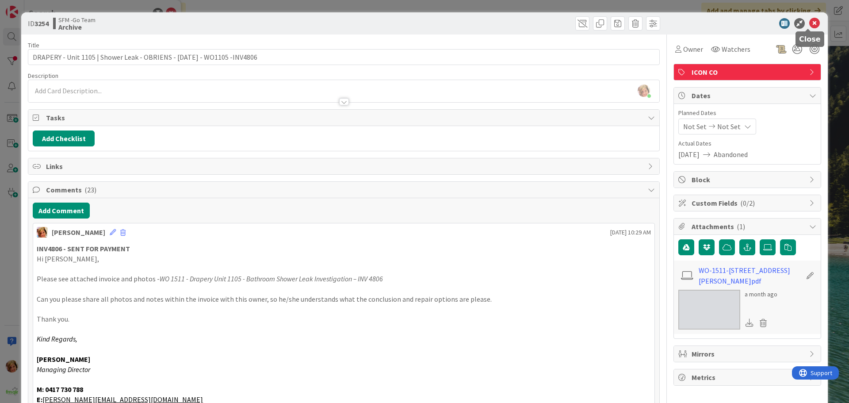
click at [810, 24] on icon at bounding box center [814, 23] width 11 height 11
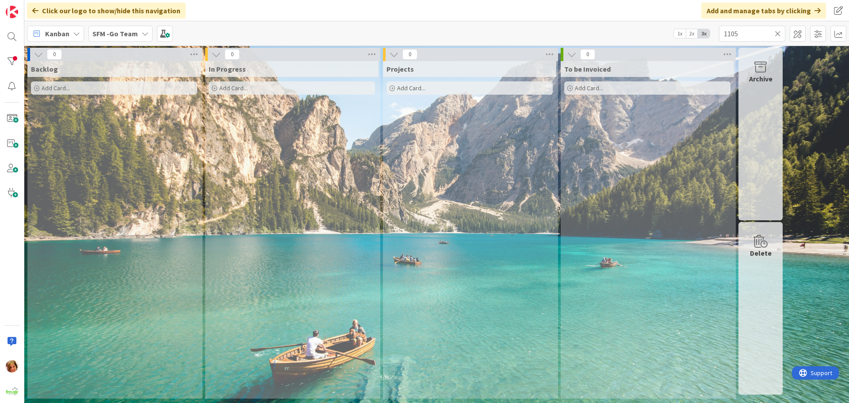
click at [779, 32] on icon at bounding box center [777, 34] width 6 height 8
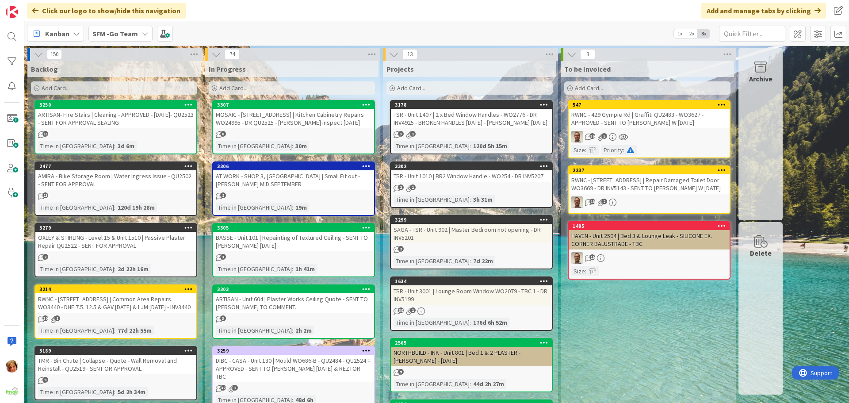
click at [629, 187] on div "RWNC - [STREET_ADDRESS] | Repair Damaged Toilet Door WO3669 - DR INV5143 - SENT…" at bounding box center [648, 183] width 161 height 19
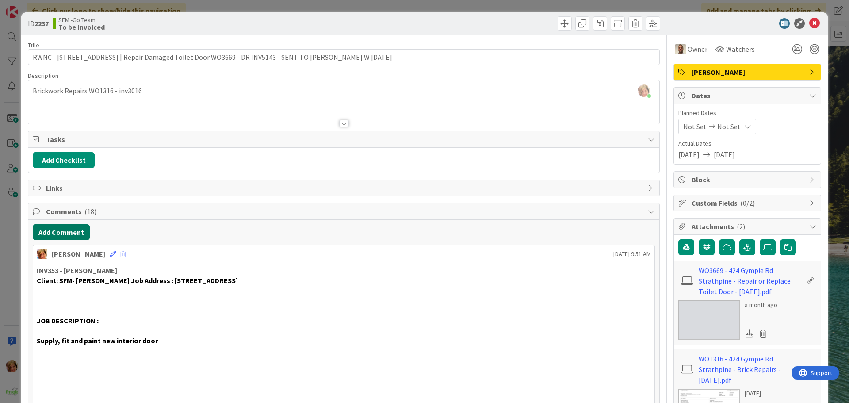
click at [71, 232] on button "Add Comment" at bounding box center [61, 232] width 57 height 16
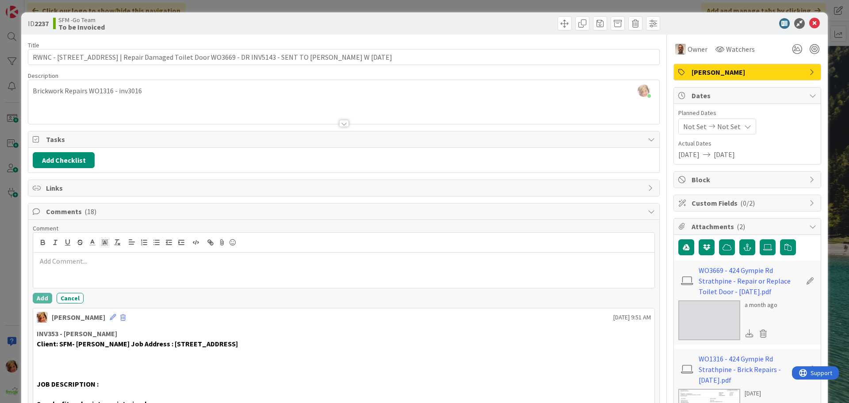
click at [77, 275] on div at bounding box center [343, 269] width 621 height 35
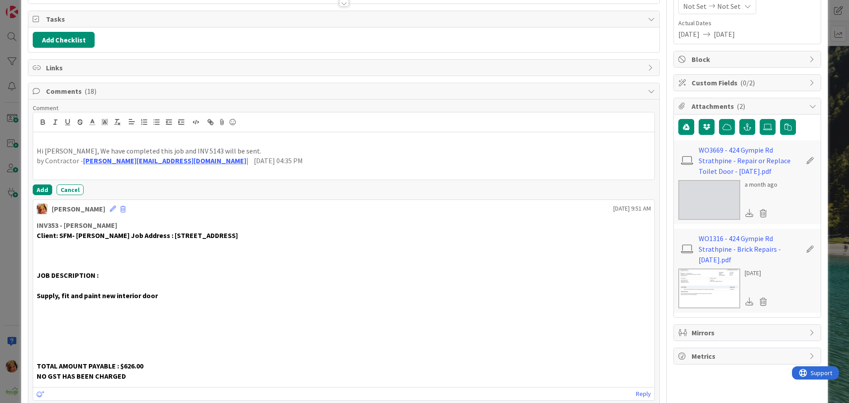
scroll to position [133, 0]
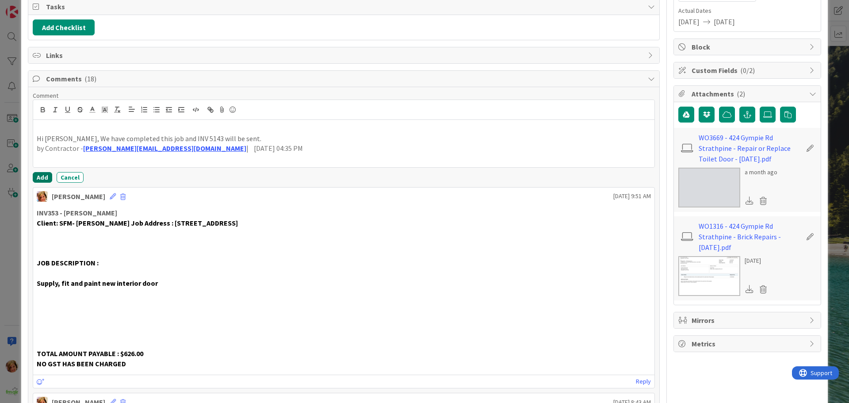
click at [41, 176] on button "Add" at bounding box center [42, 177] width 19 height 11
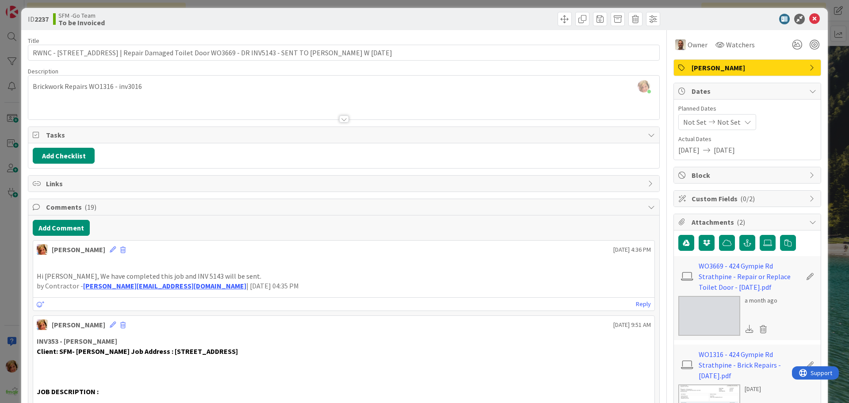
scroll to position [0, 0]
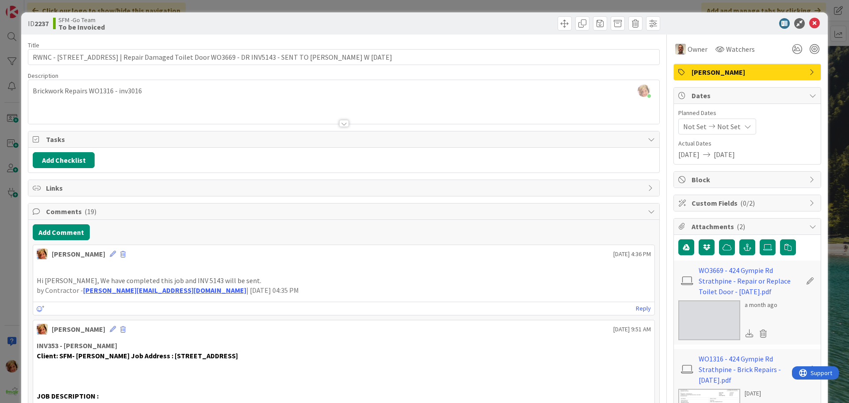
drag, startPoint x: 412, startPoint y: 19, endPoint x: 803, endPoint y: 43, distance: 391.8
click at [412, 19] on div at bounding box center [503, 23] width 314 height 14
click at [809, 21] on icon at bounding box center [814, 23] width 11 height 11
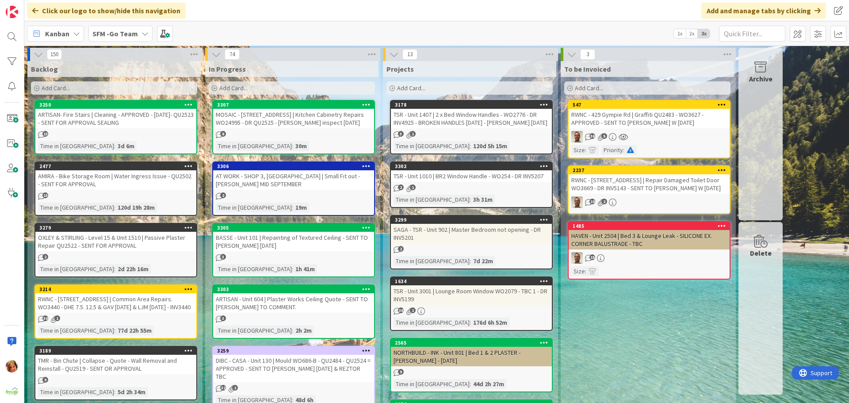
click at [672, 118] on div "RWNC - 429 Gympie Rd | Graffiti QU2483 - WO3627 - APPROVED - SENT TO [PERSON_NA…" at bounding box center [648, 118] width 161 height 19
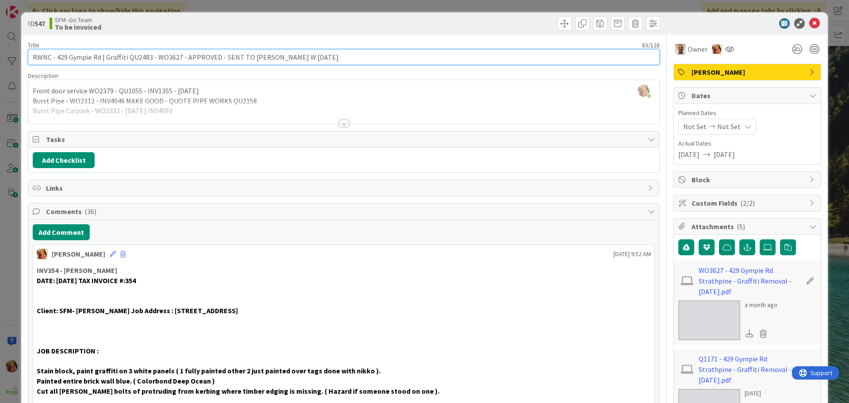
click at [318, 57] on input "RWNC - 429 Gympie Rd | Graffiti QU2483 - WO3627 - APPROVED - SENT TO [PERSON_NA…" at bounding box center [344, 57] width 632 height 16
type input "RWNC - 429 Gympie Rd | Graffiti QU2483 - WO3627 - APPROVED - SENT TO SCOTT W 3.…"
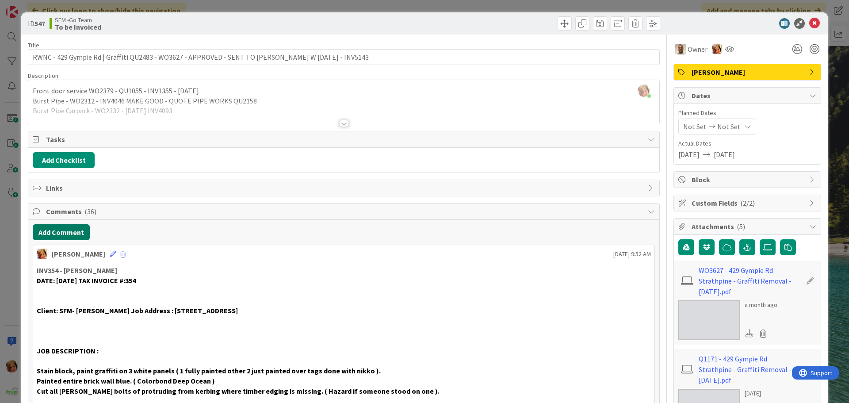
click at [51, 236] on button "Add Comment" at bounding box center [61, 232] width 57 height 16
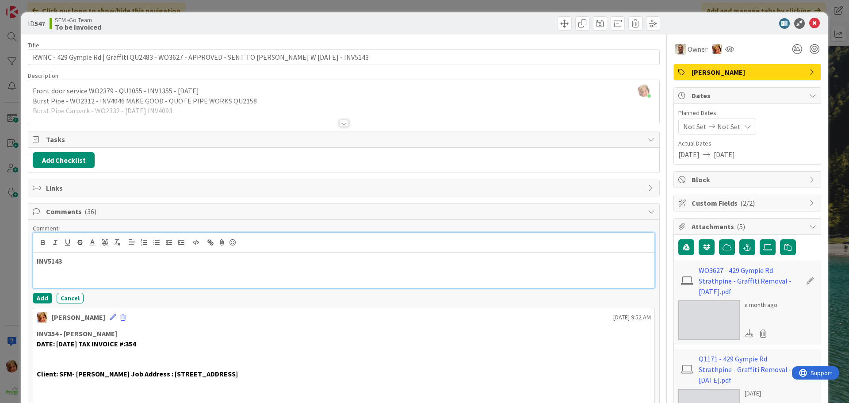
click at [88, 260] on p "INV5143" at bounding box center [344, 261] width 614 height 10
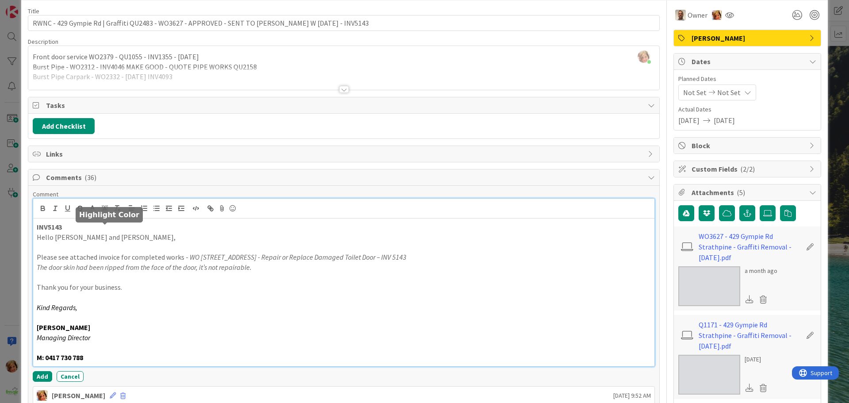
scroll to position [133, 0]
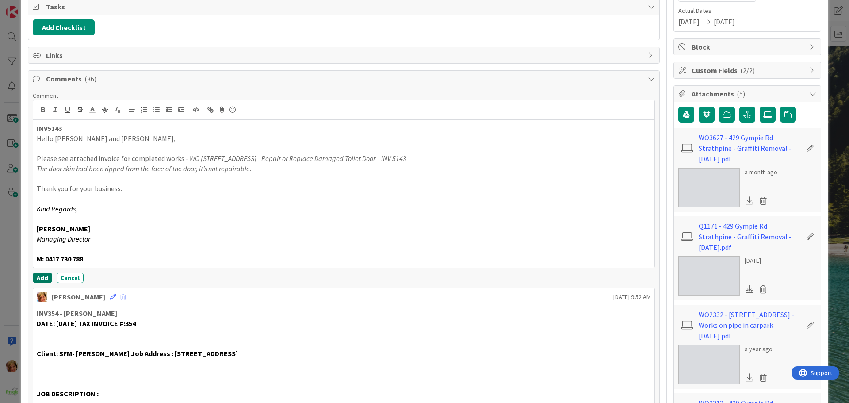
click at [39, 278] on button "Add" at bounding box center [42, 277] width 19 height 11
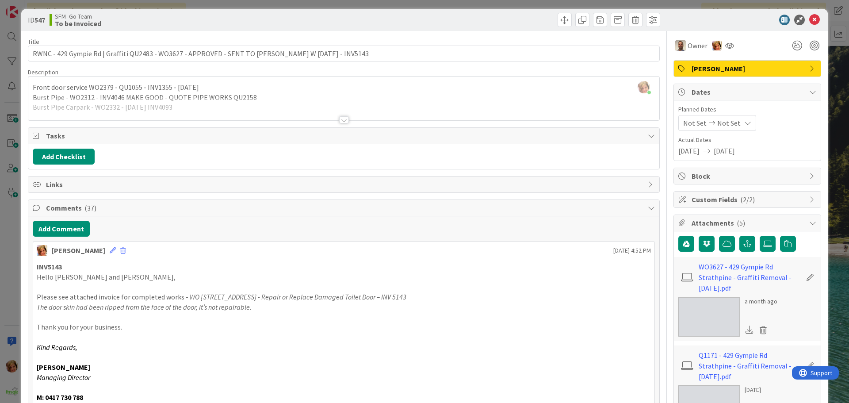
scroll to position [0, 0]
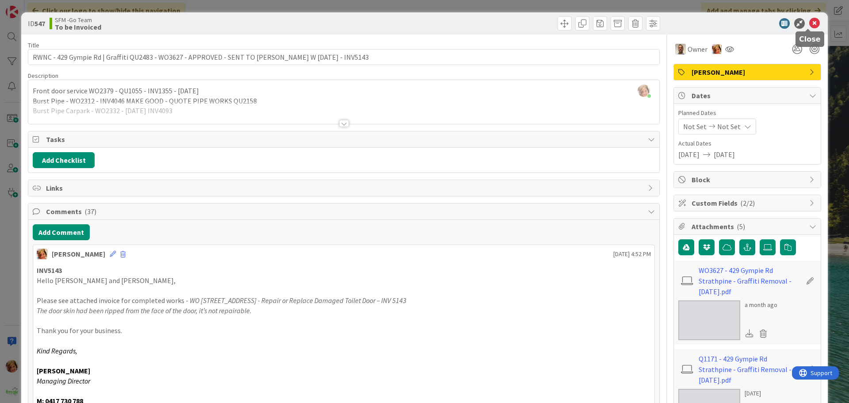
click at [809, 24] on icon at bounding box center [814, 23] width 11 height 11
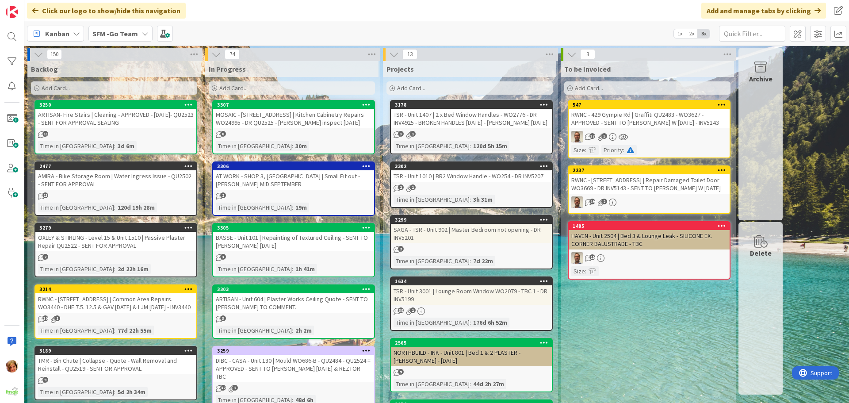
click at [621, 115] on div "RWNC - 429 Gympie Rd | Graffiti QU2483 - WO3627 - APPROVED - SENT TO SCOTT W 3.…" at bounding box center [648, 118] width 161 height 19
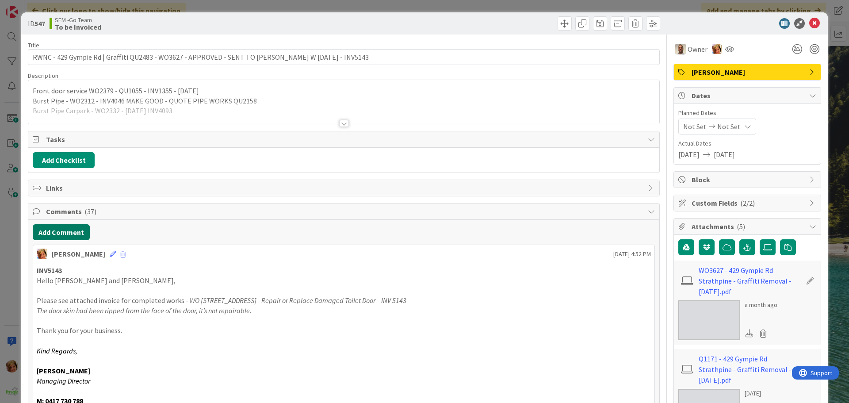
click at [52, 233] on button "Add Comment" at bounding box center [61, 232] width 57 height 16
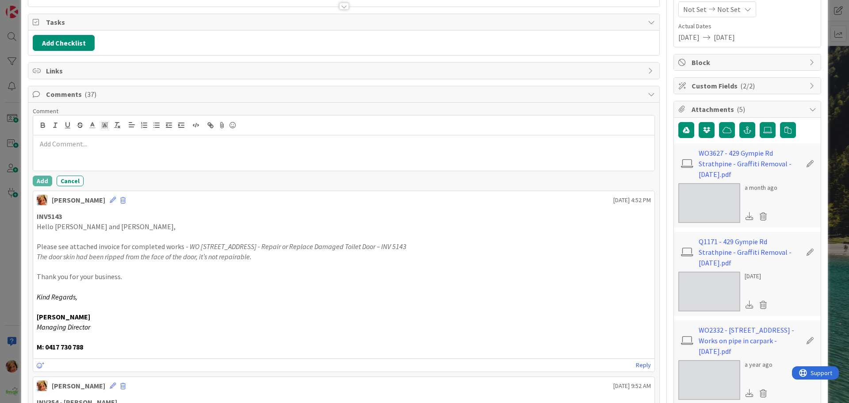
scroll to position [133, 0]
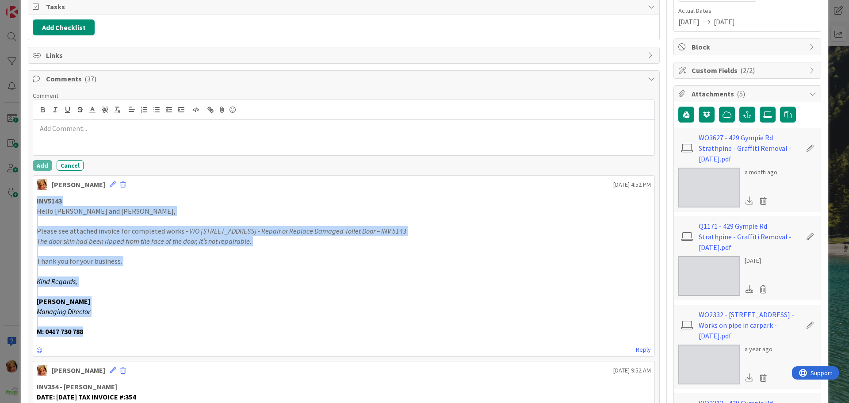
drag, startPoint x: 95, startPoint y: 333, endPoint x: 29, endPoint y: 199, distance: 149.8
drag, startPoint x: 102, startPoint y: 338, endPoint x: 14, endPoint y: 201, distance: 162.4
click at [14, 201] on div "ID 547 SFM -Go Team To be Invoiced Title 93 / 128 RWNC - 429 Gympie Rd | Graffi…" at bounding box center [424, 201] width 849 height 403
copy div "INV5143 Hello Dylan and Donna, Please see attached invoice for completed works …"
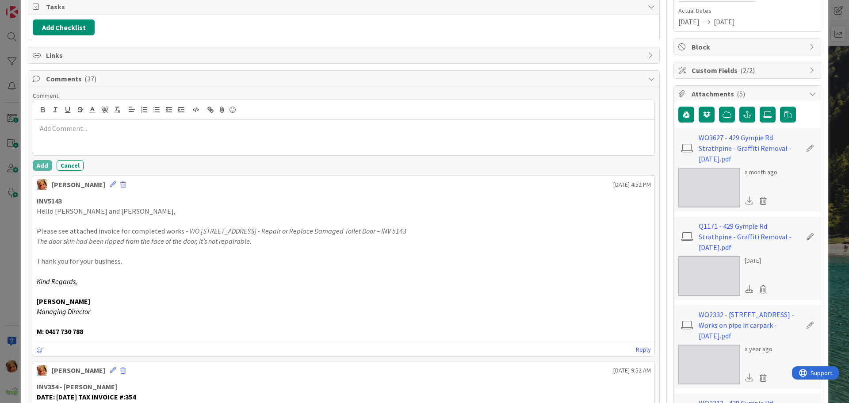
click at [120, 185] on span at bounding box center [122, 185] width 5 height 6
click at [146, 271] on p at bounding box center [344, 271] width 614 height 10
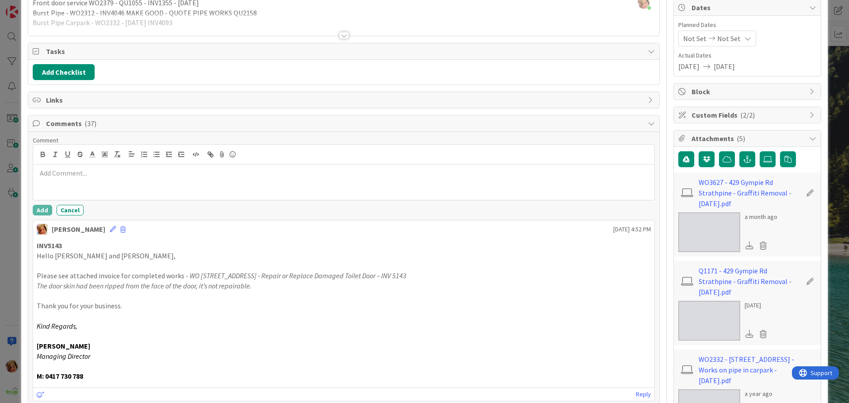
scroll to position [0, 0]
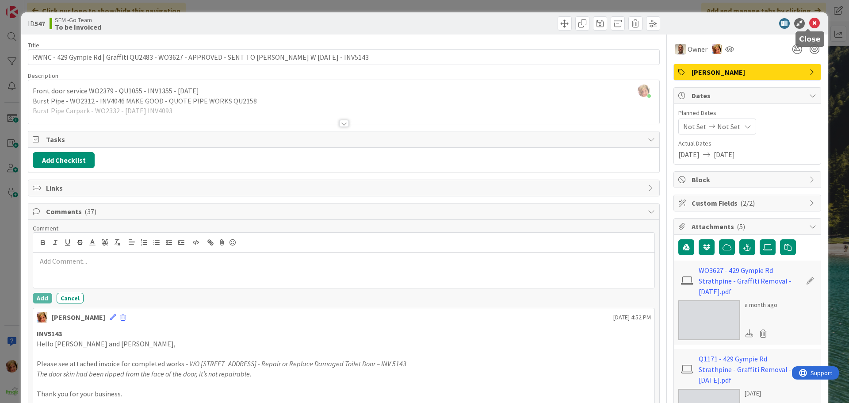
click at [809, 23] on icon at bounding box center [814, 23] width 11 height 11
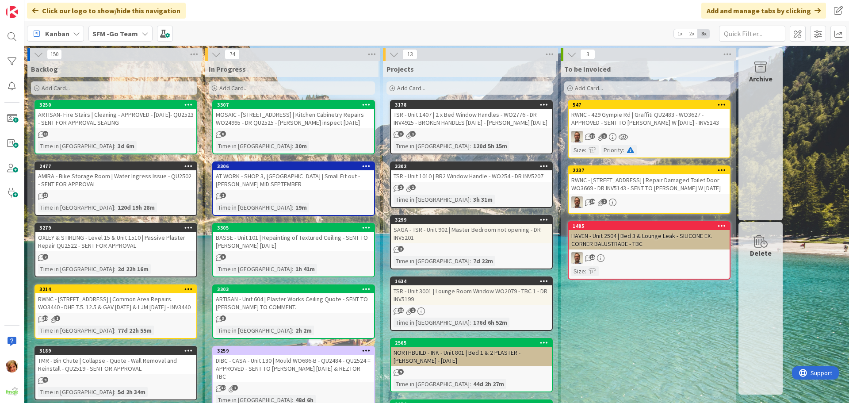
click at [663, 180] on div "RWNC - [STREET_ADDRESS] | Repair Damaged Toilet Door WO3669 - DR INV5143 - SENT…" at bounding box center [648, 183] width 161 height 19
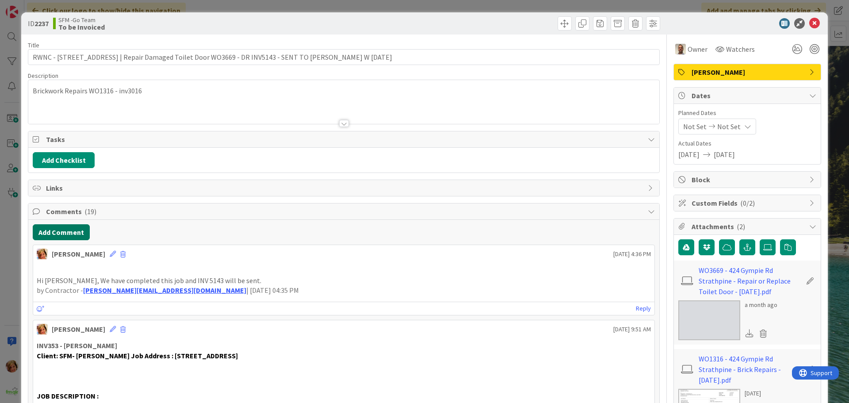
click at [58, 239] on button "Add Comment" at bounding box center [61, 232] width 57 height 16
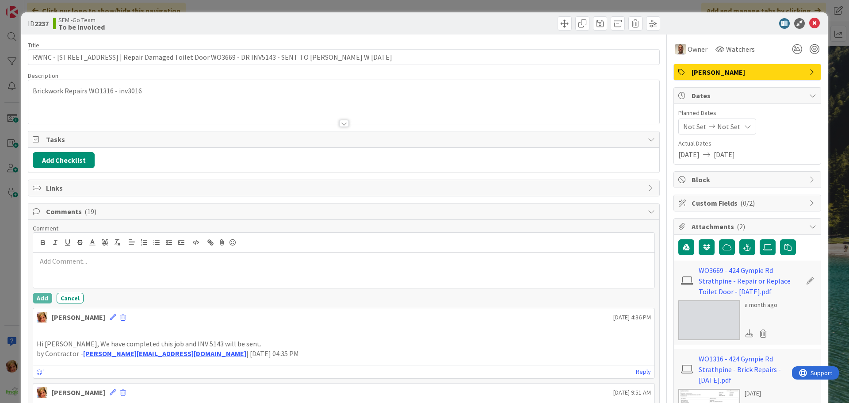
click at [65, 275] on div at bounding box center [343, 269] width 621 height 35
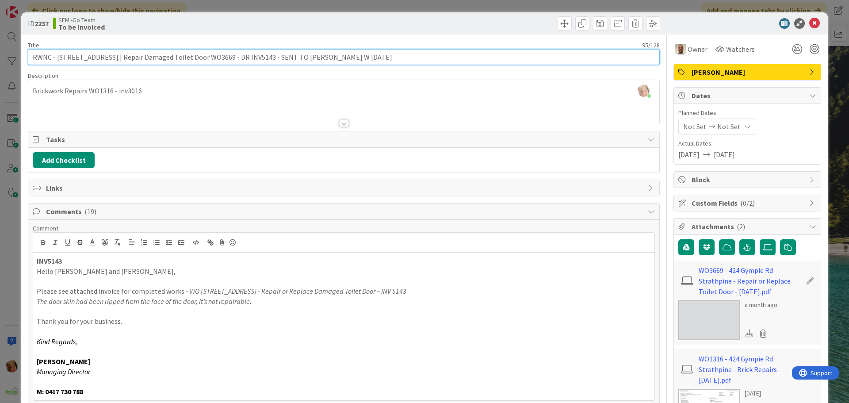
click at [225, 55] on input "RWNC - [STREET_ADDRESS] | Repair Damaged Toilet Door WO3669 - DR INV5143 - SENT…" at bounding box center [344, 57] width 632 height 16
type input "RWNC - 424 Gympie Rd | Repair Damaged Toilet Door WO3669 - INV5143 - SENT TO SC…"
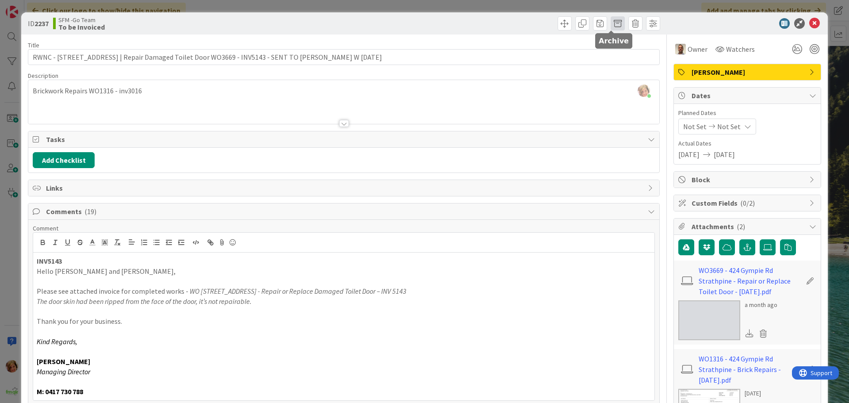
click at [611, 24] on span at bounding box center [617, 23] width 14 height 14
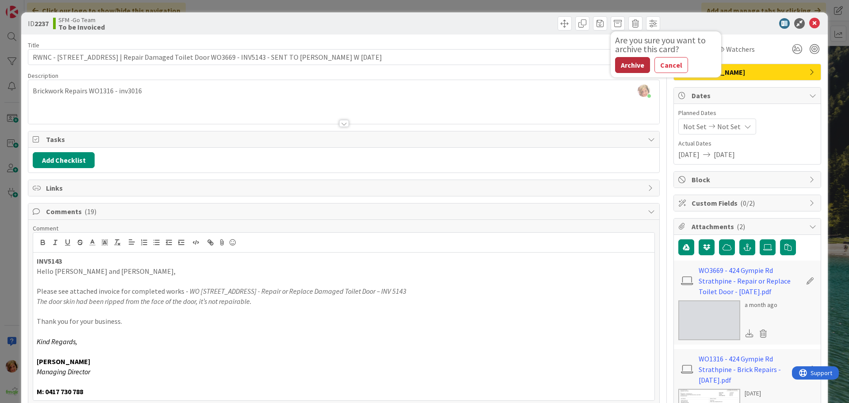
click at [621, 66] on button "Archive" at bounding box center [632, 65] width 35 height 16
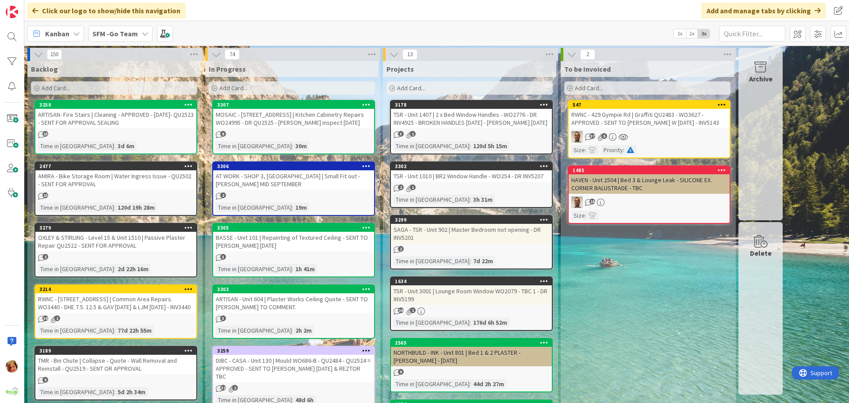
click at [637, 117] on div "RWNC - 429 Gympie Rd | Graffiti QU2483 - WO3627 - APPROVED - SENT TO SCOTT W 3.…" at bounding box center [648, 118] width 161 height 19
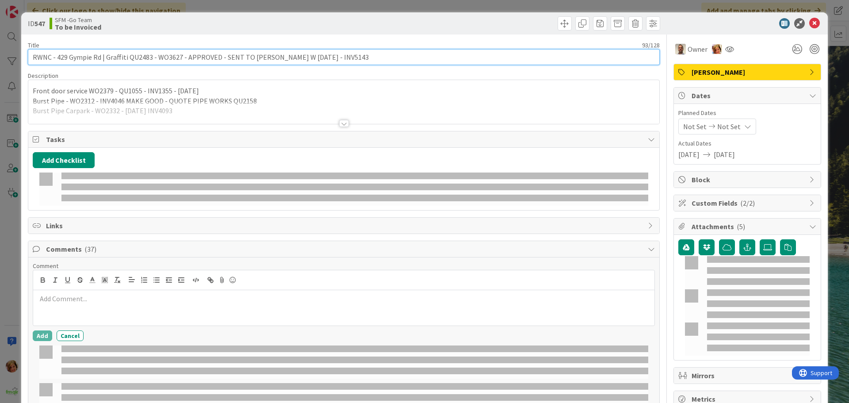
click at [335, 53] on input "RWNC - 429 Gympie Rd | Graffiti QU2483 - WO3627 - APPROVED - SENT TO SCOTT W 3.…" at bounding box center [344, 57] width 632 height 16
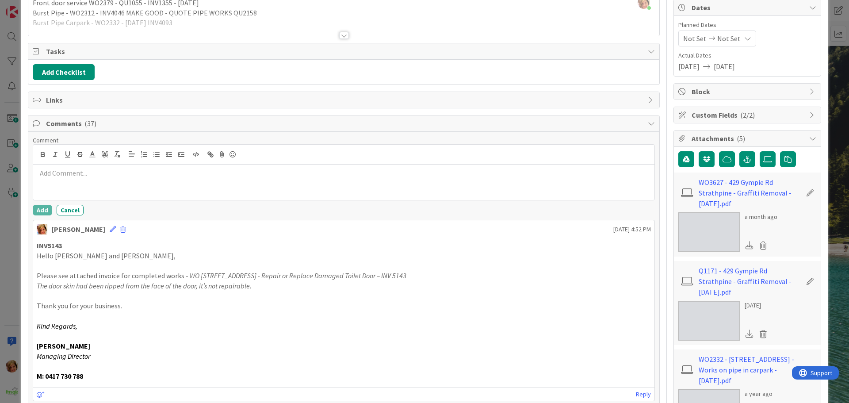
scroll to position [88, 0]
type input "RWNC - 429 Gympie Rd | Graffiti QU2483 - WO3627 - APPROVED - SENT TO SCOTT W 3.…"
click at [120, 231] on span at bounding box center [122, 229] width 5 height 6
click at [125, 273] on button "Delete" at bounding box center [141, 270] width 33 height 16
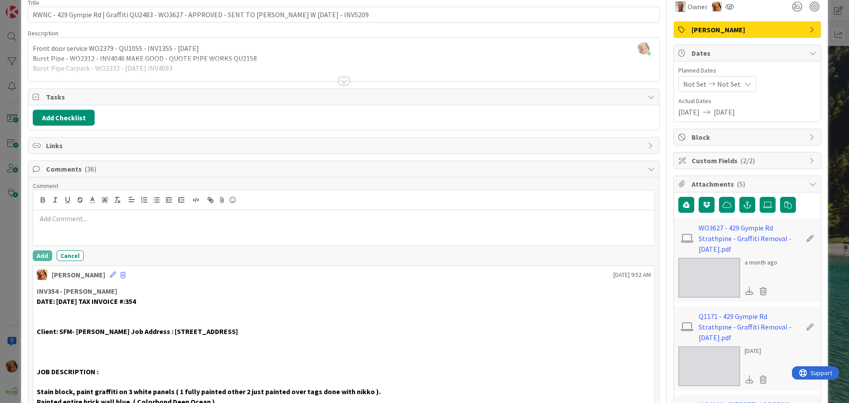
scroll to position [0, 0]
